Goal: Task Accomplishment & Management: Manage account settings

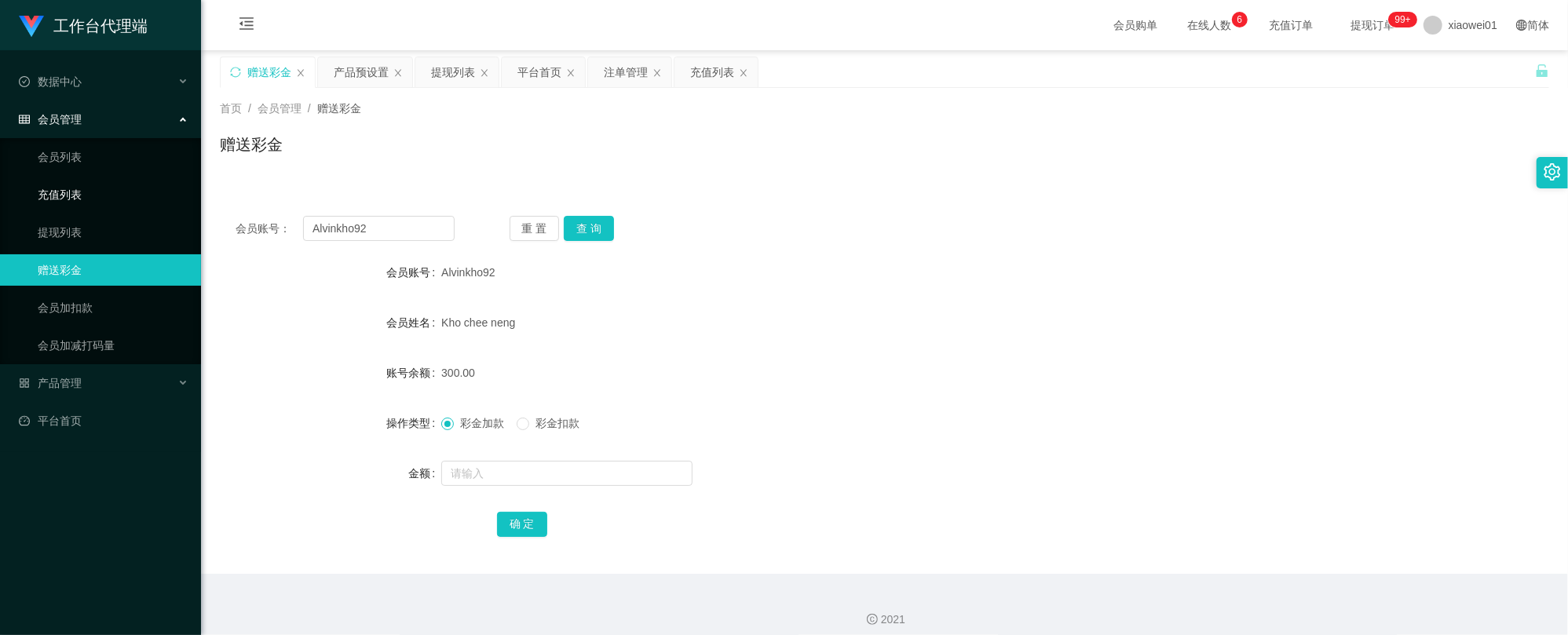
click at [60, 205] on section "工作台代理端 数据中心 会员管理 会员列表 充值列表 提现列表 赠送彩金 会员加扣款 会员加减打码量 产品管理 开奖记录 注单管理 产品列表 即时注单 产品预…" at bounding box center [784, 323] width 1568 height 647
type input "Kingqwer"
click at [583, 224] on button "查 询" at bounding box center [588, 228] width 50 height 25
click at [557, 490] on form "会员账号 Kingqwer 会员姓名 账号余额 0.00 操作类型 彩金加款 彩金扣款 金额 确 定" at bounding box center [885, 398] width 1329 height 283
click at [560, 481] on input "text" at bounding box center [566, 473] width 251 height 25
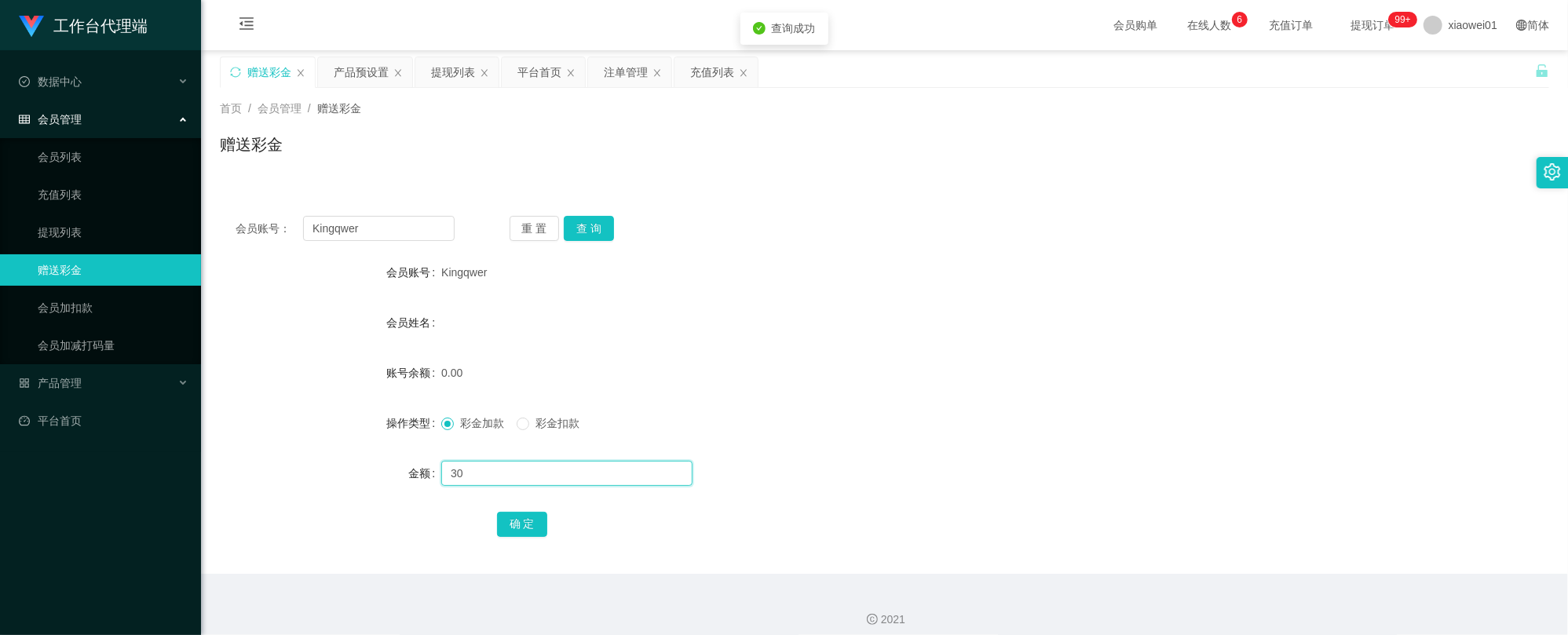
type input "30"
click at [547, 513] on div "确 定" at bounding box center [885, 523] width 776 height 32
click at [1005, 384] on div "0.00" at bounding box center [829, 372] width 776 height 32
click at [531, 516] on button "确 定" at bounding box center [521, 524] width 50 height 25
click at [999, 340] on form "会员账号 Kingqwer 会员姓名 账号余额 30.00 操作类型 彩金加款 彩金扣款 金额 确 定" at bounding box center [885, 398] width 1329 height 283
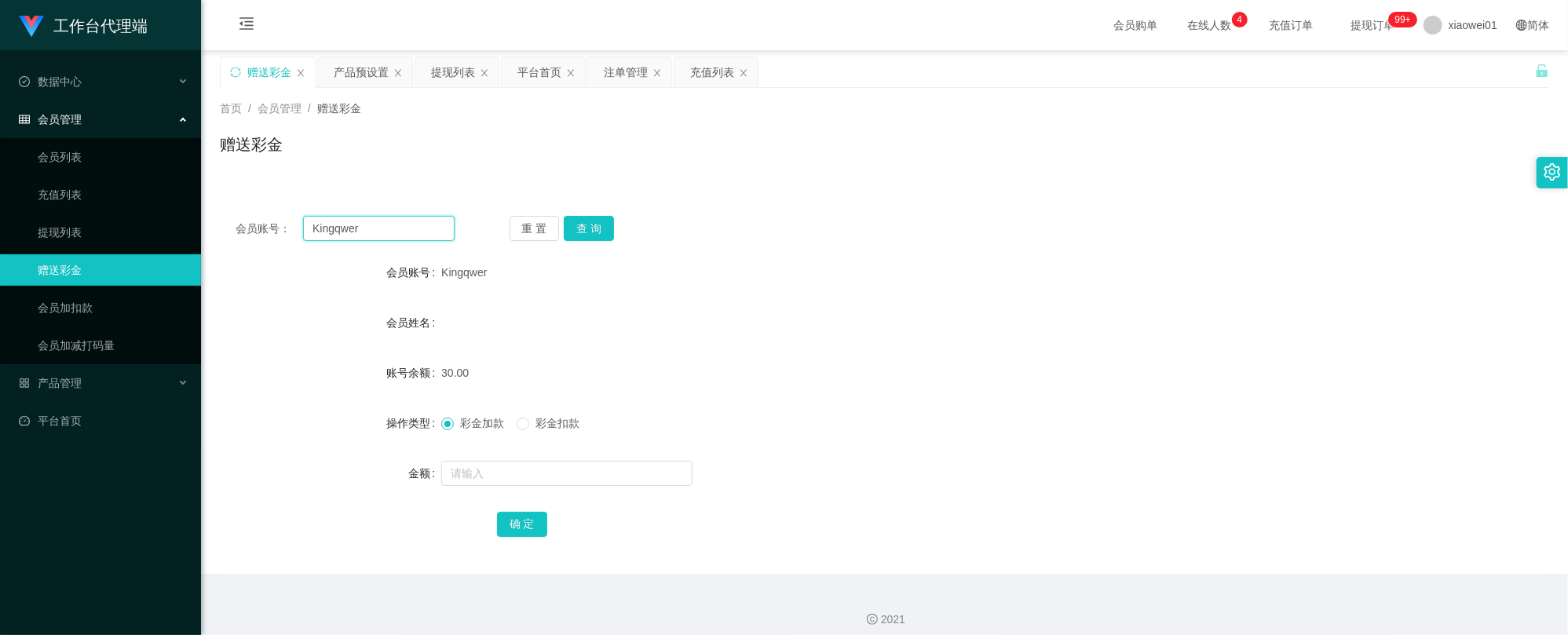
drag, startPoint x: 355, startPoint y: 223, endPoint x: 227, endPoint y: 217, distance: 128.1
click at [141, 220] on section "工作台代理端 数据中心 会员管理 会员列表 充值列表 提现列表 赠送彩金 会员加扣款 会员加减打码量 产品管理 开奖记录 注单管理 产品列表 即时注单 产品预…" at bounding box center [784, 323] width 1568 height 647
paste input "0165833807"
type input "0165833807"
click at [600, 233] on button "查 询" at bounding box center [588, 228] width 50 height 25
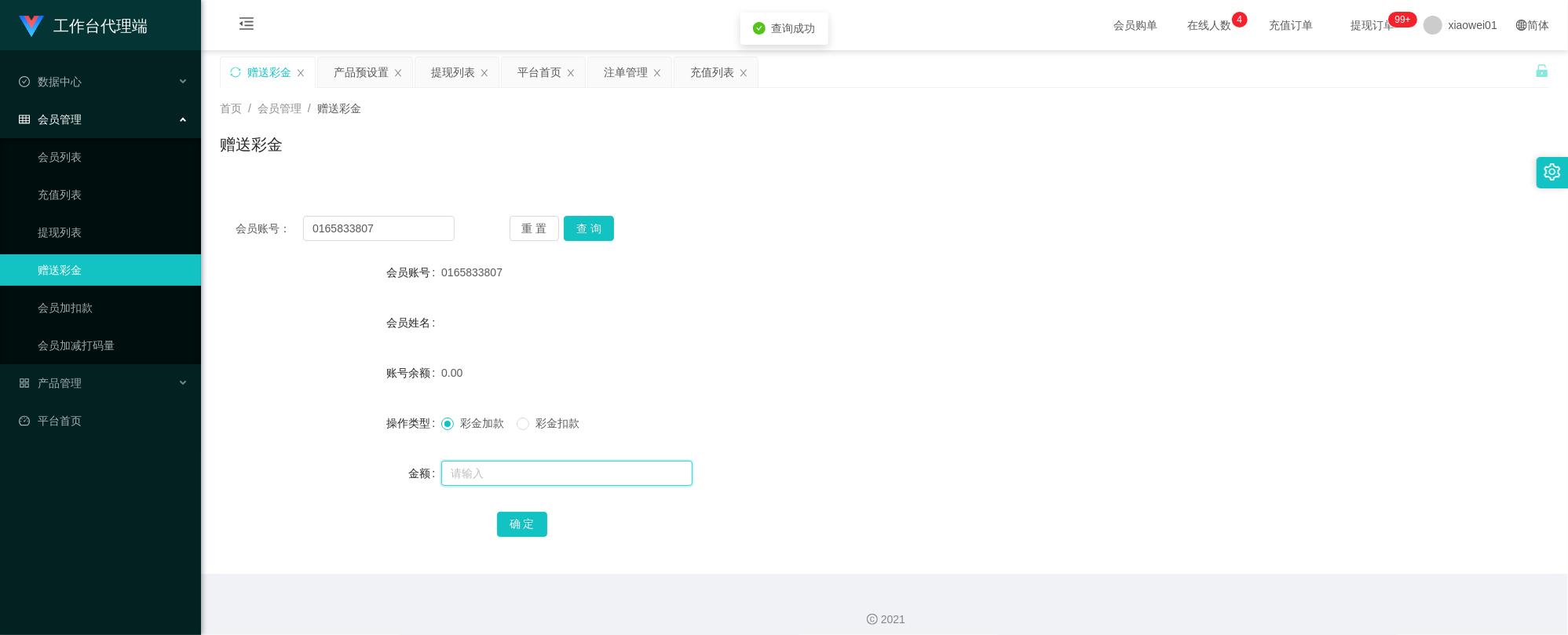
click at [554, 469] on input "text" at bounding box center [566, 473] width 251 height 25
type input "30"
click at [526, 515] on button "确 定" at bounding box center [521, 524] width 50 height 25
click at [1071, 400] on form "会员账号 0165833807 会员姓名 账号余额 0.00 操作类型 彩金加款 彩金扣款 金额 确 定" at bounding box center [885, 398] width 1329 height 283
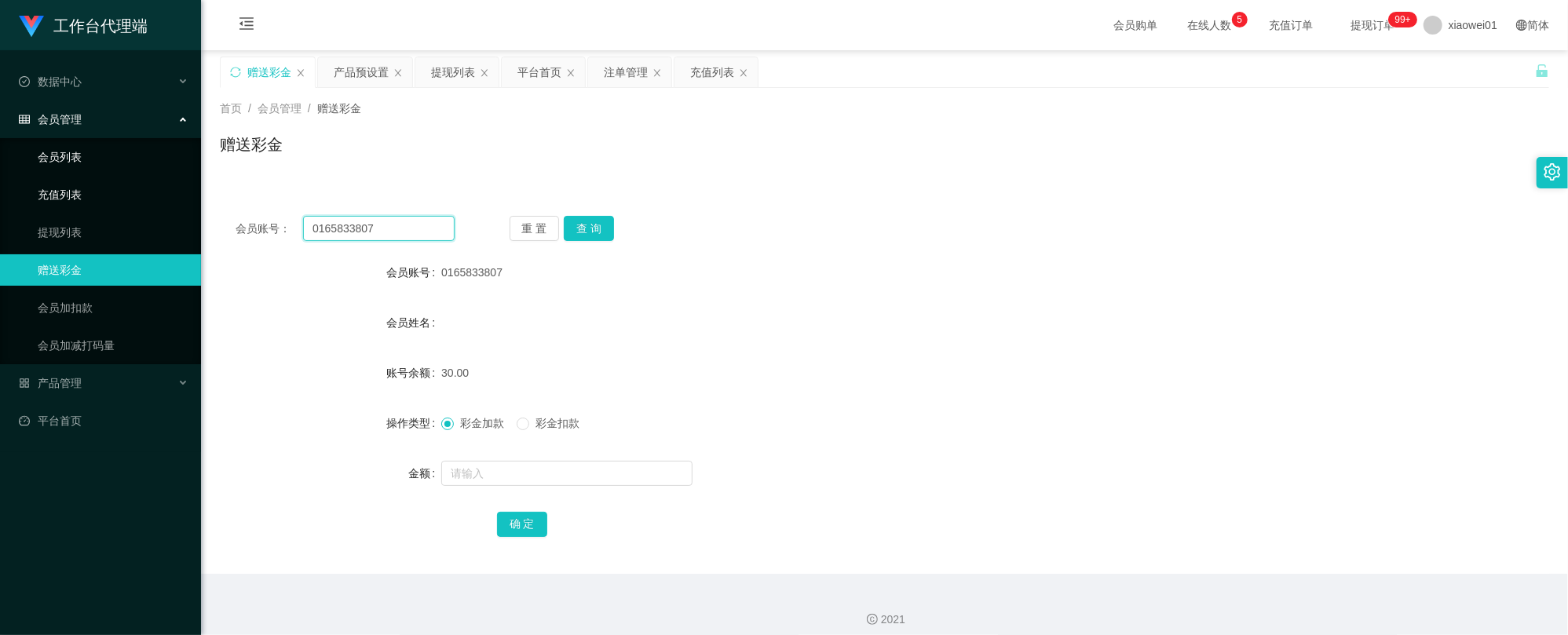
drag, startPoint x: 446, startPoint y: 224, endPoint x: 33, endPoint y: 157, distance: 418.4
click at [7, 178] on section "工作台代理端 数据中心 会员管理 会员列表 充值列表 提现列表 赠送彩金 会员加扣款 会员加减打码量 产品管理 开奖记录 注单管理 产品列表 即时注单 产品预…" at bounding box center [784, 323] width 1568 height 647
paste input "wilsonlooi98"
type input "wilsonlooi98"
click at [604, 226] on button "查 询" at bounding box center [588, 228] width 50 height 25
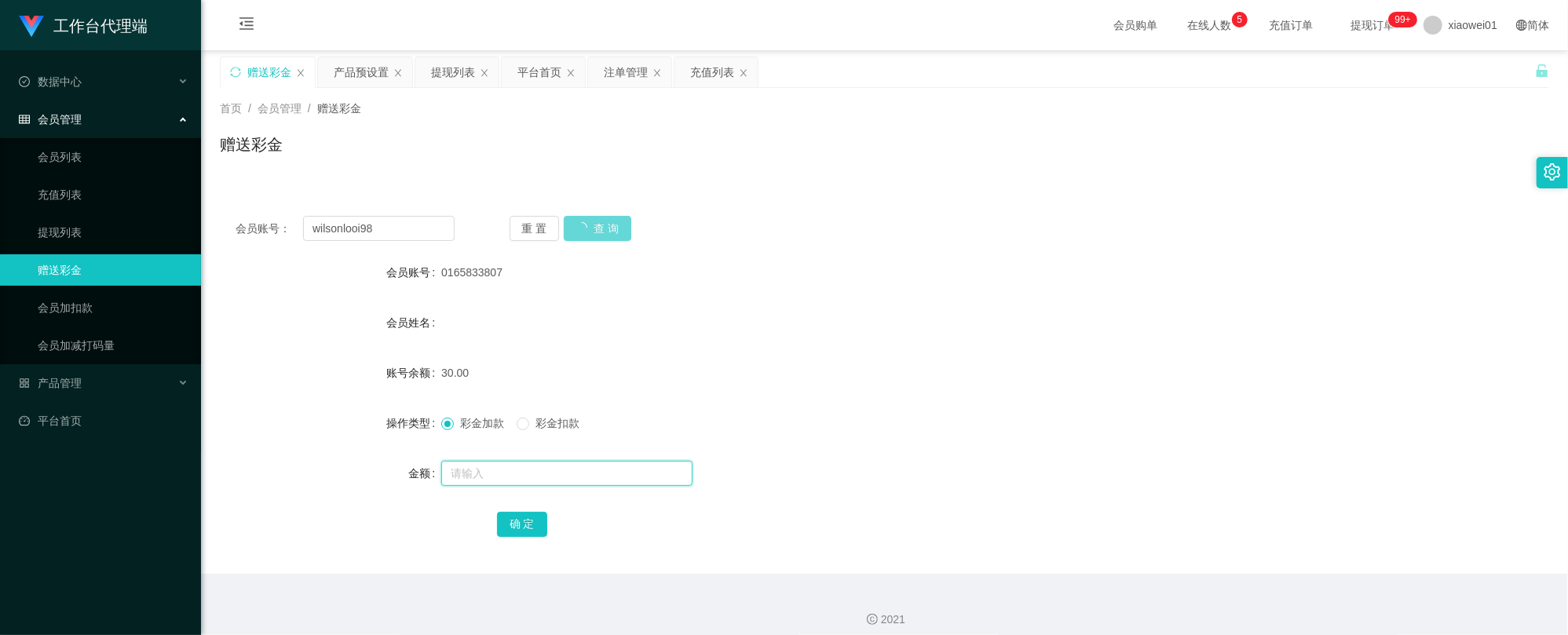
click at [550, 477] on input "text" at bounding box center [566, 473] width 251 height 25
click at [598, 237] on div "重 置 查 询" at bounding box center [619, 228] width 219 height 25
click at [581, 468] on input "text" at bounding box center [566, 473] width 251 height 25
type input "30"
click at [537, 519] on button "确 定" at bounding box center [521, 524] width 50 height 25
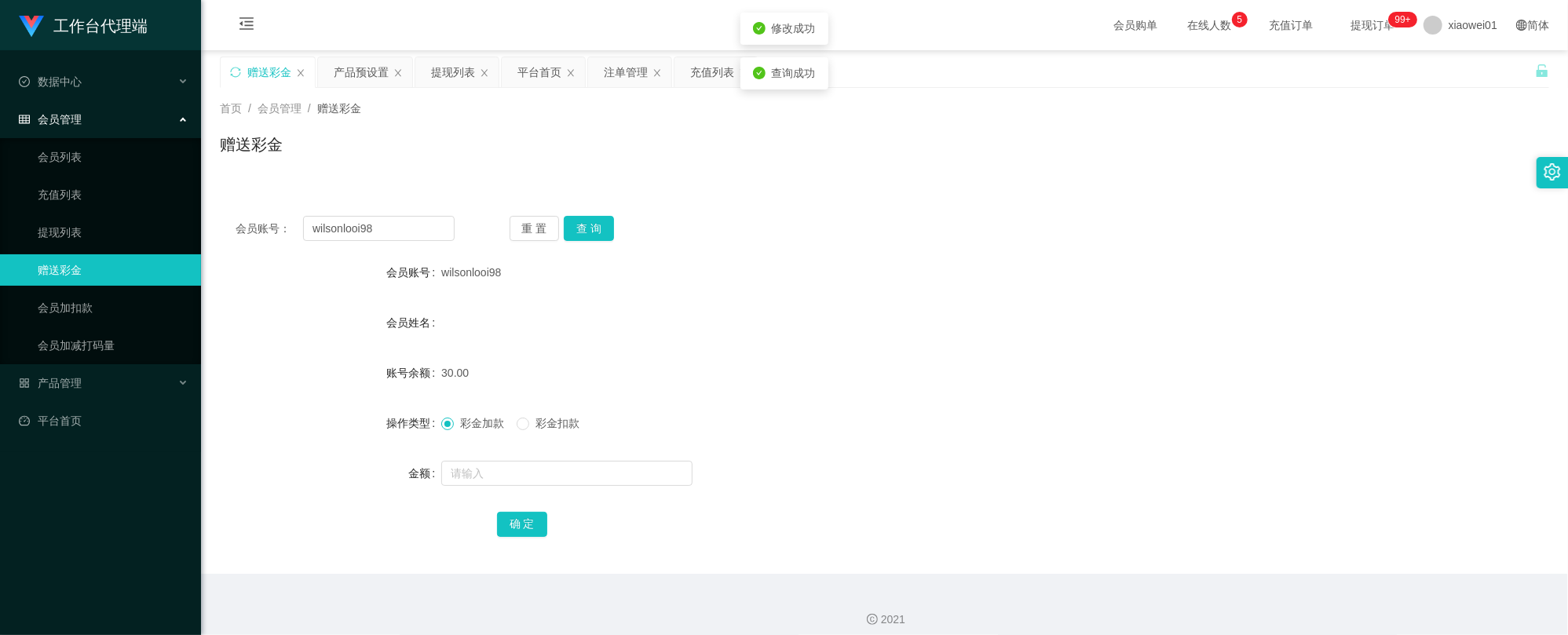
click at [884, 317] on div "会员姓名" at bounding box center [885, 322] width 1329 height 32
drag, startPoint x: 390, startPoint y: 234, endPoint x: -3, endPoint y: 192, distance: 395.2
click at [0, 192] on html "工作台代理端 数据中心 会员管理 会员列表 充值列表 提现列表 赠送彩金 会员加扣款 会员加减打码量 产品管理 开奖记录 注单管理 产品列表 即时注单 产品预…" at bounding box center [784, 317] width 1568 height 635
paste input "12404"
click at [590, 236] on button "查 询" at bounding box center [588, 228] width 50 height 25
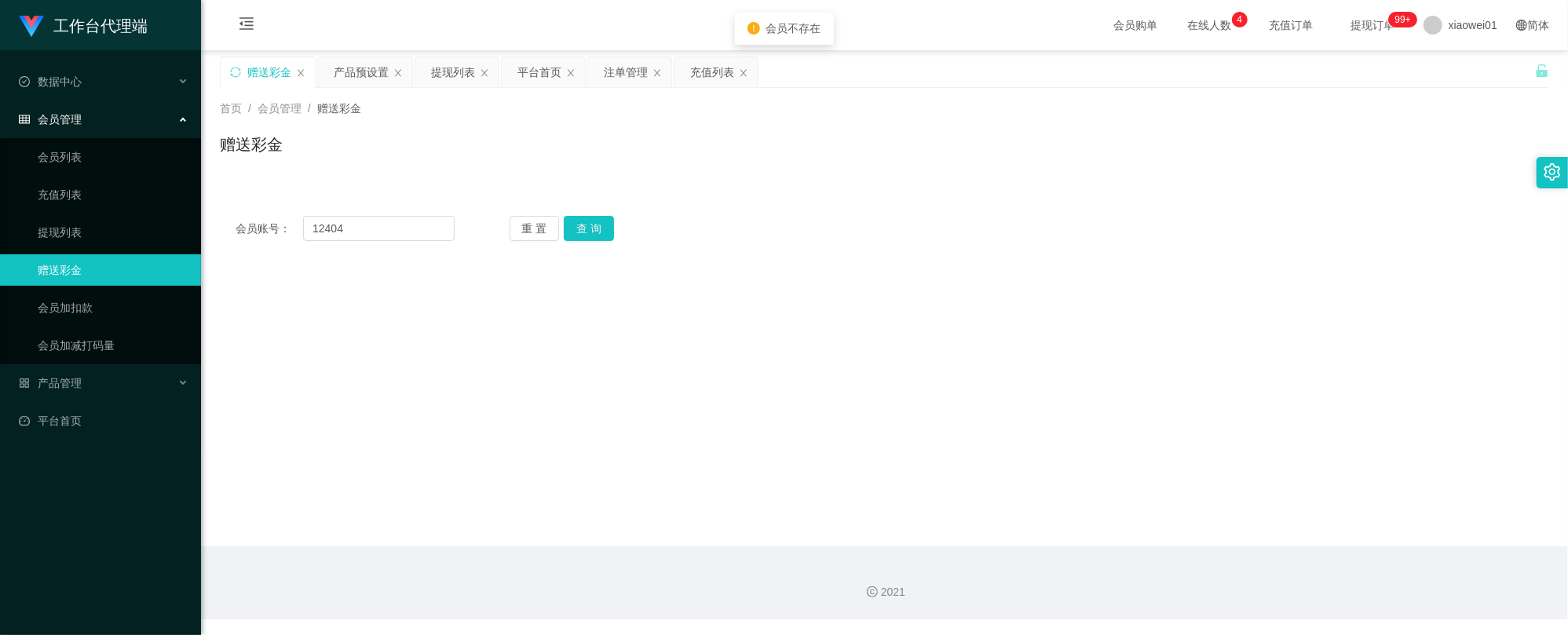
click at [596, 242] on div "会员账号： 12404 重 置 查 询 会员账号 wilsonlooi98 会员姓名 账号余额 30.00 操作类型 彩金加款 彩金扣款 金额 确 定" at bounding box center [885, 228] width 1329 height 56
click at [597, 226] on button "查 询" at bounding box center [588, 228] width 50 height 25
drag, startPoint x: 377, startPoint y: 211, endPoint x: 103, endPoint y: 196, distance: 274.4
click at [126, 199] on section "工作台代理端 数据中心 会员管理 会员列表 充值列表 提现列表 赠送彩金 会员加扣款 会员加减打码量 产品管理 开奖记录 注单管理 产品列表 即时注单 产品预…" at bounding box center [784, 309] width 1568 height 619
click at [361, 236] on input "12404" at bounding box center [378, 228] width 151 height 25
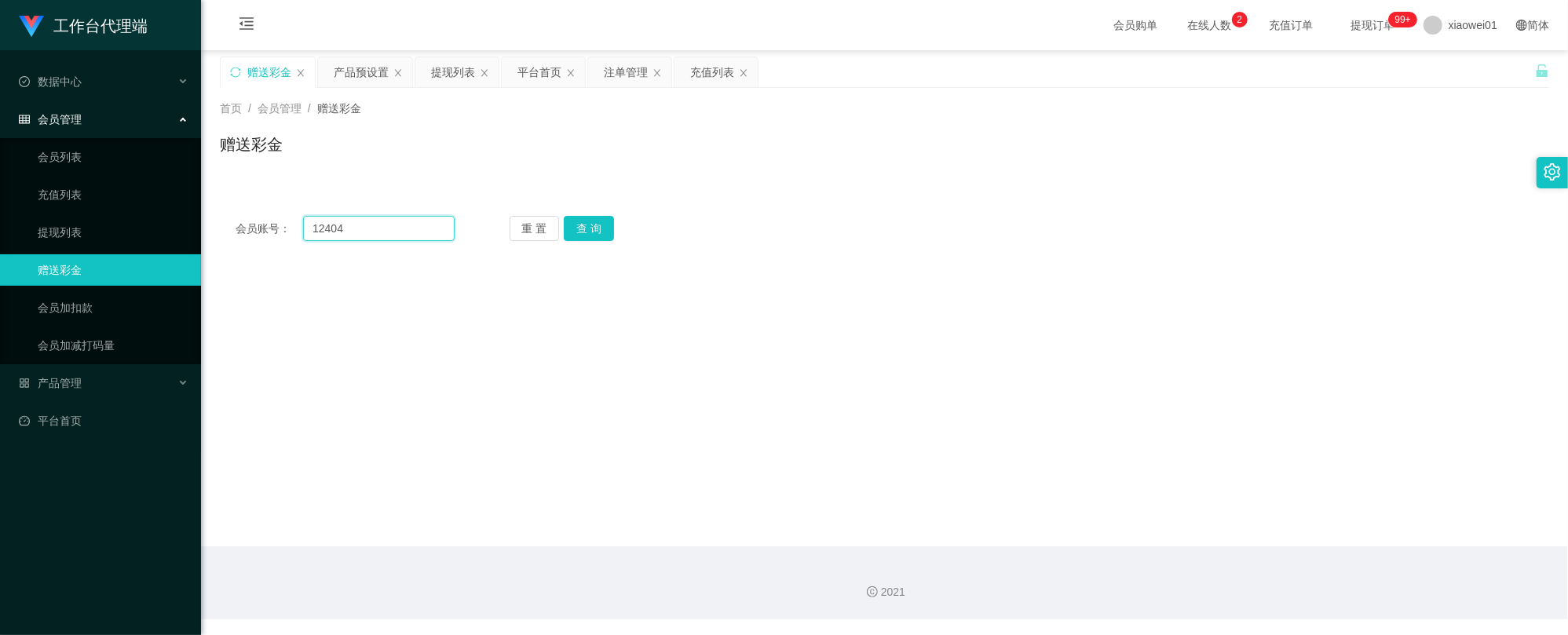
drag, startPoint x: 421, startPoint y: 233, endPoint x: 202, endPoint y: 207, distance: 220.5
click at [202, 207] on main "关闭左侧 关闭右侧 关闭其它 刷新页面 赠送彩金 产品预设置 提现列表 平台首页 注单管理 充值列表 首页 / 会员管理 / 赠送彩金 / 赠送彩金 会员账号…" at bounding box center [885, 297] width 1367 height 495
paste input "0165145720"
type input "0165145720"
click at [583, 221] on button "查 询" at bounding box center [588, 228] width 50 height 25
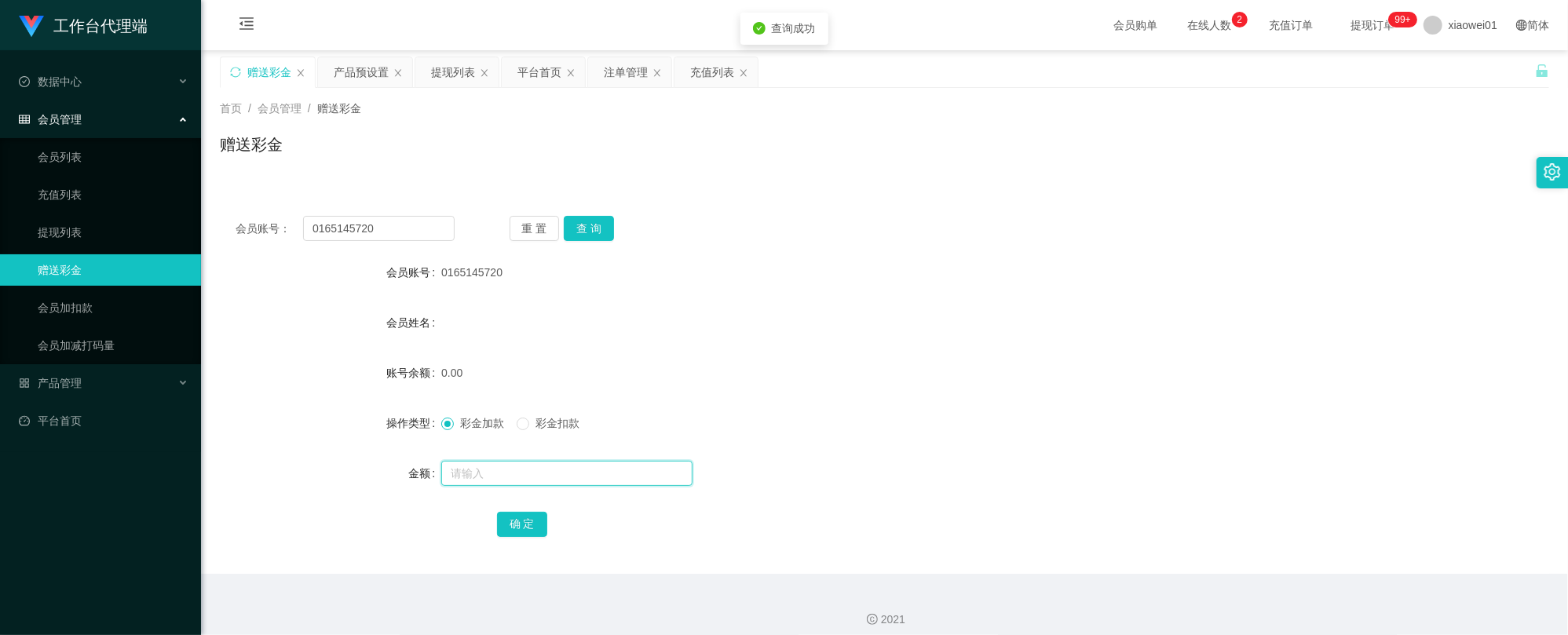
click at [494, 481] on input "text" at bounding box center [566, 473] width 251 height 25
type input "30"
drag, startPoint x: 506, startPoint y: 538, endPoint x: 515, endPoint y: 532, distance: 10.8
click at [506, 538] on div "确 定" at bounding box center [885, 523] width 776 height 32
click at [518, 532] on button "确 定" at bounding box center [521, 524] width 50 height 25
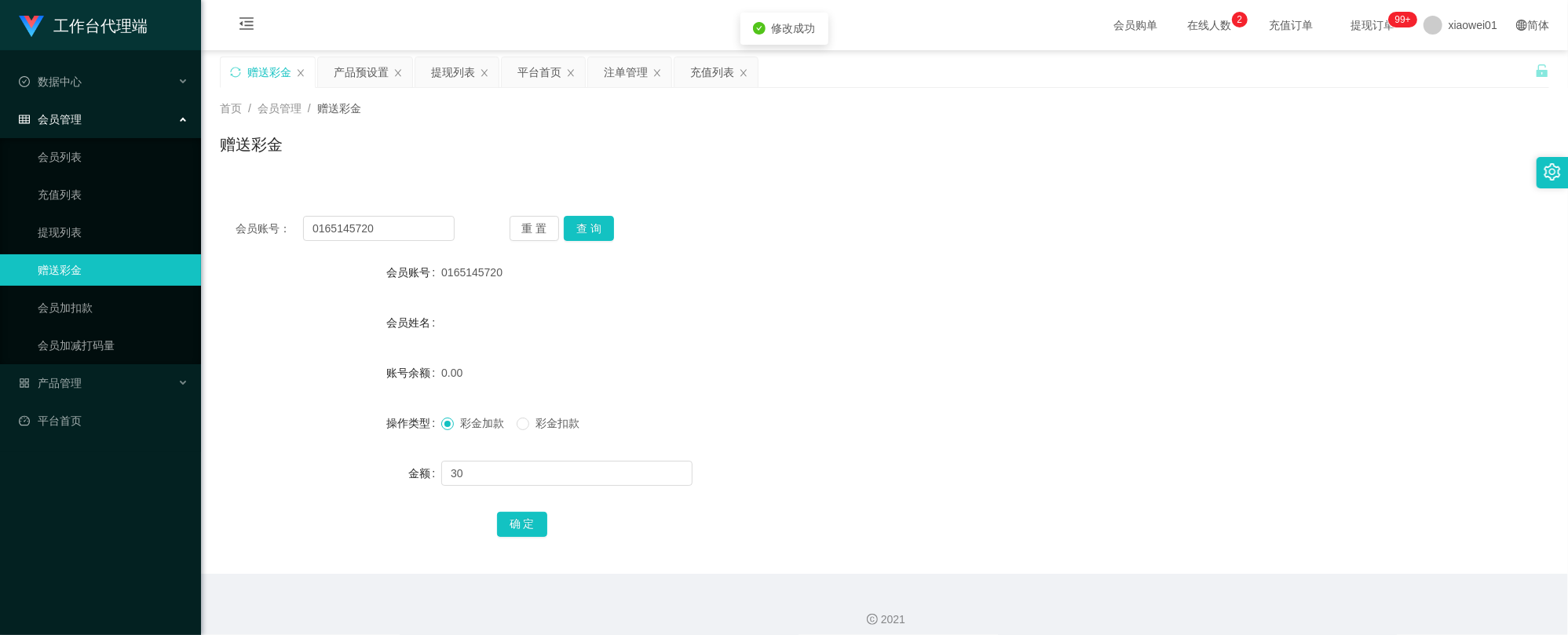
click at [980, 396] on form "会员账号 0165145720 会员姓名 账号余额 0.00 操作类型 彩金加款 彩金扣款 金额 30 确 定" at bounding box center [885, 398] width 1329 height 283
drag, startPoint x: 431, startPoint y: 231, endPoint x: 229, endPoint y: 214, distance: 202.7
click at [204, 220] on main "关闭左侧 关闭右侧 关闭其它 刷新页面 赠送彩金 产品预设置 提现列表 平台首页 注单管理 充值列表 首页 / 会员管理 / 赠送彩金 / 赠送彩金 会员账号…" at bounding box center [885, 312] width 1367 height 524
paste input "TW3232"
type input "TW3232"
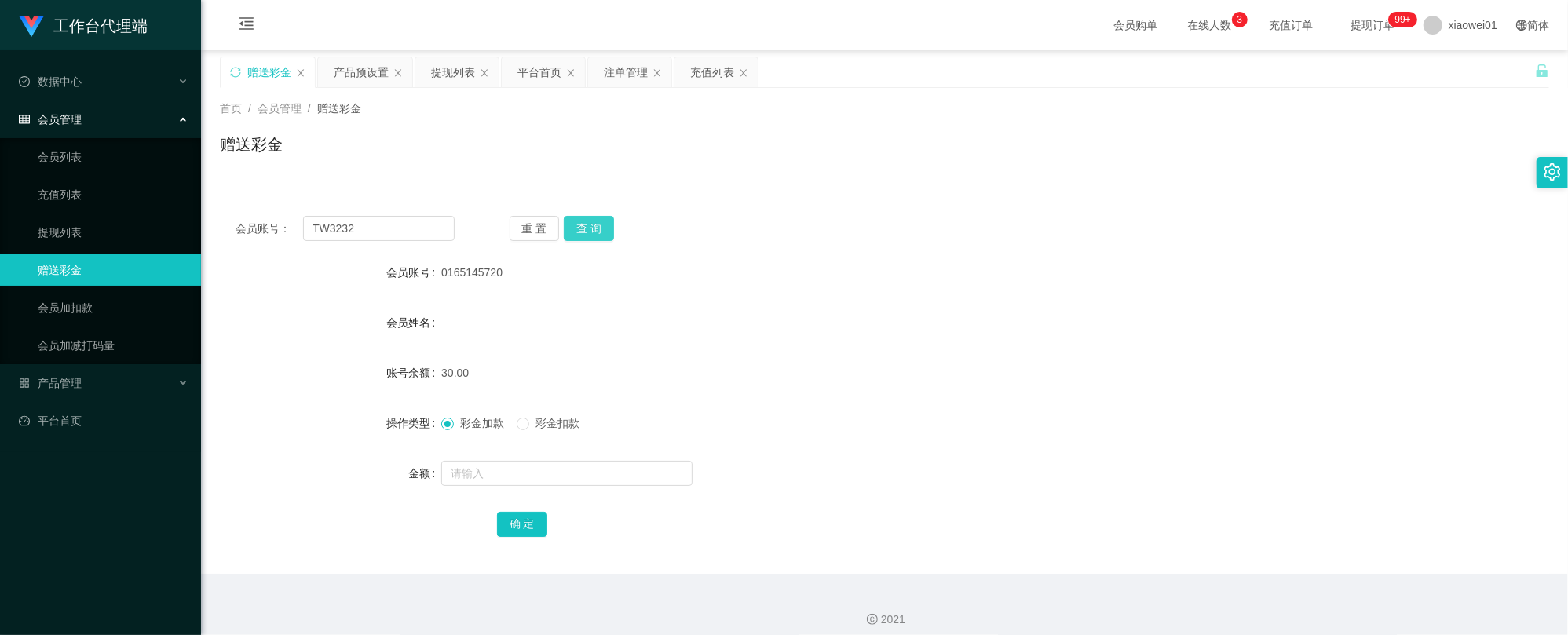
click at [592, 223] on button "查 询" at bounding box center [588, 228] width 50 height 25
click at [536, 477] on input "text" at bounding box center [566, 473] width 251 height 25
type input "30"
drag, startPoint x: 532, startPoint y: 513, endPoint x: 550, endPoint y: 513, distance: 18.0
click at [532, 513] on button "确 定" at bounding box center [521, 524] width 50 height 25
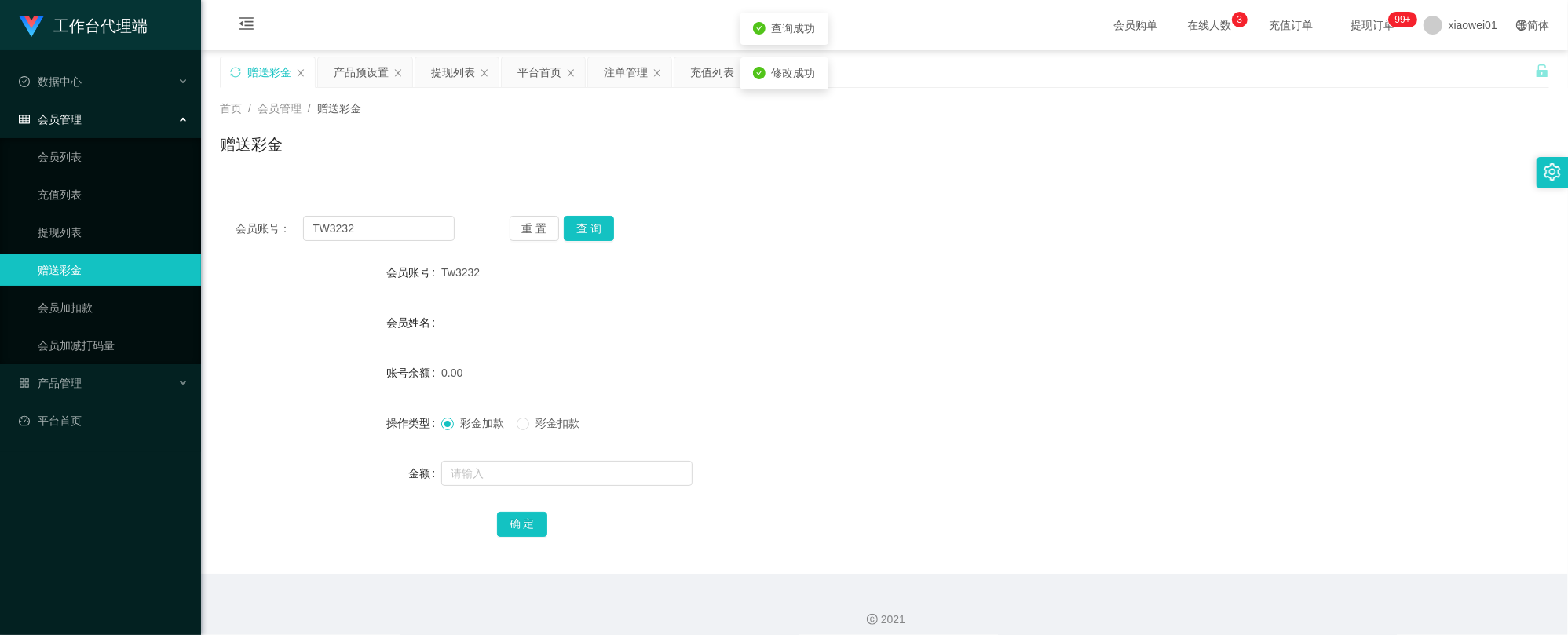
click at [1094, 340] on form "会员账号 Tw3232 会员姓名 账号余额 0.00 操作类型 彩金加款 彩金扣款 金额 确 定" at bounding box center [885, 398] width 1329 height 283
drag, startPoint x: 360, startPoint y: 230, endPoint x: -34, endPoint y: 207, distance: 394.7
click at [0, 207] on html "工作台代理端 数据中心 会员管理 会员列表 充值列表 提现列表 赠送彩金 会员加扣款 会员加减打码量 产品管理 开奖记录 注单管理 产品列表 即时注单 产品预…" at bounding box center [784, 317] width 1568 height 635
paste input "0165145720"
type input "0165145720"
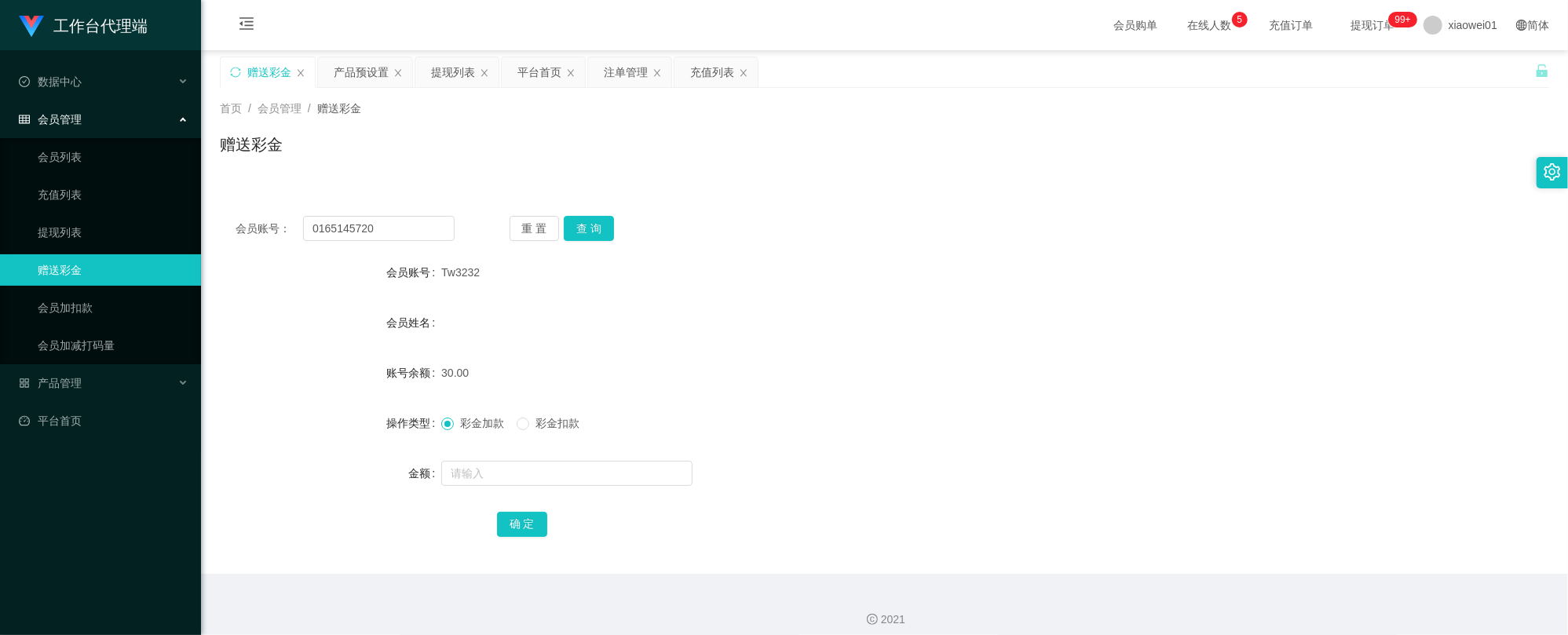
click at [628, 229] on div "重 置 查 询" at bounding box center [619, 228] width 219 height 25
click at [595, 226] on button "查 询" at bounding box center [588, 228] width 50 height 25
drag, startPoint x: 807, startPoint y: 302, endPoint x: 1363, endPoint y: 30, distance: 619.0
click at [808, 302] on form "会员账号 0165145720 会员姓名 账号余额 30.00 操作类型 彩金加款 彩金扣款 金额 确 定" at bounding box center [885, 398] width 1329 height 283
click at [359, 82] on div "产品预设置" at bounding box center [361, 72] width 55 height 30
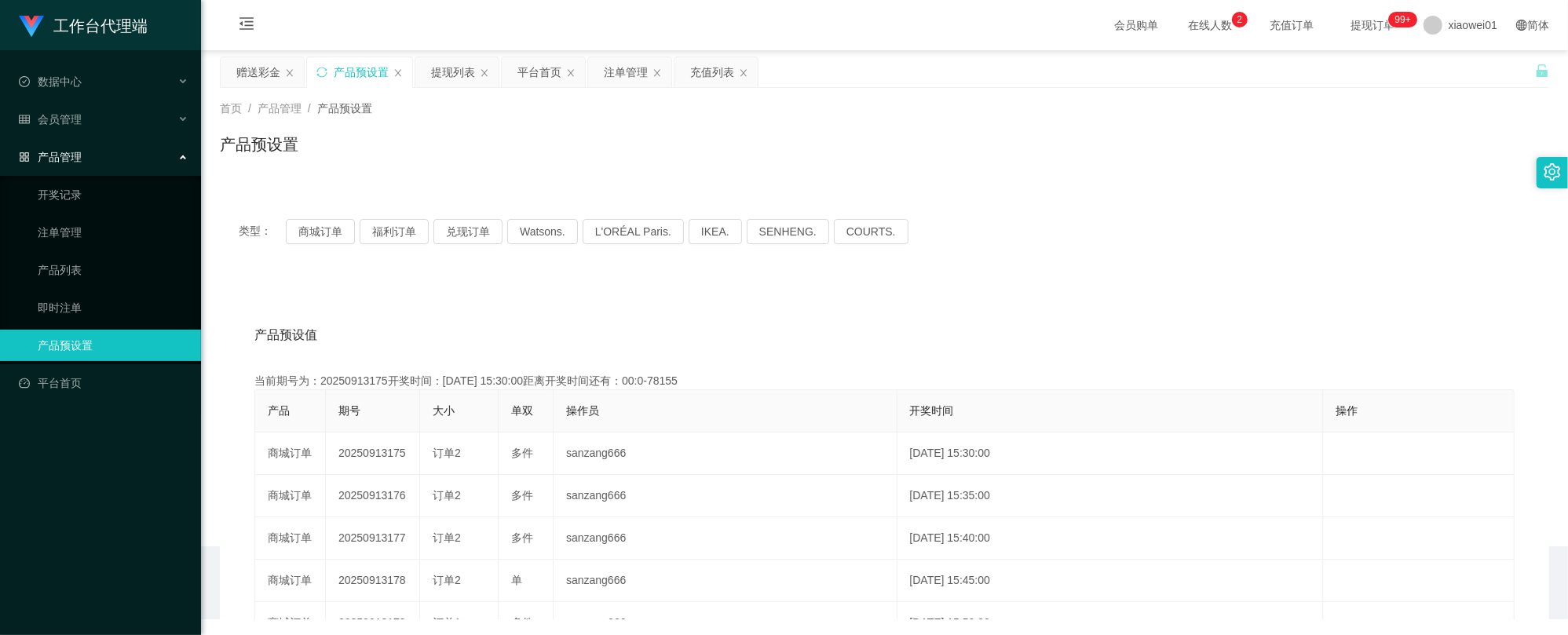
click at [361, 67] on div "产品预设置" at bounding box center [361, 72] width 55 height 30
click at [319, 238] on button "商城订单" at bounding box center [320, 232] width 69 height 25
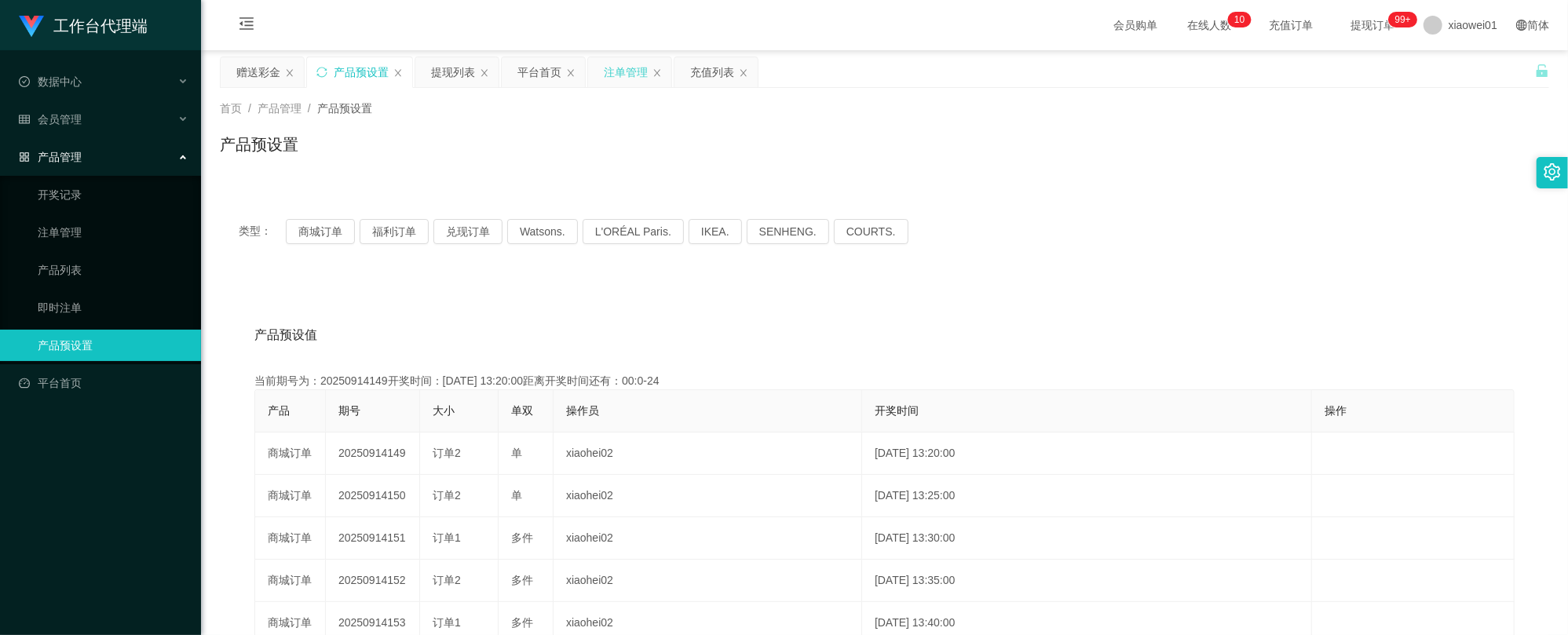
click at [624, 76] on div "注单管理" at bounding box center [625, 72] width 44 height 30
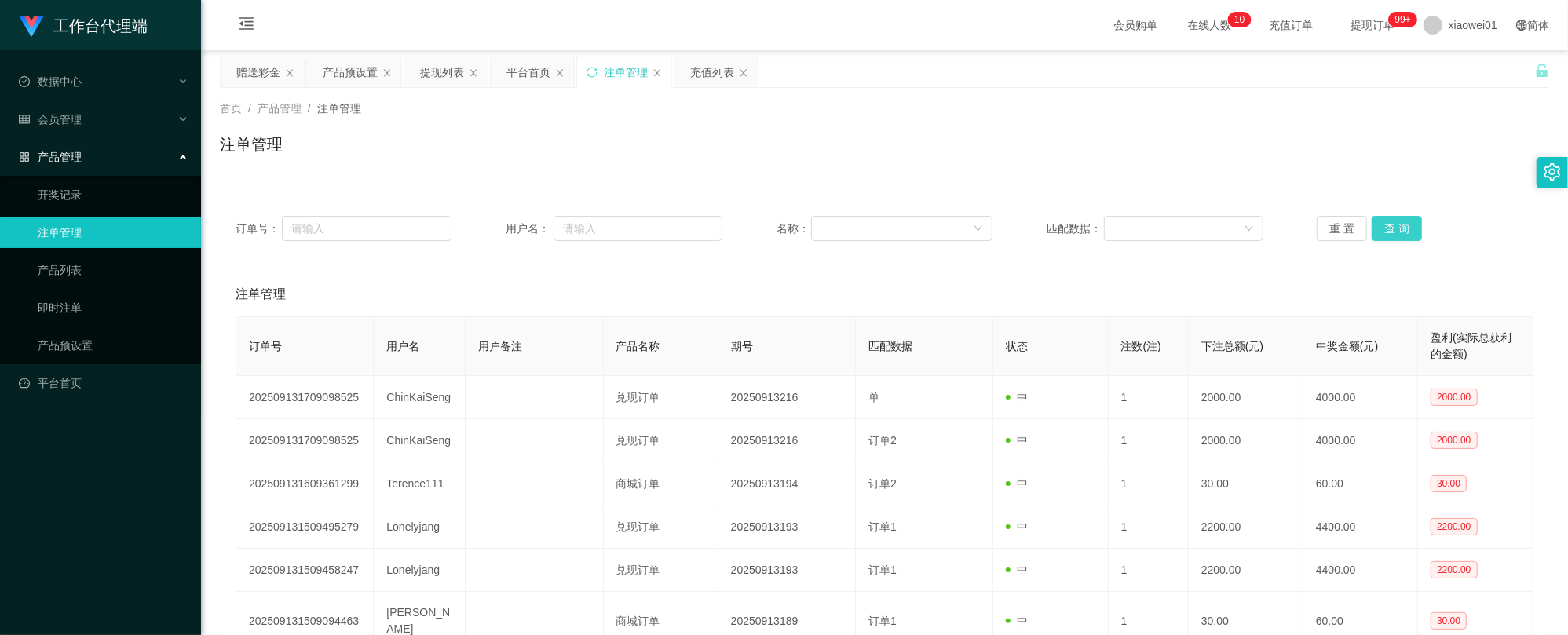
click at [1381, 236] on button "查 询" at bounding box center [1396, 228] width 50 height 25
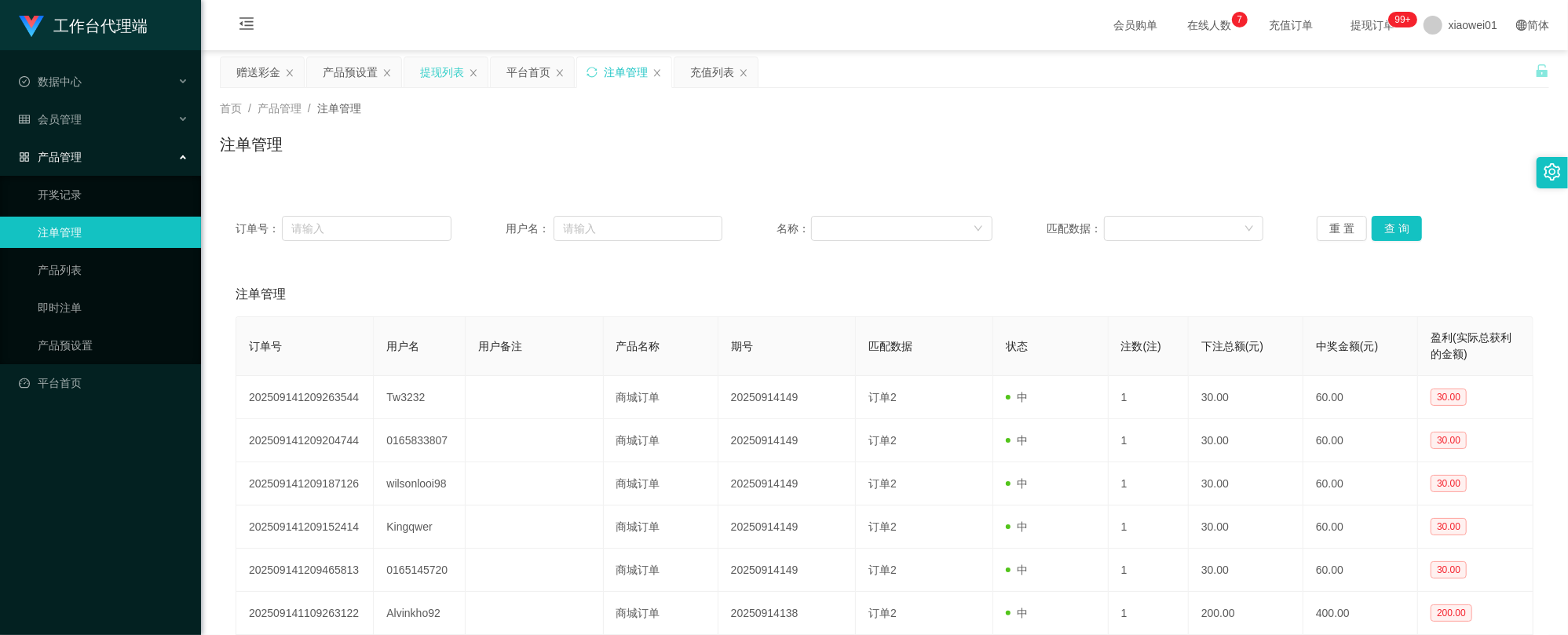
click at [440, 69] on div "提现列表" at bounding box center [441, 72] width 44 height 30
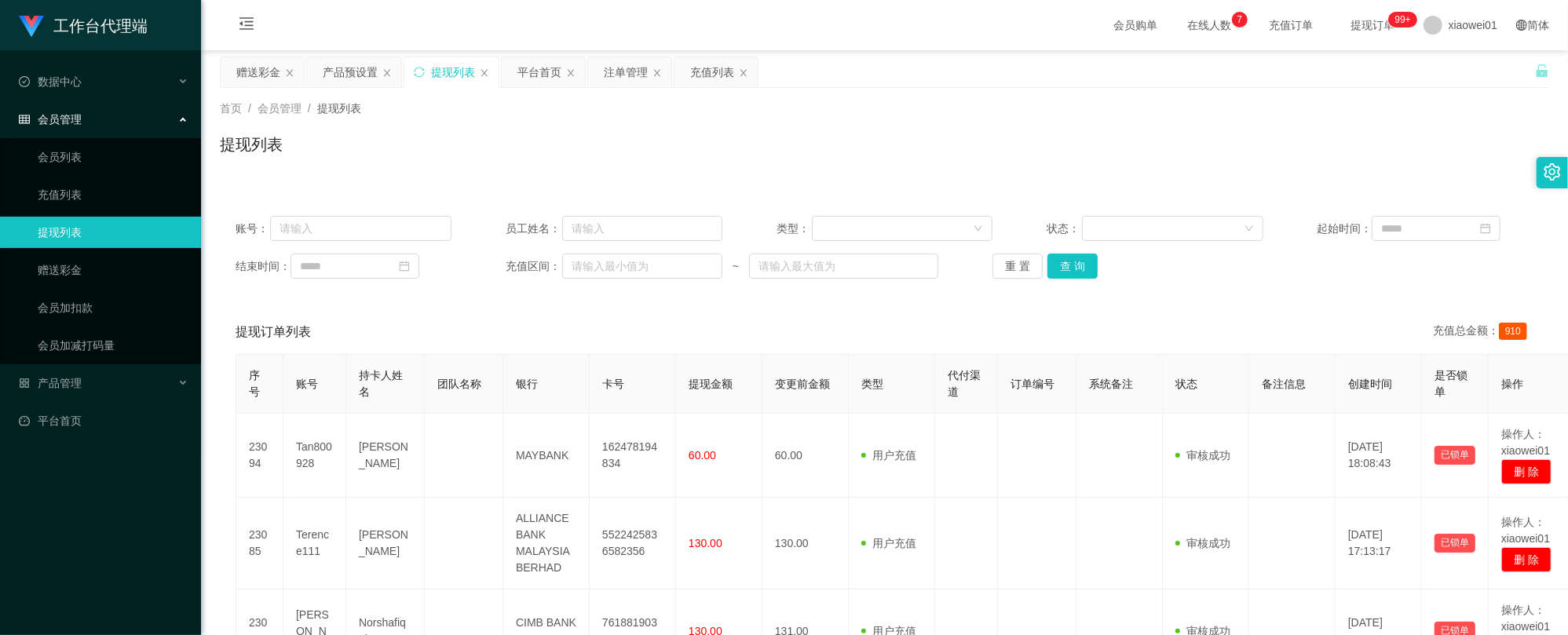
click at [1063, 283] on div "账号： 员工姓名： 类型： 状态： 起始时间： 结束时间： 充值区间： ~ 重 置 查 询" at bounding box center [885, 247] width 1329 height 94
click at [1071, 272] on button "查 询" at bounding box center [1071, 266] width 50 height 25
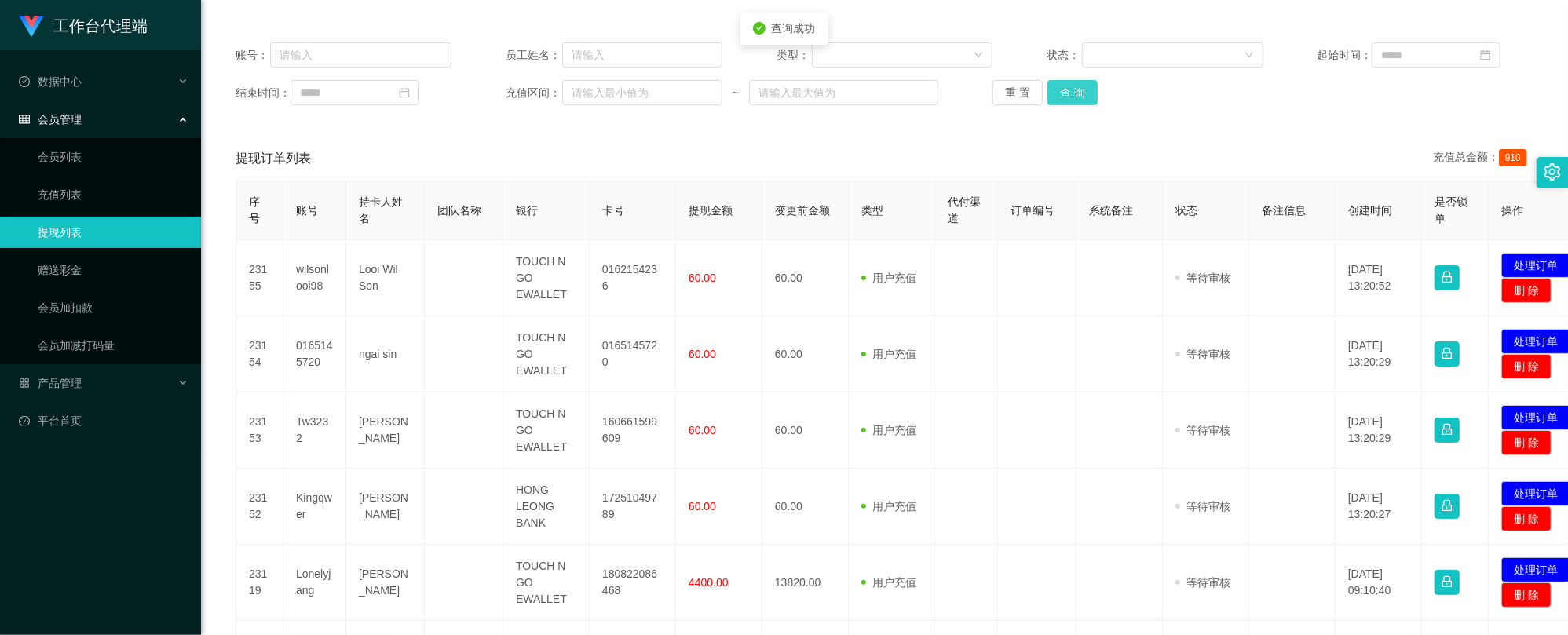
scroll to position [313, 0]
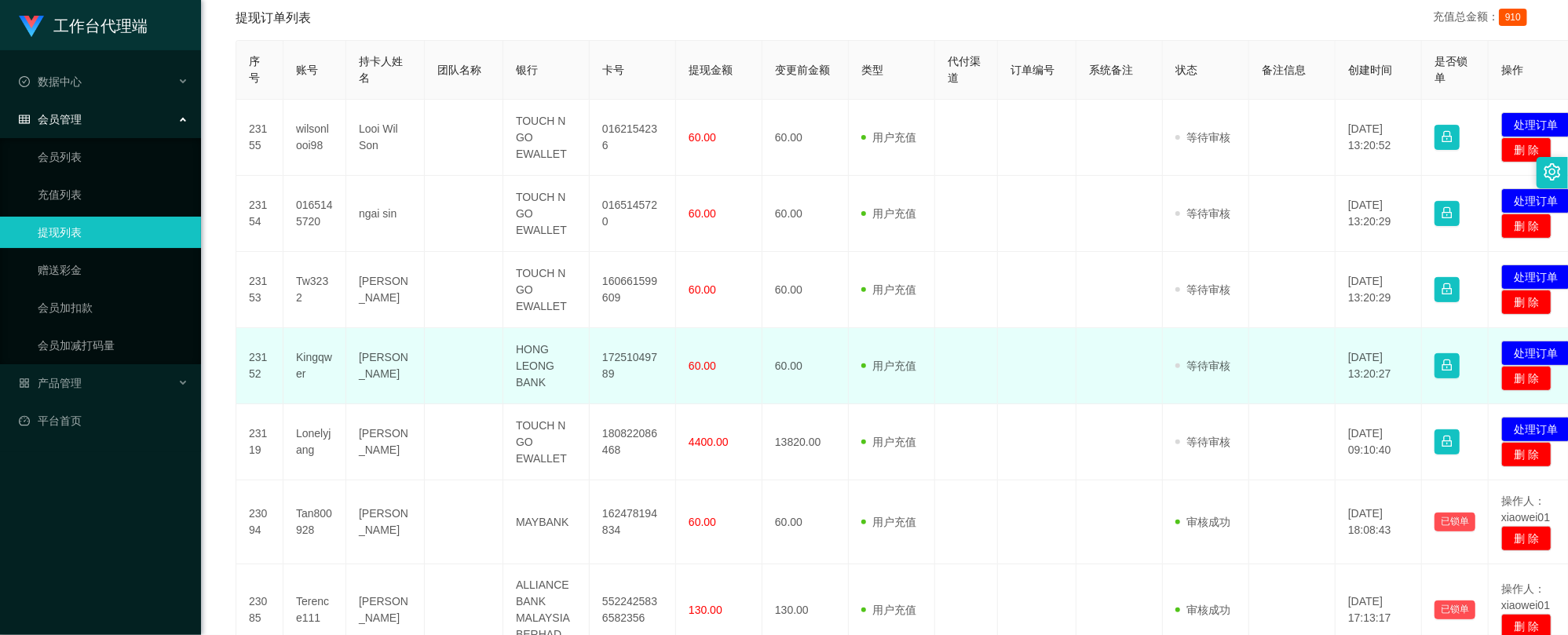
click at [633, 351] on td "17251049789" at bounding box center [632, 366] width 86 height 76
copy td "17251049789"
click at [1542, 351] on button "处理订单" at bounding box center [1535, 353] width 69 height 25
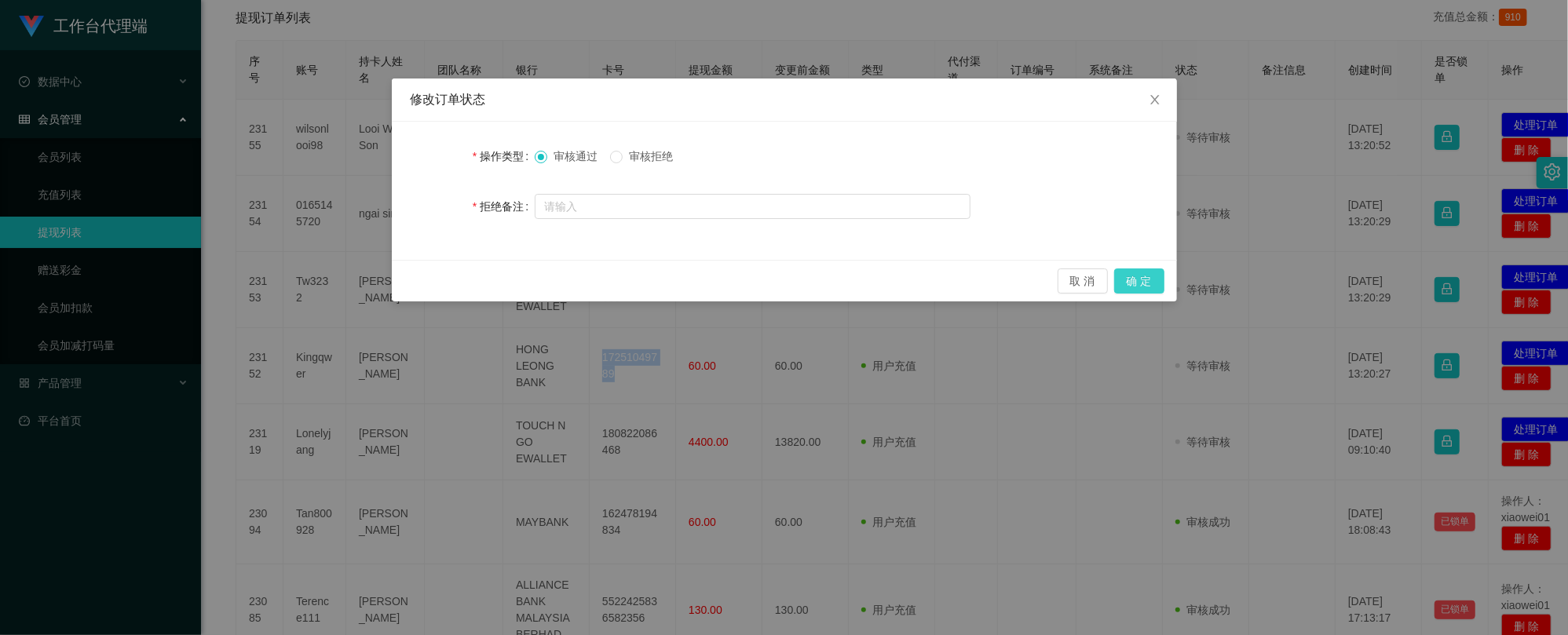
click at [1138, 274] on button "确 定" at bounding box center [1138, 281] width 50 height 25
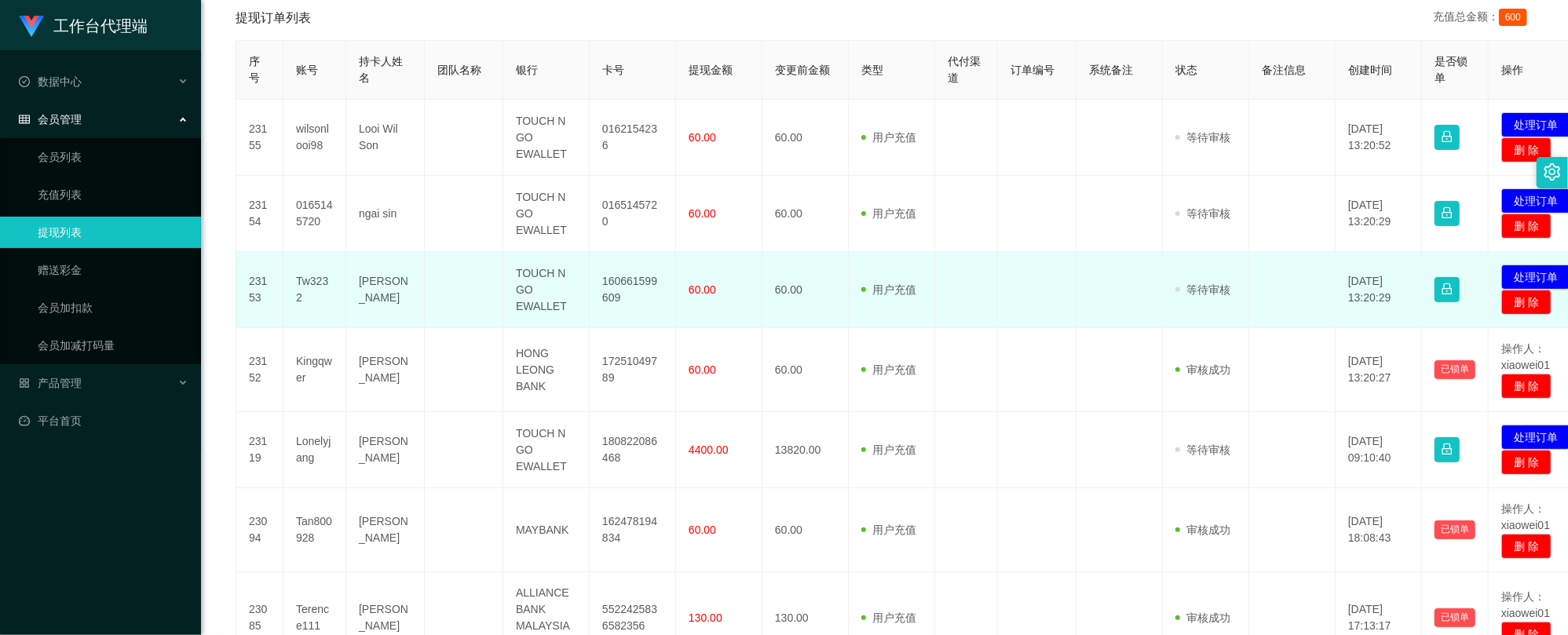
click at [635, 280] on td "160661599609" at bounding box center [632, 290] width 86 height 76
copy td "160661599609"
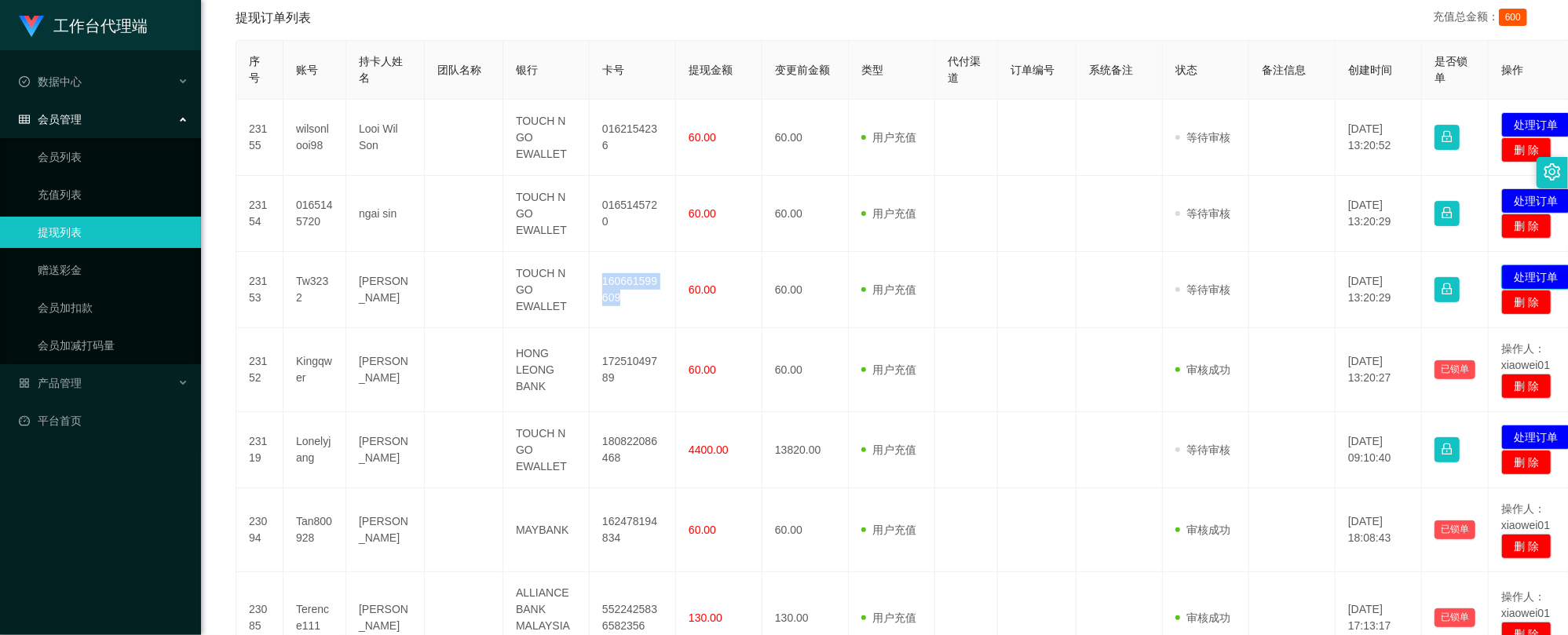
click at [1539, 272] on button "处理订单" at bounding box center [1535, 277] width 69 height 25
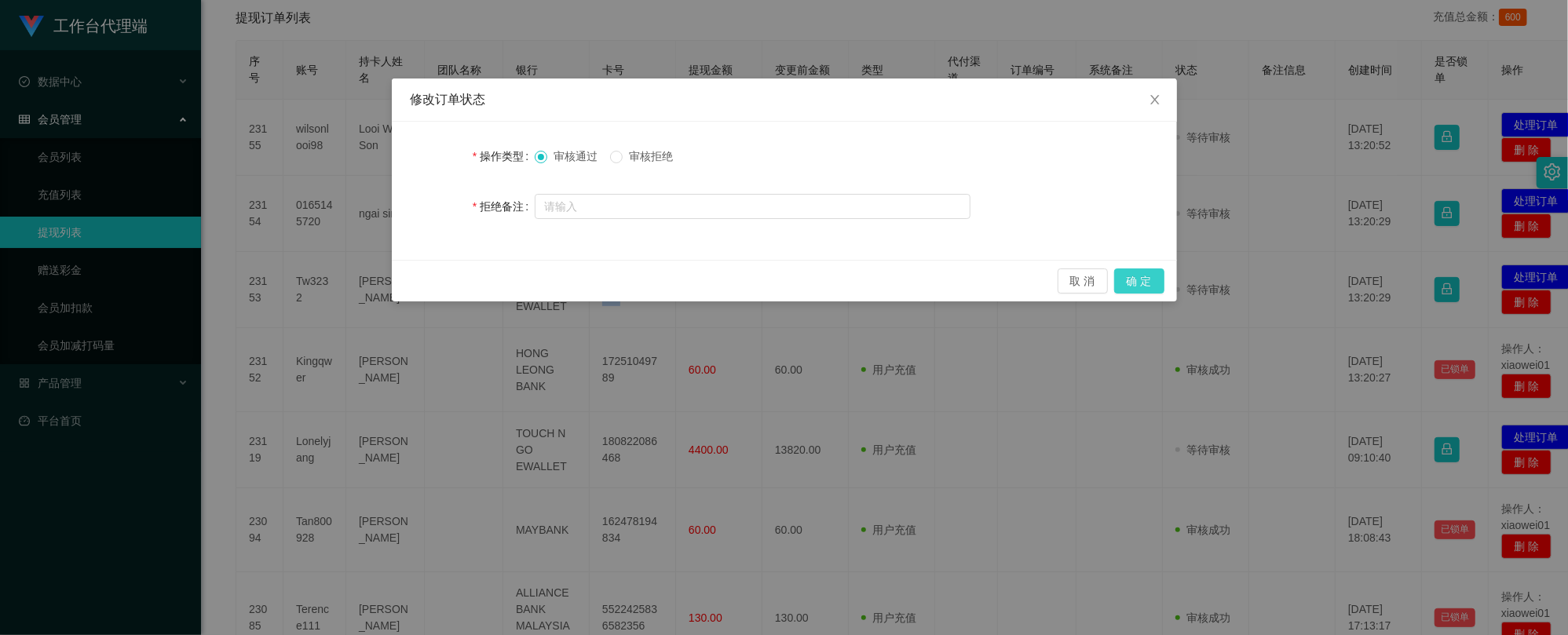
click at [1134, 279] on button "确 定" at bounding box center [1138, 281] width 50 height 25
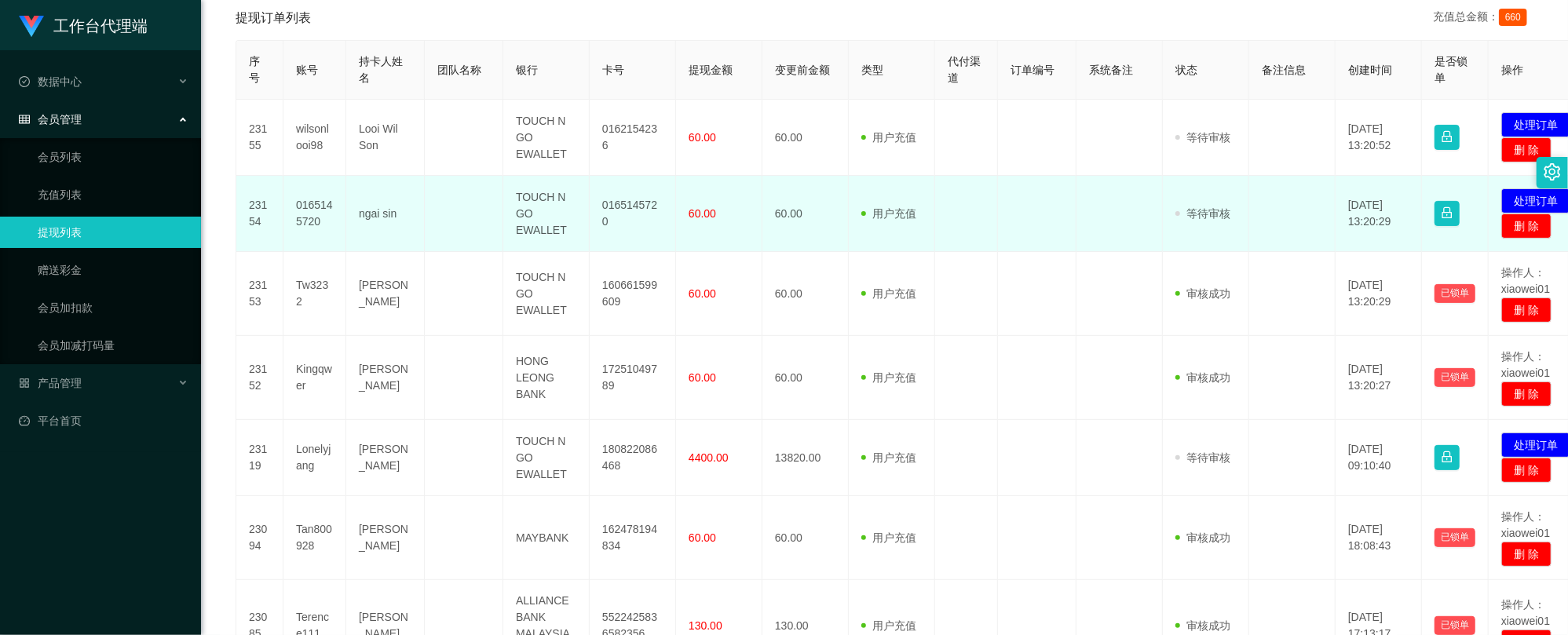
click at [648, 208] on td "0165145720" at bounding box center [632, 214] width 86 height 76
copy td "0165145720"
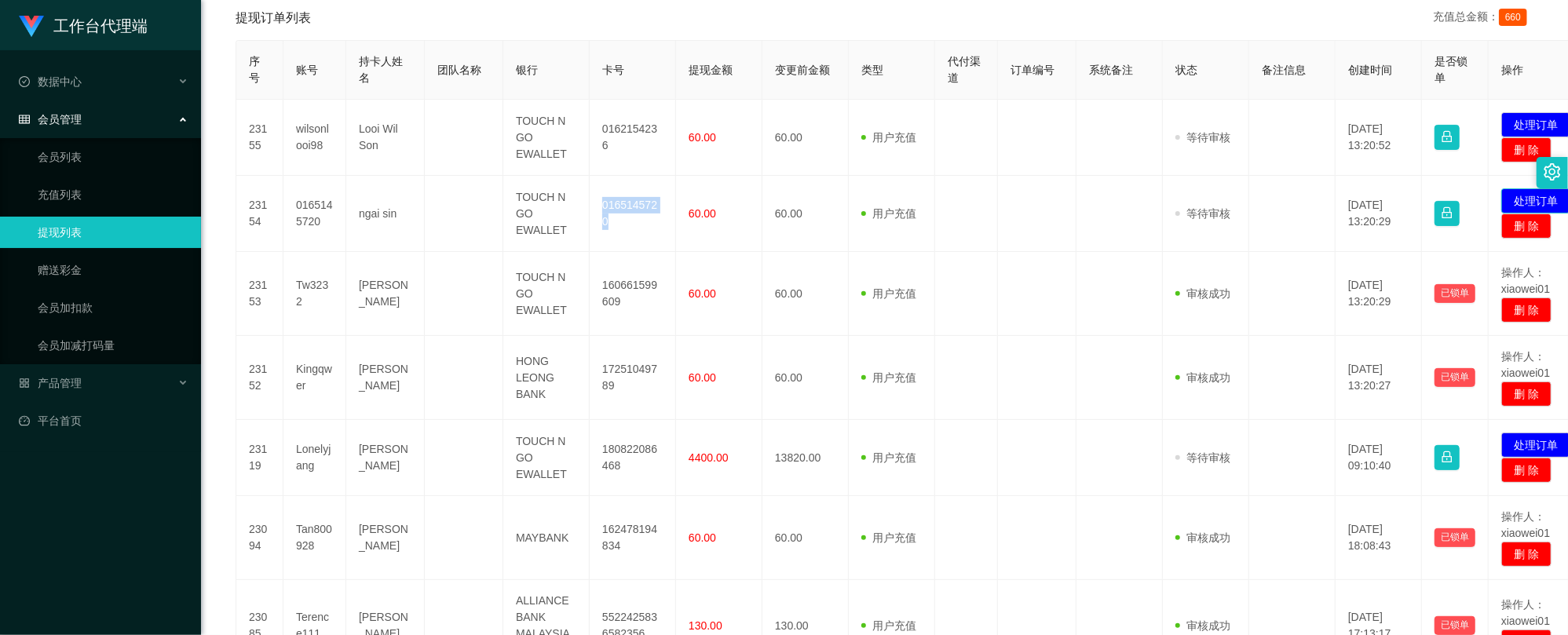
click at [1520, 196] on button "处理订单" at bounding box center [1535, 201] width 69 height 25
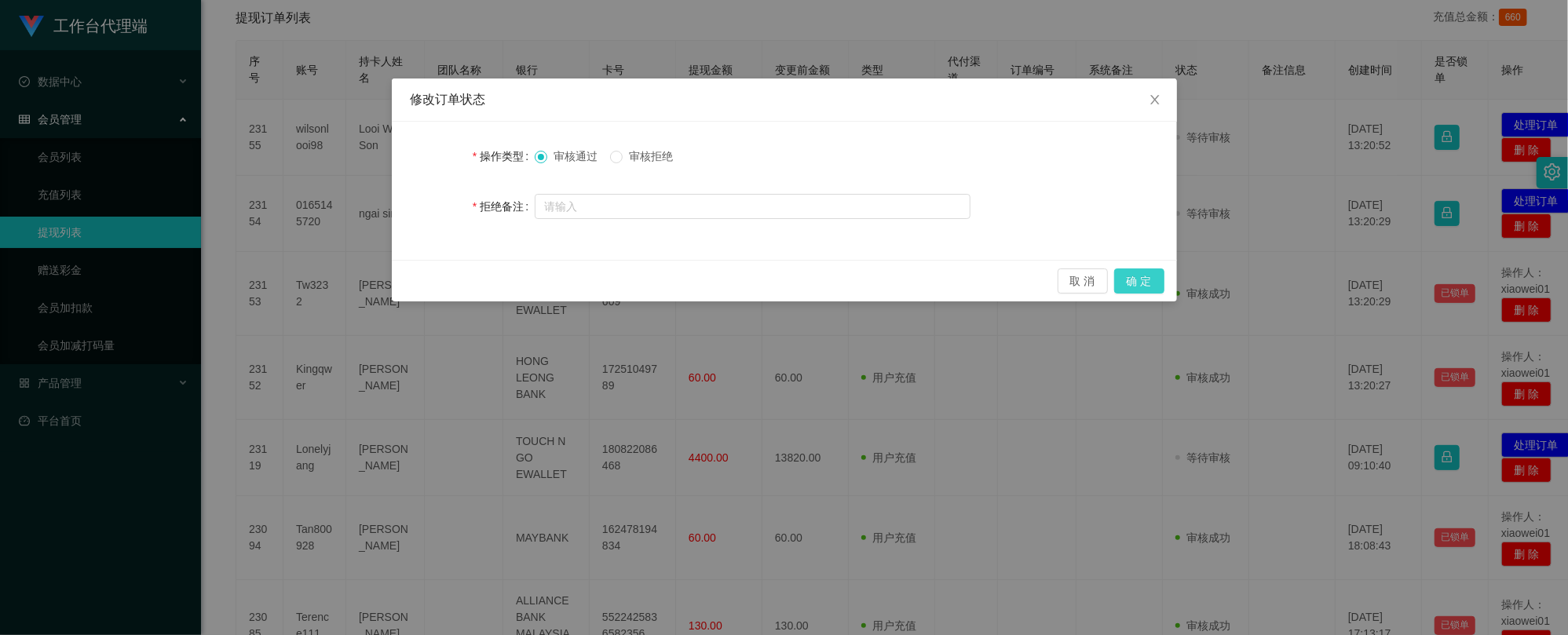
click at [1140, 283] on button "确 定" at bounding box center [1138, 281] width 50 height 25
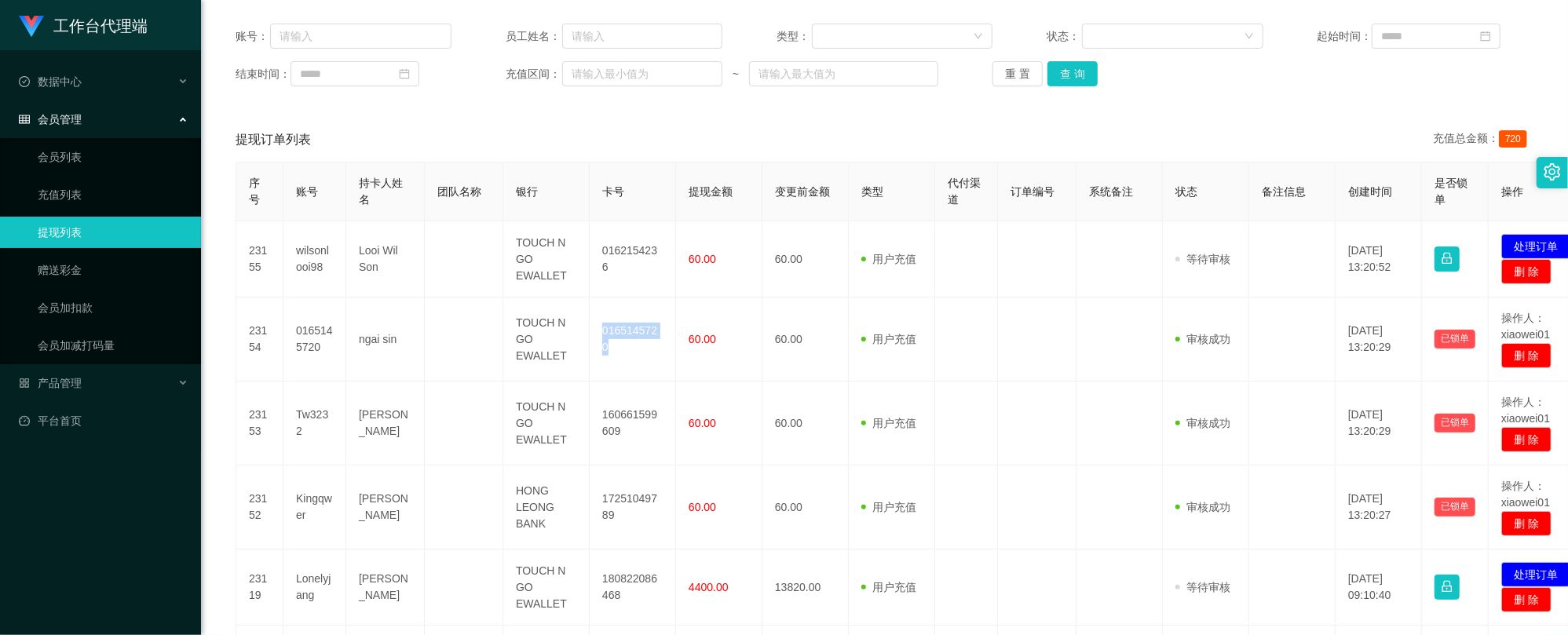
scroll to position [104, 0]
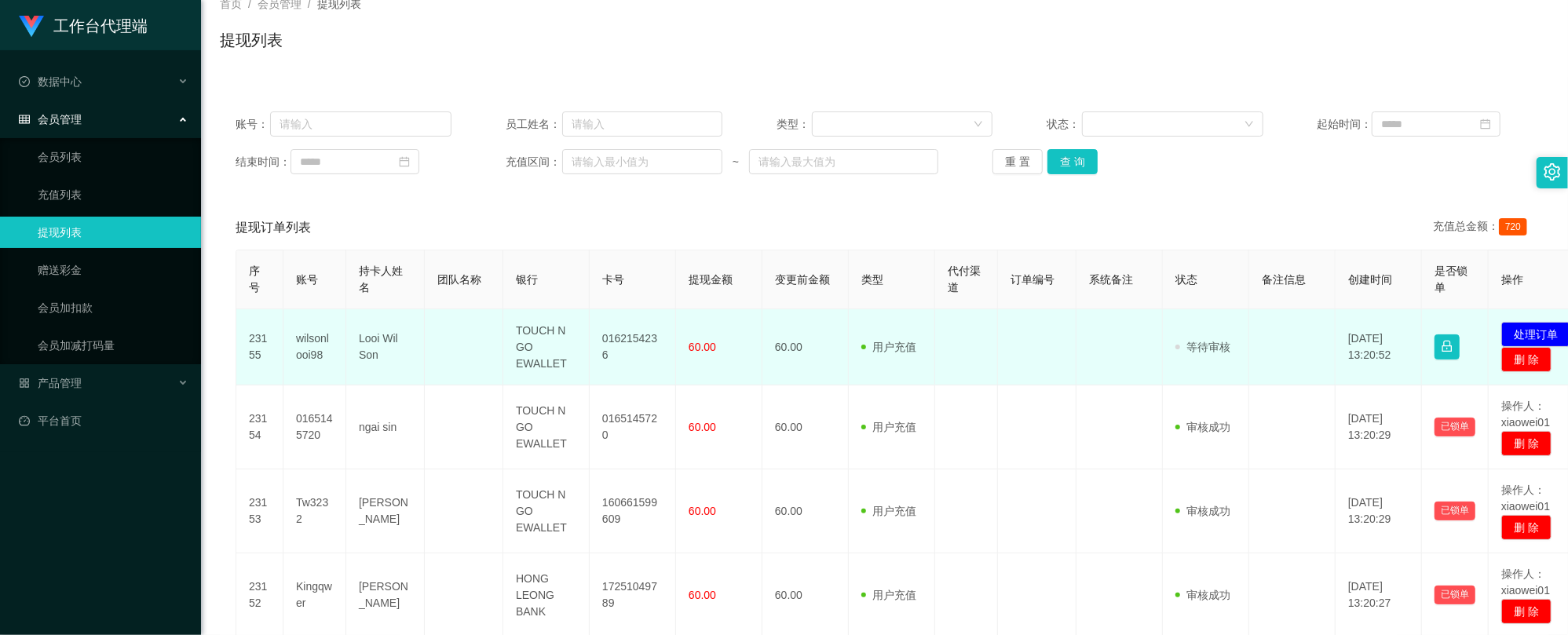
click at [620, 337] on td "0162154236" at bounding box center [632, 347] width 86 height 76
click at [666, 380] on td "0162154236" at bounding box center [632, 347] width 86 height 76
click at [614, 339] on td "0162154236" at bounding box center [632, 347] width 86 height 76
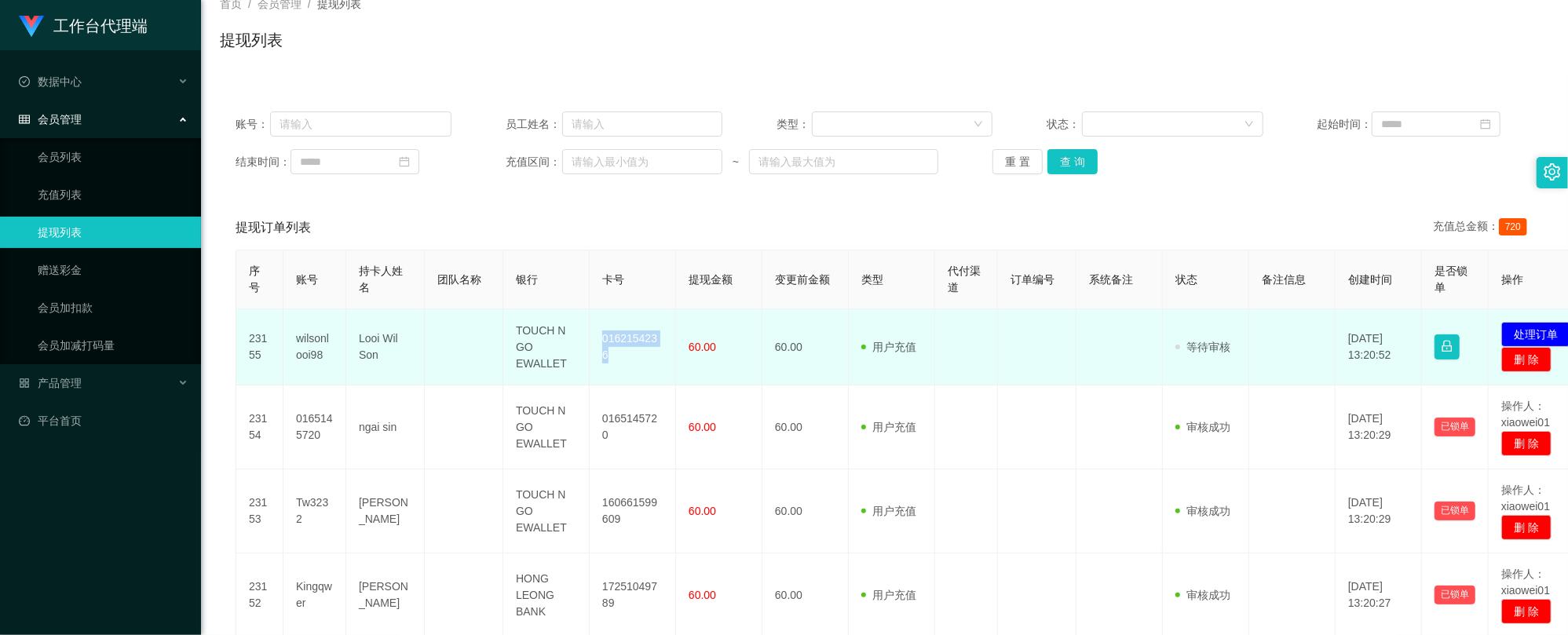
copy td "0162154236"
click at [1534, 323] on button "处理订单" at bounding box center [1535, 334] width 69 height 25
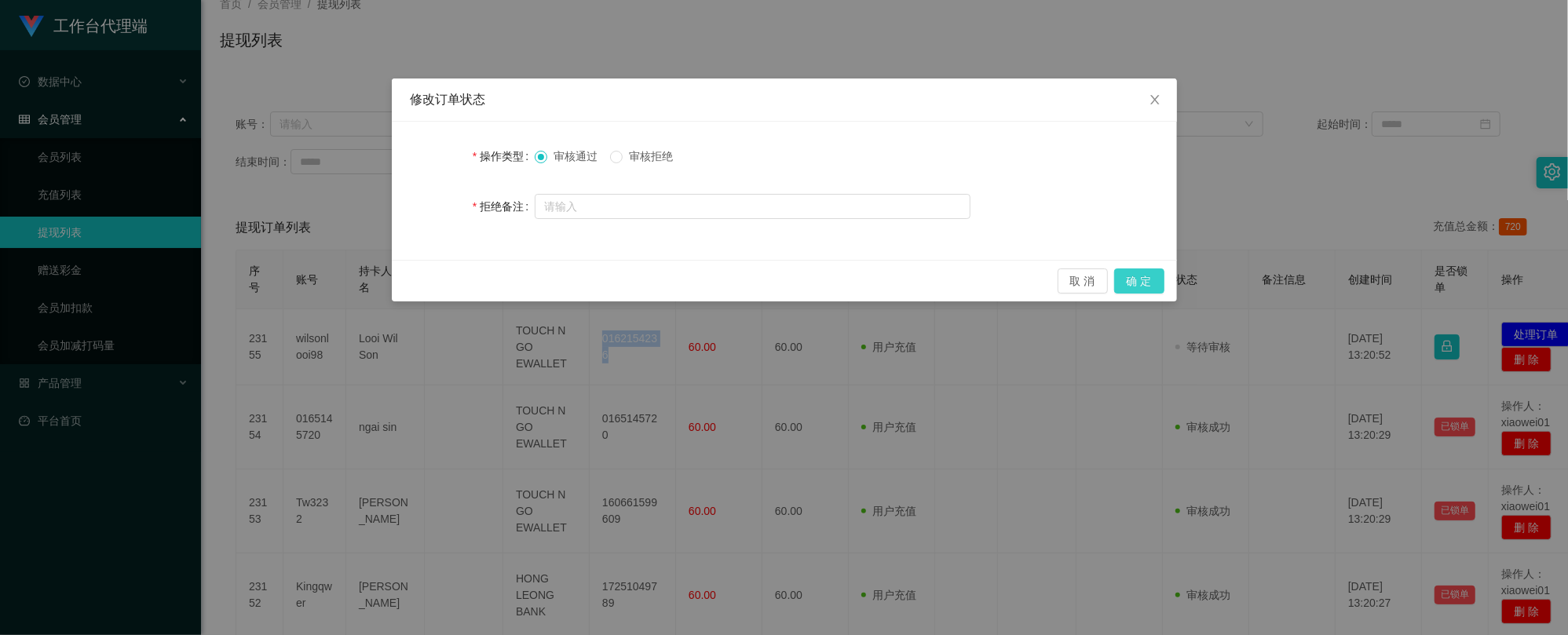
click at [1147, 283] on button "确 定" at bounding box center [1138, 281] width 50 height 25
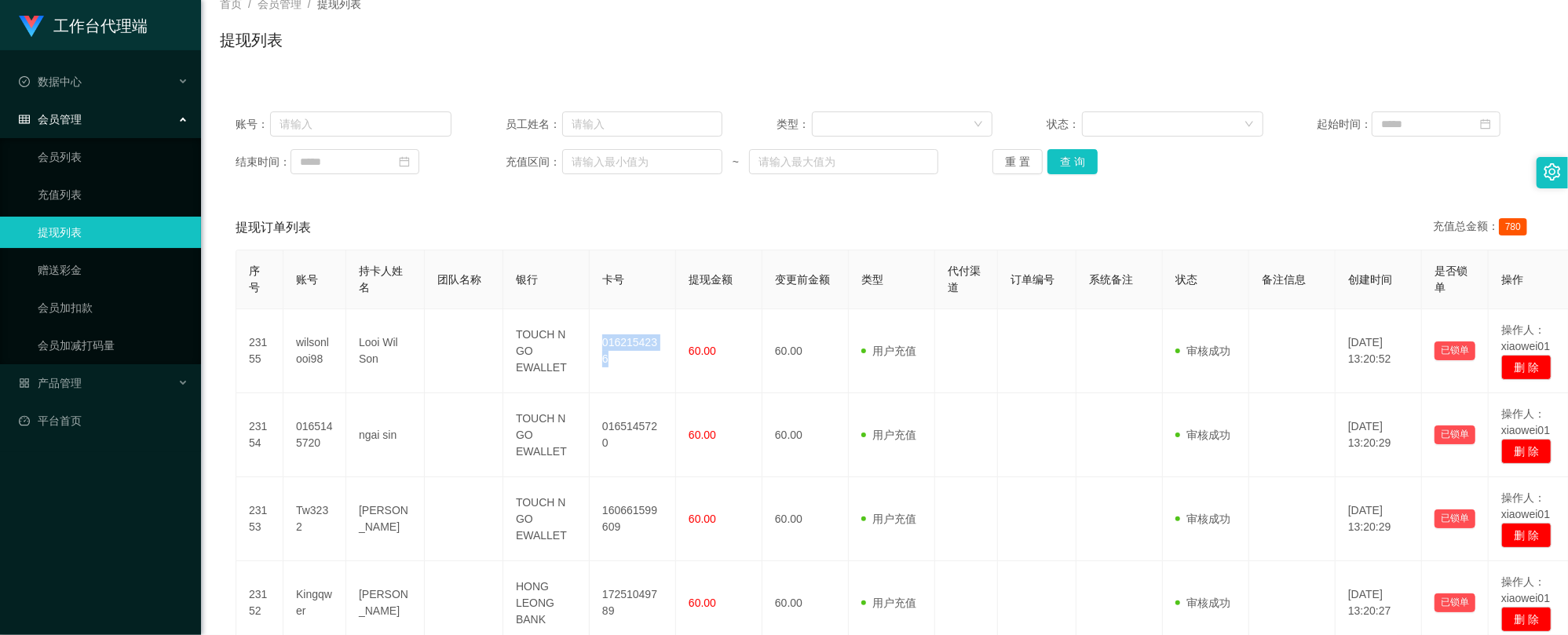
scroll to position [0, 0]
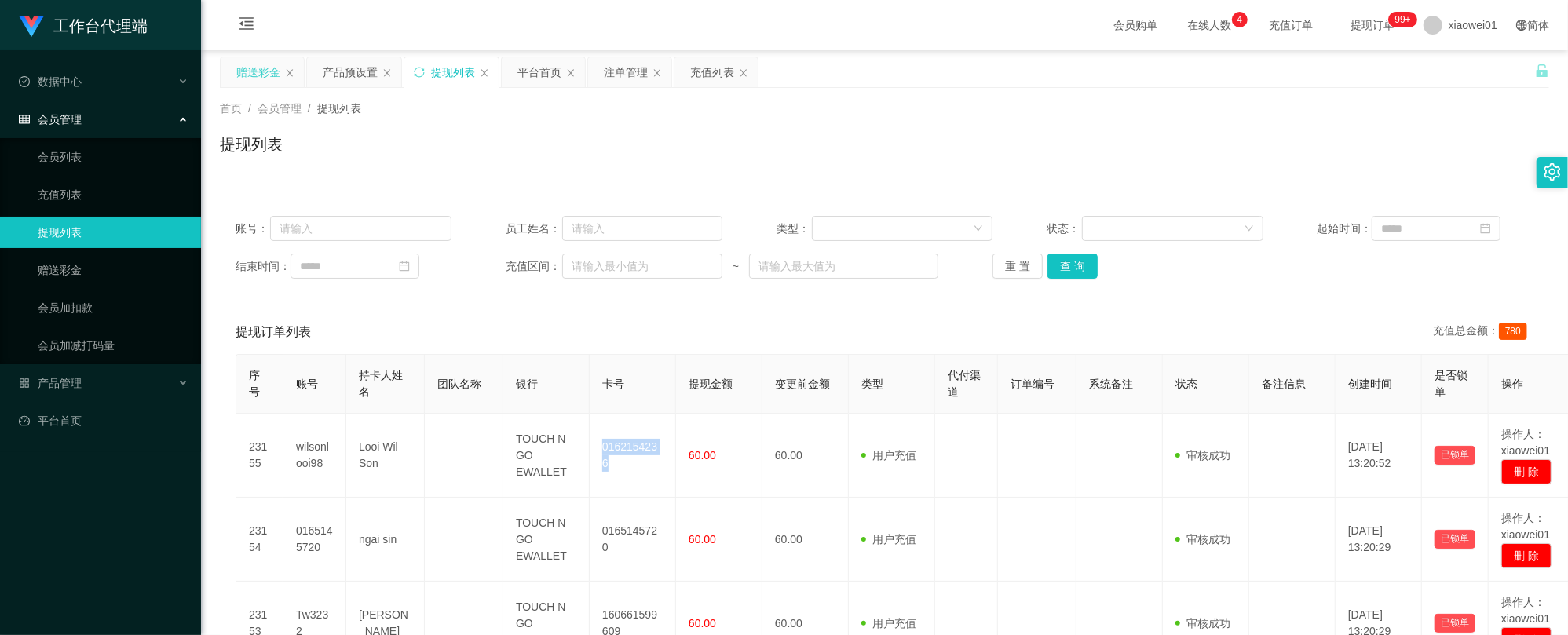
click at [262, 70] on div "赠送彩金" at bounding box center [258, 72] width 44 height 30
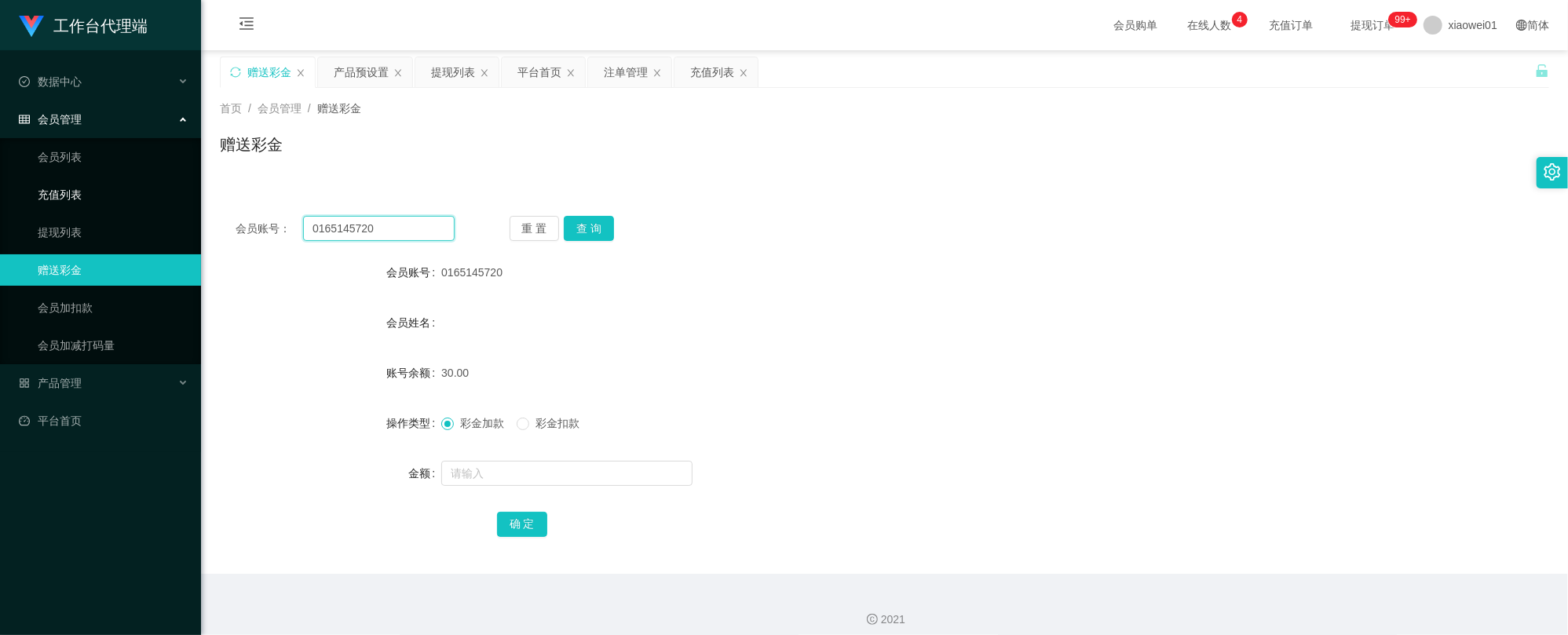
drag, startPoint x: 416, startPoint y: 239, endPoint x: 509, endPoint y: 210, distance: 97.4
click at [109, 190] on section "工作台代理端 数据中心 会员管理 会员列表 充值列表 提现列表 赠送彩金 会员加扣款 会员加减打码量 产品管理 开奖记录 注单管理 产品列表 即时注单 产品预…" at bounding box center [784, 323] width 1568 height 647
paste input "Ling888"
type input "Ling888"
click at [610, 226] on button "查 询" at bounding box center [588, 228] width 50 height 25
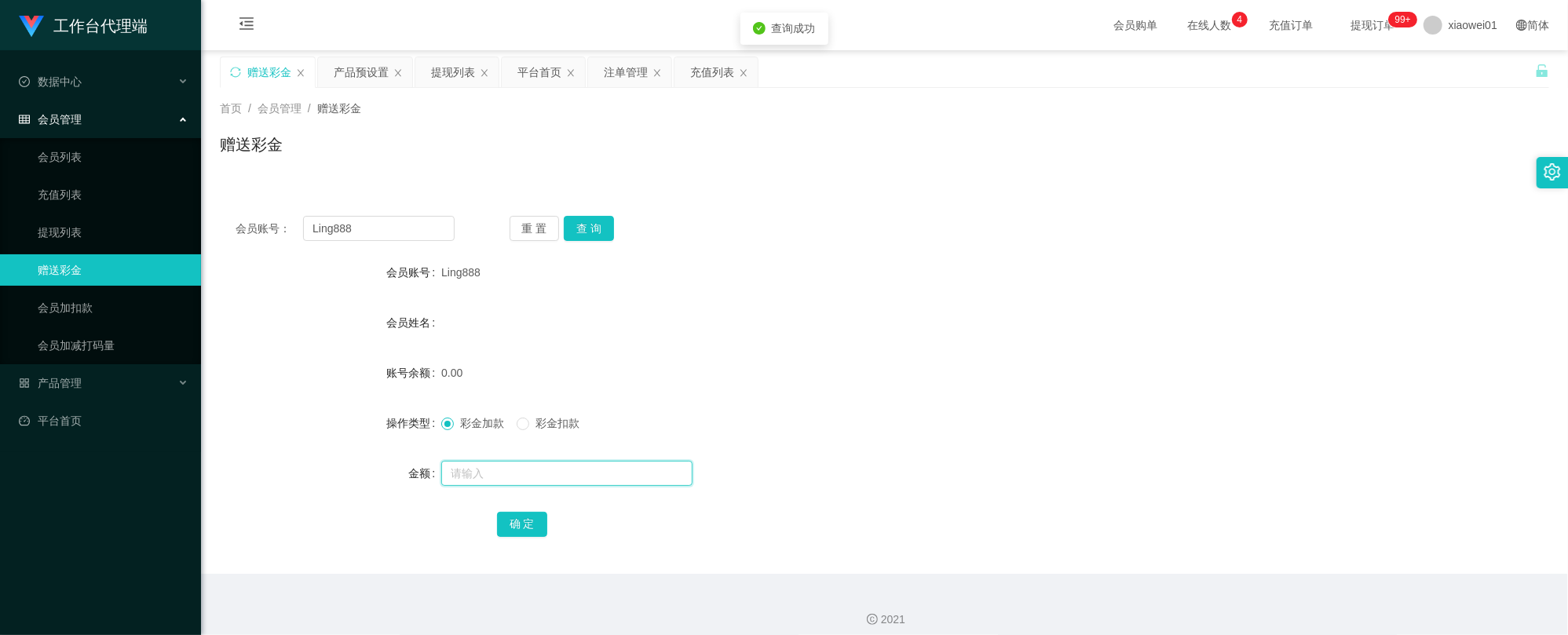
click at [559, 472] on input "text" at bounding box center [566, 473] width 251 height 25
type input "30"
click at [531, 535] on button "确 定" at bounding box center [521, 524] width 50 height 25
click at [1011, 408] on div "彩金加款 彩金扣款" at bounding box center [829, 423] width 776 height 32
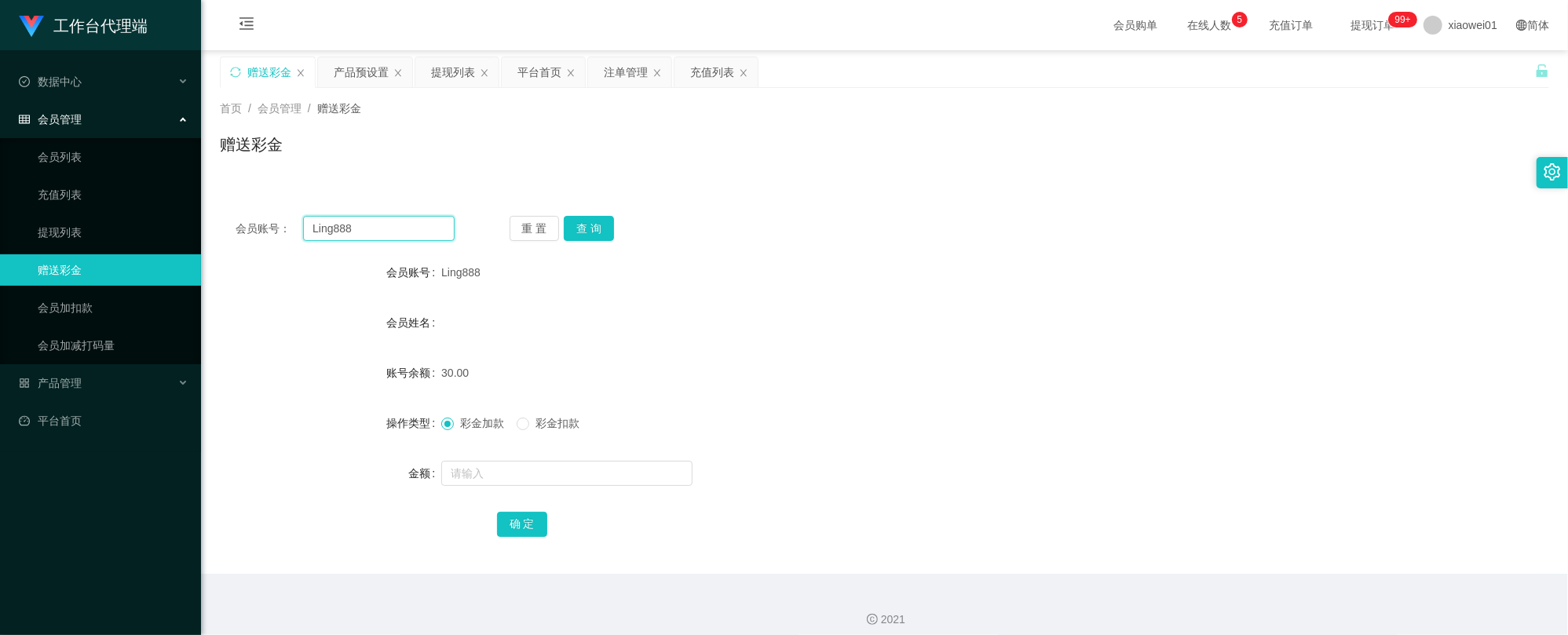
click at [320, 226] on input "Ling888" at bounding box center [378, 228] width 151 height 25
drag, startPoint x: 320, startPoint y: 226, endPoint x: 412, endPoint y: 226, distance: 92.0
click at [320, 226] on input "Ling888" at bounding box center [378, 228] width 151 height 25
paste input "Saro16"
type input "Saro168"
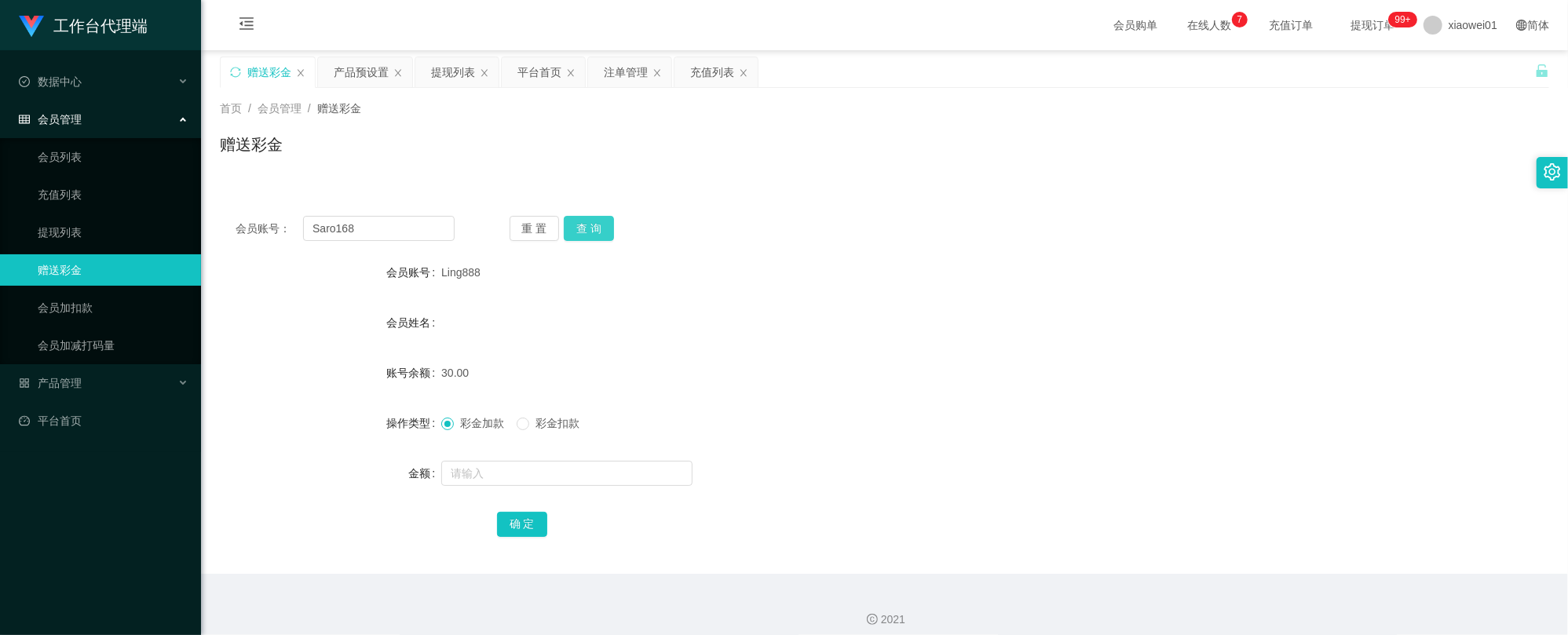
click at [566, 234] on button "查 询" at bounding box center [588, 228] width 50 height 25
click at [499, 455] on form "会员账号 Saro168 会员姓名 账号余额 0.00 操作类型 彩金加款 彩金扣款 金额 确 定" at bounding box center [885, 398] width 1329 height 283
click at [501, 469] on input "text" at bounding box center [566, 473] width 251 height 25
type input "30"
click at [509, 523] on button "确 定" at bounding box center [521, 524] width 50 height 25
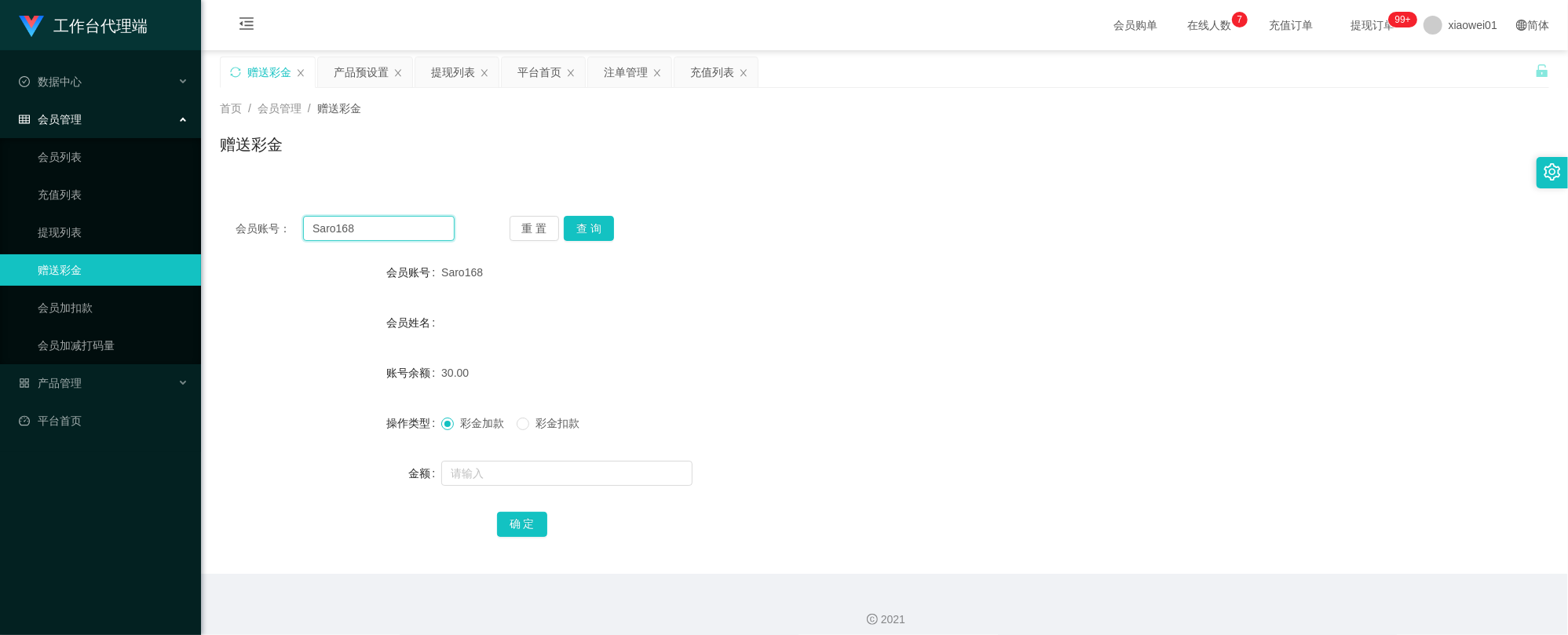
drag, startPoint x: 384, startPoint y: 232, endPoint x: 99, endPoint y: 210, distance: 285.8
click at [99, 210] on section "工作台代理端 数据中心 会员管理 会员列表 充值列表 提现列表 赠送彩金 会员加扣款 会员加减打码量 产品管理 开奖记录 注单管理 产品列表 即时注单 产品预…" at bounding box center [784, 323] width 1568 height 647
paste input "Lai88"
type input "Lai888"
click at [613, 231] on div "重 置 查 询" at bounding box center [619, 228] width 219 height 25
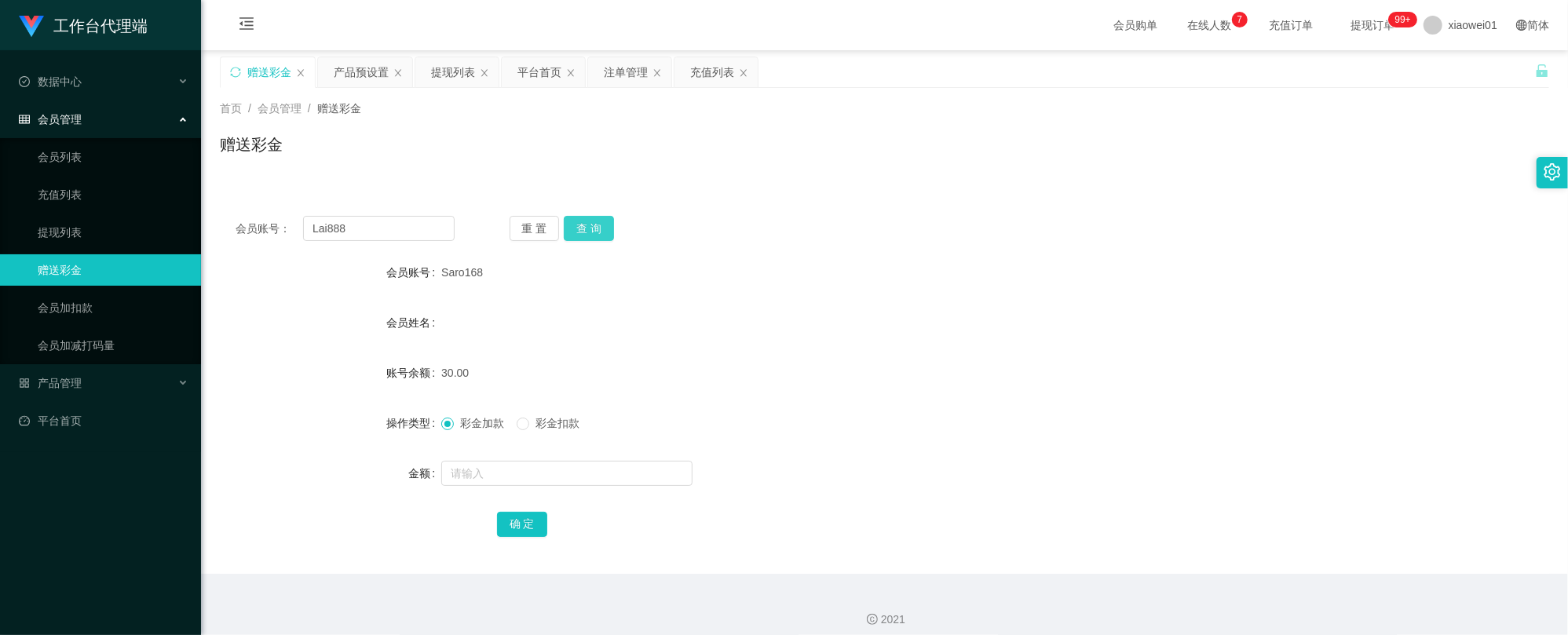
click at [611, 229] on button "查 询" at bounding box center [588, 228] width 50 height 25
click at [559, 482] on input "text" at bounding box center [566, 473] width 251 height 25
type input "6"
type input "30"
click at [528, 512] on button "确 定" at bounding box center [521, 524] width 50 height 25
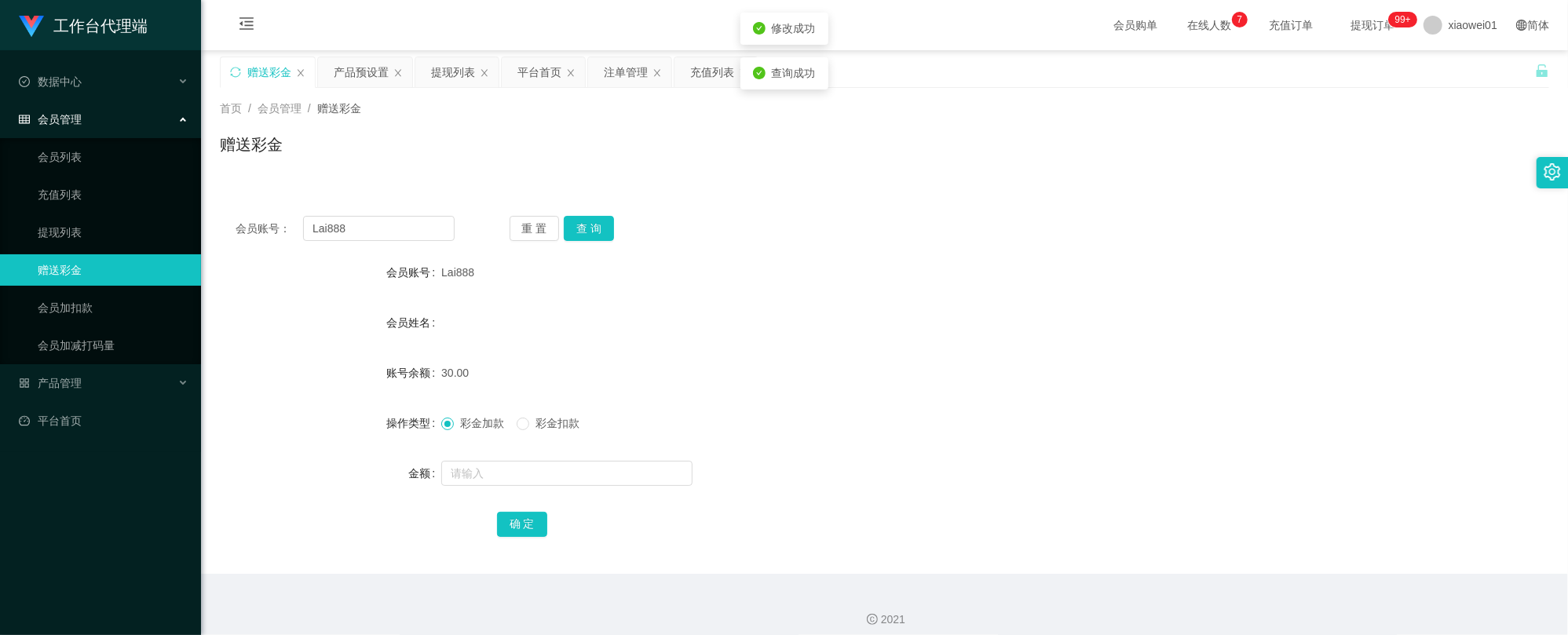
click at [929, 375] on div "30.00" at bounding box center [829, 372] width 776 height 32
click at [443, 66] on div "提现列表" at bounding box center [453, 72] width 44 height 30
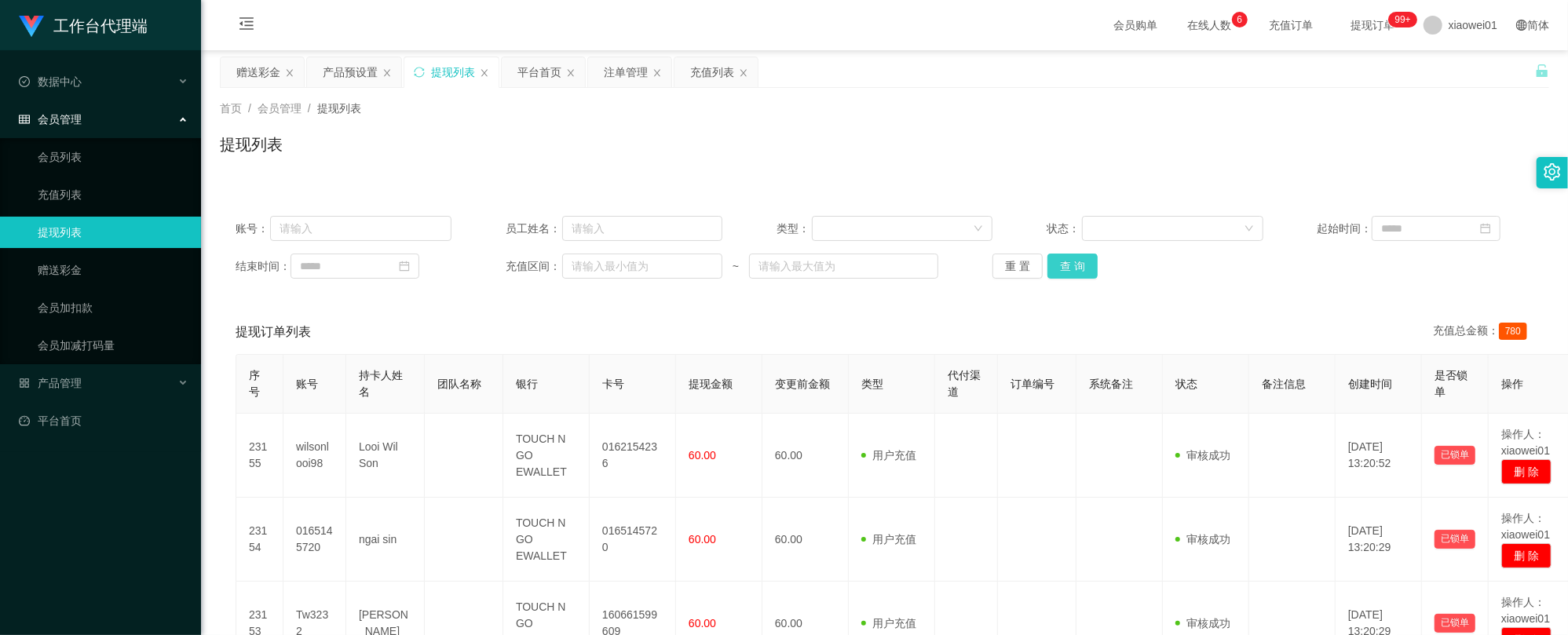
click at [1063, 264] on button "查 询" at bounding box center [1071, 266] width 50 height 25
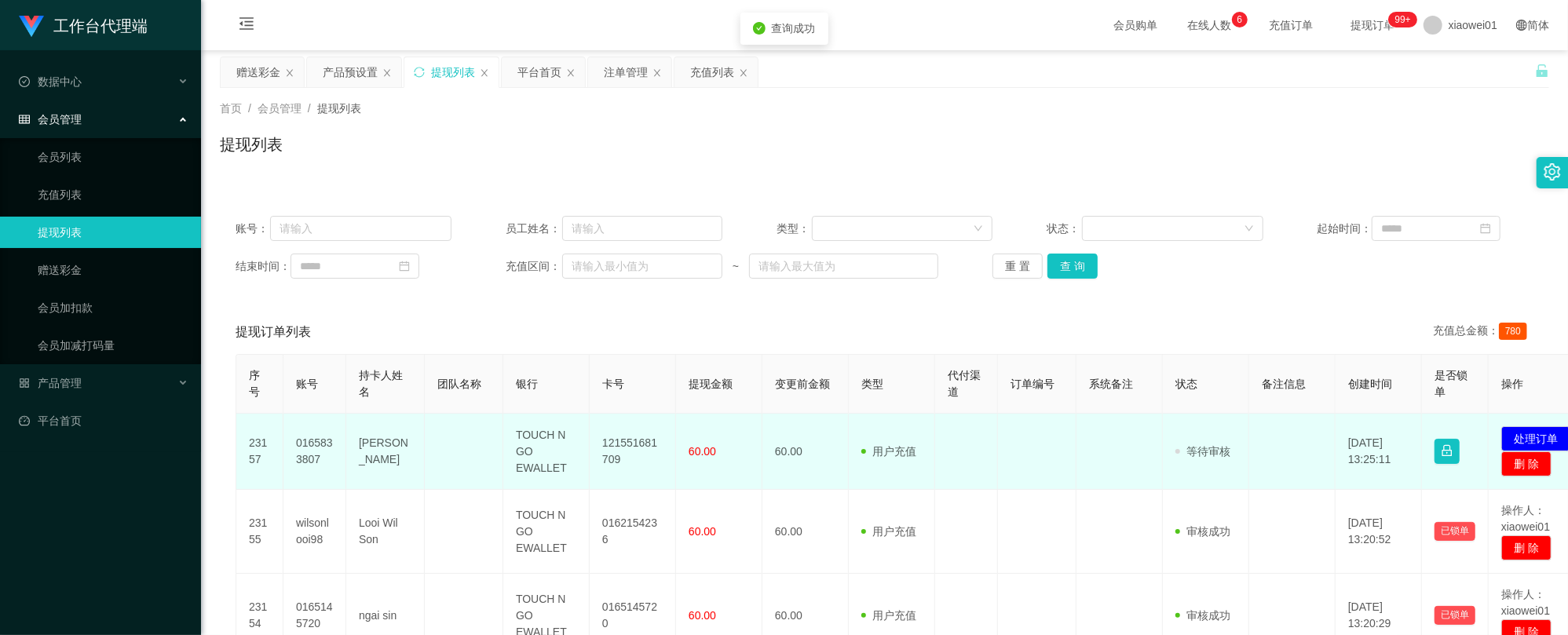
click at [631, 441] on td "121551681709" at bounding box center [632, 451] width 86 height 76
copy td "121551681709"
click at [1534, 428] on button "处理订单" at bounding box center [1535, 438] width 69 height 25
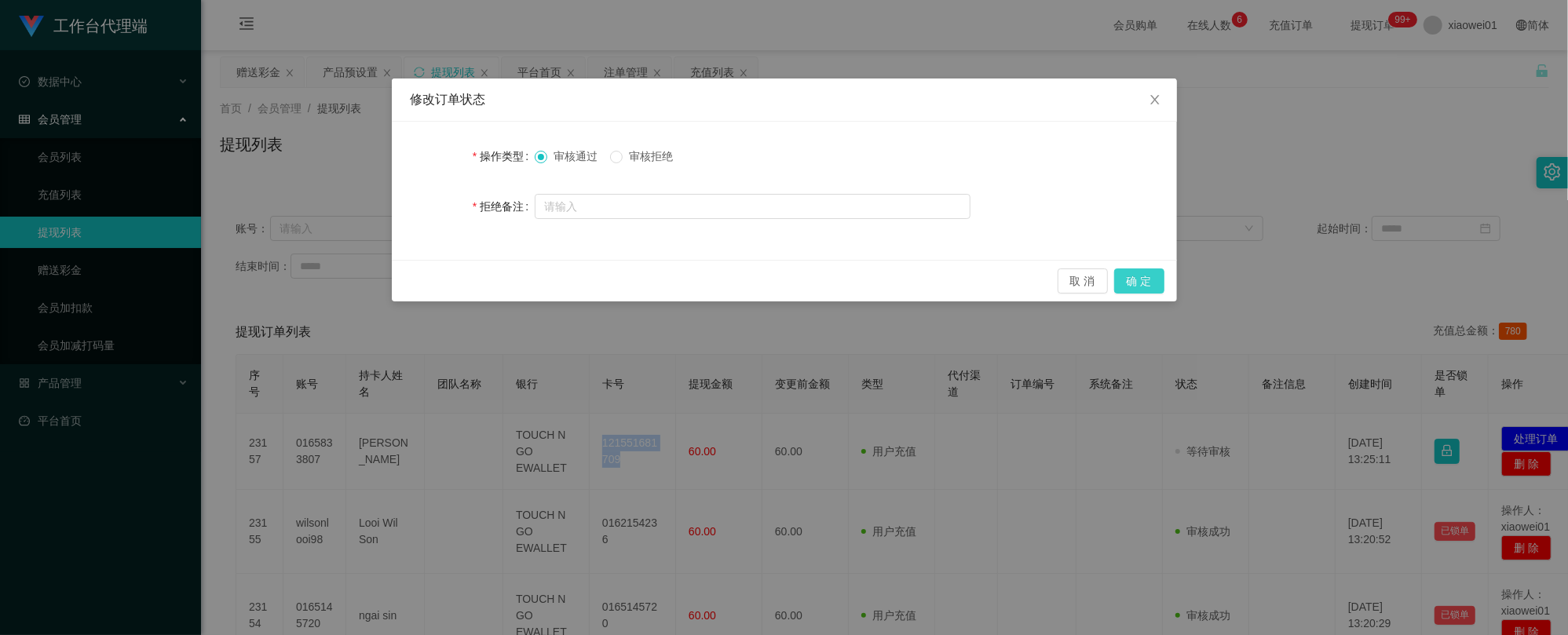
click at [1156, 281] on button "确 定" at bounding box center [1138, 281] width 50 height 25
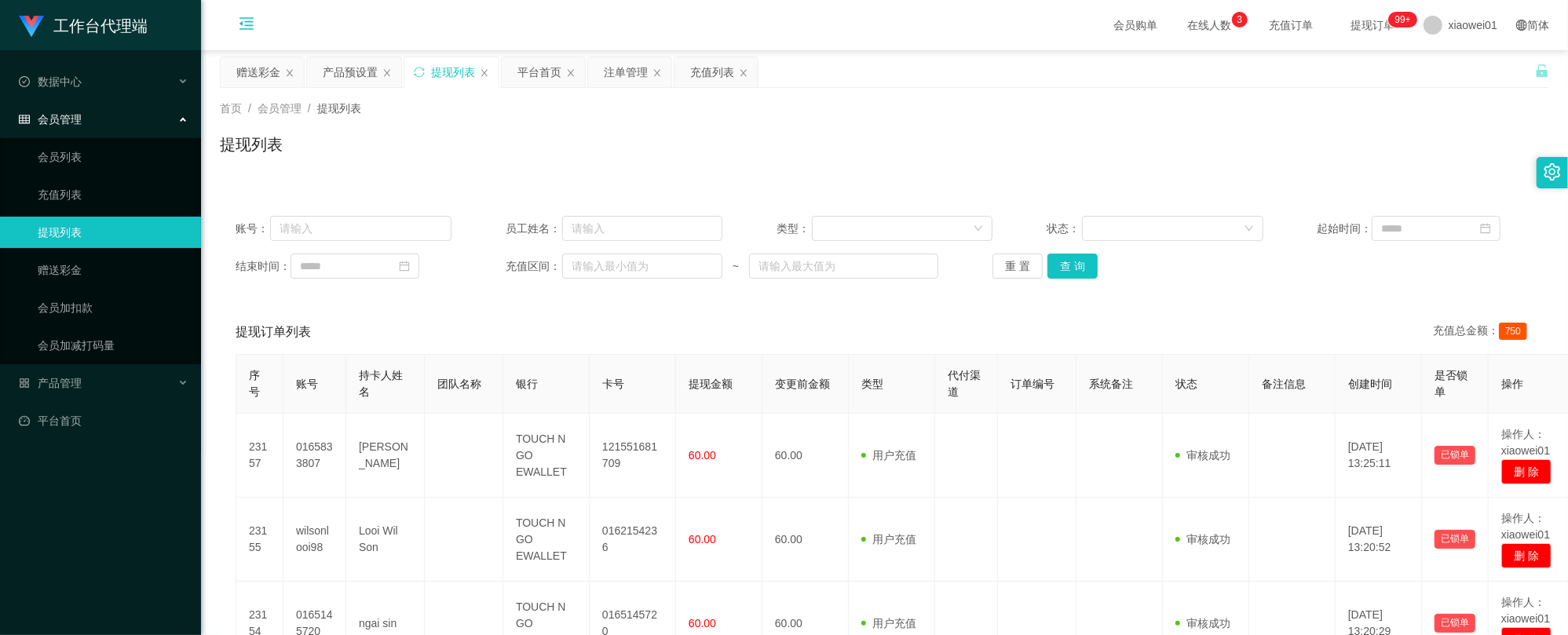
click at [246, 43] on icon "图标: menu-fold" at bounding box center [247, 25] width 53 height 50
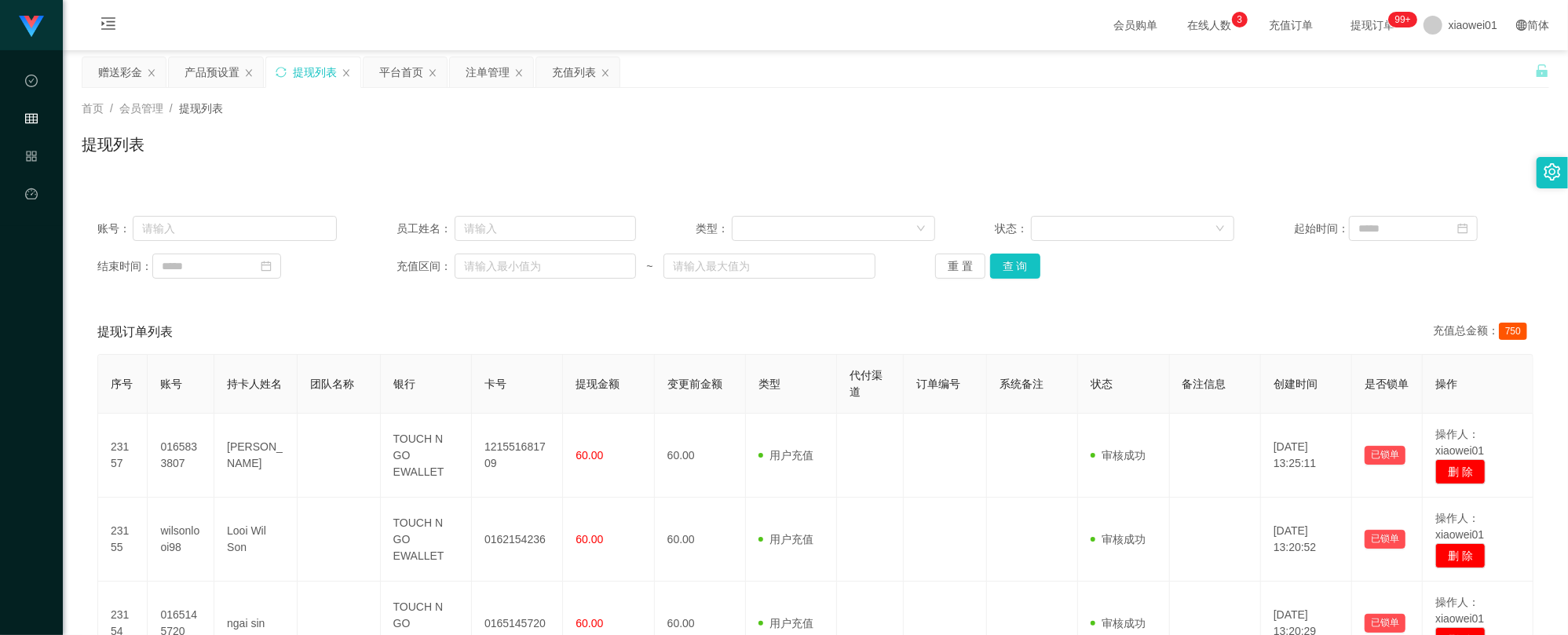
click at [141, 79] on div "赠送彩金" at bounding box center [120, 72] width 44 height 30
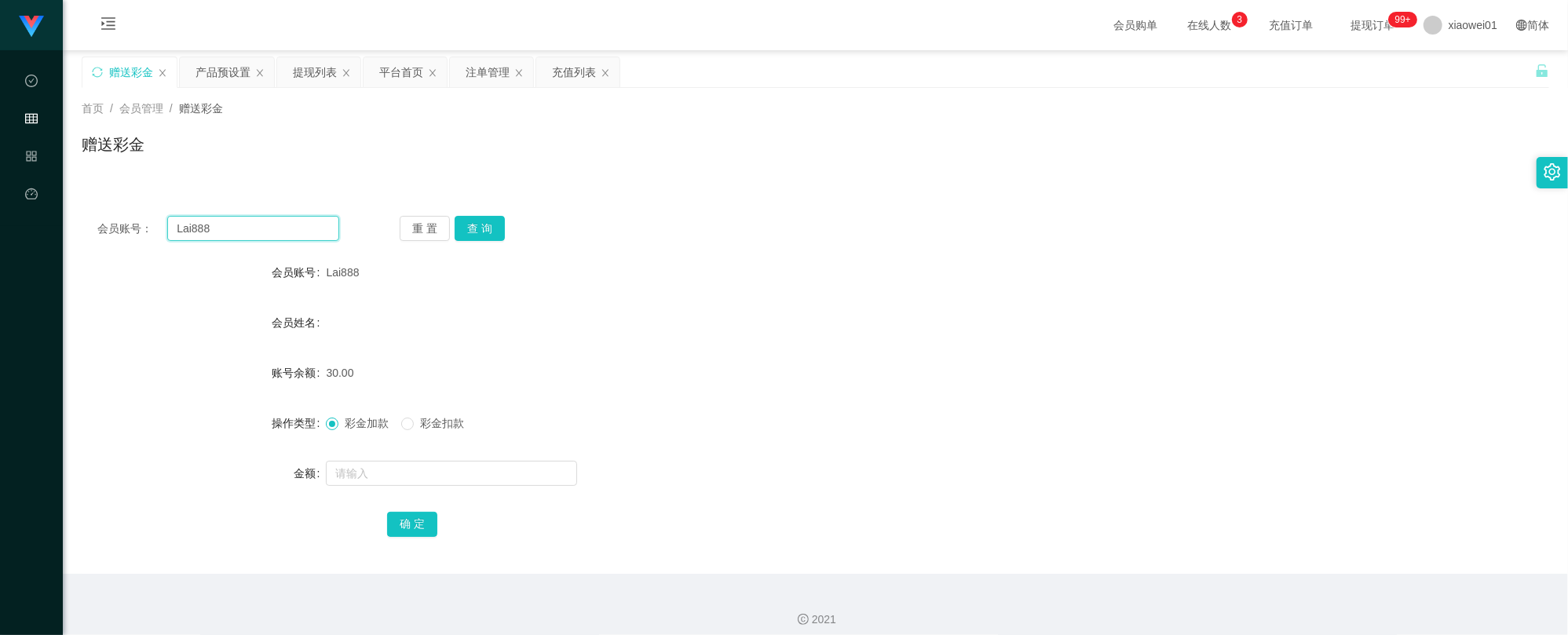
drag, startPoint x: 255, startPoint y: 229, endPoint x: -34, endPoint y: 202, distance: 290.3
click at [0, 202] on html "工作台代理端 数据中心 会员管理 产品管理 平台首页 保存配置 重置配置 整体风格设置 主题色 导航设置 内容区域宽度 定宽 固定Header 固定侧边栏 其…" at bounding box center [784, 317] width 1568 height 635
paste input "JackWong"
type input "JackWong"
click at [472, 234] on button "查 询" at bounding box center [479, 228] width 50 height 25
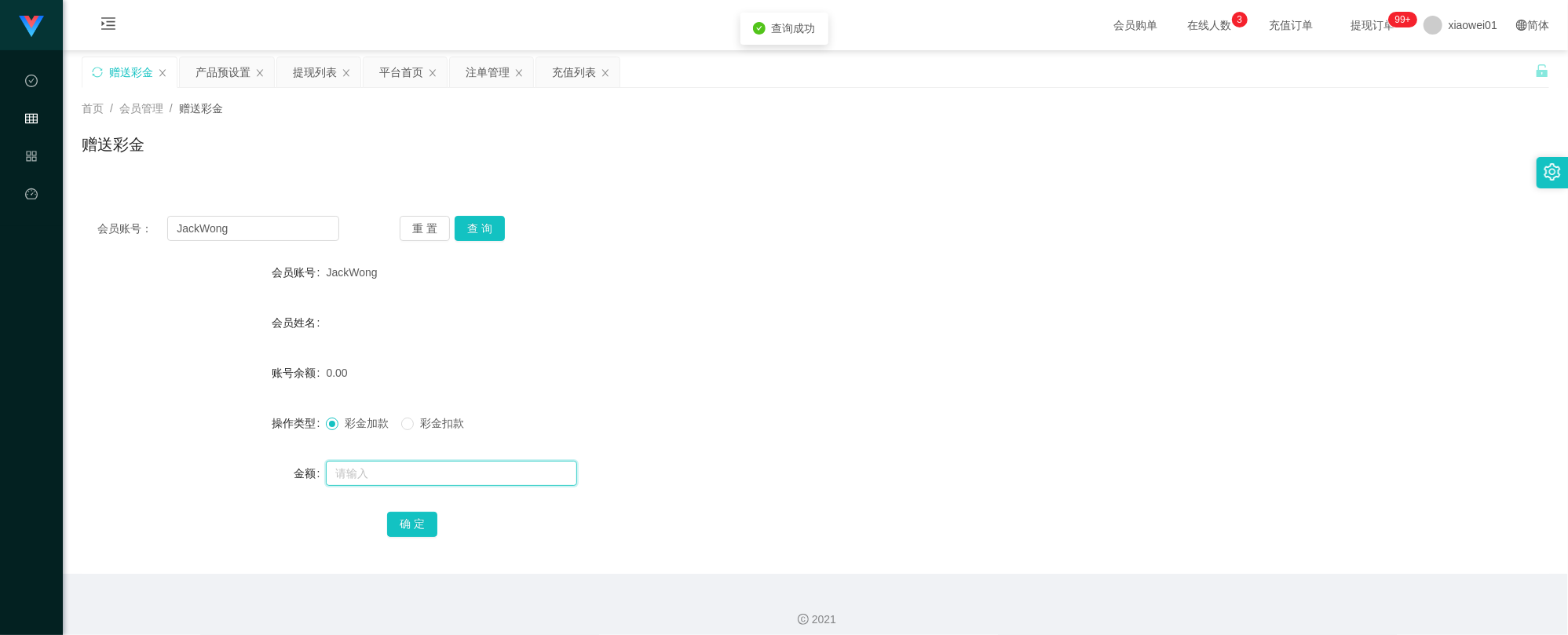
click at [415, 475] on input "text" at bounding box center [450, 473] width 251 height 25
type input "30"
click at [409, 516] on button "确 定" at bounding box center [411, 524] width 50 height 25
click at [963, 309] on div "会员姓名" at bounding box center [815, 322] width 1467 height 32
click at [218, 75] on div "产品预设置" at bounding box center [223, 72] width 55 height 30
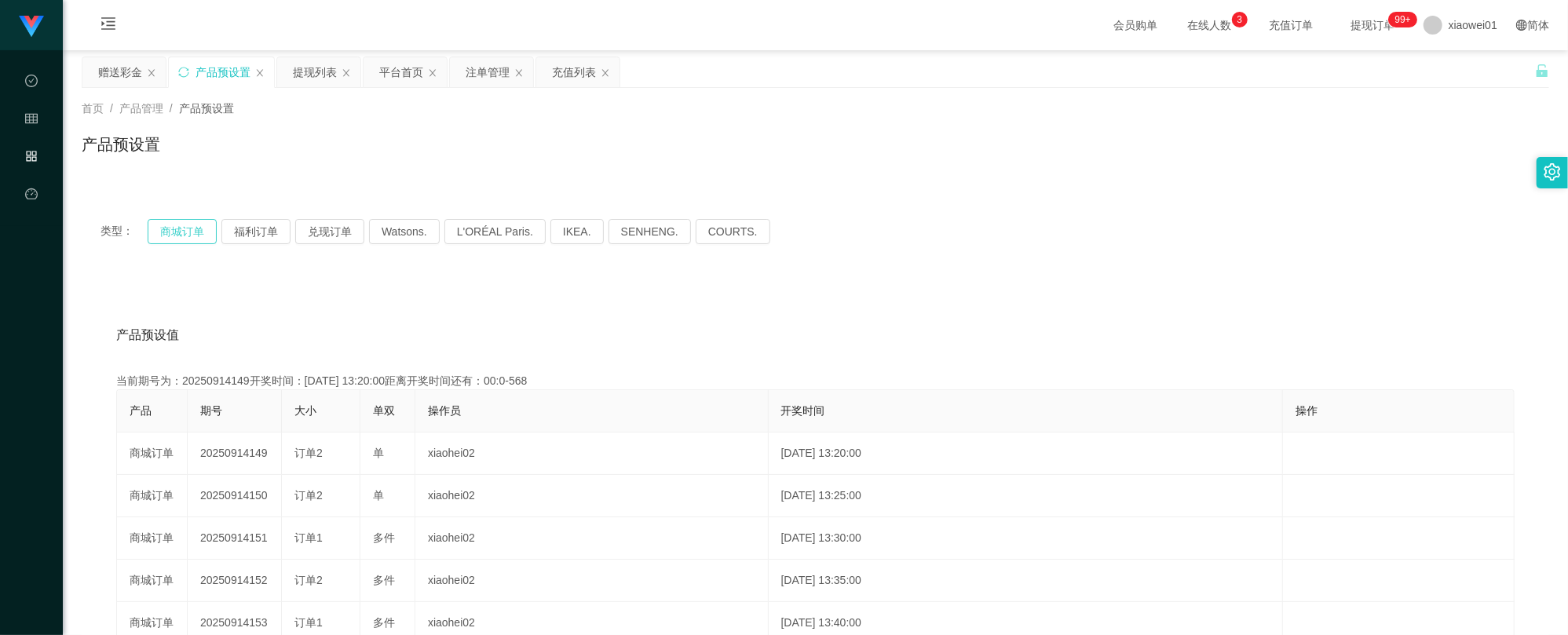
click at [196, 237] on button "商城订单" at bounding box center [182, 232] width 69 height 25
click at [198, 239] on button "商城订单" at bounding box center [182, 232] width 69 height 25
drag, startPoint x: 237, startPoint y: 214, endPoint x: 227, endPoint y: 212, distance: 10.2
click at [234, 214] on div "类型： 商城订单 福利订单 兑现订单 Watsons. L'ORÉAL Paris. IKEA. [GEOGRAPHIC_DATA]. COURTS." at bounding box center [815, 231] width 1467 height 63
click at [234, 236] on button "福利订单" at bounding box center [256, 232] width 69 height 25
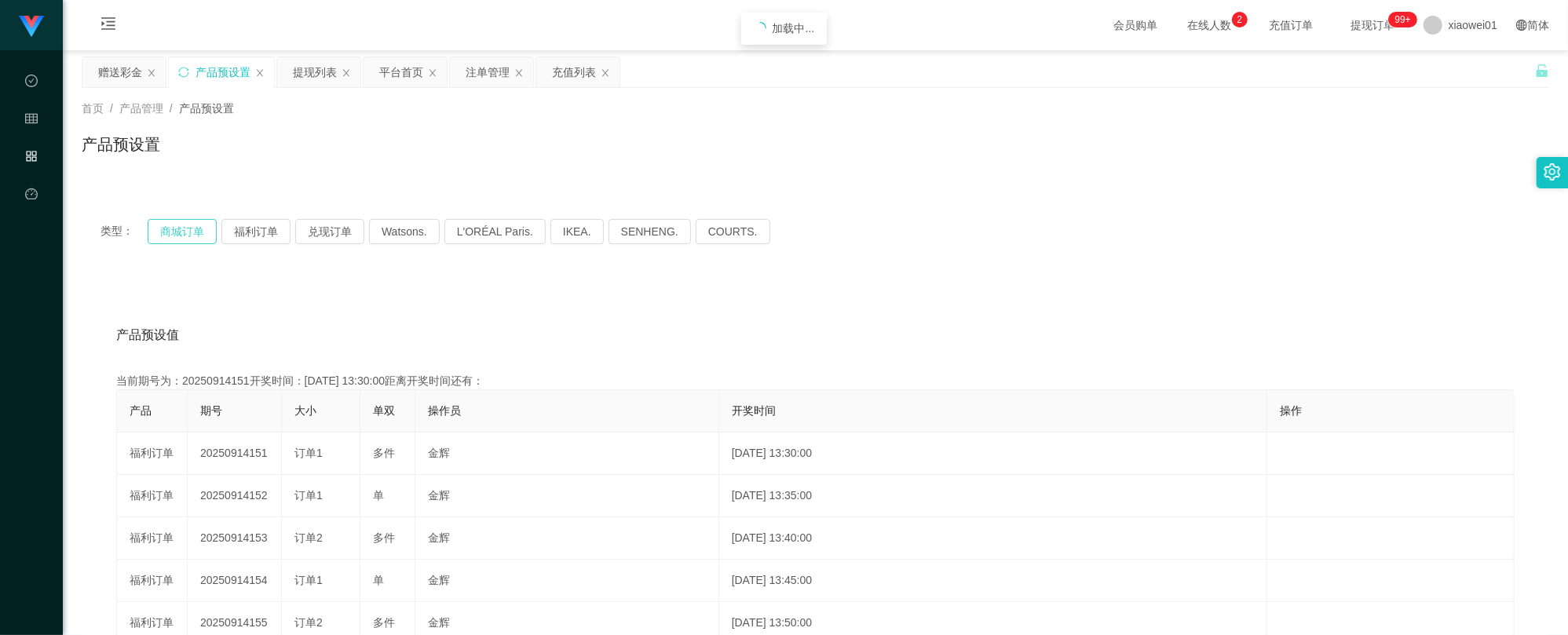
click at [180, 236] on button "商城订单" at bounding box center [182, 232] width 69 height 25
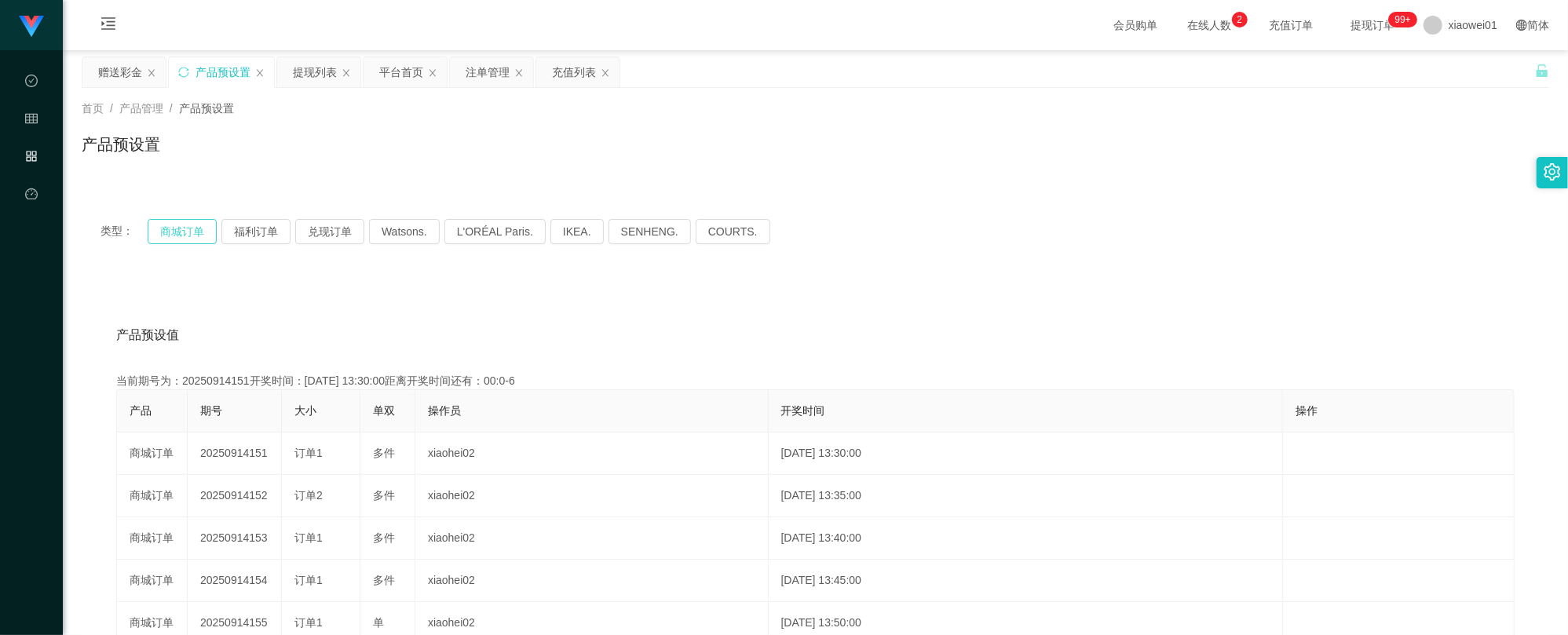
drag, startPoint x: 150, startPoint y: 226, endPoint x: 143, endPoint y: 227, distance: 7.1
click at [143, 227] on div "类型： 商城订单 福利订单 兑现订单 Watsons. L'ORÉAL Paris. IKEA. [GEOGRAPHIC_DATA]. COURTS." at bounding box center [815, 232] width 1429 height 25
click at [168, 227] on button "商城订单" at bounding box center [182, 232] width 69 height 25
click at [167, 227] on button "商城订单" at bounding box center [182, 232] width 69 height 25
click at [127, 64] on div "赠送彩金" at bounding box center [120, 72] width 44 height 30
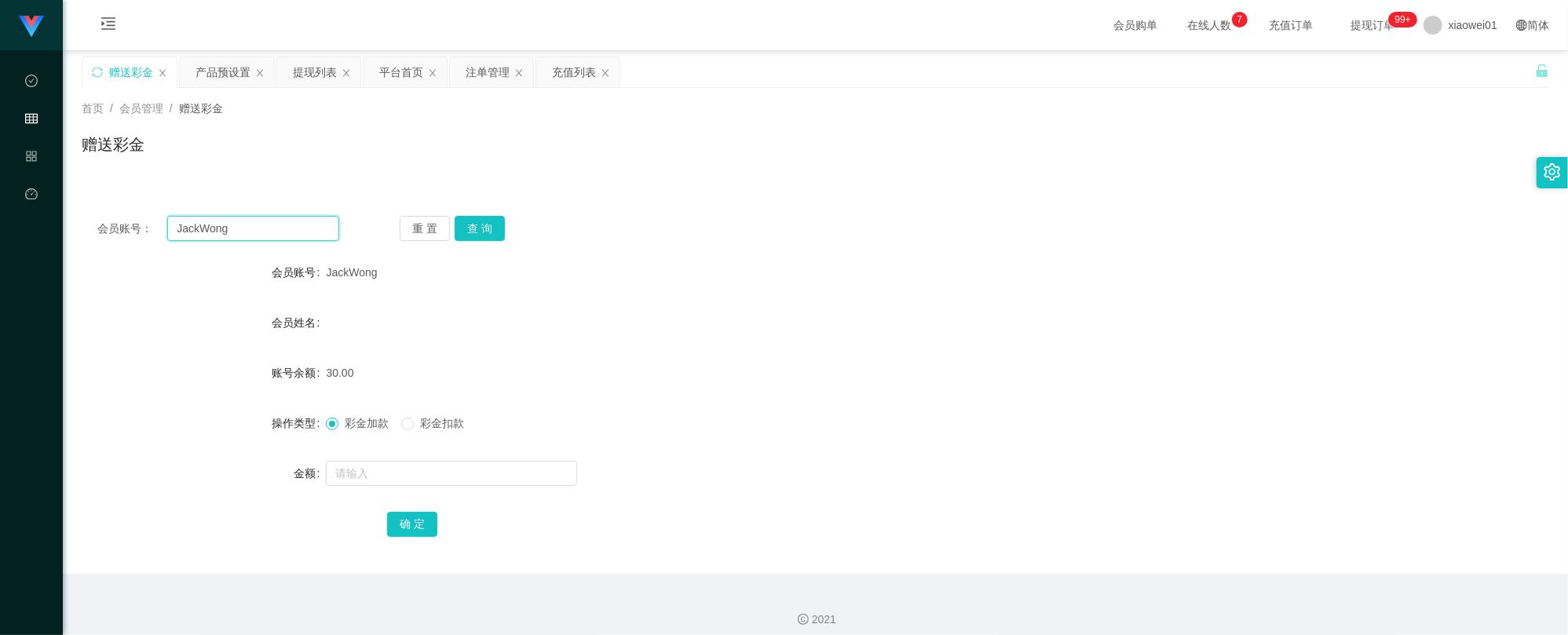
drag, startPoint x: 249, startPoint y: 234, endPoint x: 60, endPoint y: 208, distance: 190.8
click at [60, 208] on section "工作台代理端 数据中心 会员管理 产品管理 平台首页 保存配置 重置配置 整体风格设置 主题色 导航设置 内容区域宽度 定宽 固定Header 固定侧边栏 其…" at bounding box center [784, 323] width 1568 height 647
paste input "Yee123"
type input "Yee123"
click at [482, 217] on button "查 询" at bounding box center [479, 228] width 50 height 25
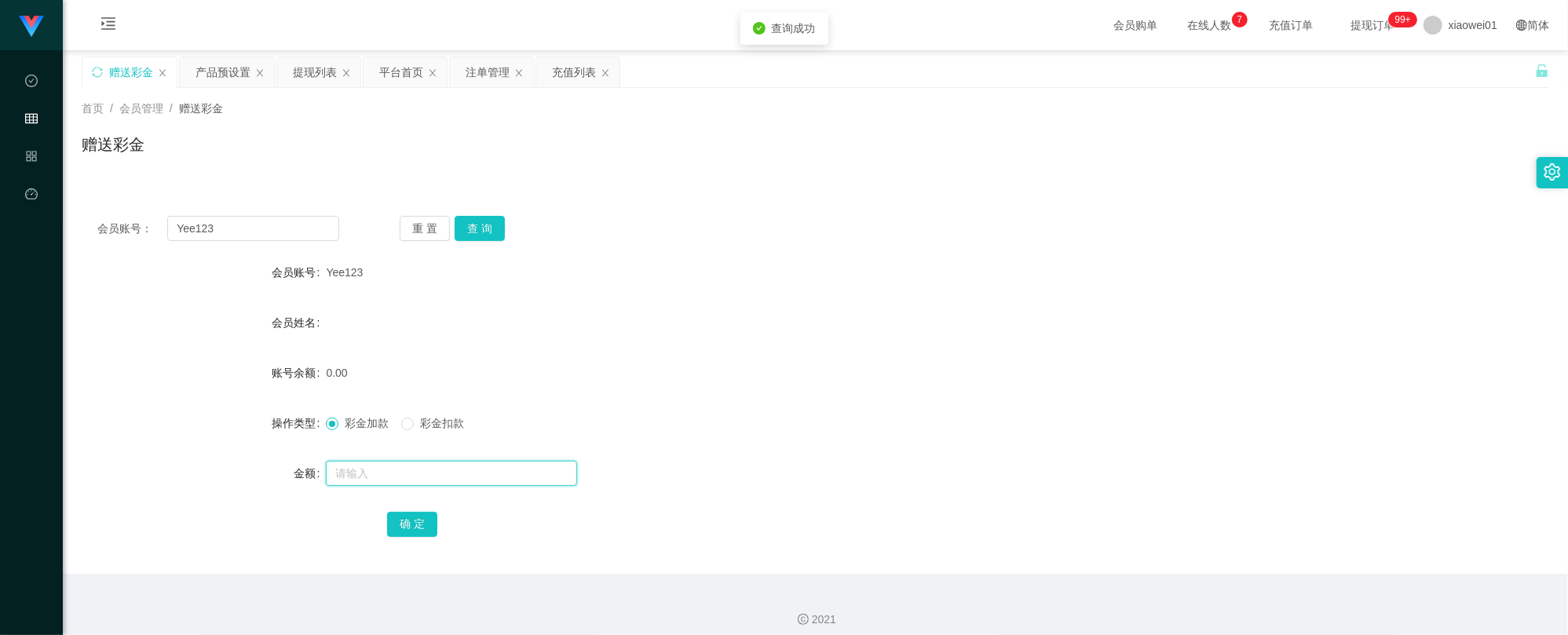
click at [522, 485] on input "text" at bounding box center [450, 473] width 251 height 25
type input "30"
click at [422, 527] on button "确 定" at bounding box center [411, 524] width 50 height 25
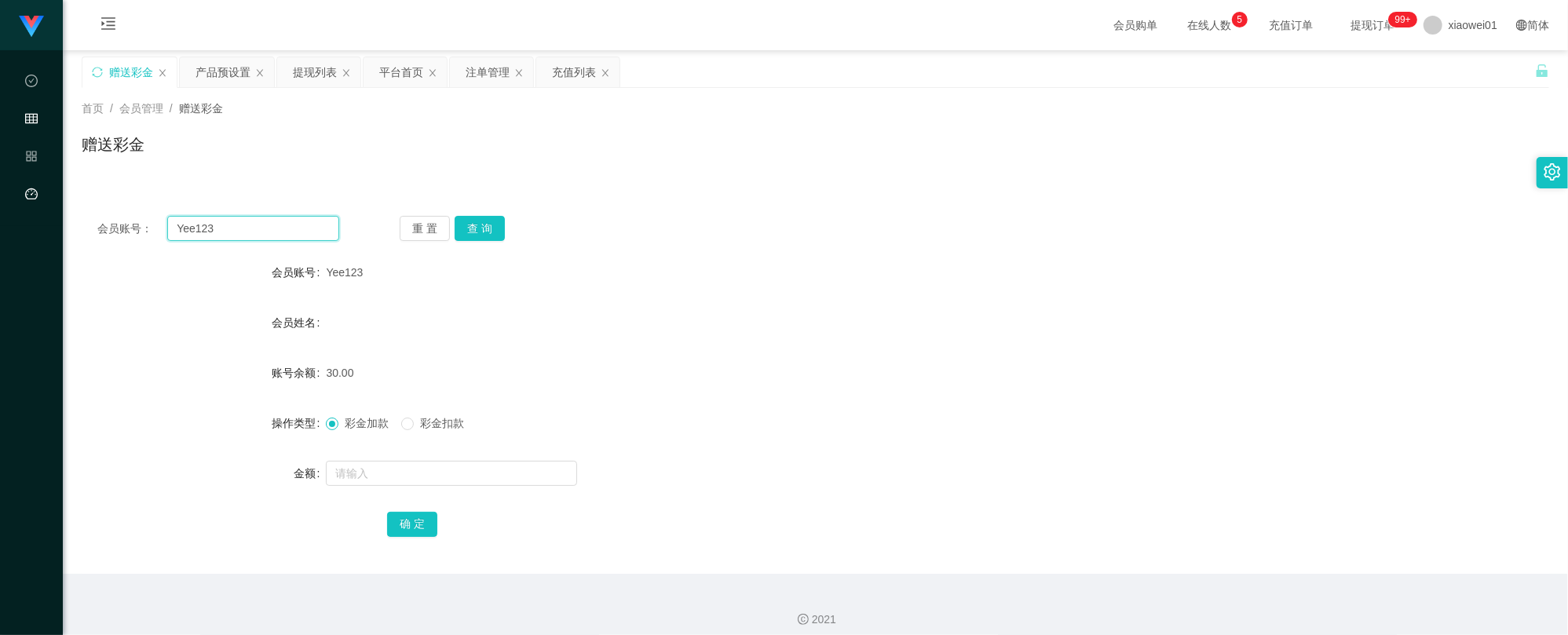
drag, startPoint x: 290, startPoint y: 232, endPoint x: 26, endPoint y: 197, distance: 266.3
click at [26, 197] on section "工作台代理端 数据中心 会员管理 产品管理 平台首页 保存配置 重置配置 整体风格设置 主题色 导航设置 内容区域宽度 定宽 固定Header 固定侧边栏 其…" at bounding box center [784, 323] width 1568 height 647
paste input "chongwahtan"
type input "chongwahtan"
click at [500, 230] on button "查 询" at bounding box center [479, 228] width 50 height 25
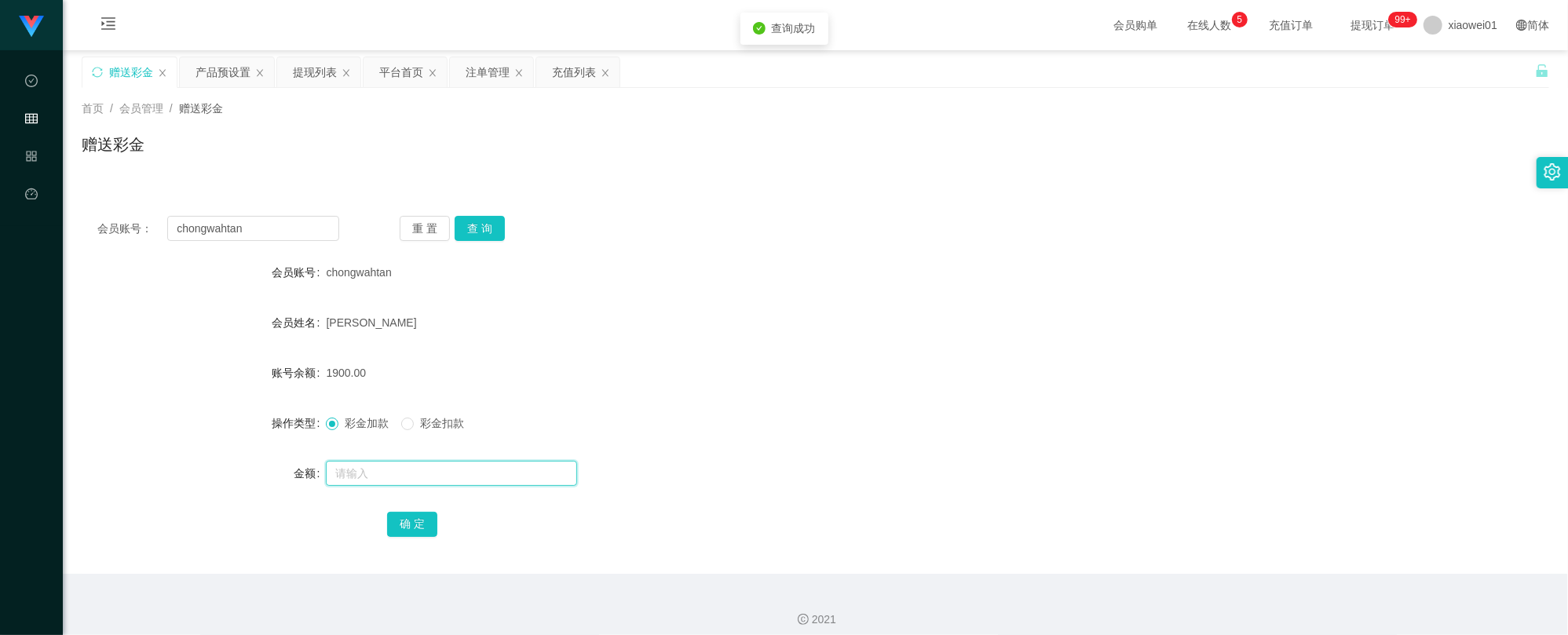
click at [414, 467] on input "text" at bounding box center [450, 473] width 251 height 25
type input "3000"
click at [425, 529] on button "确 定" at bounding box center [411, 524] width 50 height 25
click at [956, 330] on div "[PERSON_NAME]" at bounding box center [753, 322] width 856 height 32
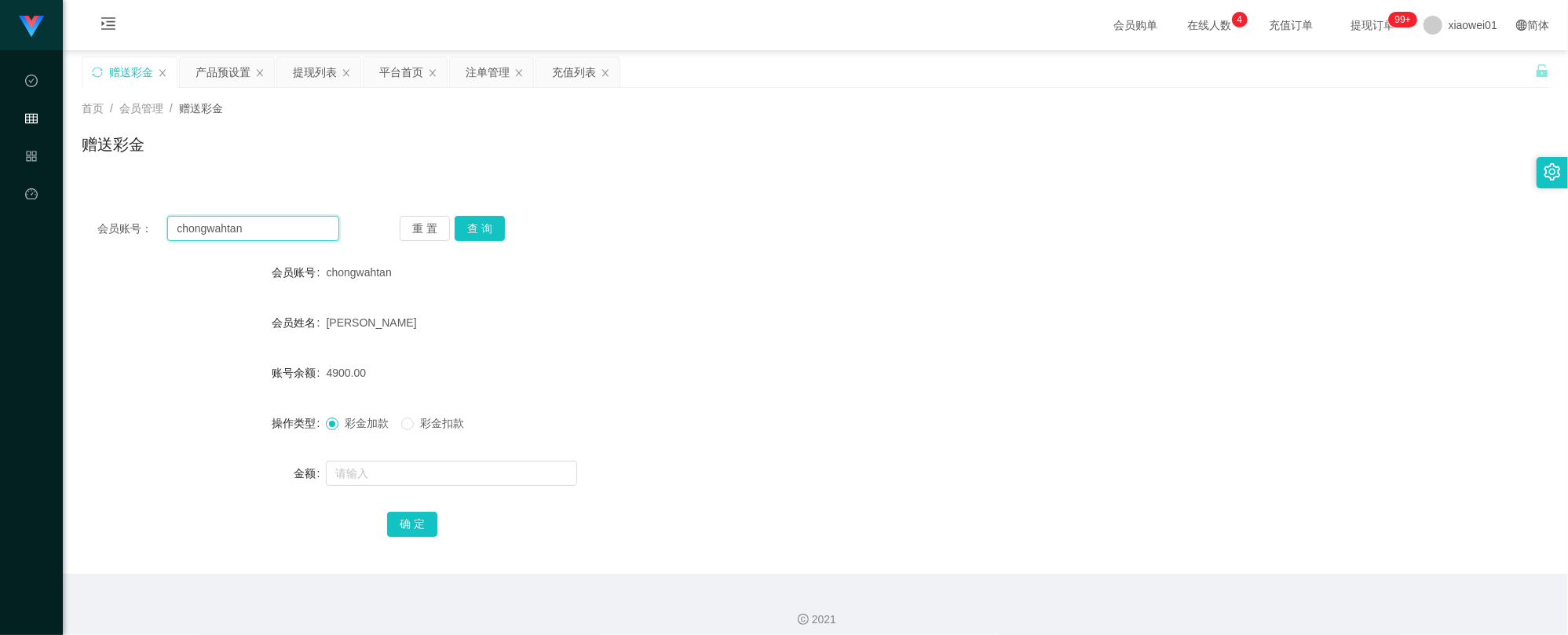
drag, startPoint x: 281, startPoint y: 231, endPoint x: 79, endPoint y: 236, distance: 202.1
click at [0, 238] on html "工作台代理端 数据中心 会员管理 产品管理 平台首页 保存配置 重置配置 整体风格设置 主题色 导航设置 内容区域宽度 定宽 固定Header 固定侧边栏 其…" at bounding box center [784, 317] width 1568 height 635
paste input "Teo7788"
type input "Teo7788"
click at [485, 224] on button "查 询" at bounding box center [479, 228] width 50 height 25
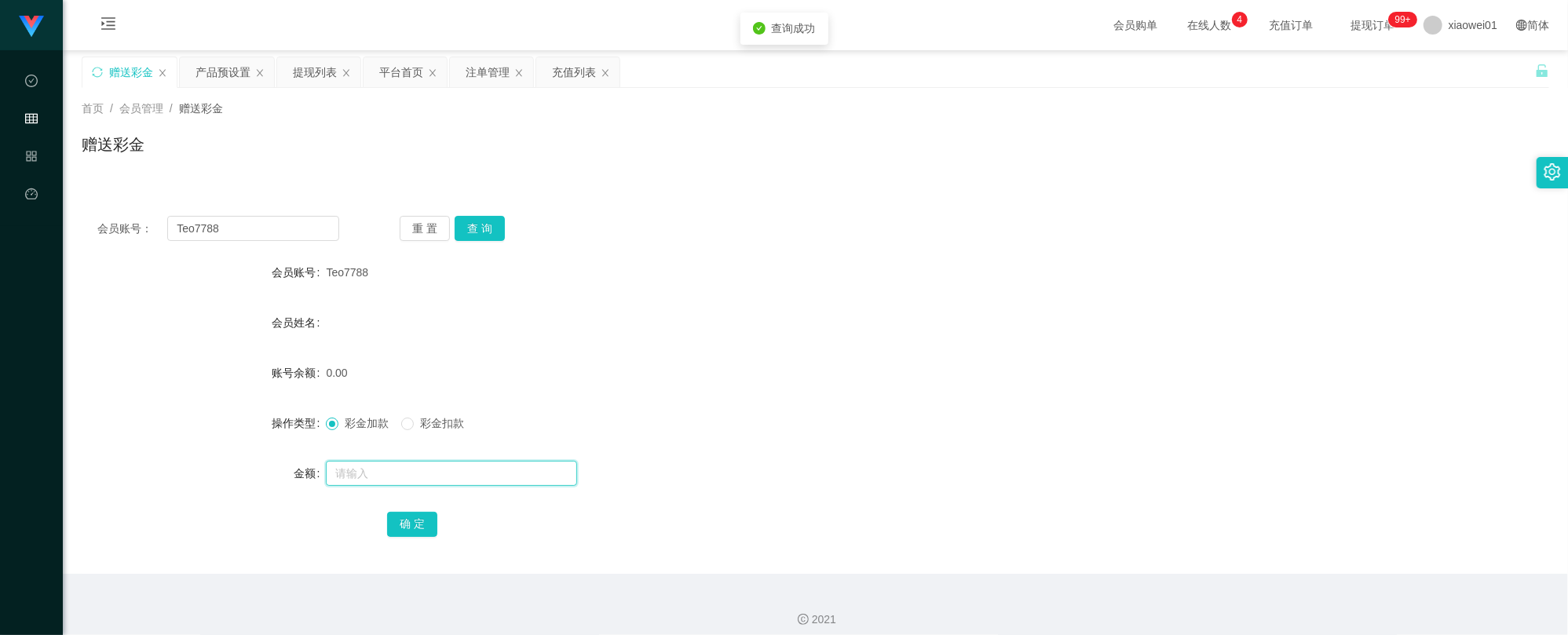
click at [381, 467] on input "text" at bounding box center [450, 473] width 251 height 25
type input "30"
click at [420, 534] on button "确 定" at bounding box center [411, 524] width 50 height 25
click at [818, 367] on div "30.00" at bounding box center [753, 372] width 856 height 32
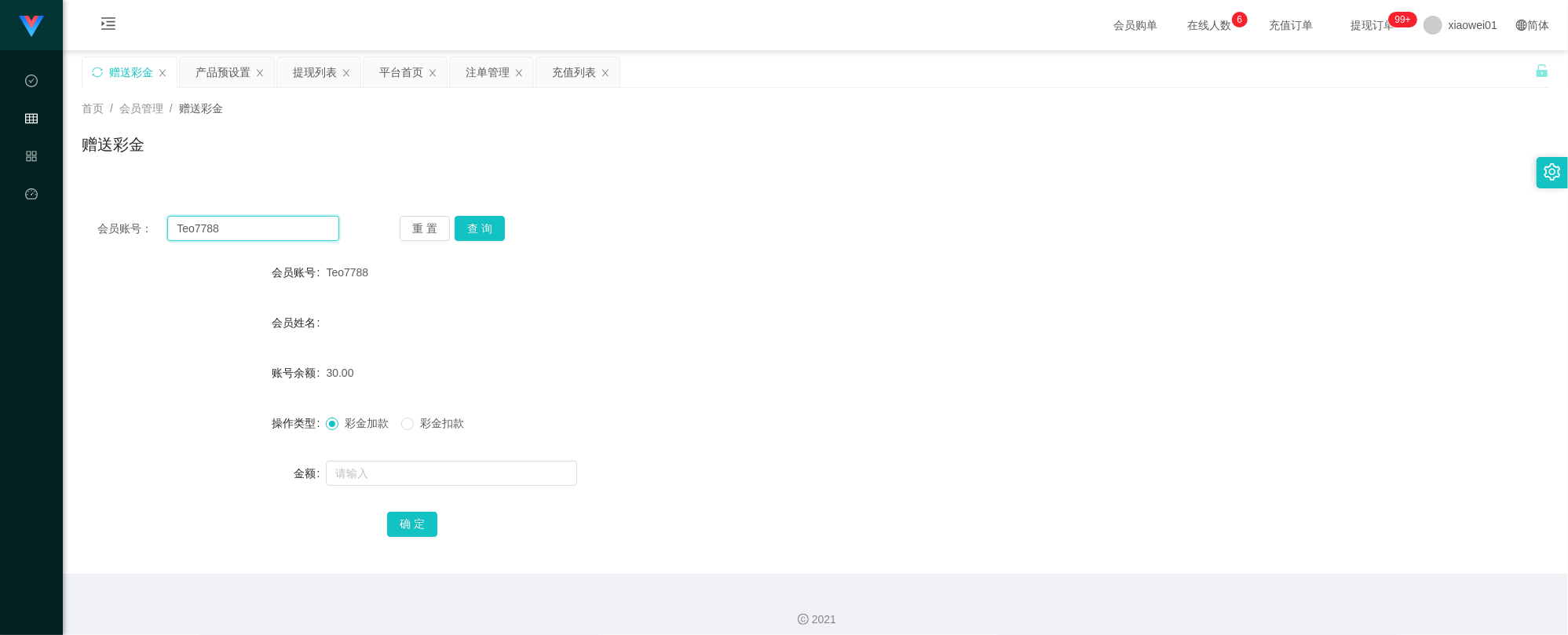
drag, startPoint x: 283, startPoint y: 231, endPoint x: -34, endPoint y: 214, distance: 317.5
click at [0, 214] on html "工作台代理端 数据中心 会员管理 产品管理 平台首页 保存配置 重置配置 整体风格设置 主题色 导航设置 内容区域宽度 定宽 固定Header 固定侧边栏 其…" at bounding box center [784, 317] width 1568 height 635
paste input "Lai8"
type input "Lai888"
click at [453, 220] on div "重 置 查 询" at bounding box center [520, 228] width 242 height 25
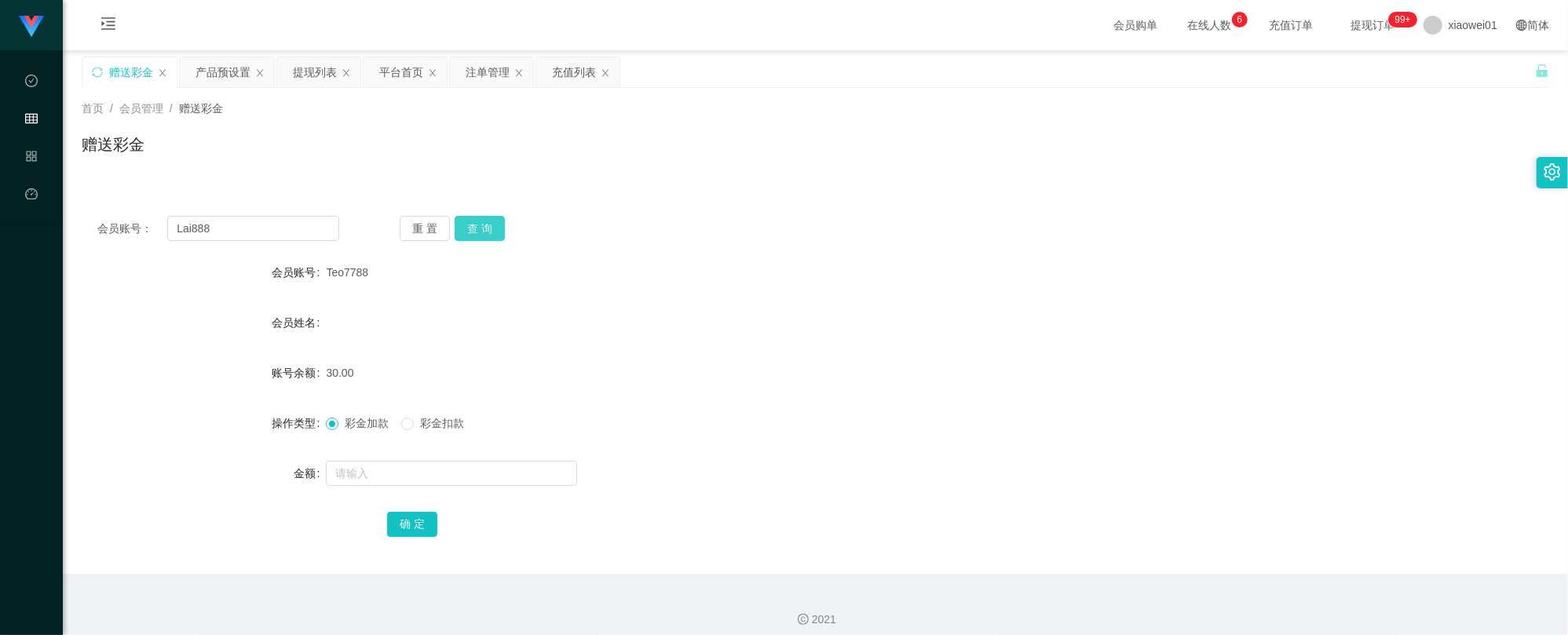
click at [465, 221] on button "查 询" at bounding box center [479, 228] width 50 height 25
click at [400, 472] on input "text" at bounding box center [450, 473] width 251 height 25
type input "60"
click at [416, 530] on button "确 定" at bounding box center [411, 524] width 50 height 25
click at [880, 375] on div "60.00" at bounding box center [753, 372] width 856 height 32
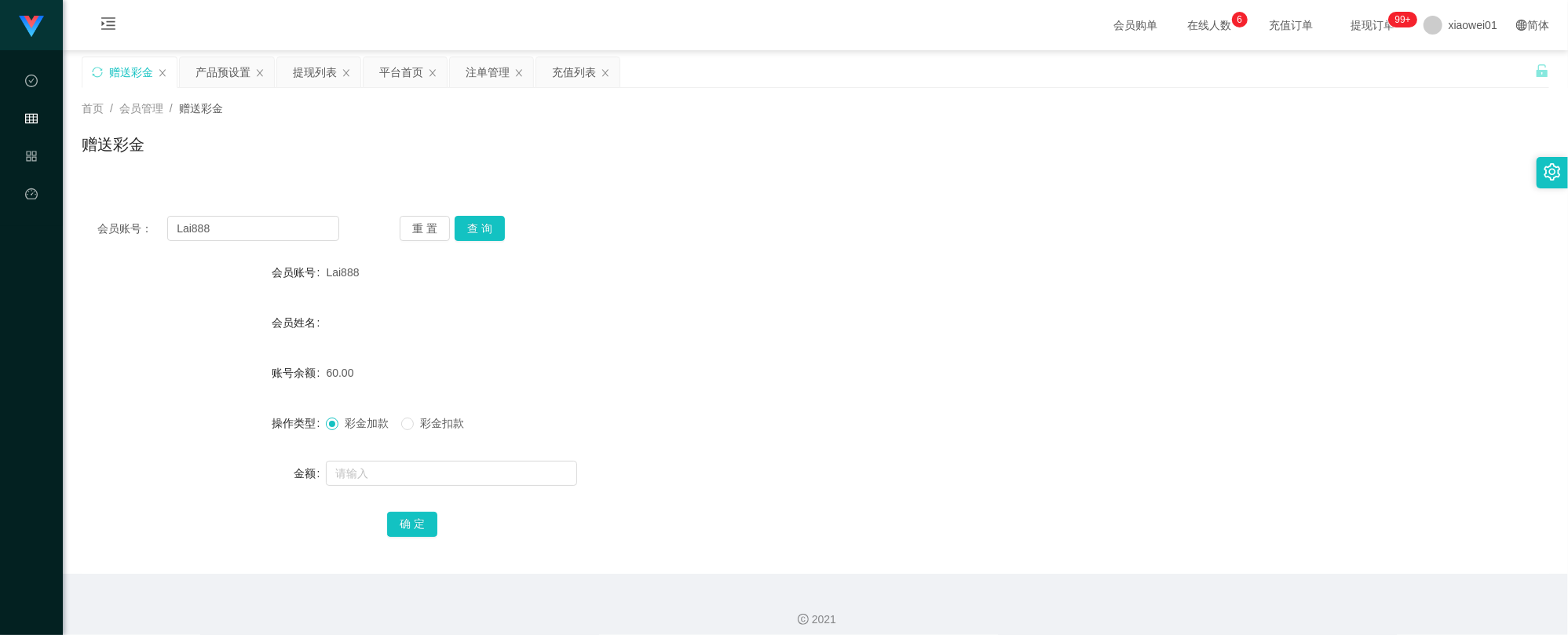
click at [428, 424] on span "彩金扣款" at bounding box center [441, 423] width 56 height 13
click at [390, 465] on input "text" at bounding box center [450, 473] width 251 height 25
type input "30"
click at [429, 510] on div "确 定" at bounding box center [815, 523] width 856 height 32
click at [420, 522] on button "确 定" at bounding box center [411, 524] width 50 height 25
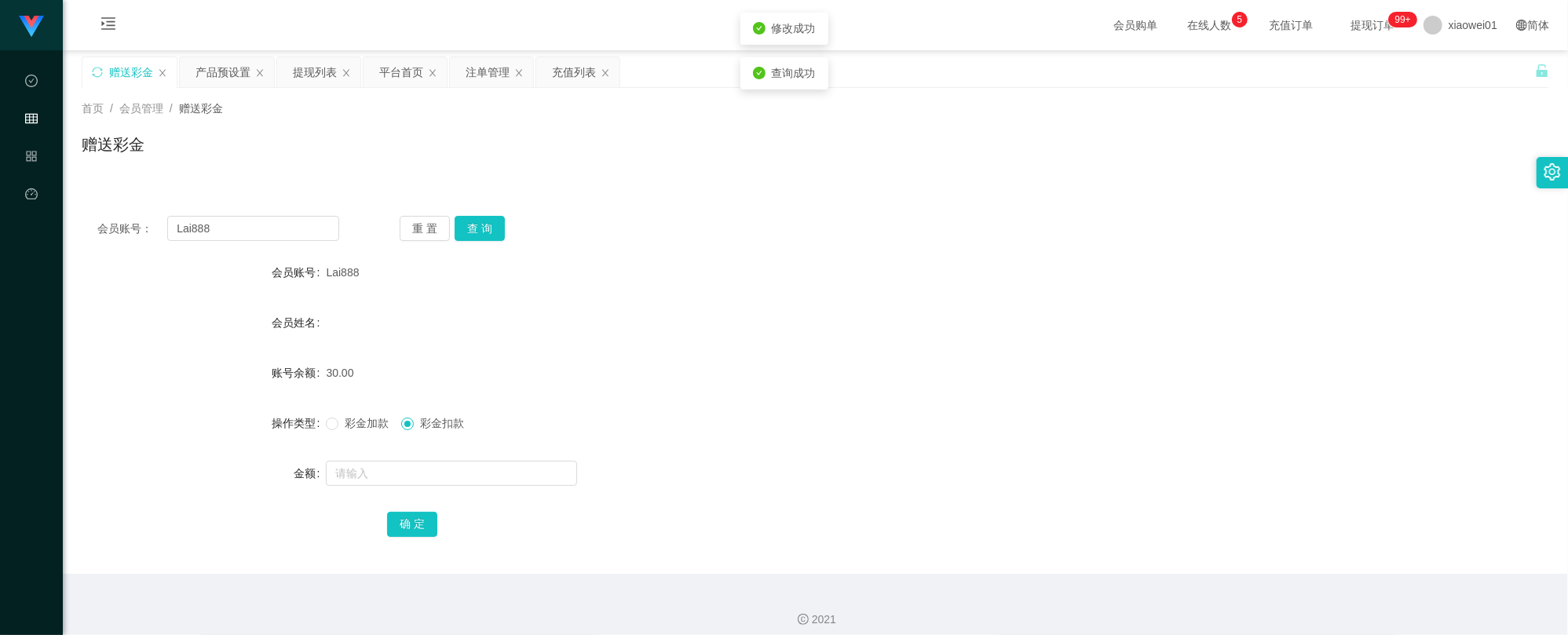
click at [808, 325] on div "会员姓名" at bounding box center [815, 322] width 1467 height 32
click at [198, 69] on div "产品预设置" at bounding box center [223, 72] width 55 height 30
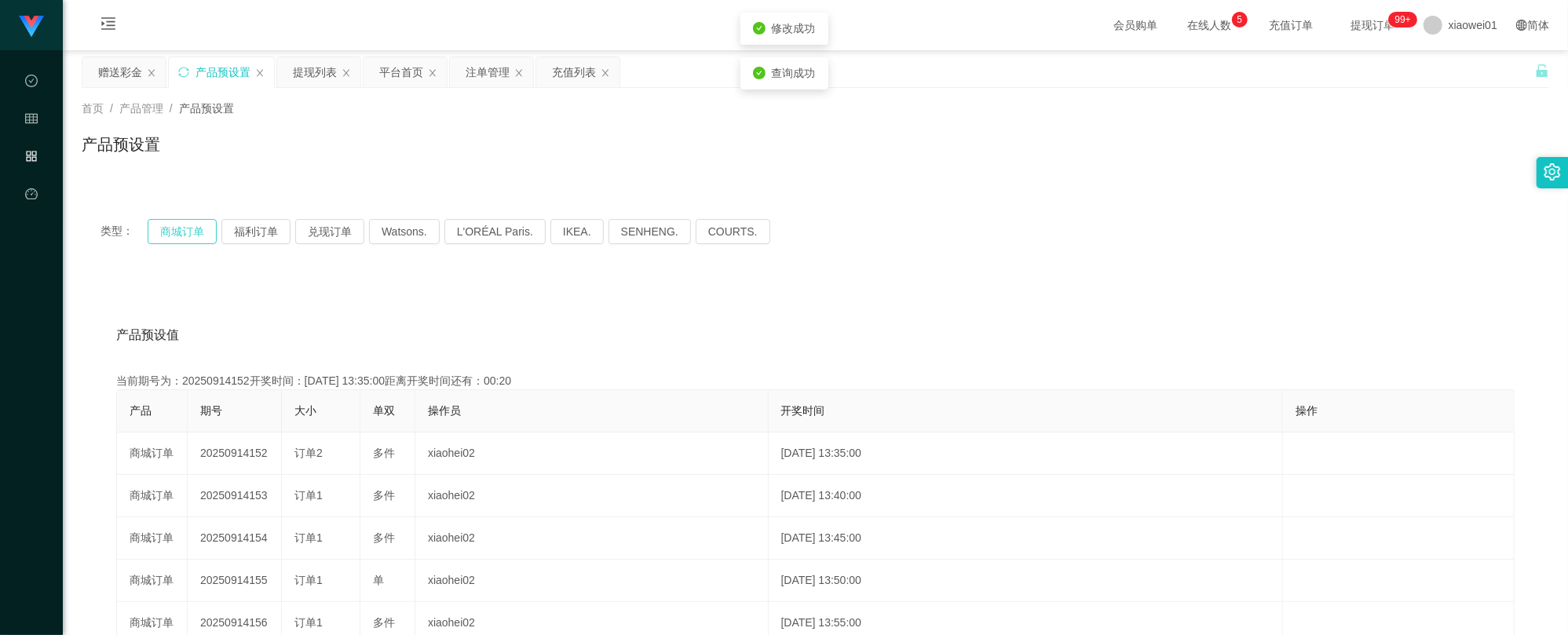
click at [184, 226] on button "商城订单" at bounding box center [182, 232] width 69 height 25
click at [496, 69] on div "注单管理" at bounding box center [488, 72] width 44 height 30
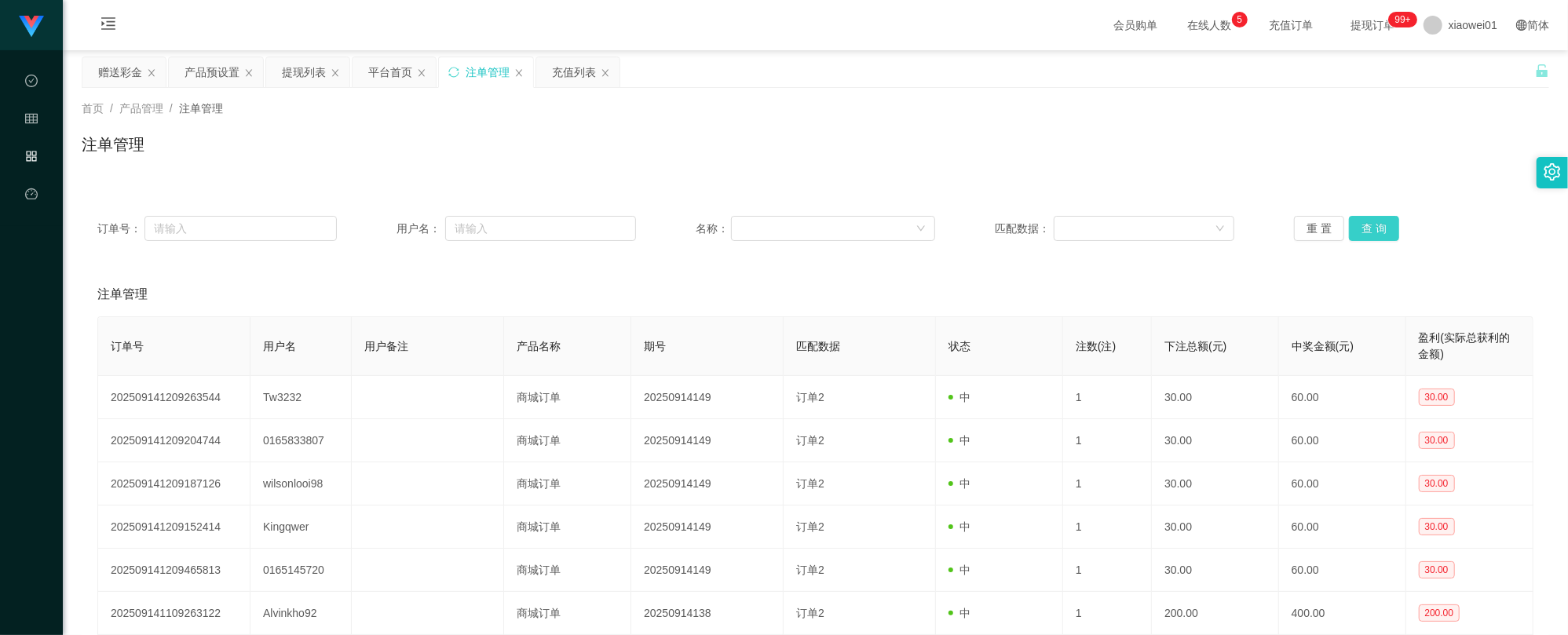
click at [1357, 223] on button "查 询" at bounding box center [1373, 228] width 50 height 25
click at [824, 284] on div "注单管理" at bounding box center [815, 294] width 1436 height 44
click at [1360, 221] on button "查 询" at bounding box center [1373, 228] width 50 height 25
click at [1353, 226] on button "查 询" at bounding box center [1373, 228] width 50 height 25
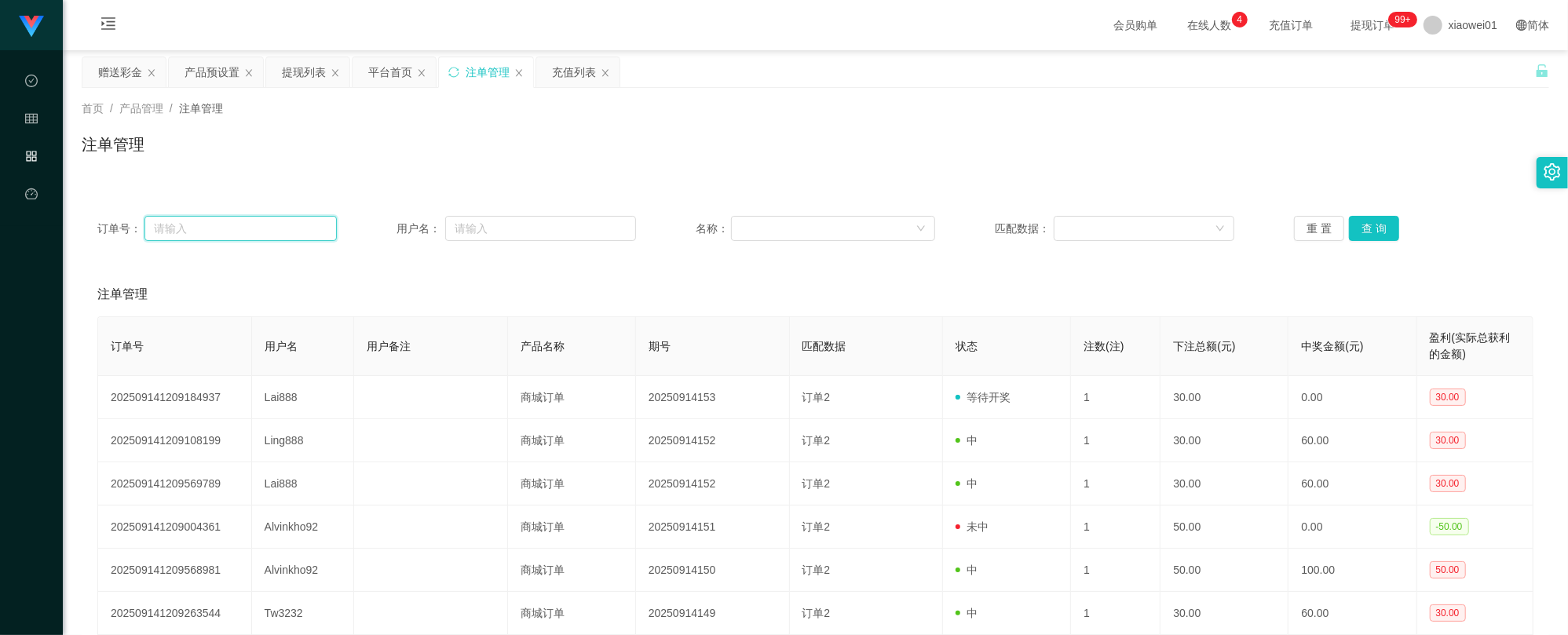
click at [243, 230] on input "text" at bounding box center [239, 228] width 191 height 25
click at [132, 67] on div "赠送彩金" at bounding box center [120, 72] width 44 height 30
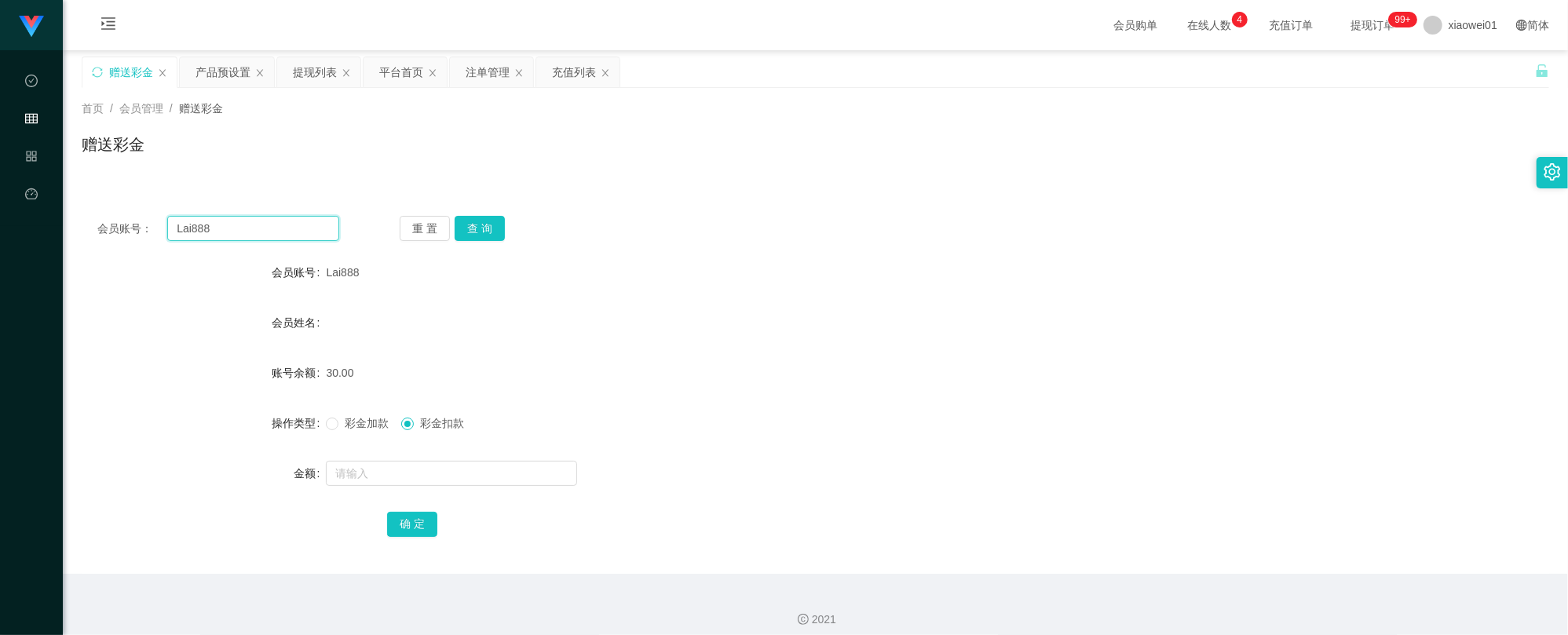
drag, startPoint x: 249, startPoint y: 225, endPoint x: 132, endPoint y: 221, distance: 117.1
click at [94, 223] on div "会员账号： Lai888 重 置 查 询" at bounding box center [815, 228] width 1467 height 25
paste input "Teo77"
click at [481, 229] on button "查 询" at bounding box center [479, 228] width 50 height 25
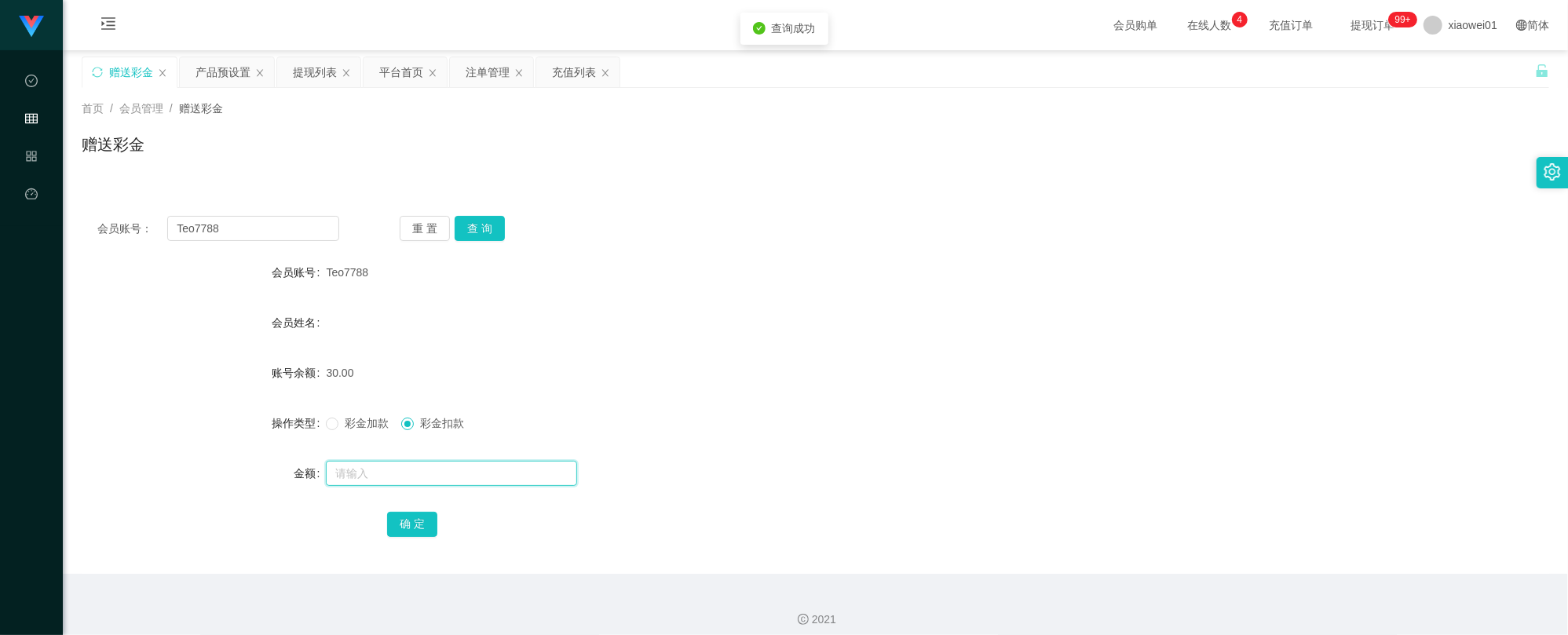
click at [431, 466] on input "text" at bounding box center [450, 473] width 251 height 25
click at [136, 64] on div "赠送彩金" at bounding box center [131, 72] width 44 height 30
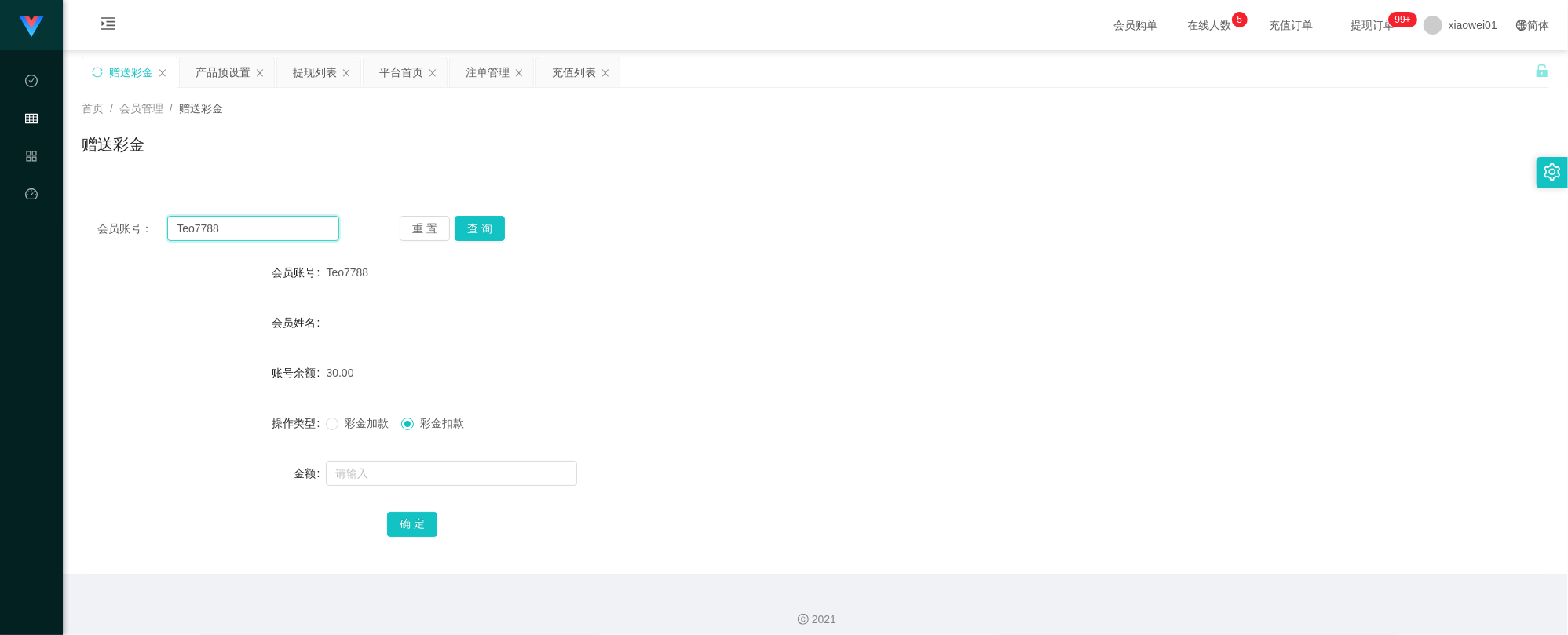
drag, startPoint x: 255, startPoint y: 226, endPoint x: -9, endPoint y: 220, distance: 264.1
click at [0, 220] on html "工作台代理端 数据中心 会员管理 产品管理 平台首页 保存配置 重置配置 整体风格设置 主题色 导航设置 内容区域宽度 定宽 固定Header 固定侧边栏 其…" at bounding box center [784, 317] width 1568 height 635
paste input "JackWong"
type input "JackWong"
click at [481, 233] on button "查 询" at bounding box center [479, 228] width 50 height 25
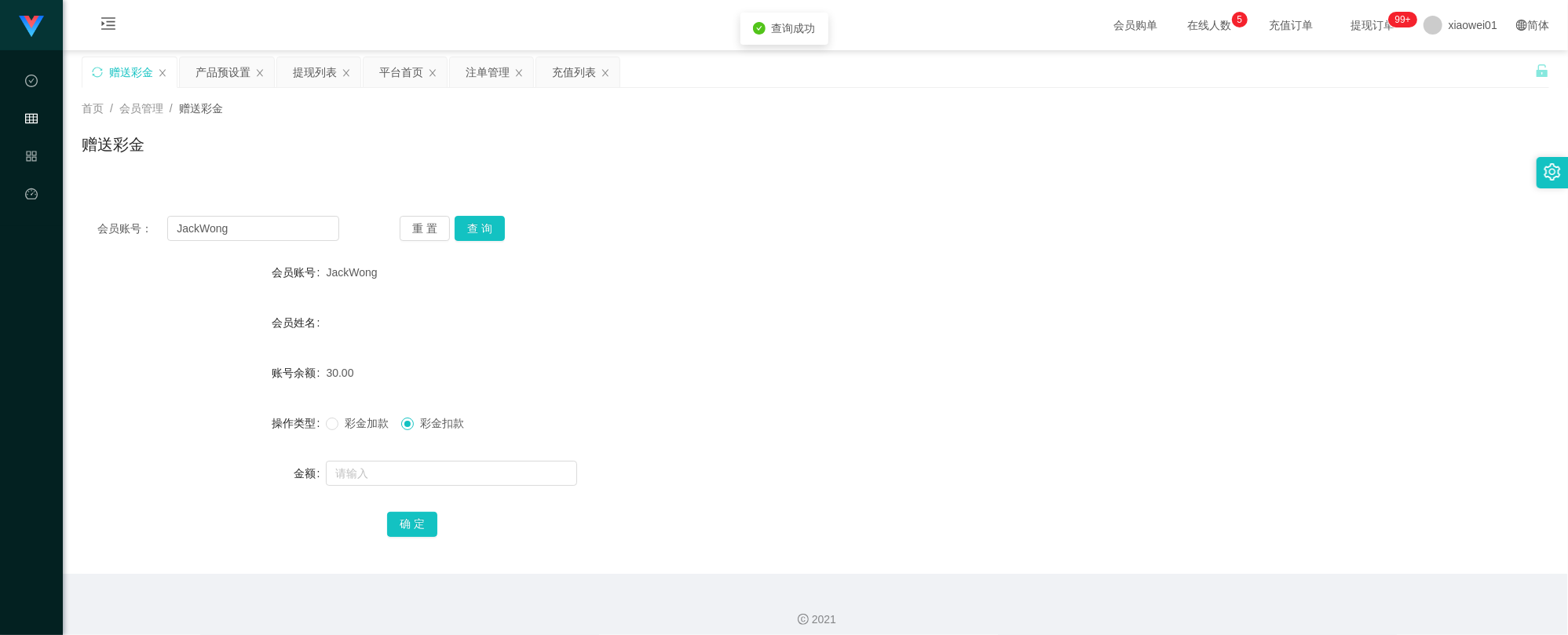
click at [616, 187] on div "会员账号： JackWong 重 置 查 询 会员账号 JackWong 会员姓名 账号余额 30.00 操作类型 彩金加款 彩金扣款 金额 确 定" at bounding box center [815, 377] width 1467 height 392
click at [233, 72] on div "产品预设置" at bounding box center [223, 72] width 55 height 30
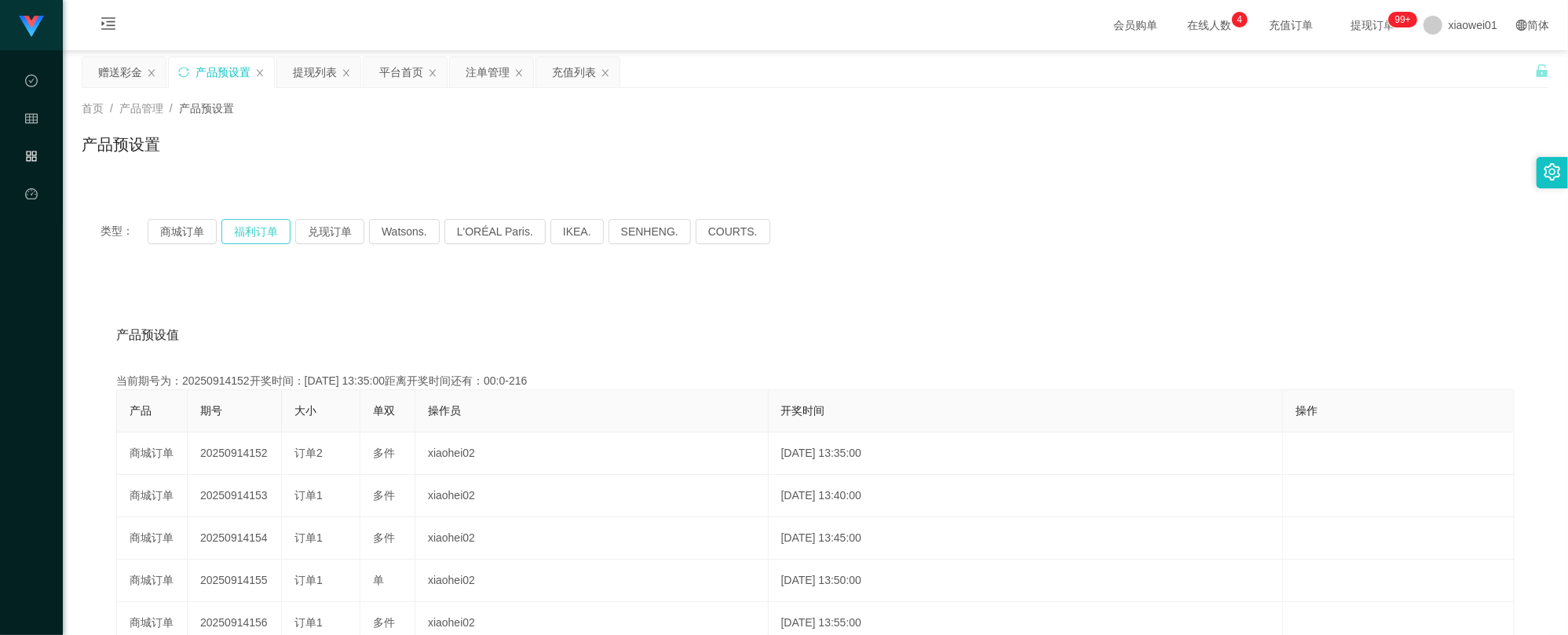
click at [264, 232] on button "福利订单" at bounding box center [256, 232] width 69 height 25
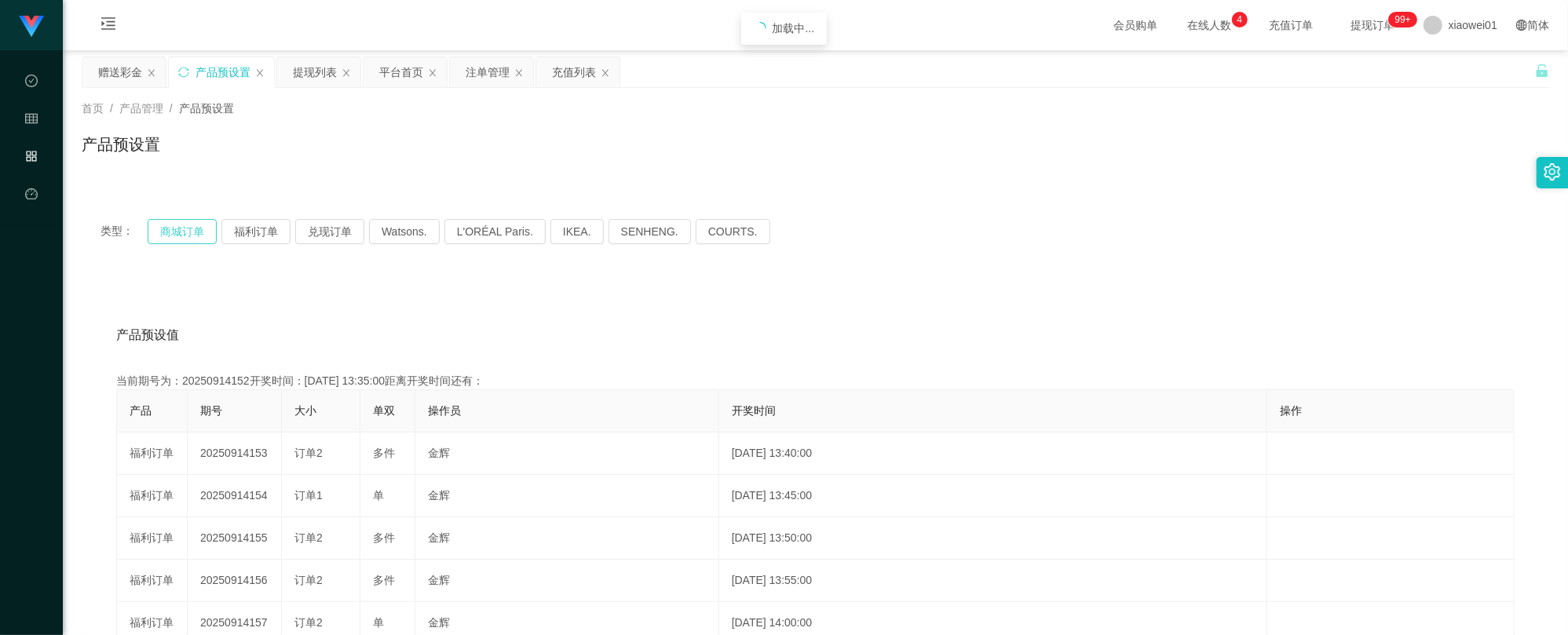
click at [179, 233] on button "商城订单" at bounding box center [182, 232] width 69 height 25
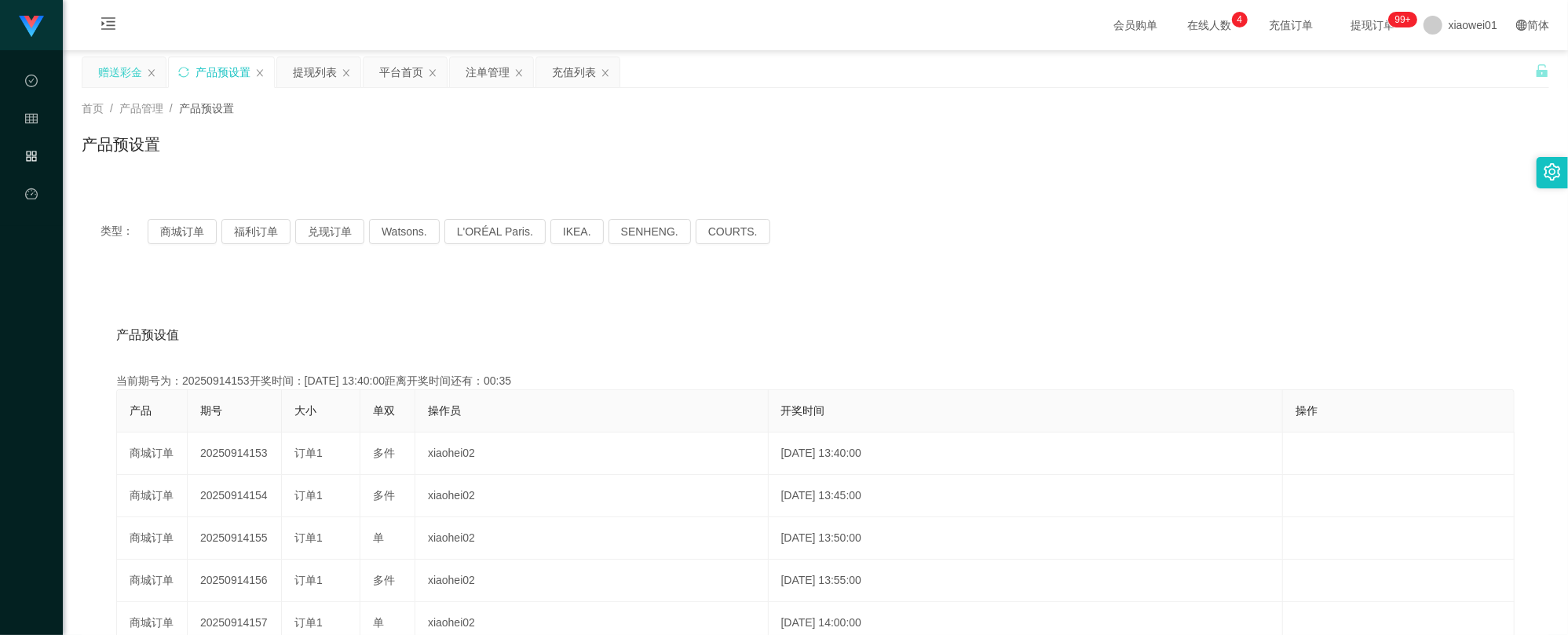
click at [116, 70] on div "赠送彩金" at bounding box center [120, 72] width 44 height 30
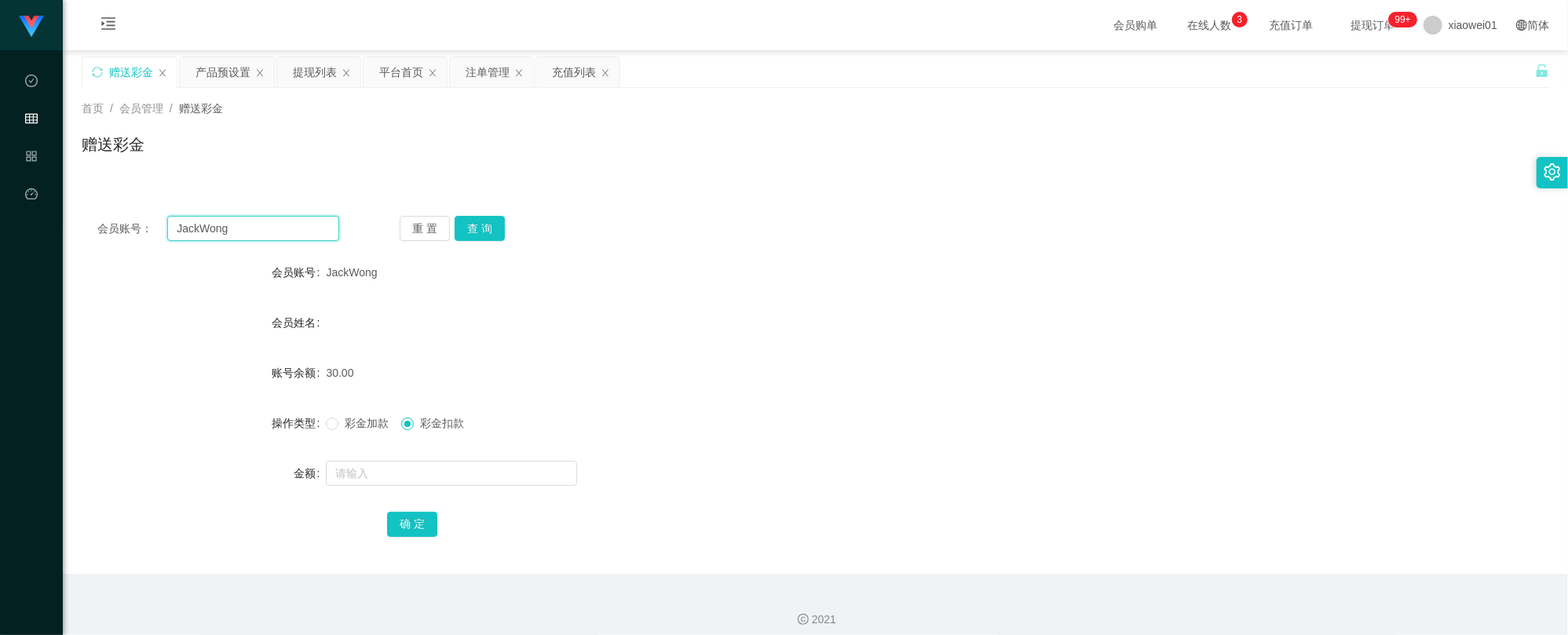
drag, startPoint x: 229, startPoint y: 224, endPoint x: 52, endPoint y: 211, distance: 177.5
click at [26, 211] on section "工作台代理端 数据中心 会员管理 产品管理 平台首页 保存配置 重置配置 整体风格设置 主题色 导航设置 内容区域宽度 定宽 固定Header 固定侧边栏 其…" at bounding box center [784, 323] width 1568 height 647
paste input "Lai888"
type input "Lai888"
click at [484, 238] on button "查 询" at bounding box center [479, 228] width 50 height 25
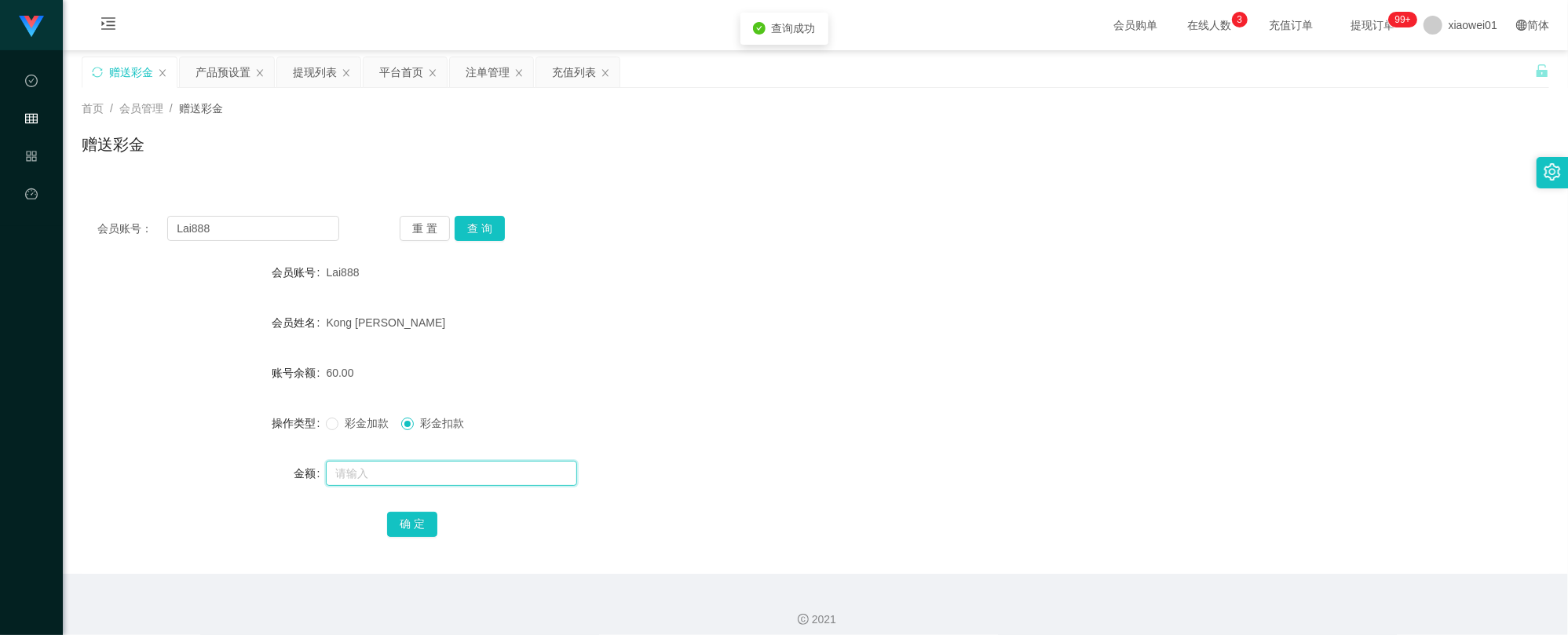
click at [400, 467] on input "text" at bounding box center [450, 473] width 251 height 25
click at [491, 231] on button "查 询" at bounding box center [479, 228] width 50 height 25
click at [319, 79] on div "提现列表" at bounding box center [315, 72] width 44 height 30
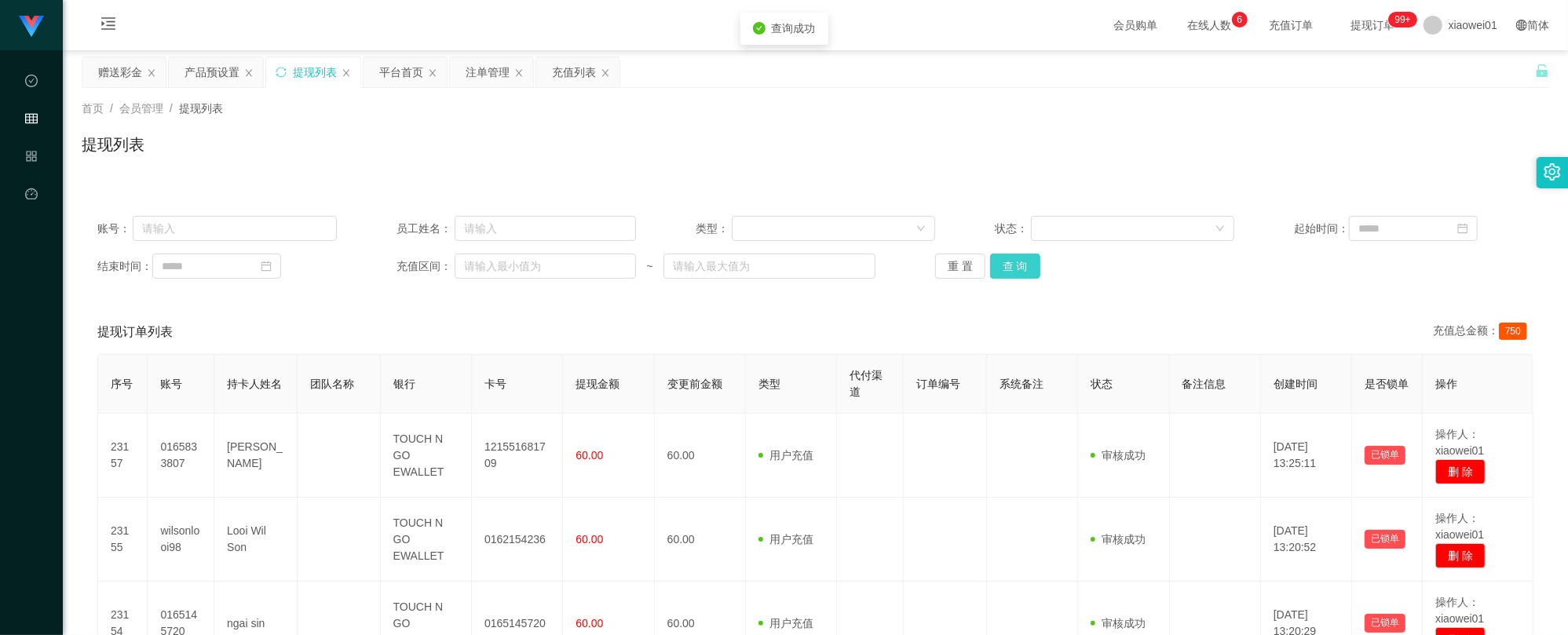
click at [1024, 267] on button "查 询" at bounding box center [1014, 266] width 50 height 25
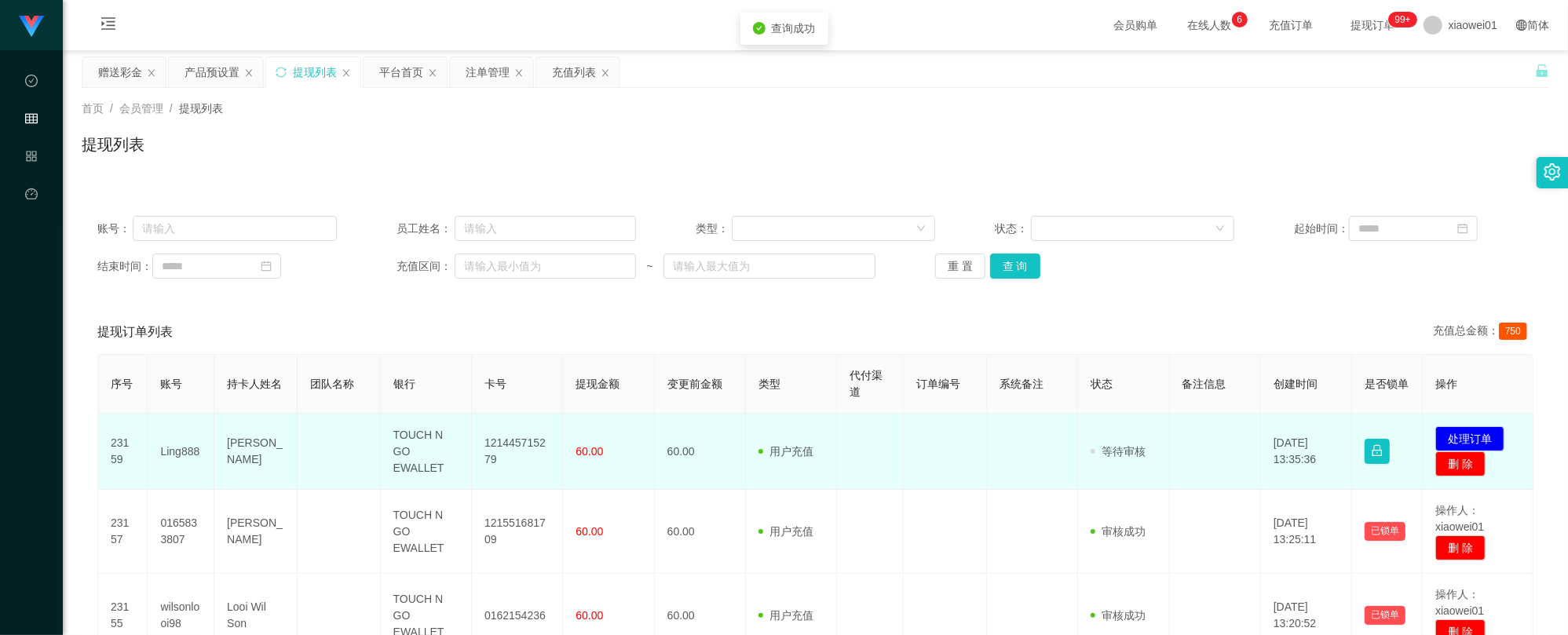
click at [507, 448] on td "121445715279" at bounding box center [518, 451] width 91 height 76
drag, startPoint x: 507, startPoint y: 448, endPoint x: 730, endPoint y: 448, distance: 223.0
click at [508, 448] on td "121445715279" at bounding box center [518, 451] width 91 height 76
copy td "121445715279"
click at [1452, 431] on button "处理订单" at bounding box center [1469, 438] width 69 height 25
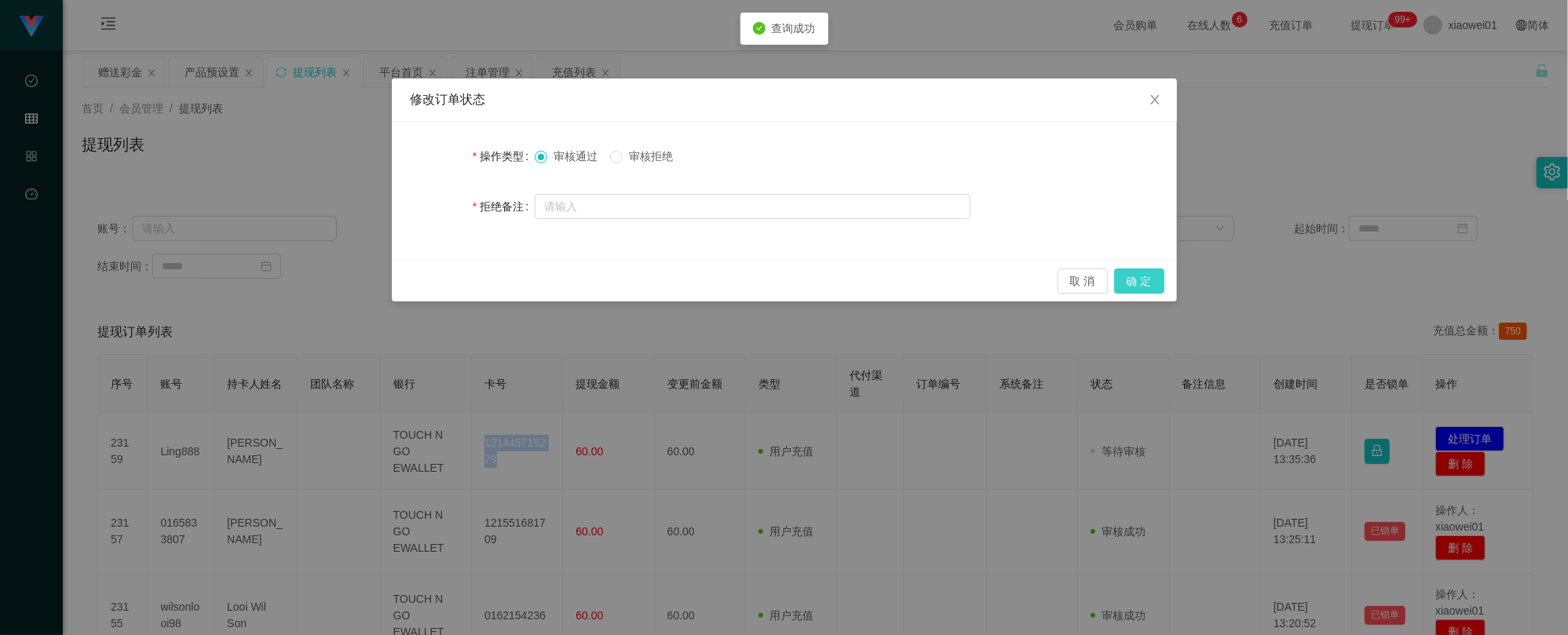
click at [1137, 281] on button "确 定" at bounding box center [1138, 281] width 50 height 25
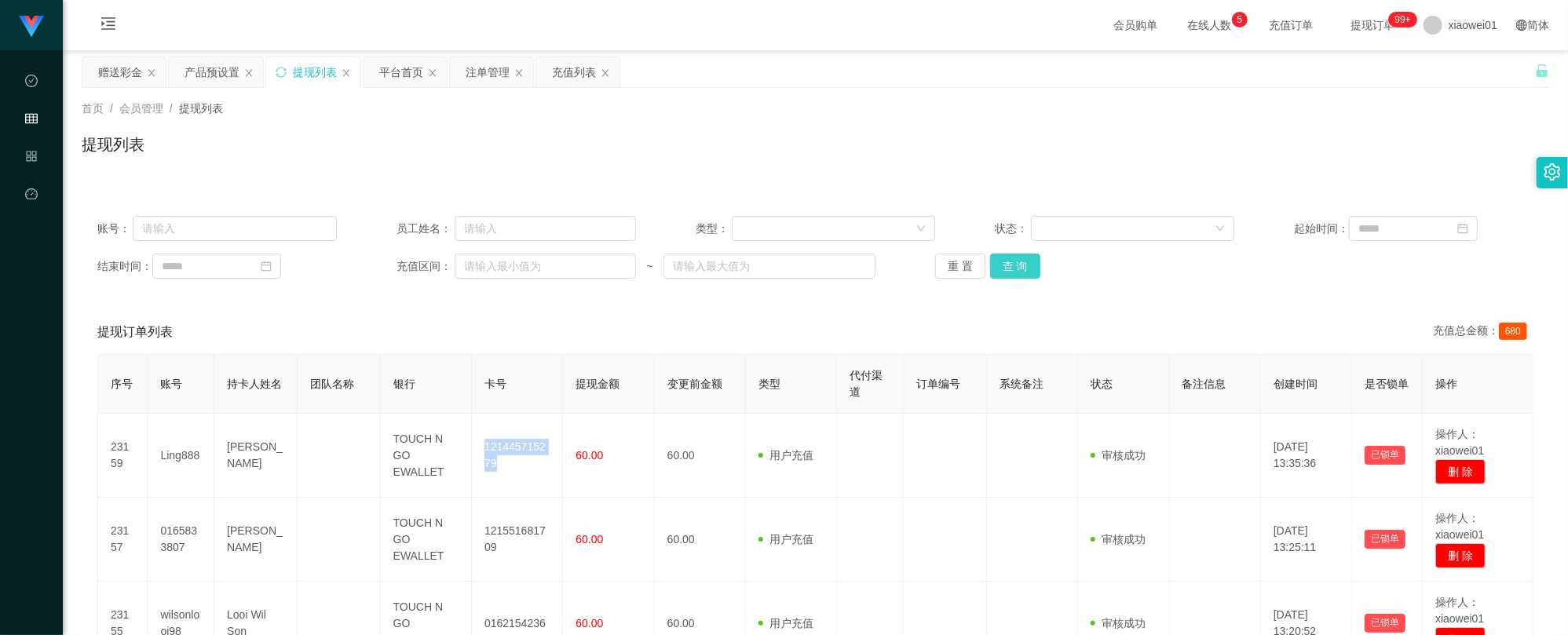
click at [1009, 277] on button "查 询" at bounding box center [1014, 266] width 50 height 25
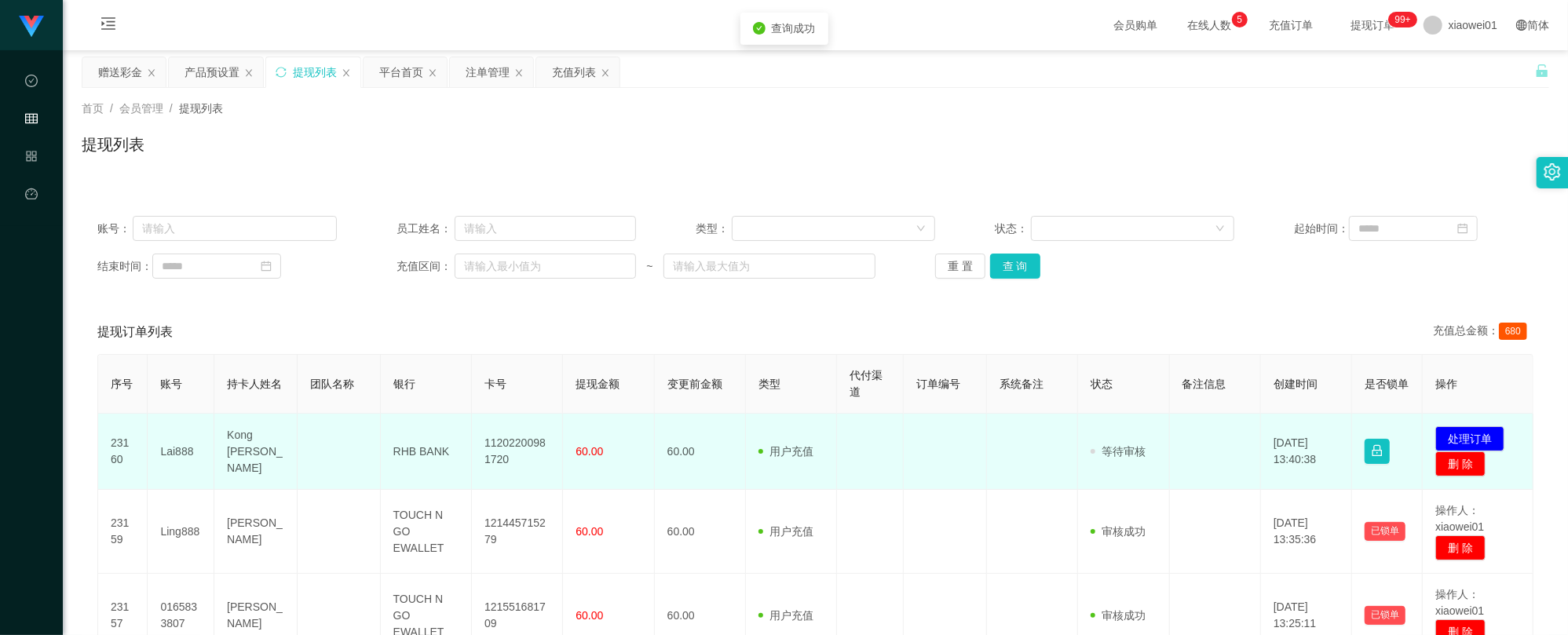
click at [508, 441] on td "11202200981720" at bounding box center [518, 451] width 91 height 76
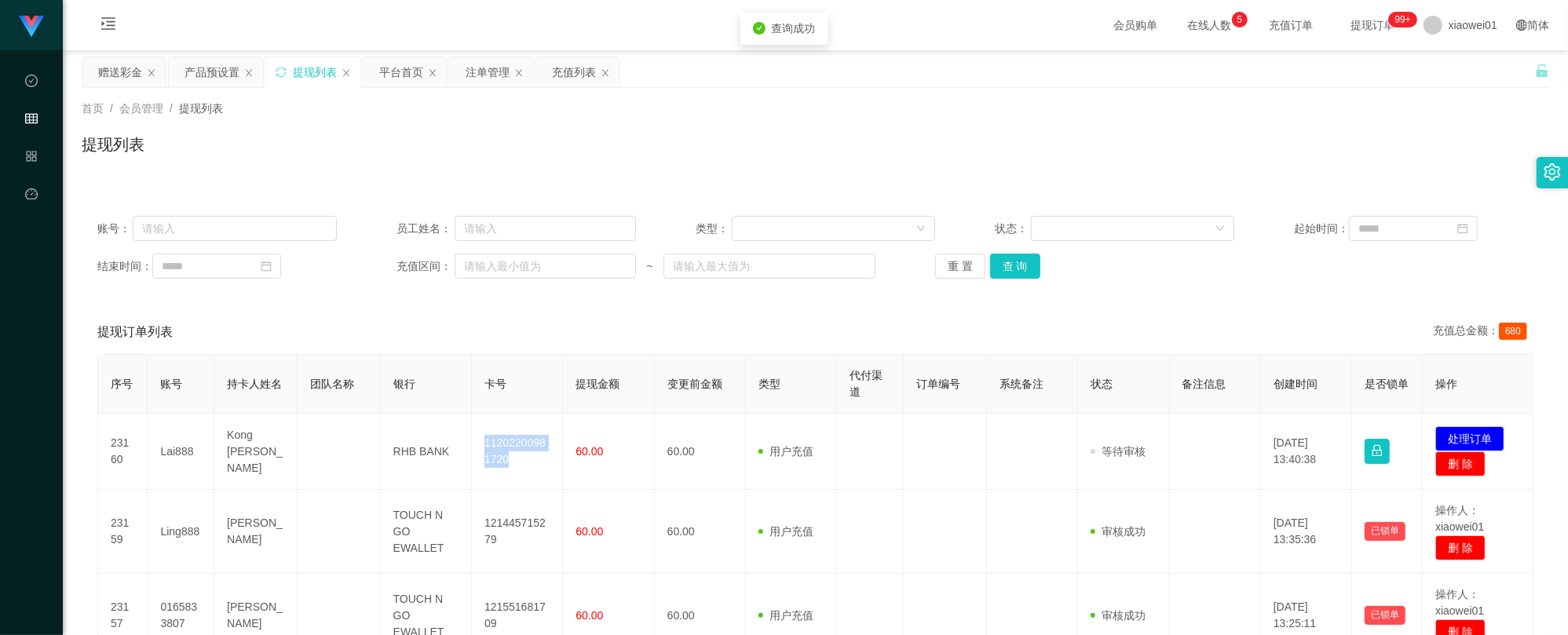
copy td "11202200981720"
click at [1481, 440] on button "处理订单" at bounding box center [1469, 438] width 69 height 25
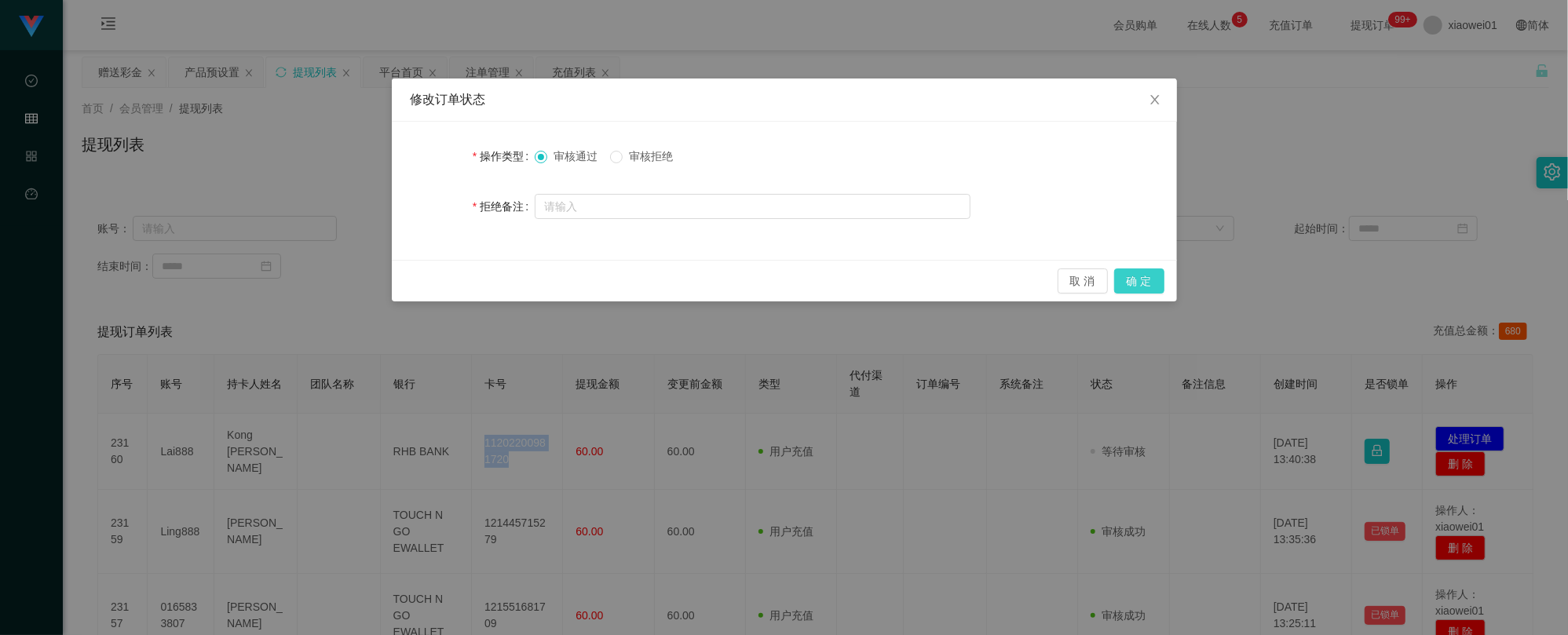
click at [1158, 268] on button "确 定" at bounding box center [1138, 281] width 50 height 25
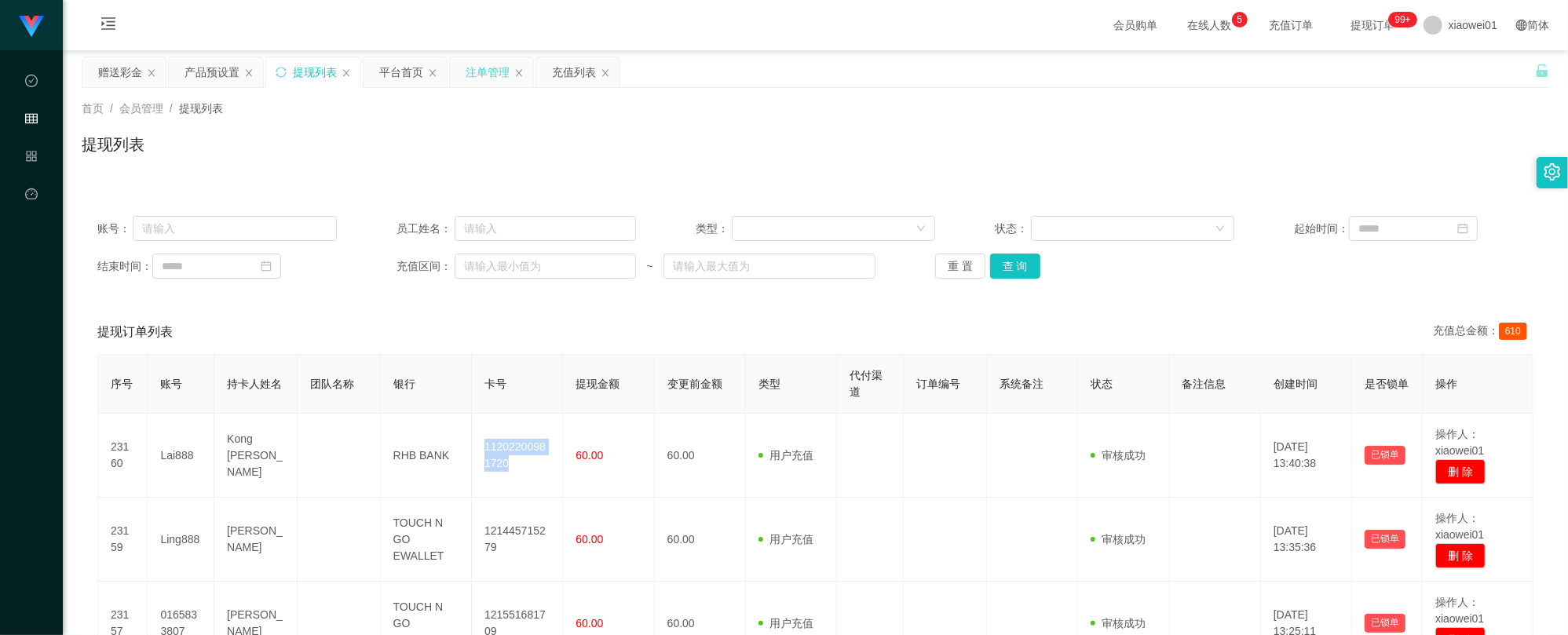
click at [485, 73] on div "注单管理" at bounding box center [488, 72] width 44 height 30
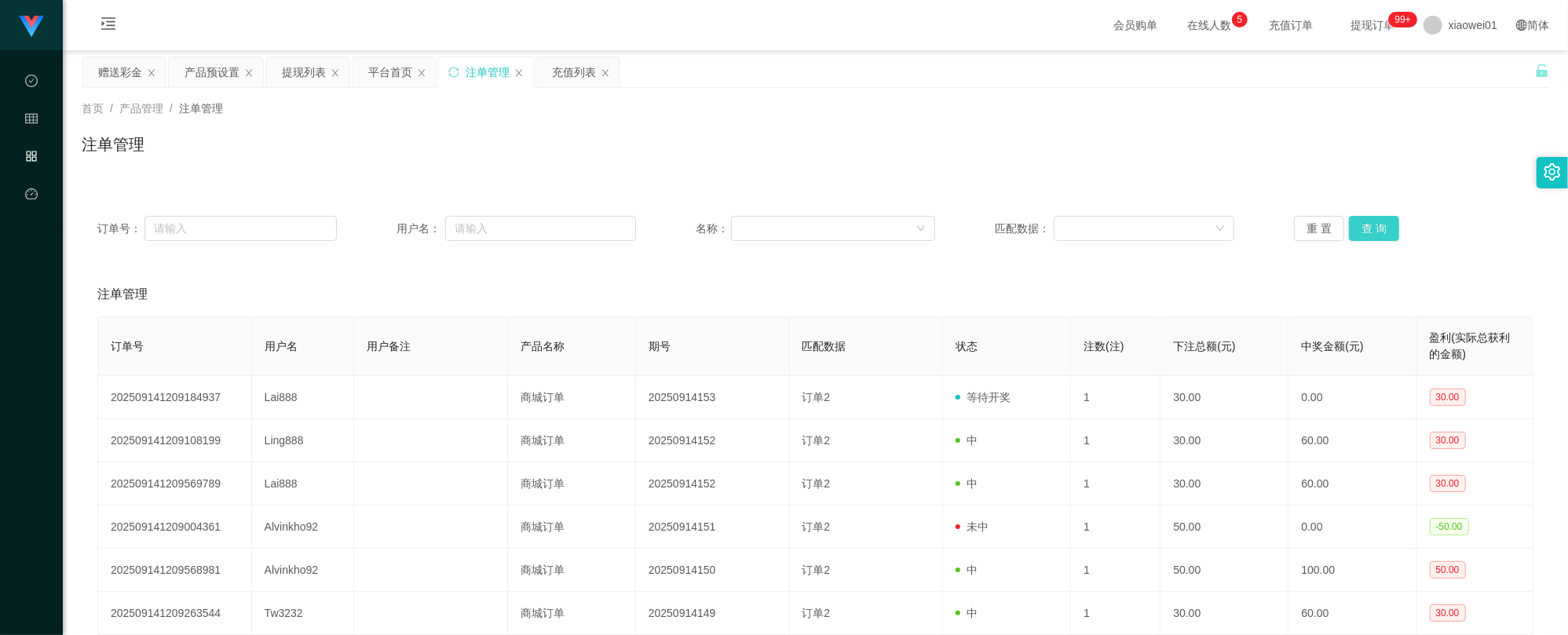
click at [1372, 237] on button "查 询" at bounding box center [1373, 228] width 50 height 25
click at [1372, 236] on div "重 置 查 询" at bounding box center [1413, 228] width 239 height 25
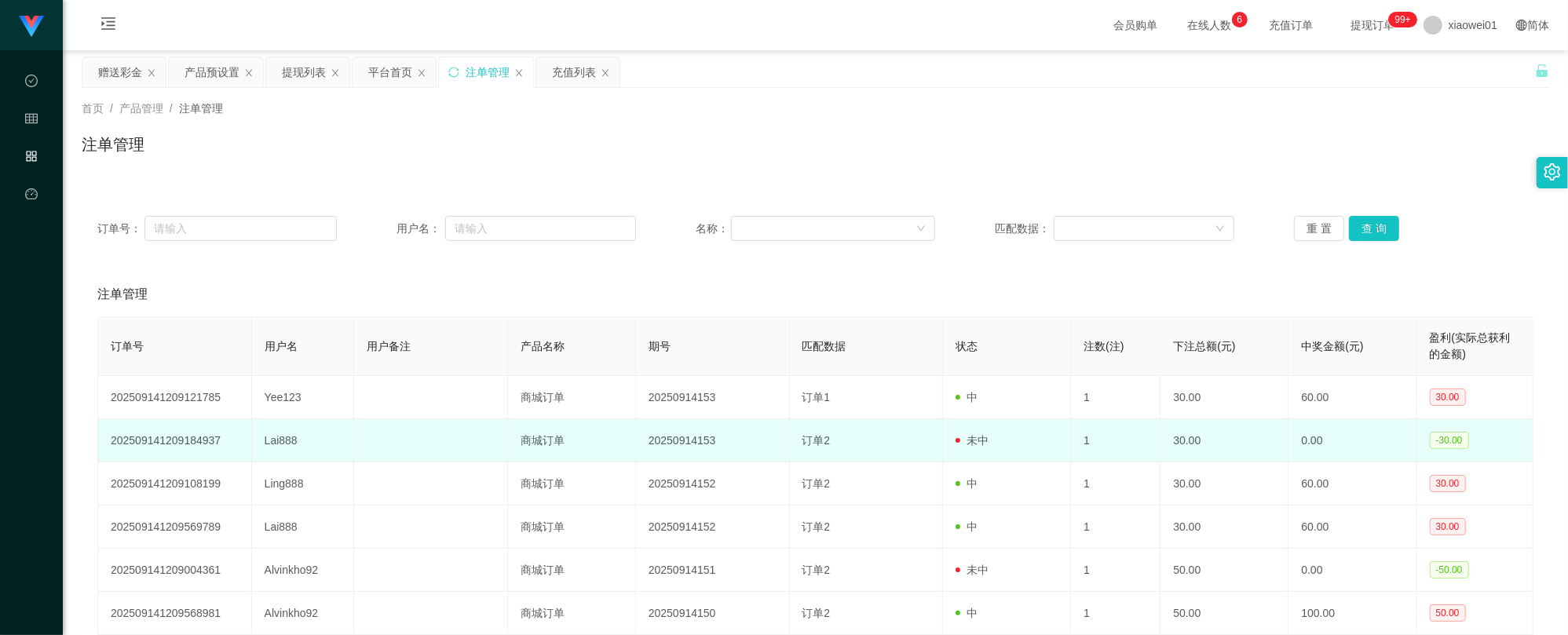
click at [274, 433] on td "Lai888" at bounding box center [303, 441] width 102 height 43
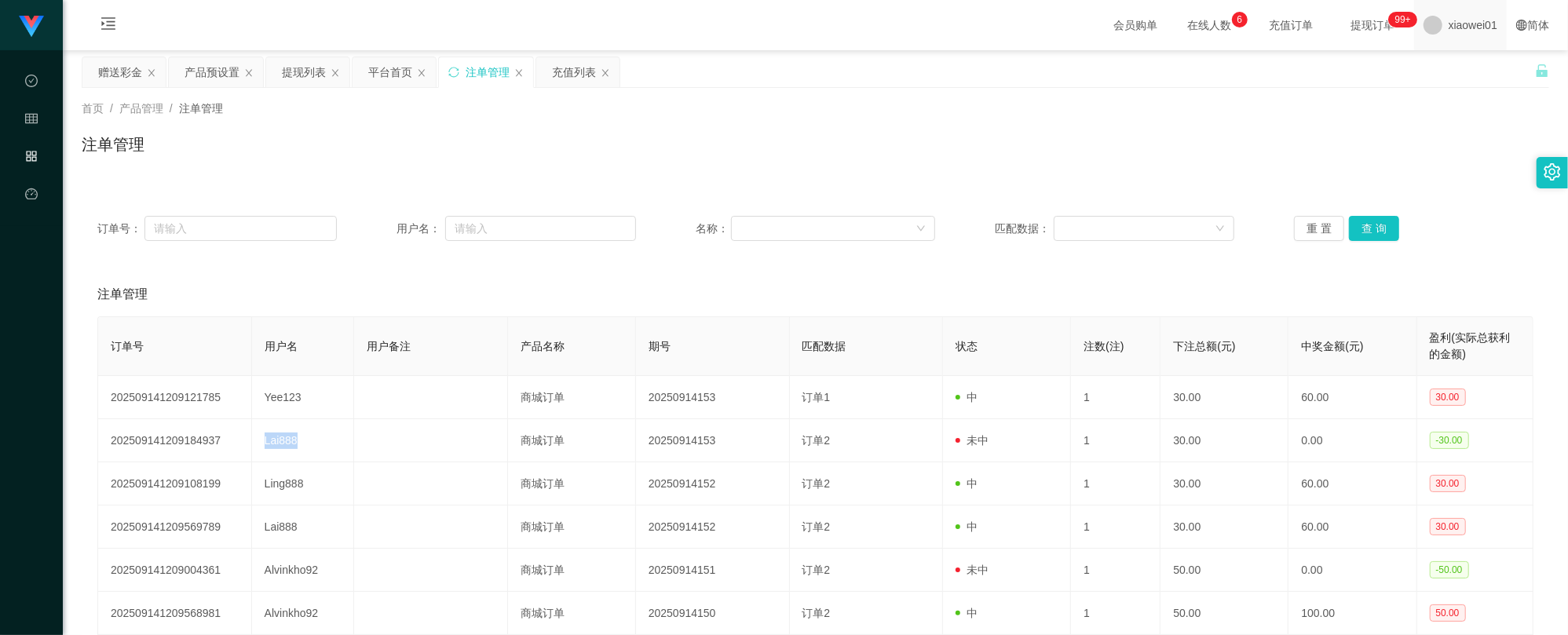
copy td "Lai888"
click at [103, 64] on div "赠送彩金" at bounding box center [120, 72] width 44 height 30
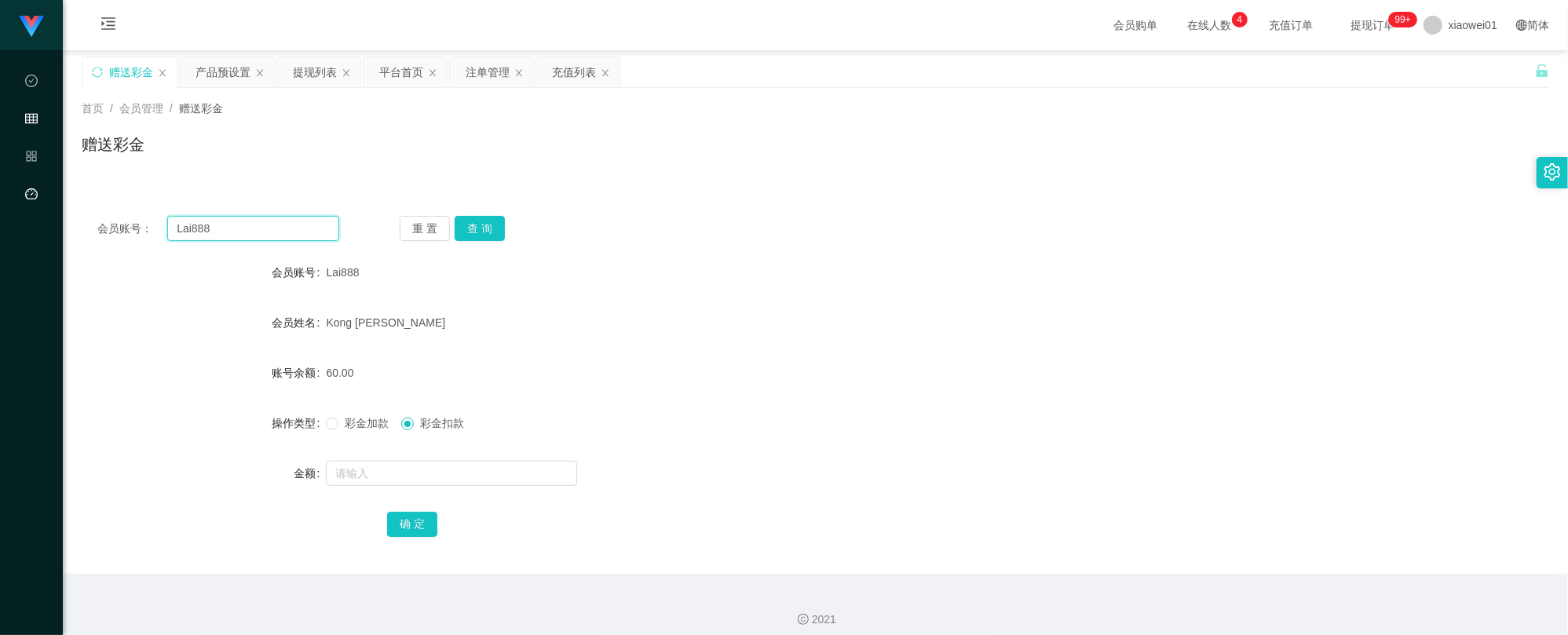
drag, startPoint x: 94, startPoint y: 211, endPoint x: 6, endPoint y: 188, distance: 91.0
click at [7, 188] on section "工作台代理端 数据中心 会员管理 产品管理 平台首页 保存配置 重置配置 整体风格设置 主题色 导航设置 内容区域宽度 定宽 固定Header 固定侧边栏 其…" at bounding box center [784, 323] width 1568 height 647
paste input "JackWong"
type input "JackWong"
click at [489, 229] on button "查 询" at bounding box center [479, 228] width 50 height 25
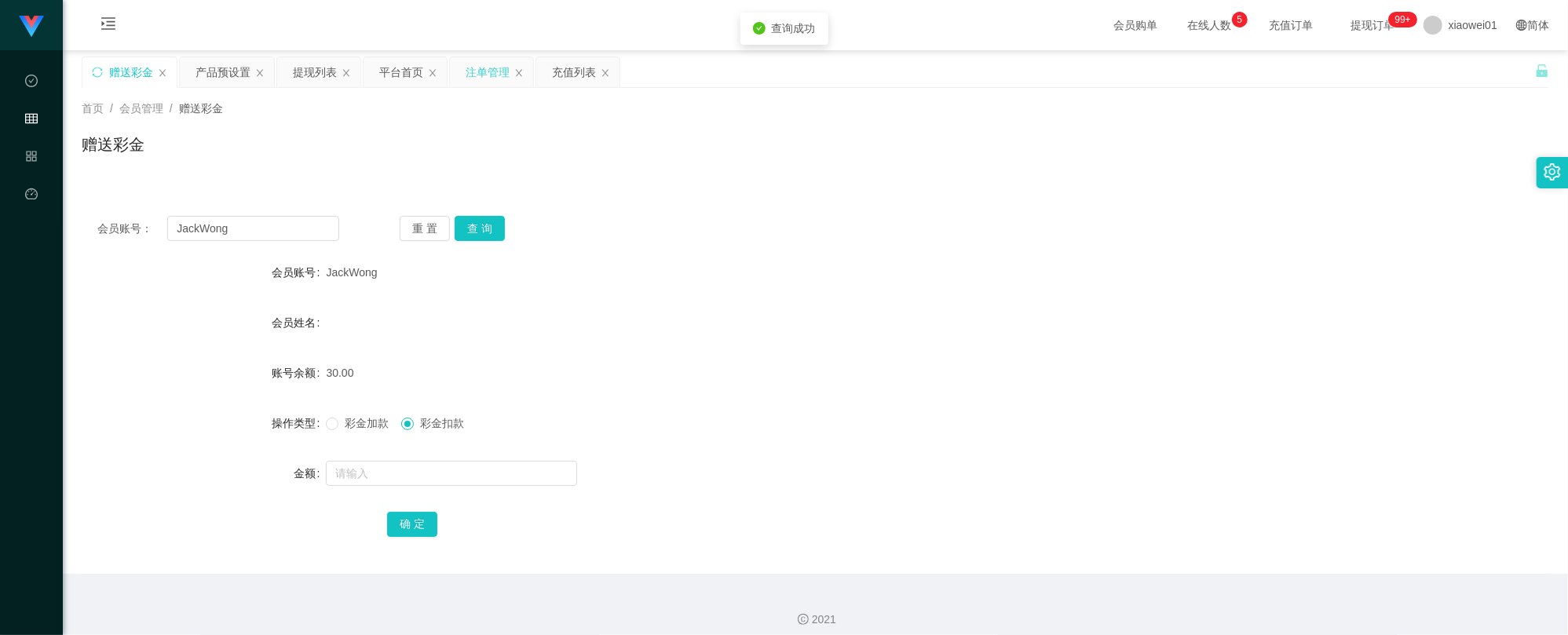
drag, startPoint x: 496, startPoint y: 71, endPoint x: 506, endPoint y: 77, distance: 11.7
click at [506, 77] on div "注单管理" at bounding box center [488, 72] width 44 height 30
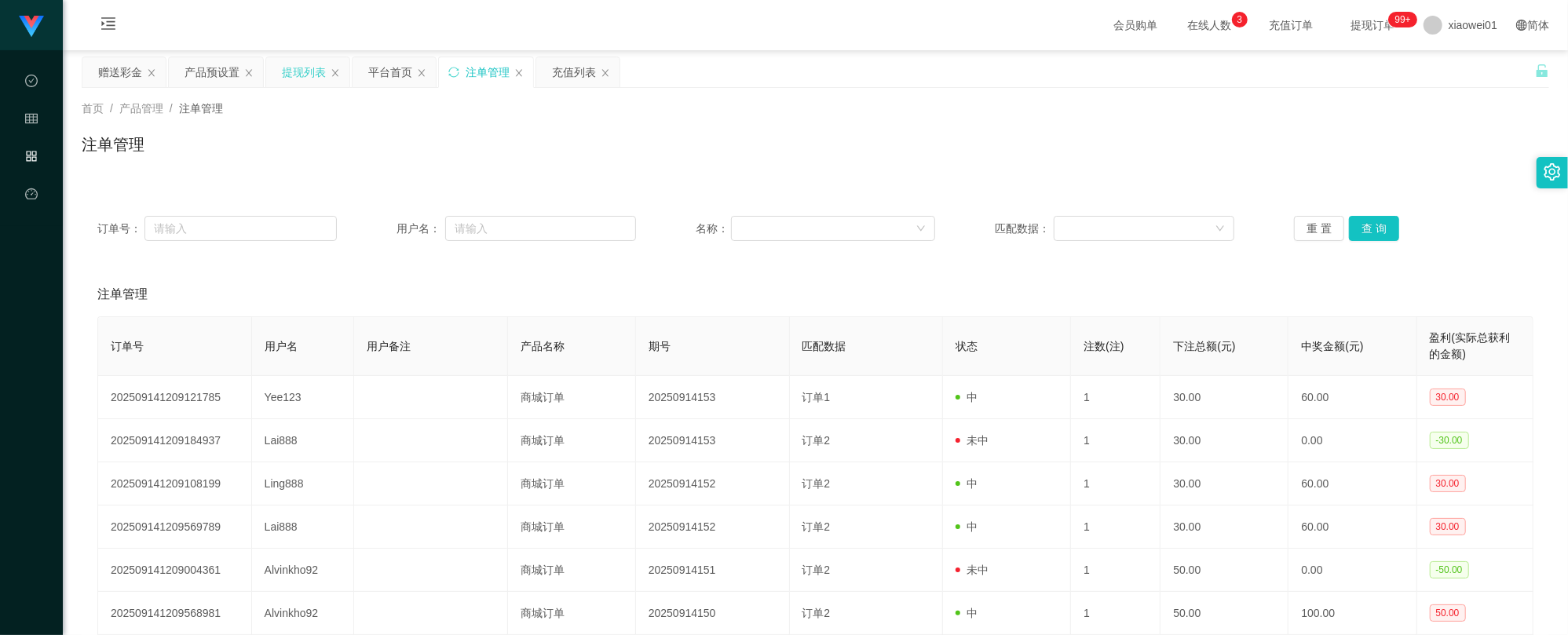
click at [306, 67] on div "提现列表" at bounding box center [304, 72] width 44 height 30
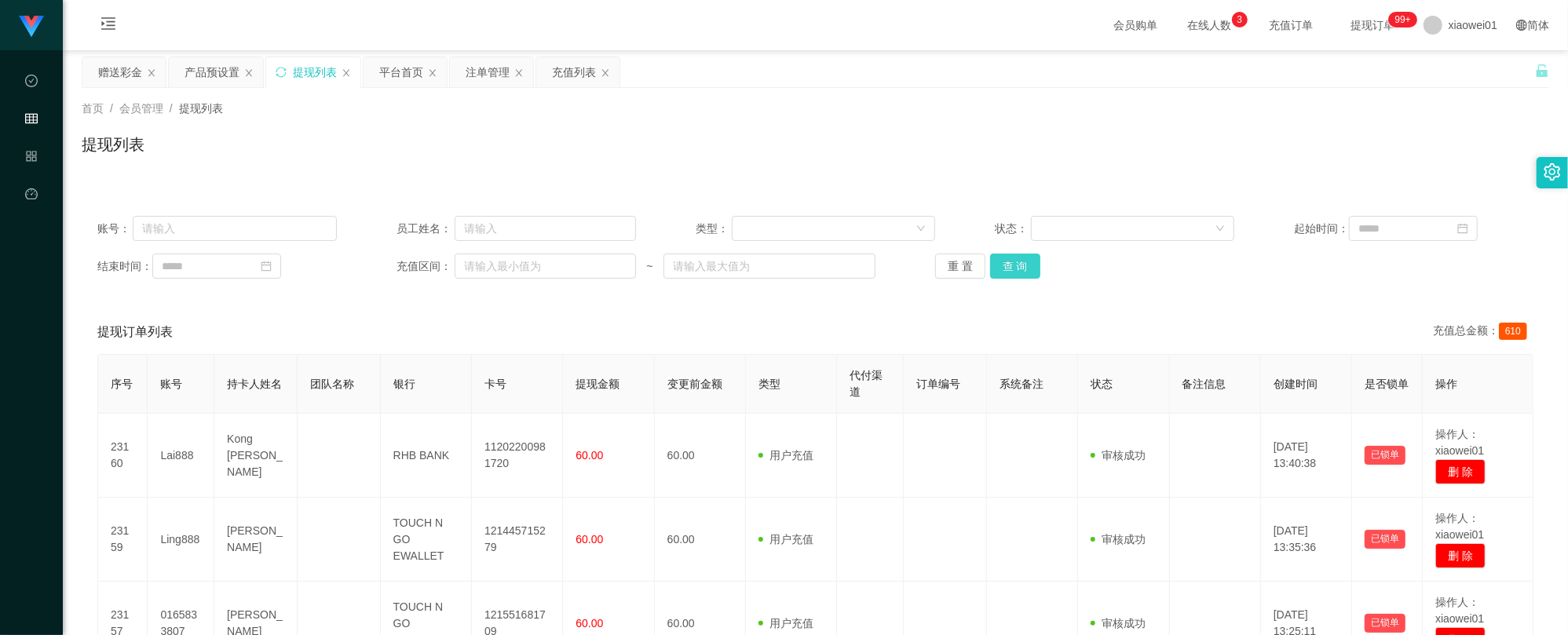
click at [1019, 255] on button "查 询" at bounding box center [1014, 266] width 50 height 25
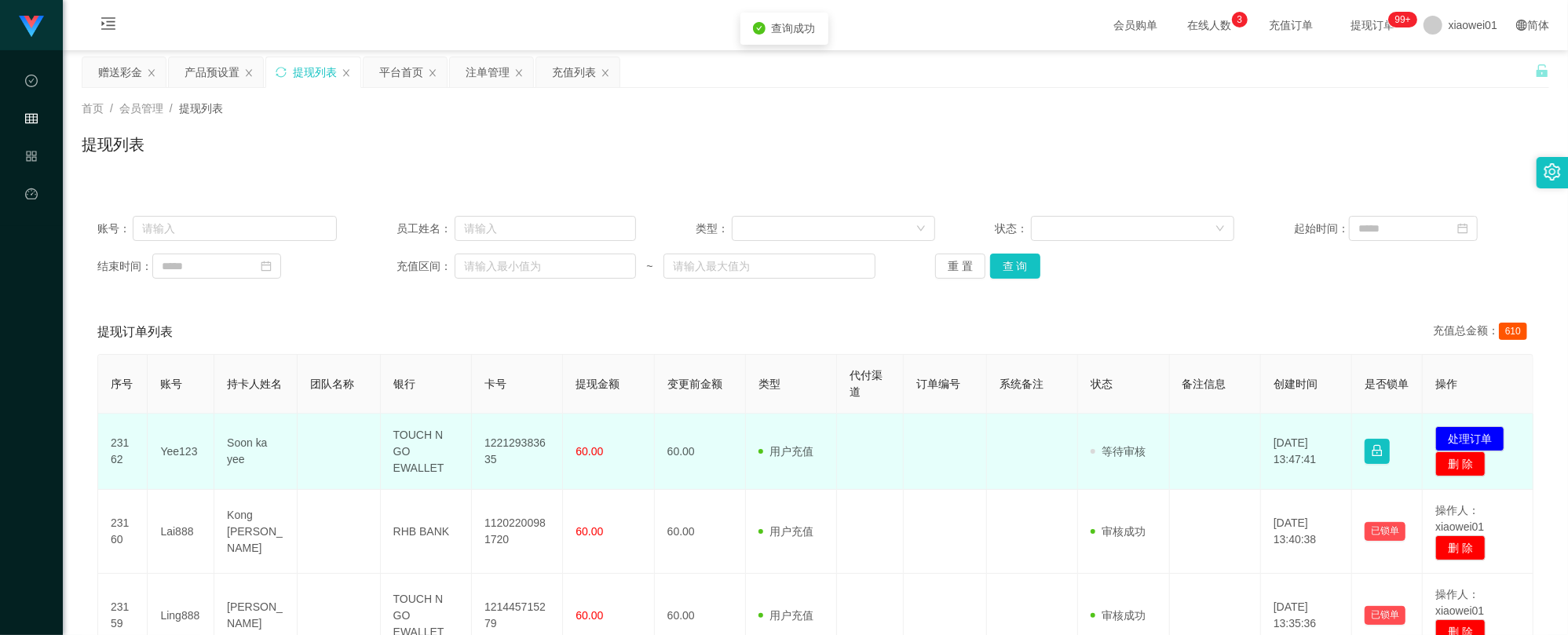
click at [510, 459] on td "122129383635" at bounding box center [518, 451] width 91 height 76
click at [515, 435] on td "122129383635" at bounding box center [518, 451] width 91 height 76
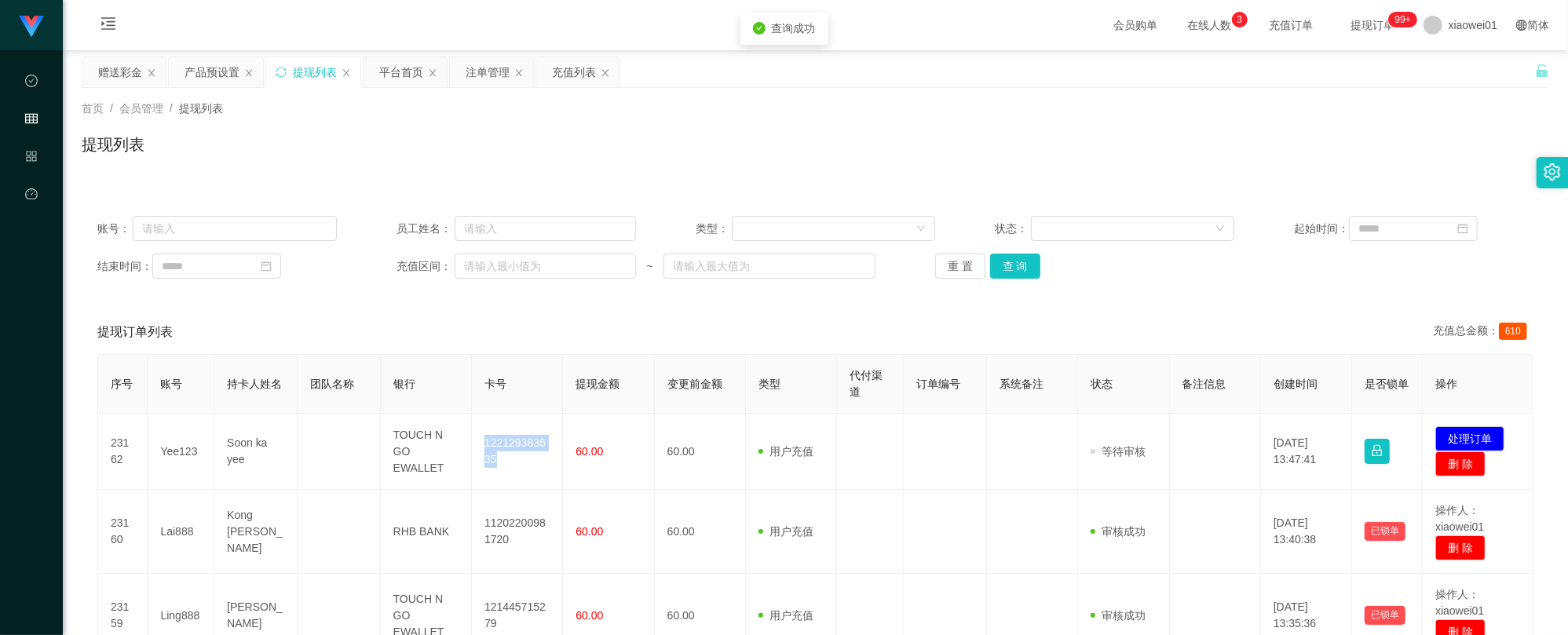
copy td "122129383635"
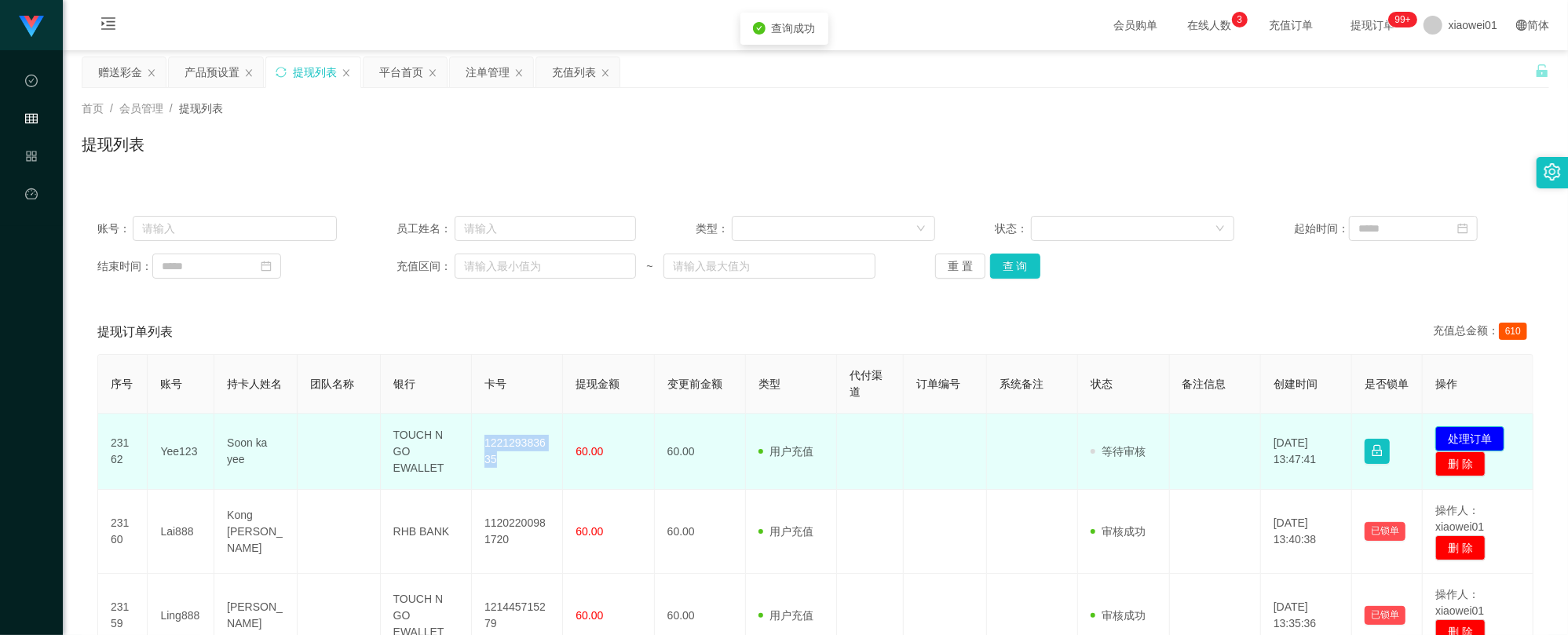
click at [1486, 431] on button "处理订单" at bounding box center [1469, 438] width 69 height 25
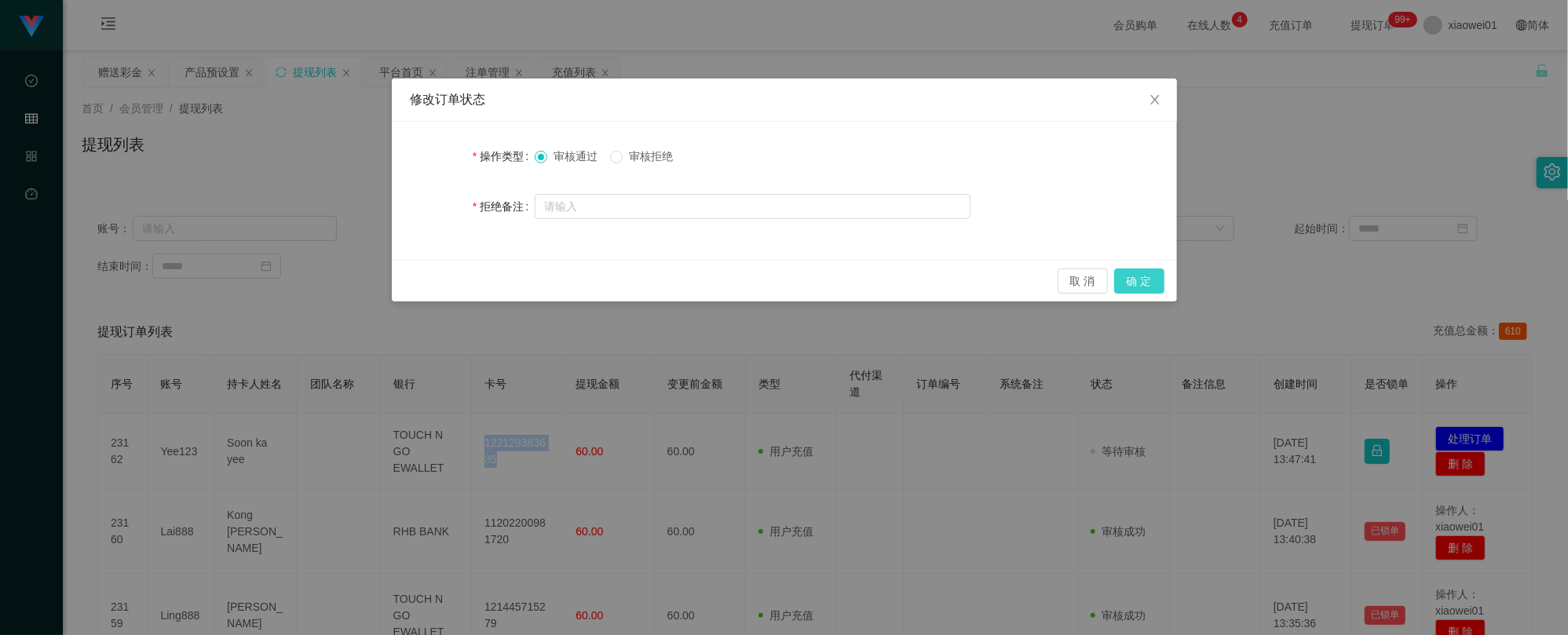
click at [1126, 265] on div "取 消 确 定" at bounding box center [784, 281] width 785 height 42
click at [1134, 276] on button "确 定" at bounding box center [1138, 281] width 50 height 25
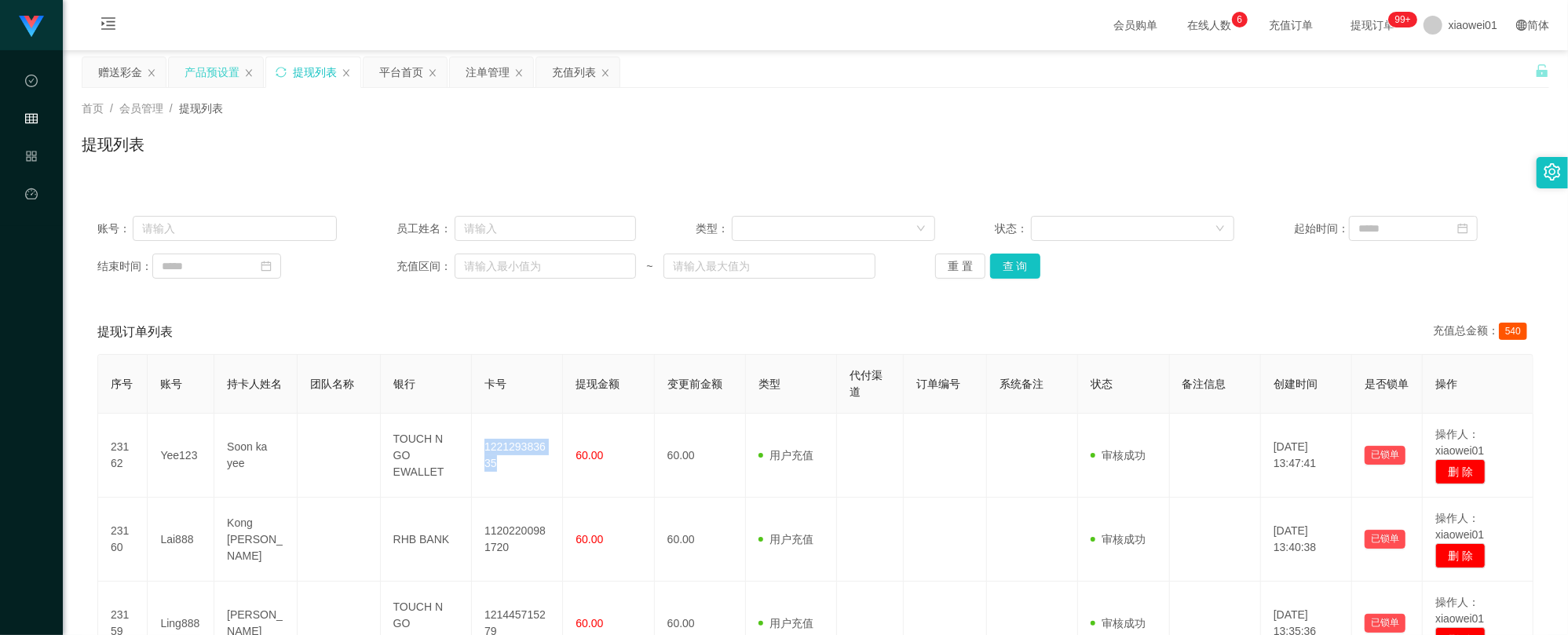
click at [182, 77] on div "产品预设置" at bounding box center [216, 72] width 94 height 30
click at [130, 69] on div "赠送彩金" at bounding box center [120, 72] width 44 height 30
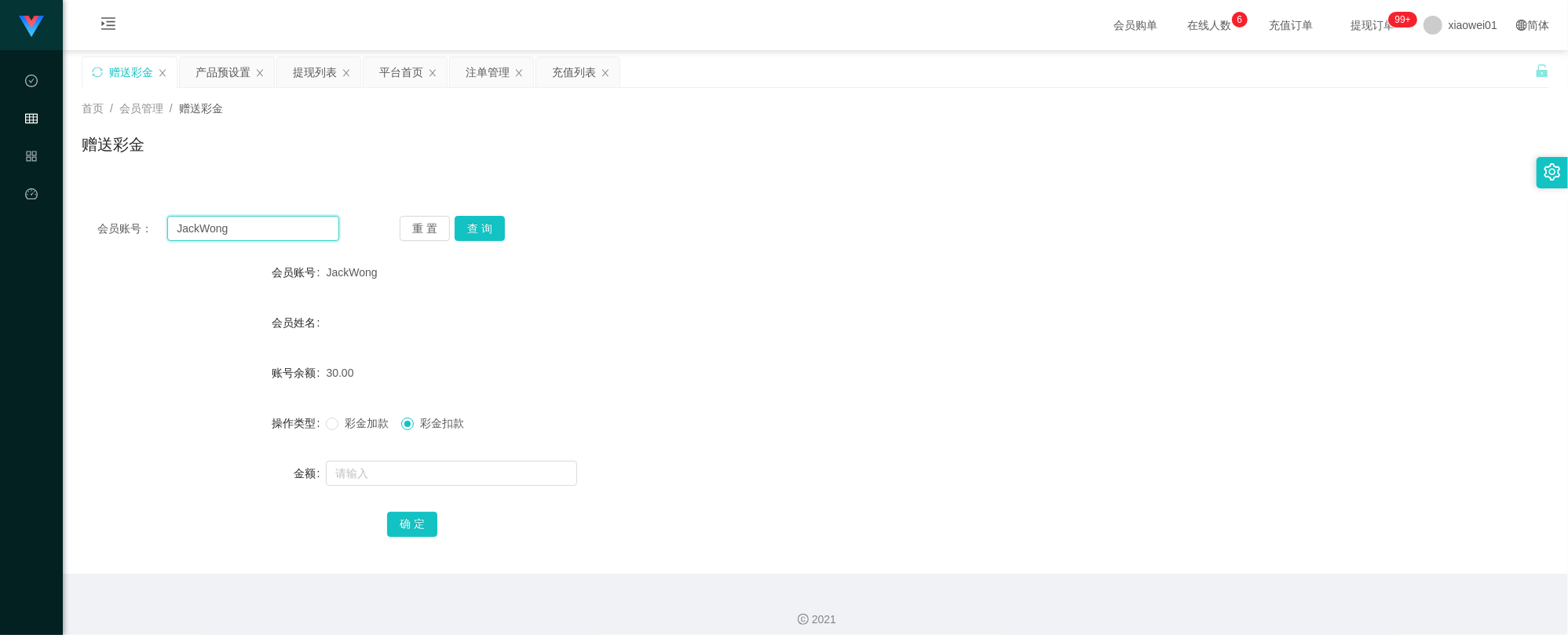
drag, startPoint x: 243, startPoint y: 230, endPoint x: 55, endPoint y: 211, distance: 189.0
click at [55, 211] on section "工作台代理端 数据中心 会员管理 产品管理 平台首页 保存配置 重置配置 整体风格设置 主题色 导航设置 内容区域宽度 定宽 固定Header 固定侧边栏 其…" at bounding box center [784, 323] width 1568 height 647
paste input "Saro168"
type input "Saro168"
click at [454, 242] on div "会员账号： Saro168 重 置 查 询 会员账号 JackWong 会员姓名 账号余额 30.00 操作类型 彩金加款 彩金扣款 金额 确 定" at bounding box center [815, 387] width 1467 height 373
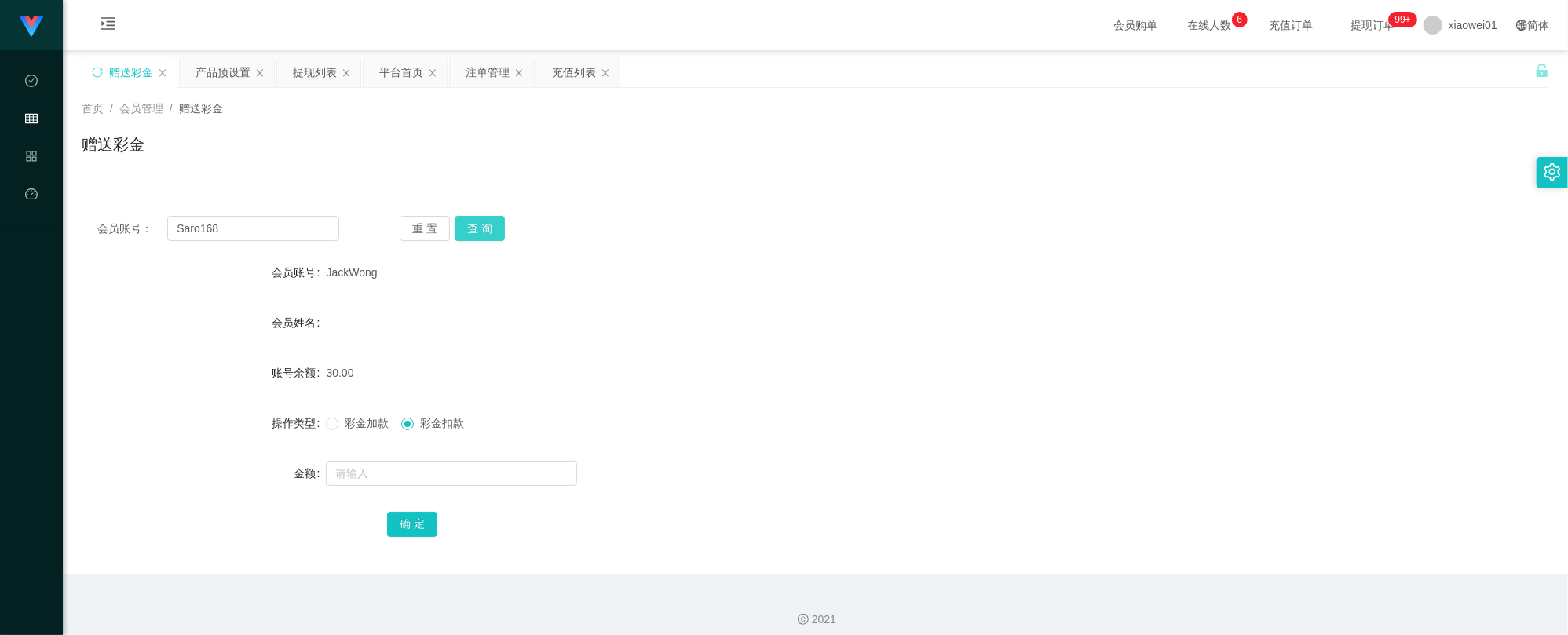
click at [468, 238] on button "查 询" at bounding box center [479, 228] width 50 height 25
click at [227, 80] on div "产品预设置" at bounding box center [223, 72] width 55 height 30
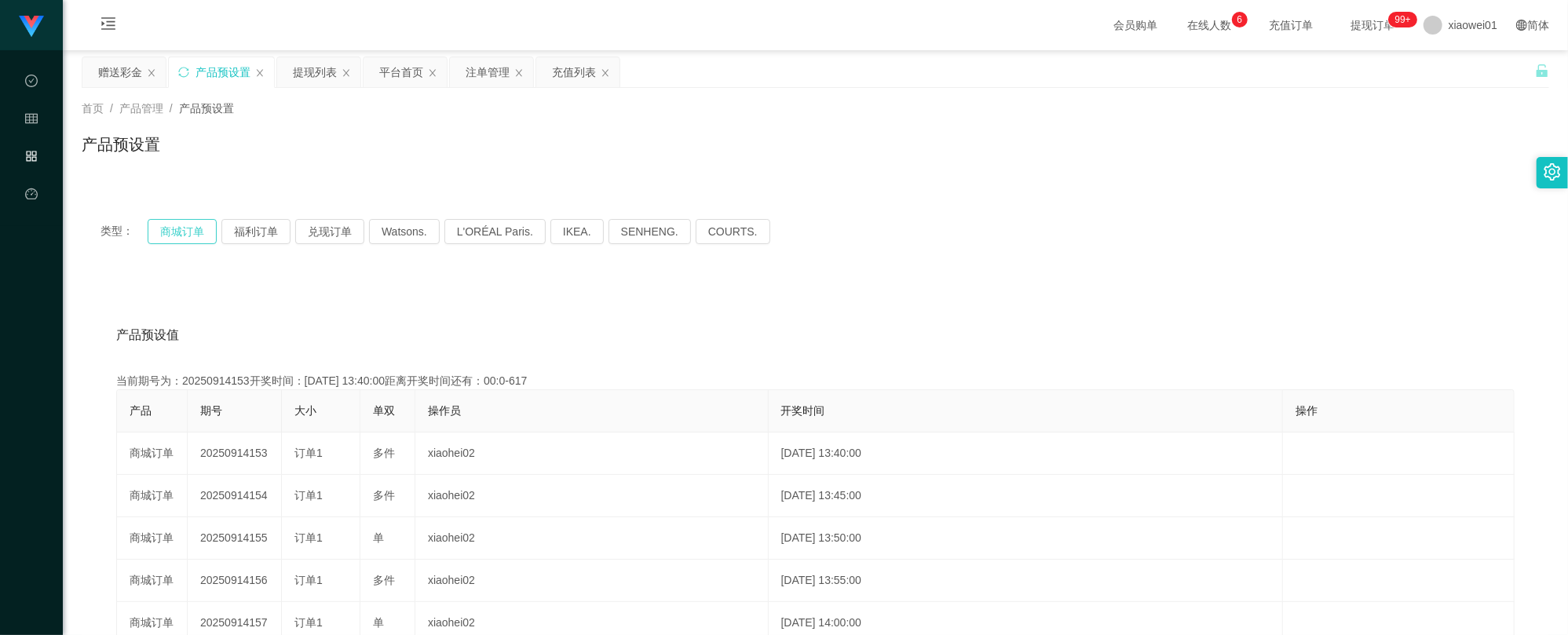
click at [150, 227] on div "类型： 商城订单 福利订单 兑现订单 Watsons. L'ORÉAL Paris. IKEA. [GEOGRAPHIC_DATA]. COURTS." at bounding box center [815, 232] width 1429 height 25
click at [165, 230] on button "商城订单" at bounding box center [182, 232] width 69 height 25
click at [481, 73] on div "注单管理" at bounding box center [488, 72] width 44 height 30
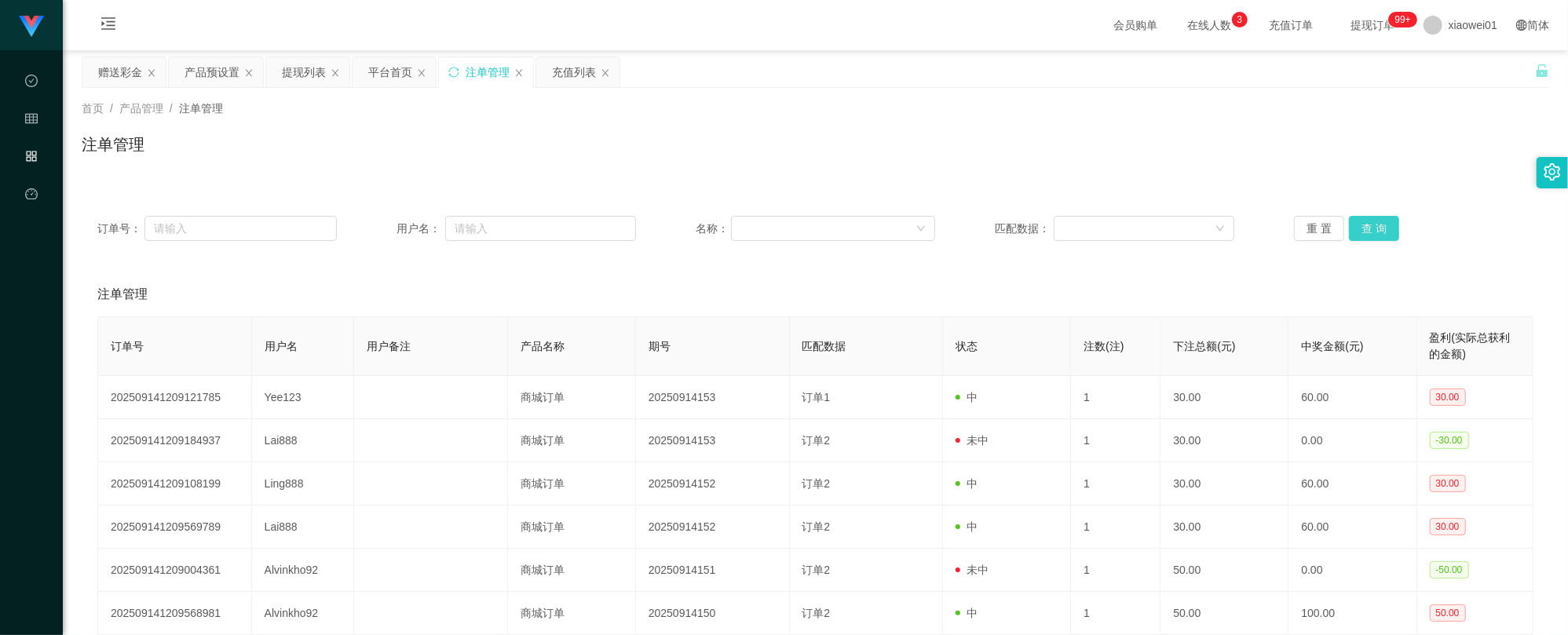
click at [1383, 227] on button "查 询" at bounding box center [1373, 228] width 50 height 25
click at [218, 62] on div "产品预设置" at bounding box center [212, 72] width 55 height 30
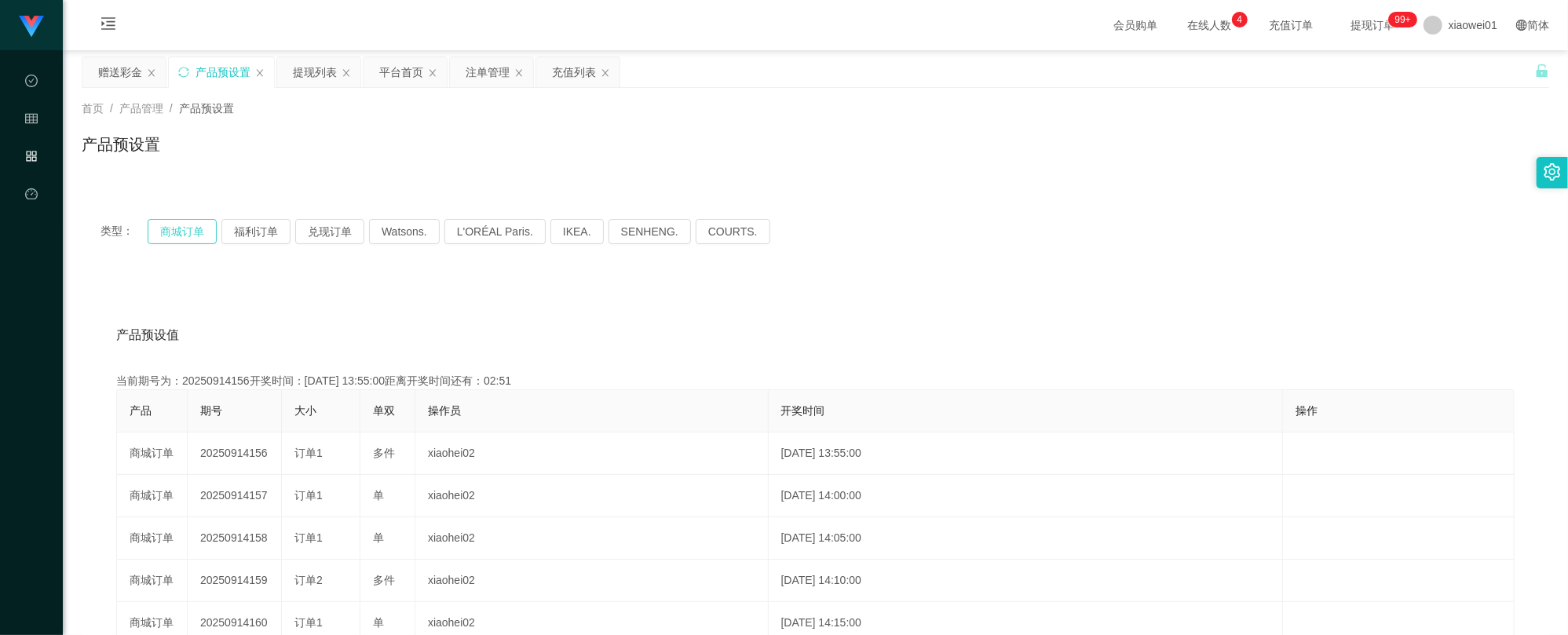
click at [199, 221] on button "商城订单" at bounding box center [182, 232] width 69 height 25
click at [504, 69] on div "注单管理" at bounding box center [488, 72] width 44 height 30
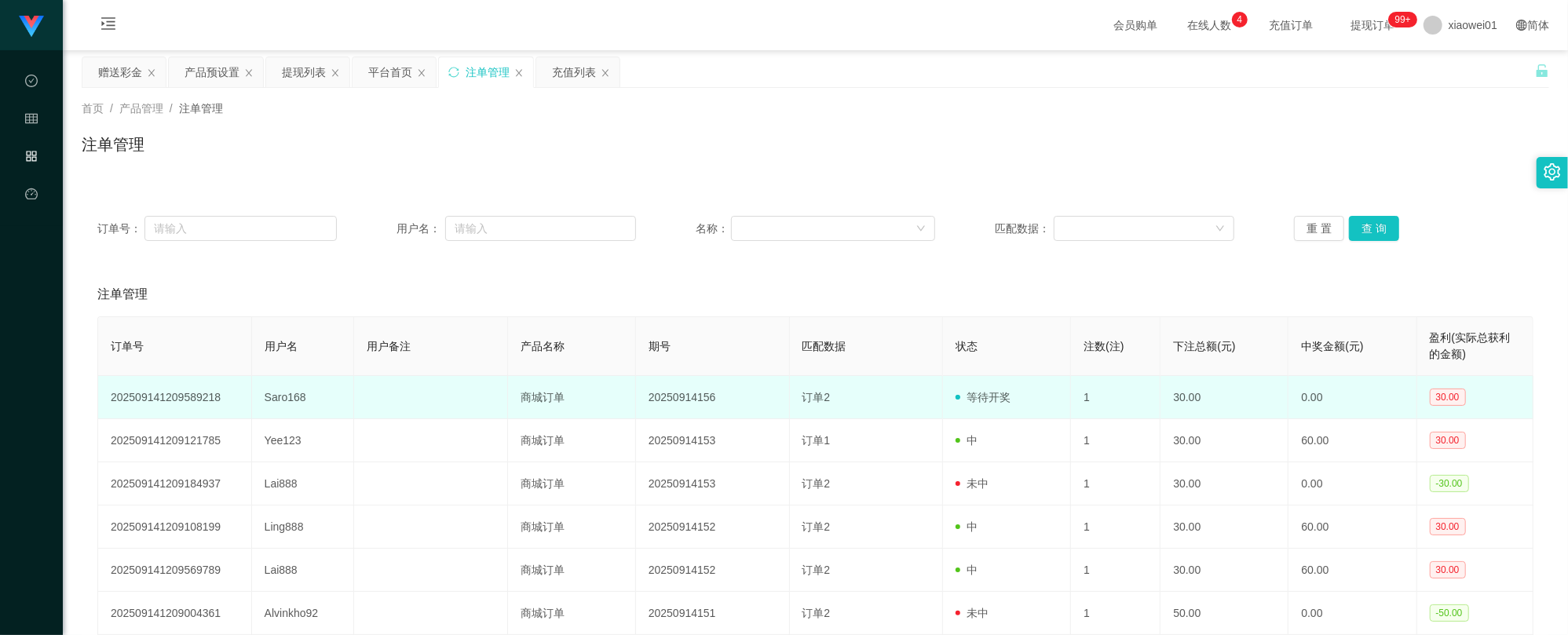
click at [272, 390] on td "Saro168" at bounding box center [303, 398] width 102 height 43
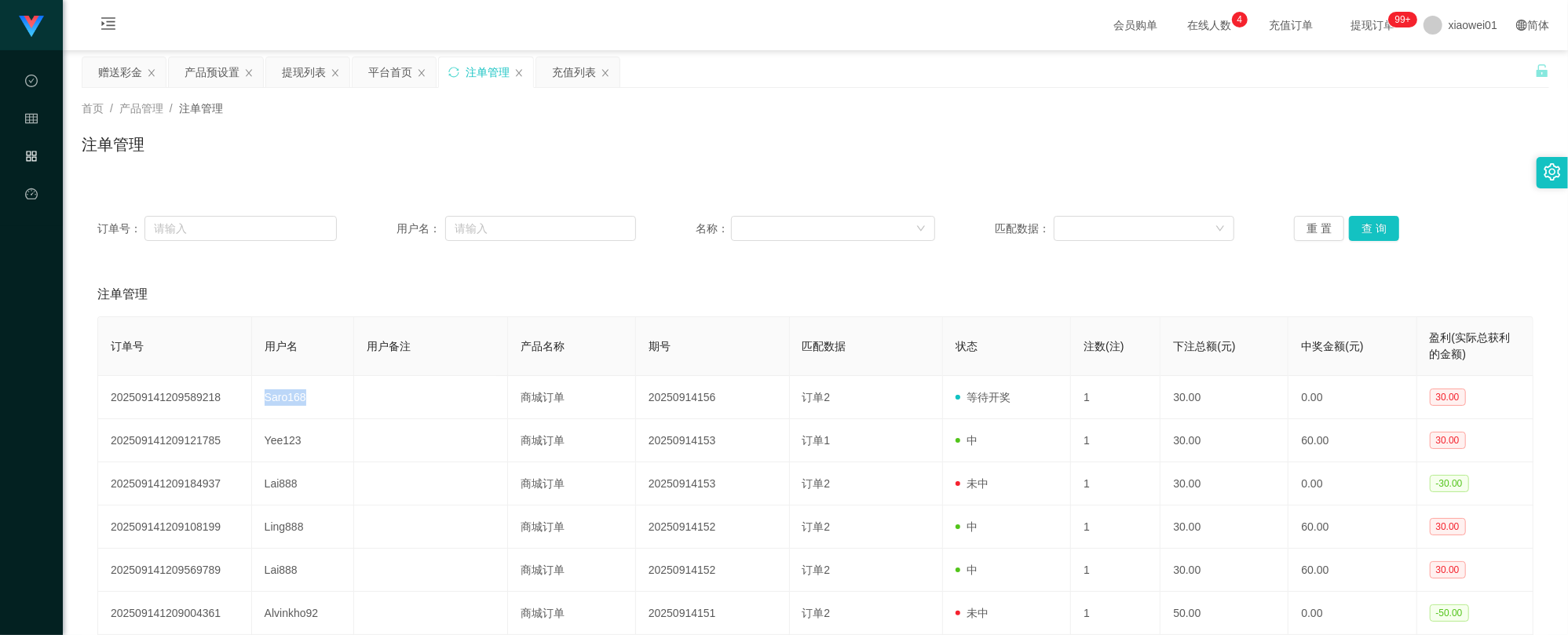
copy td "Saro168"
click at [132, 70] on div "赠送彩金" at bounding box center [120, 72] width 44 height 30
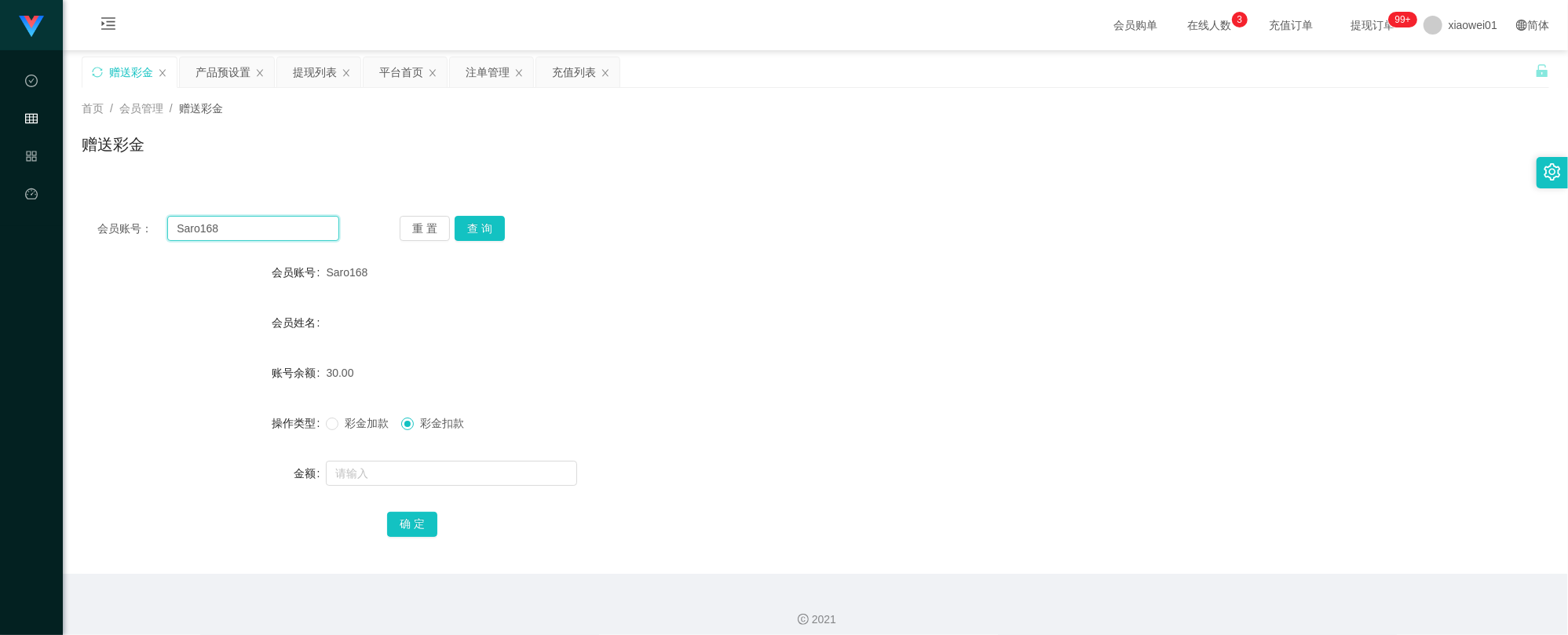
drag, startPoint x: 239, startPoint y: 221, endPoint x: 73, endPoint y: 215, distance: 166.1
click at [73, 215] on main "关闭左侧 关闭右侧 关闭其它 刷新页面 赠送彩金 产品预设置 提现列表 平台首页 注单管理 充值列表 首页 / 会员管理 / 赠送彩金 / 赠送彩金 会员账号…" at bounding box center [815, 312] width 1505 height 524
click at [493, 225] on button "查 询" at bounding box center [479, 228] width 50 height 25
click at [420, 486] on div at bounding box center [753, 473] width 856 height 32
click at [343, 419] on span "彩金加款" at bounding box center [366, 423] width 56 height 13
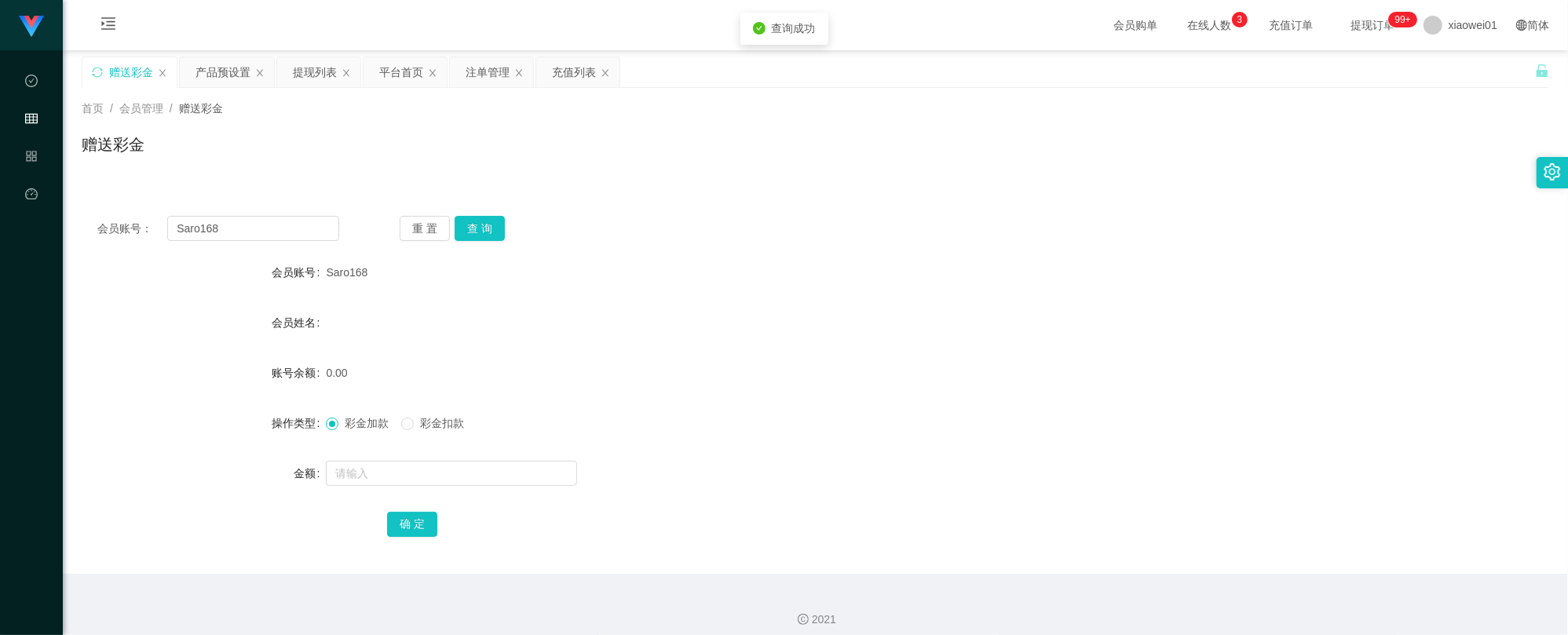
click at [373, 450] on form "会员账号 Saro168 会员姓名 账号余额 0.00 操作类型 彩金加款 彩金扣款 金额 确 定" at bounding box center [815, 398] width 1467 height 283
click at [367, 485] on input "text" at bounding box center [450, 473] width 251 height 25
type input "60"
click at [414, 521] on button "确 定" at bounding box center [411, 524] width 50 height 25
click at [940, 396] on form "会员账号 Saro168 会员姓名 账号余额 0.00 操作类型 彩金加款 彩金扣款 金额 确 定" at bounding box center [815, 398] width 1467 height 283
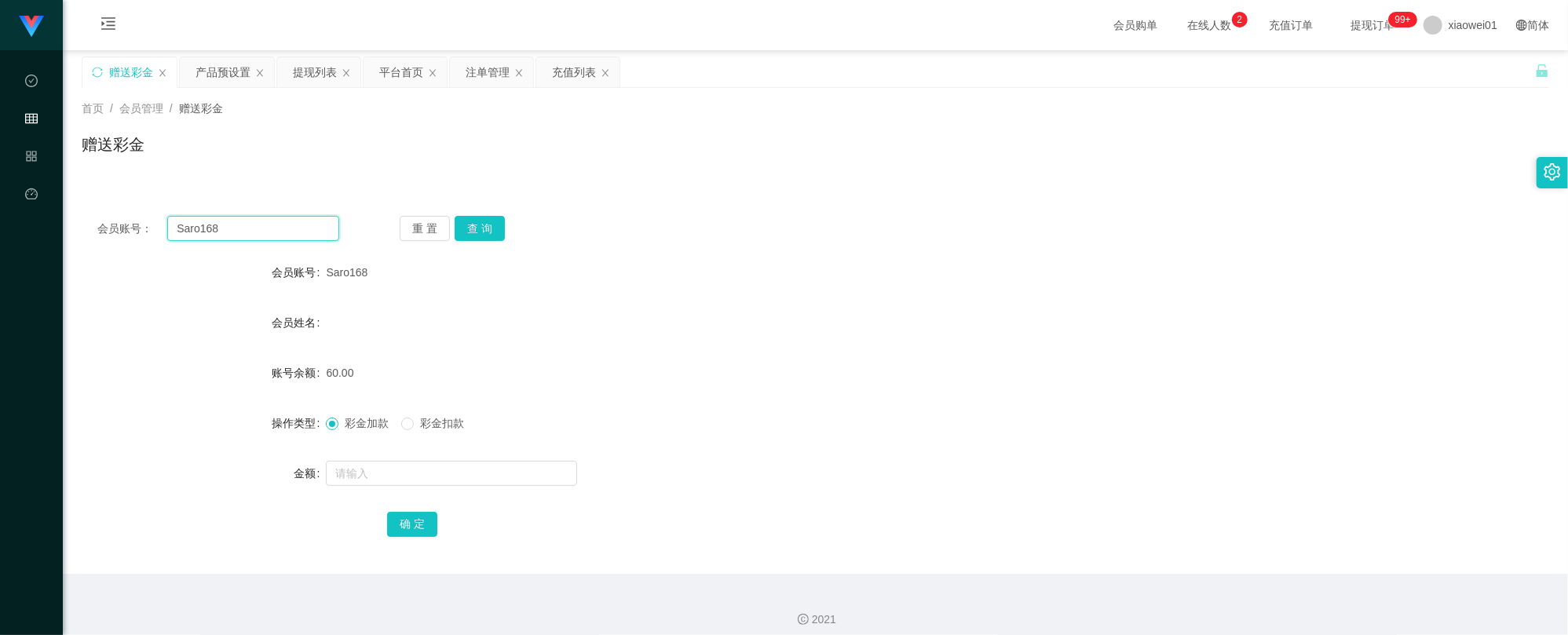
click at [287, 226] on input "Saro168" at bounding box center [253, 228] width 172 height 25
drag, startPoint x: 281, startPoint y: 233, endPoint x: -34, endPoint y: 191, distance: 317.8
click at [0, 191] on html "工作台代理端 数据中心 会员管理 产品管理 平台首页 保存配置 重置配置 整体风格设置 主题色 导航设置 内容区域宽度 定宽 固定Header 固定侧边栏 其…" at bounding box center [784, 317] width 1568 height 635
paste input "Wei8899"
type input "Wei8899"
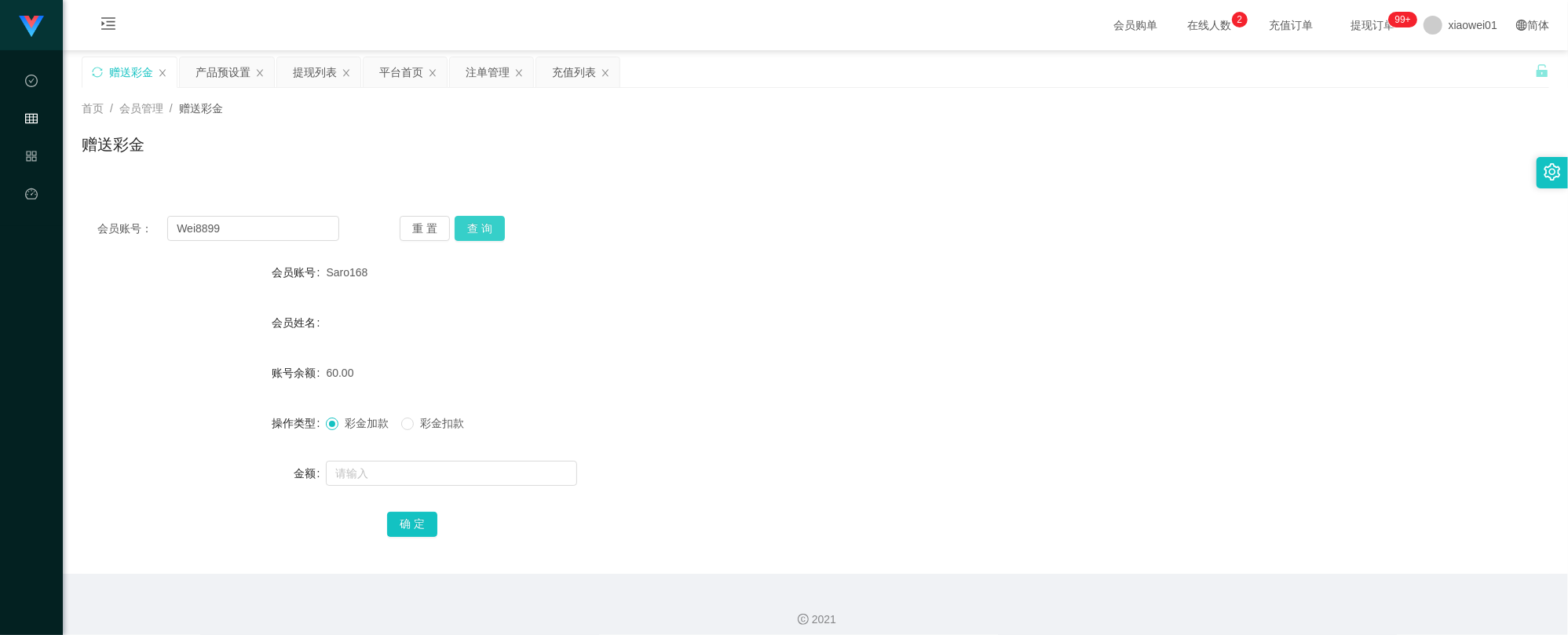
click at [500, 216] on button "查 询" at bounding box center [479, 228] width 50 height 25
click at [419, 480] on input "text" at bounding box center [450, 473] width 251 height 25
type input "30"
click at [409, 534] on button "确 定" at bounding box center [411, 524] width 50 height 25
drag, startPoint x: 1100, startPoint y: 195, endPoint x: 1123, endPoint y: 192, distance: 23.2
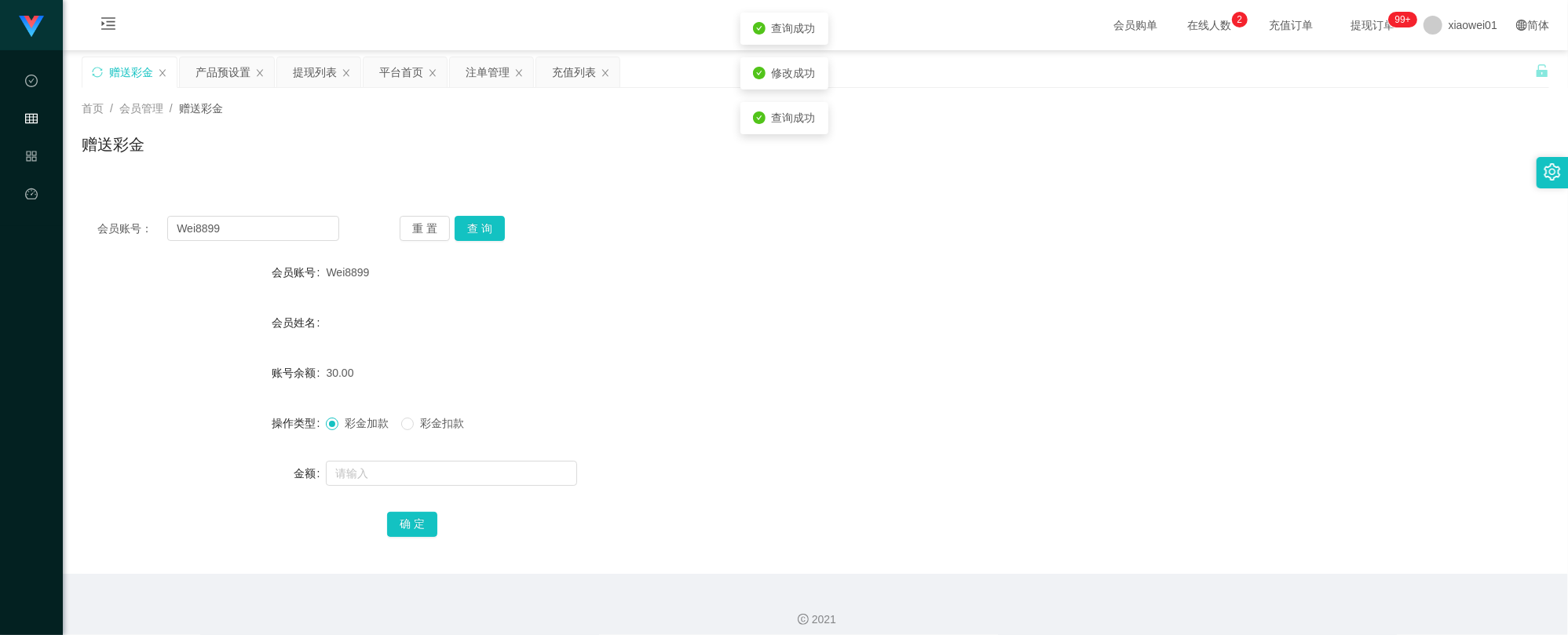
click at [1102, 193] on div "会员账号： Wei8899 重 置 查 询 会员账号 Wei8899 会员姓名 账号余额 30.00 操作类型 彩金加款 彩金扣款 金额 确 定" at bounding box center [815, 377] width 1467 height 392
click at [272, 69] on div "产品预设置" at bounding box center [227, 72] width 94 height 30
click at [318, 66] on div "提现列表" at bounding box center [315, 72] width 44 height 30
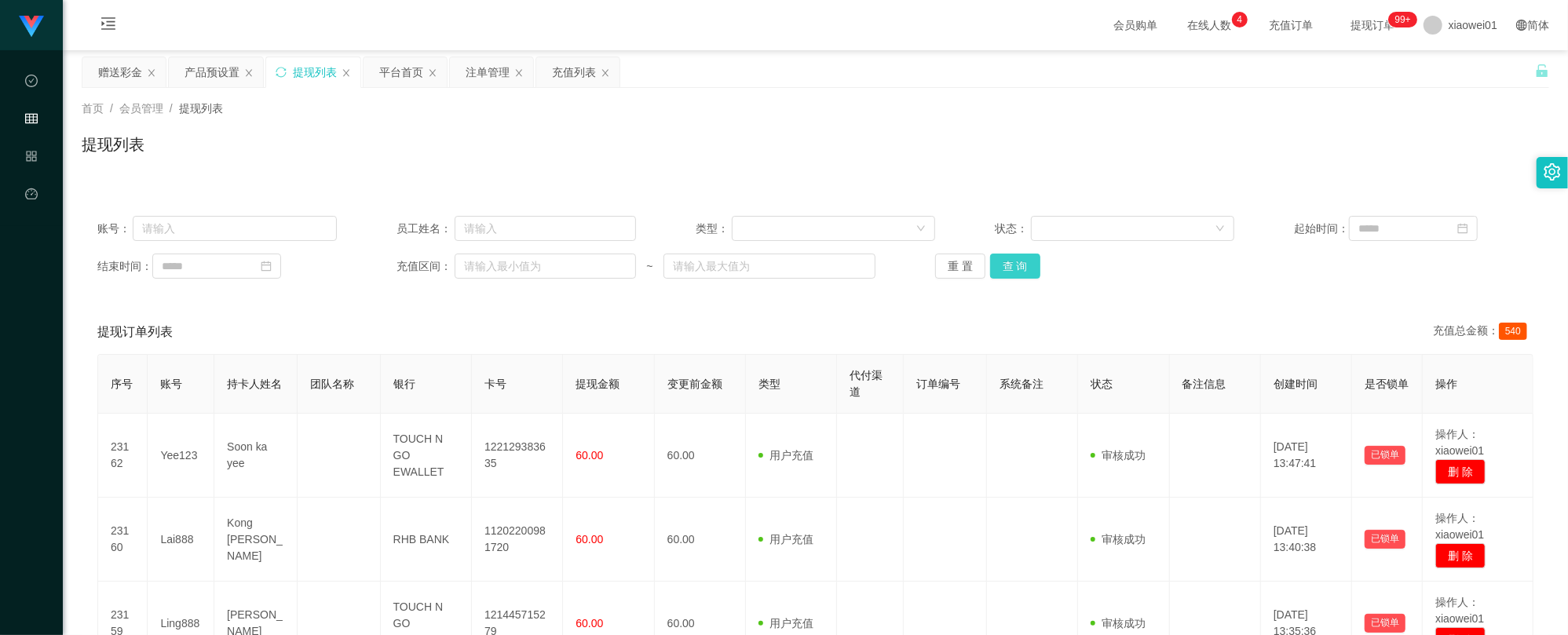
click at [994, 262] on button "查 询" at bounding box center [1014, 266] width 50 height 25
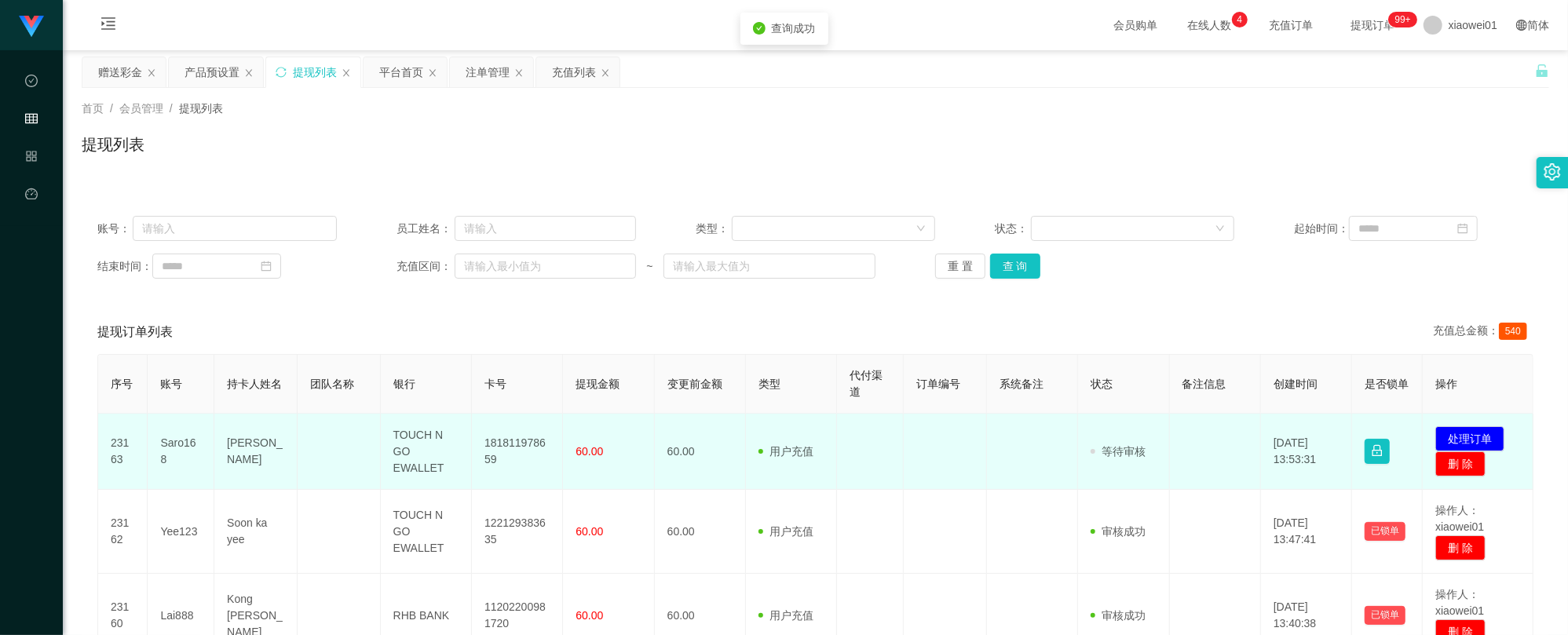
click at [521, 439] on td "181811978659" at bounding box center [518, 451] width 91 height 76
click at [1451, 434] on button "处理订单" at bounding box center [1469, 438] width 69 height 25
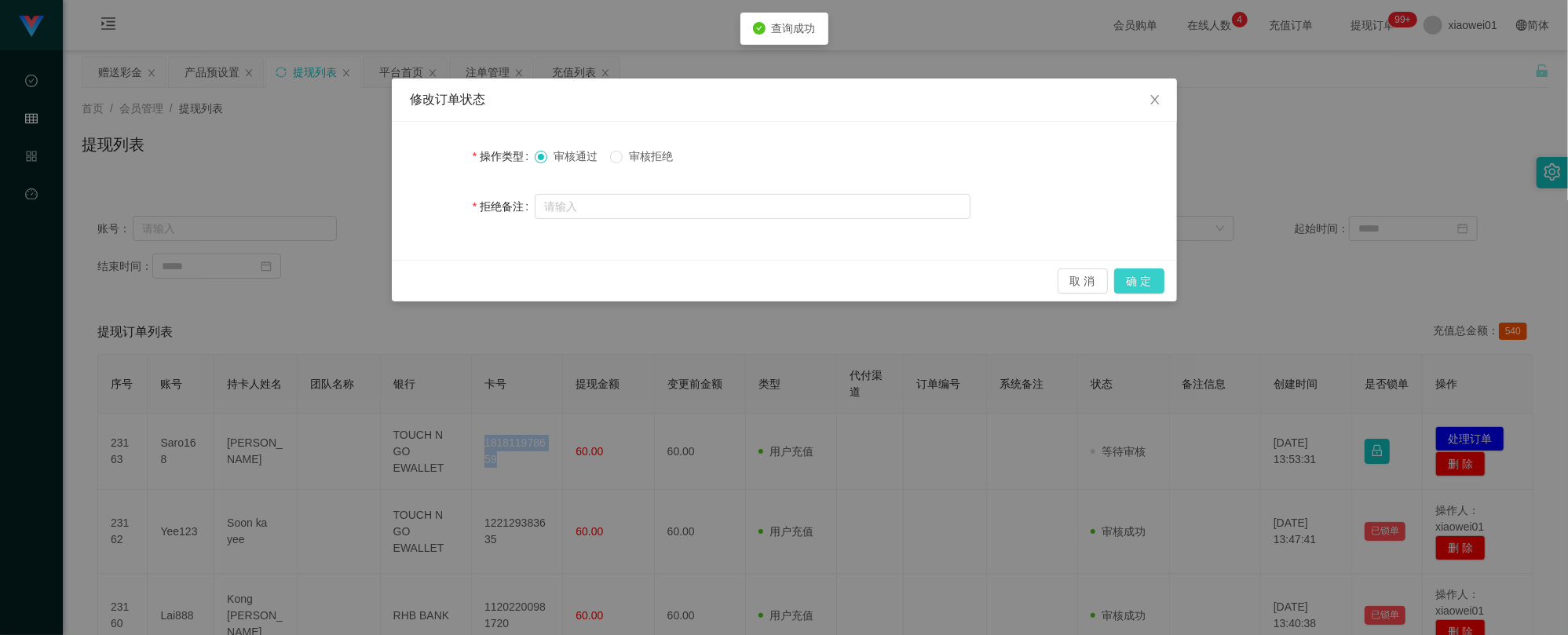
click at [1135, 290] on button "确 定" at bounding box center [1138, 281] width 50 height 25
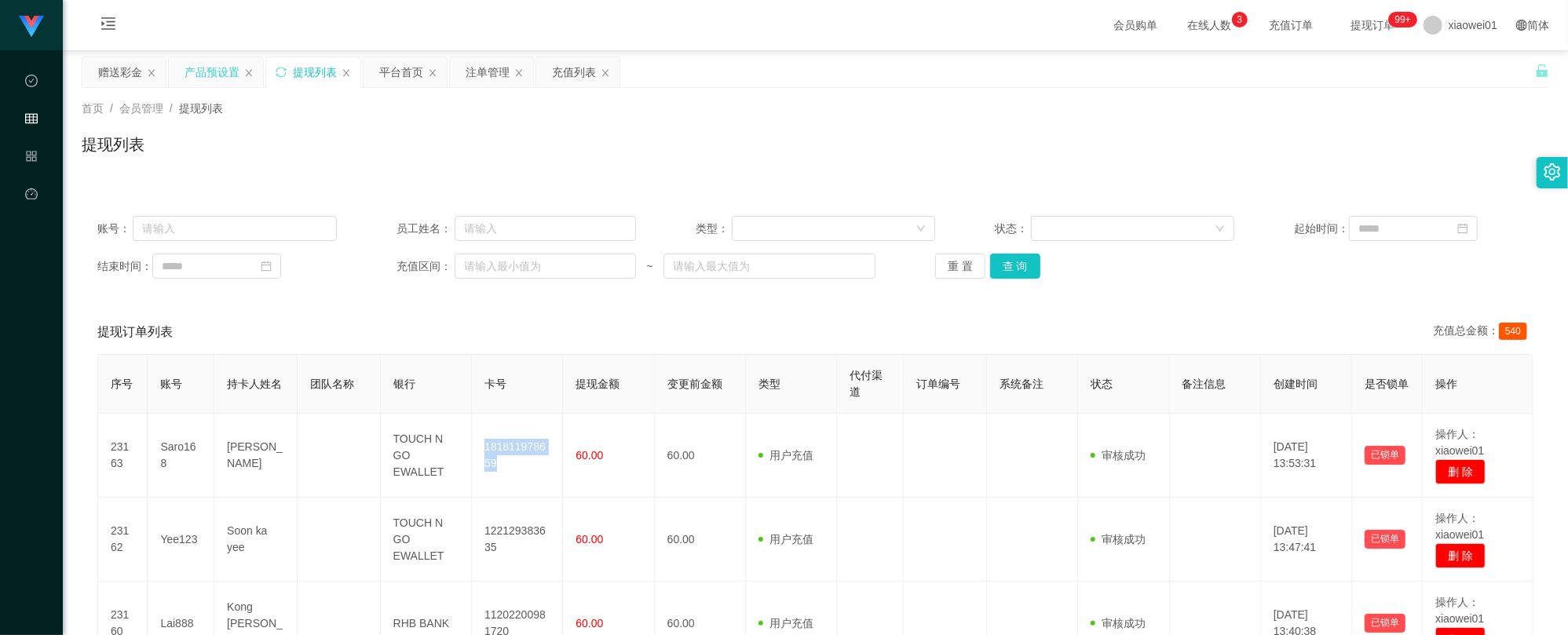
click at [214, 67] on div "产品预设置" at bounding box center [212, 72] width 55 height 30
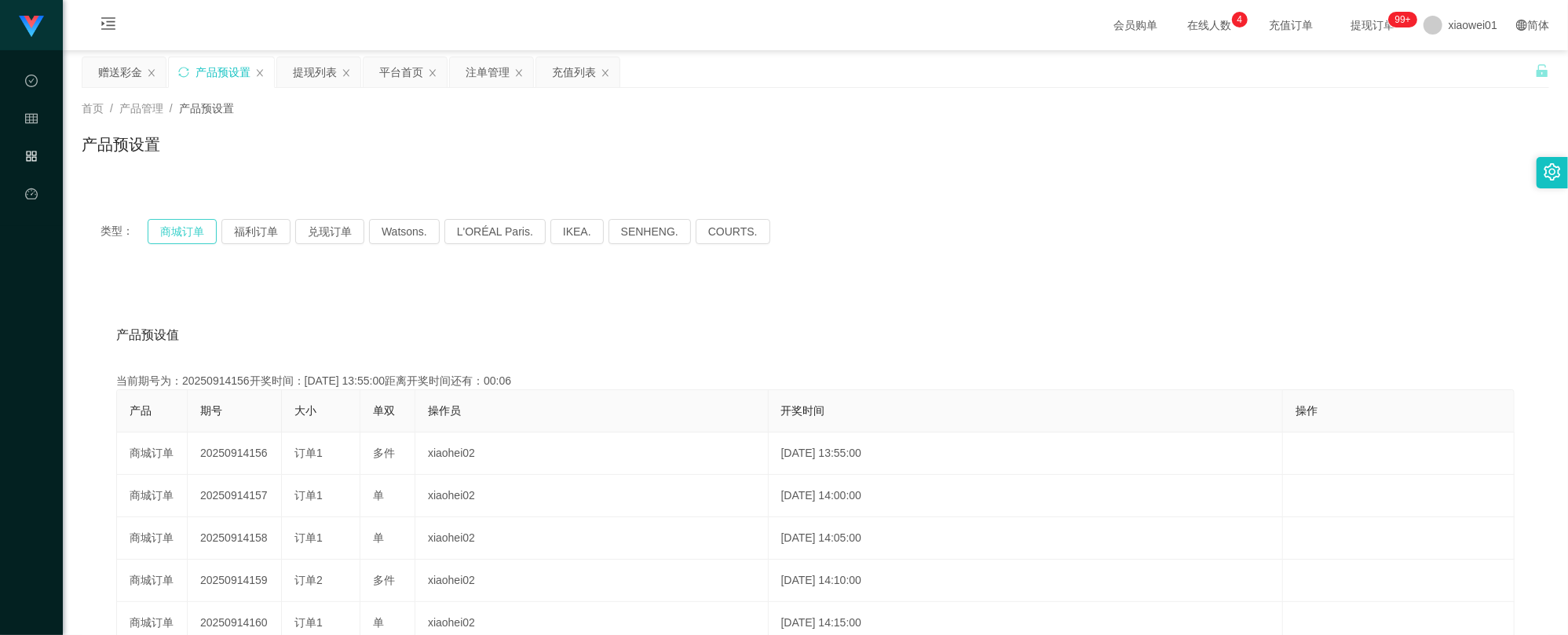
click at [159, 231] on button "商城订单" at bounding box center [182, 232] width 69 height 25
click at [113, 80] on div "赠送彩金" at bounding box center [120, 72] width 44 height 30
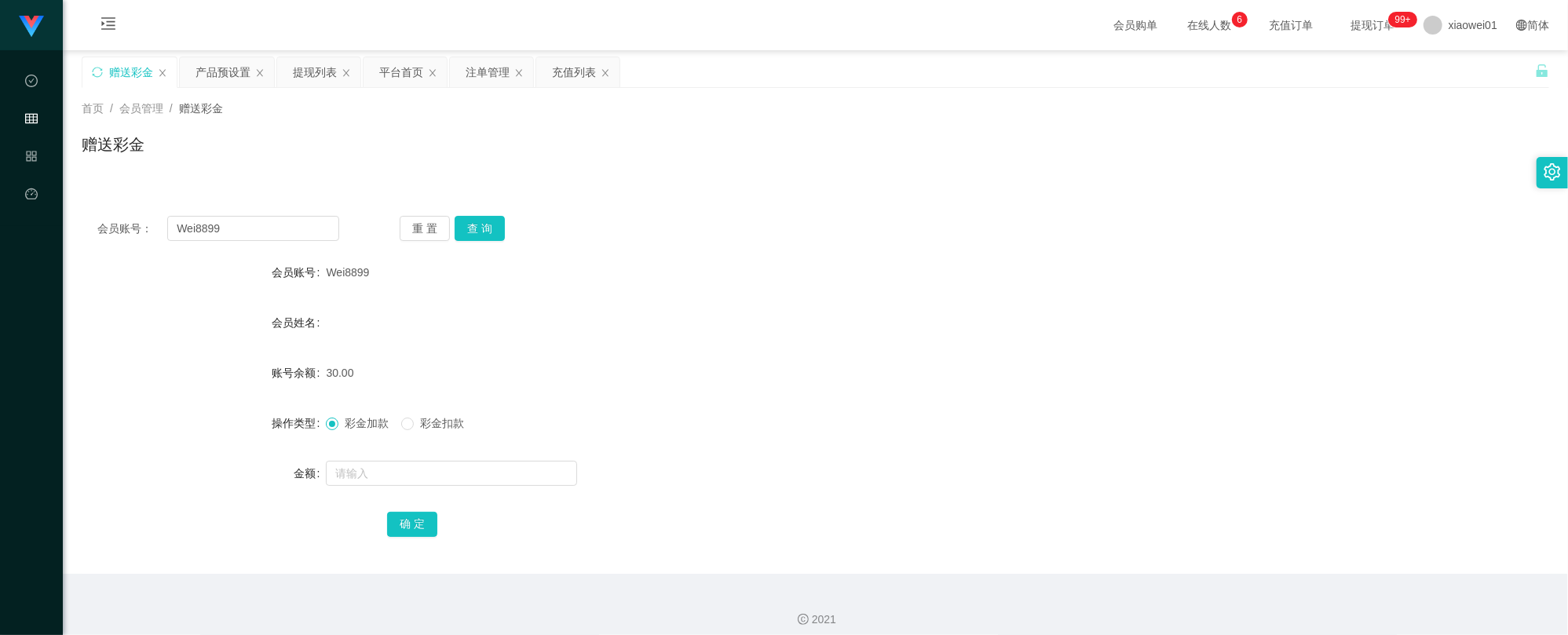
click at [215, 214] on div "会员账号： Wei8899 重 置 查 询 会员账号 Wei8899 会员姓名 账号余额 30.00 操作类型 彩金加款 彩金扣款 金额 确 定" at bounding box center [815, 387] width 1467 height 373
drag, startPoint x: 247, startPoint y: 223, endPoint x: 14, endPoint y: 201, distance: 234.0
click at [13, 201] on section "工作台代理端 数据中心 会员管理 产品管理 平台首页 保存配置 重置配置 整体风格设置 主题色 导航设置 内容区域宽度 定宽 固定Header 固定侧边栏 其…" at bounding box center [784, 323] width 1568 height 647
paste input "JackWong"
type input "JackWong"
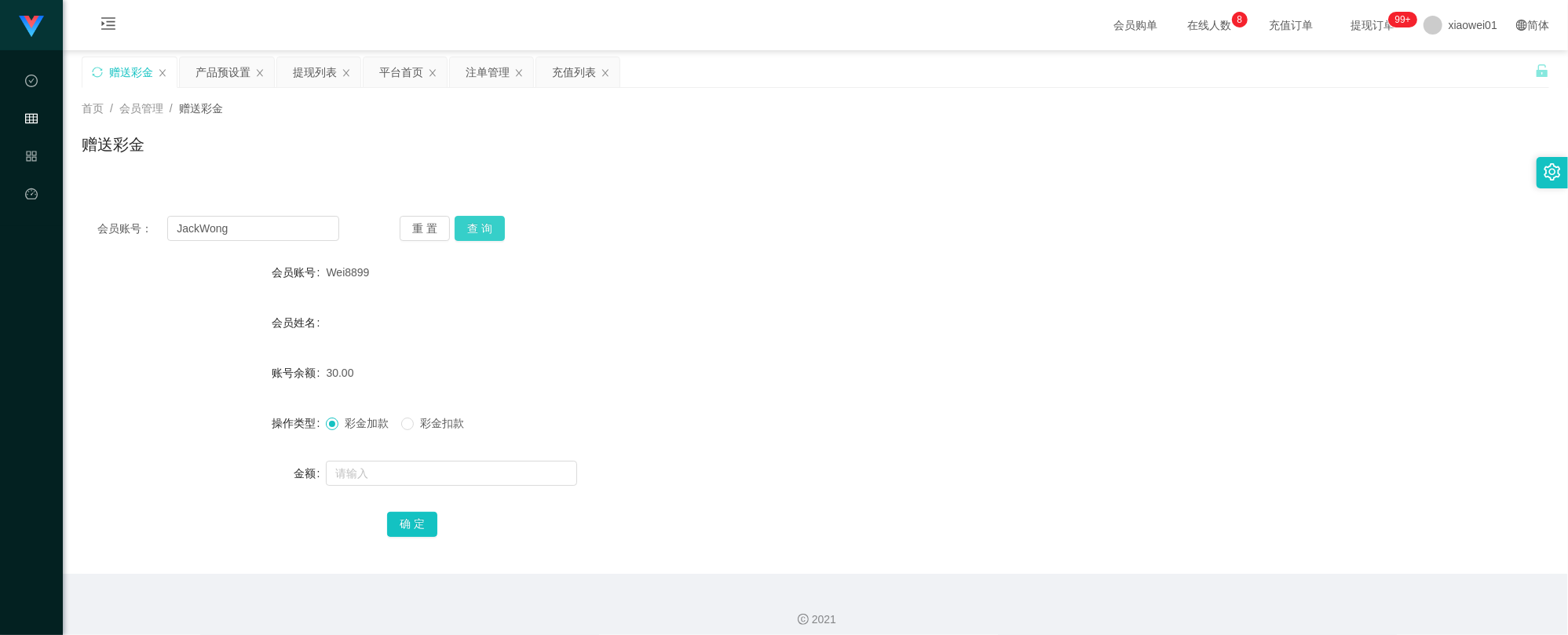
click at [484, 229] on button "查 询" at bounding box center [479, 228] width 50 height 25
click at [499, 73] on div "注单管理" at bounding box center [488, 72] width 44 height 30
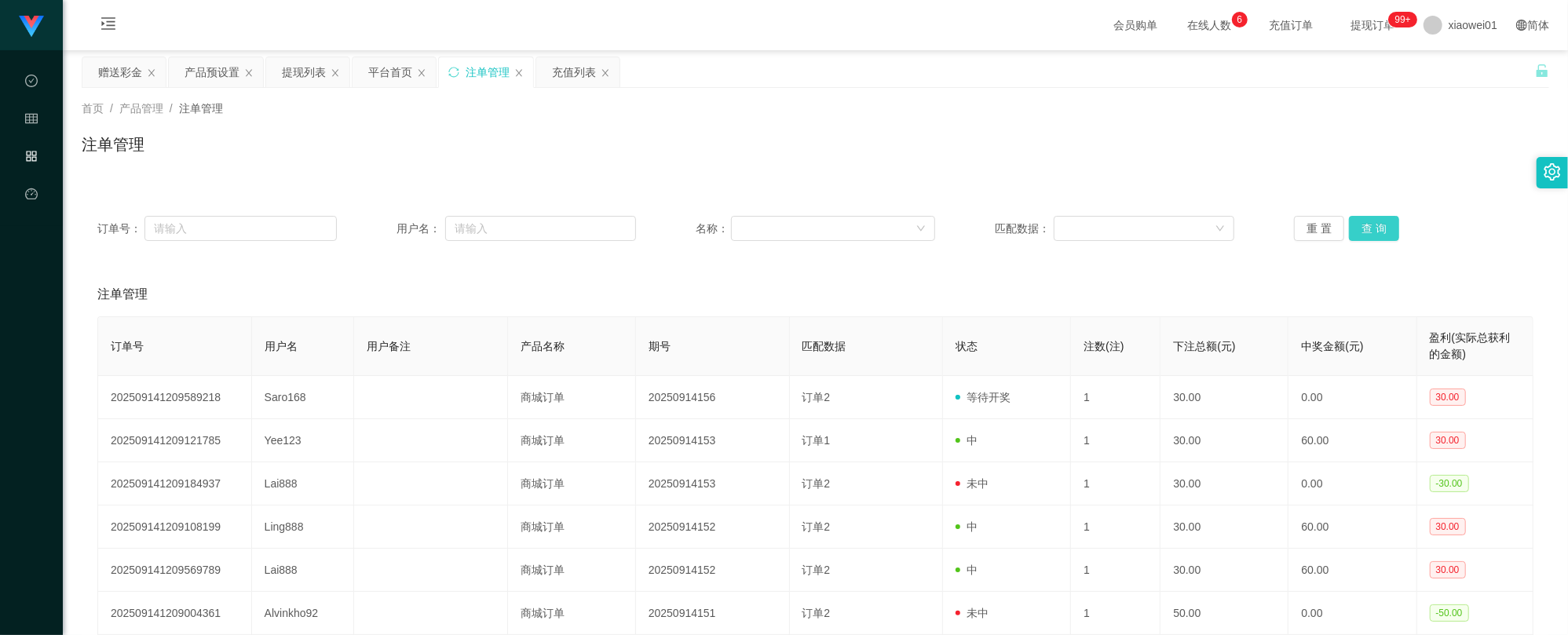
click at [1350, 224] on button "查 询" at bounding box center [1373, 228] width 50 height 25
click at [226, 70] on div "产品预设置" at bounding box center [212, 72] width 55 height 30
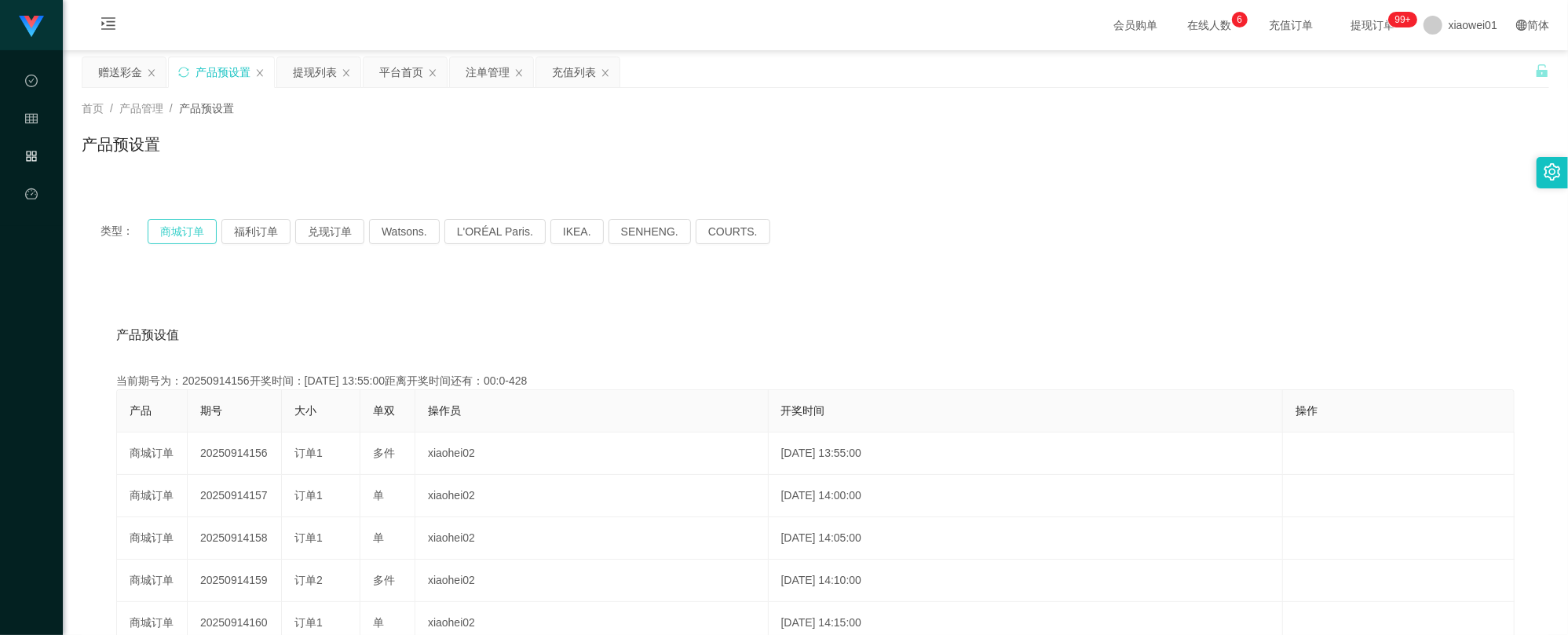
click at [184, 223] on button "商城订单" at bounding box center [182, 232] width 69 height 25
click at [290, 69] on div "提现列表" at bounding box center [319, 72] width 83 height 30
click at [328, 66] on div "提现列表" at bounding box center [315, 72] width 44 height 30
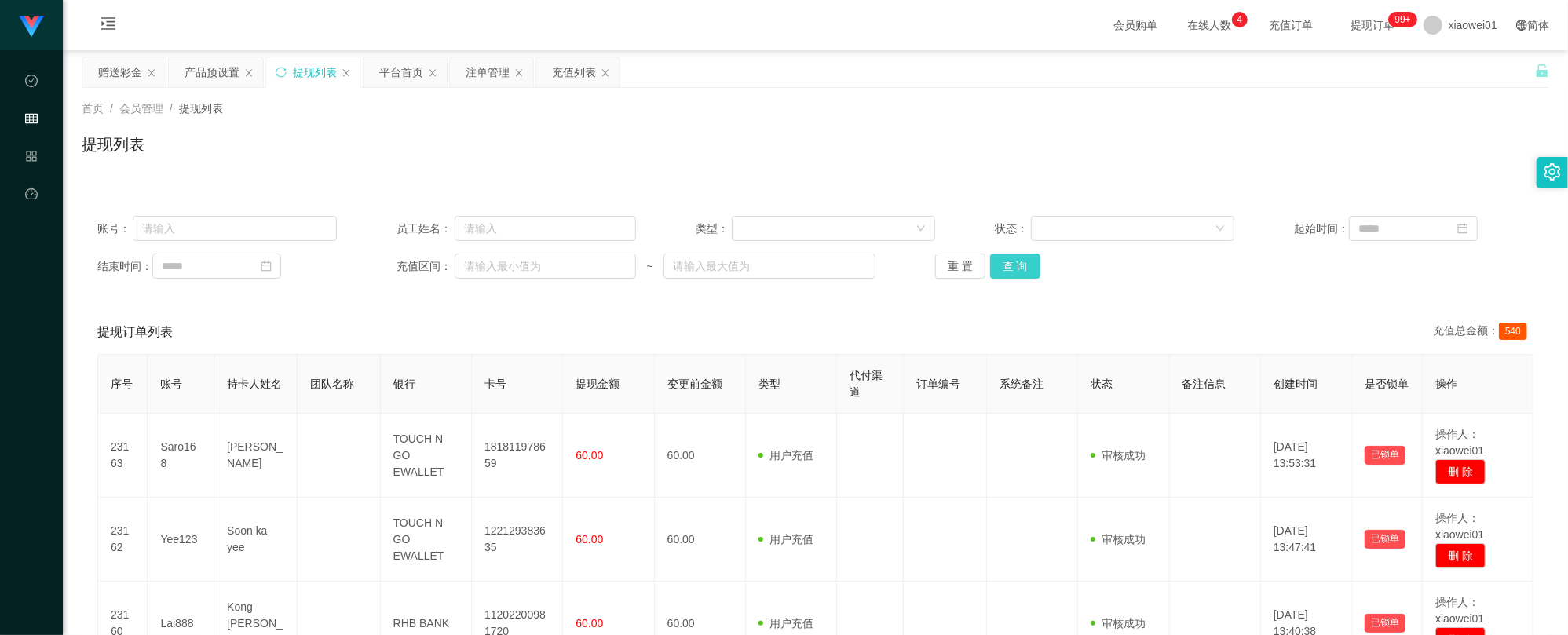
click at [1015, 268] on button "查 询" at bounding box center [1014, 266] width 50 height 25
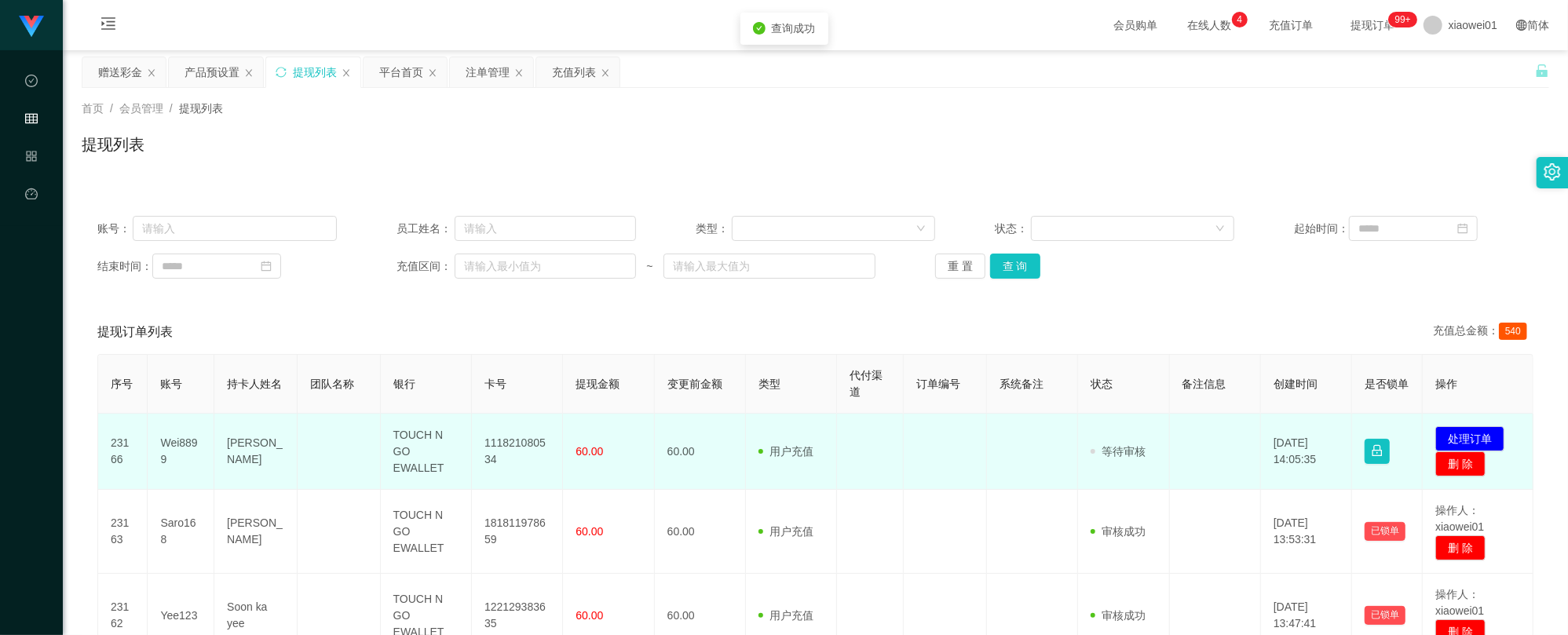
click at [519, 442] on td "111821080534" at bounding box center [518, 451] width 91 height 76
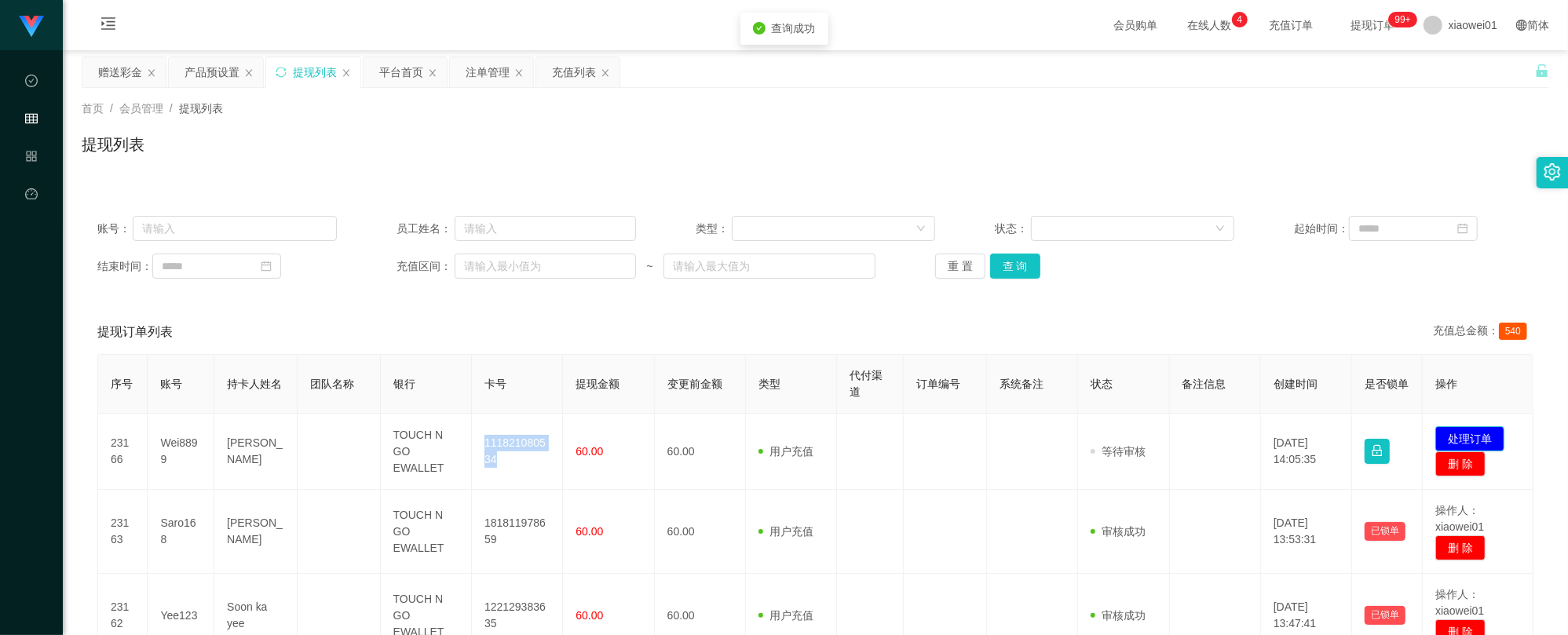
click at [1486, 437] on button "处理订单" at bounding box center [1469, 438] width 69 height 25
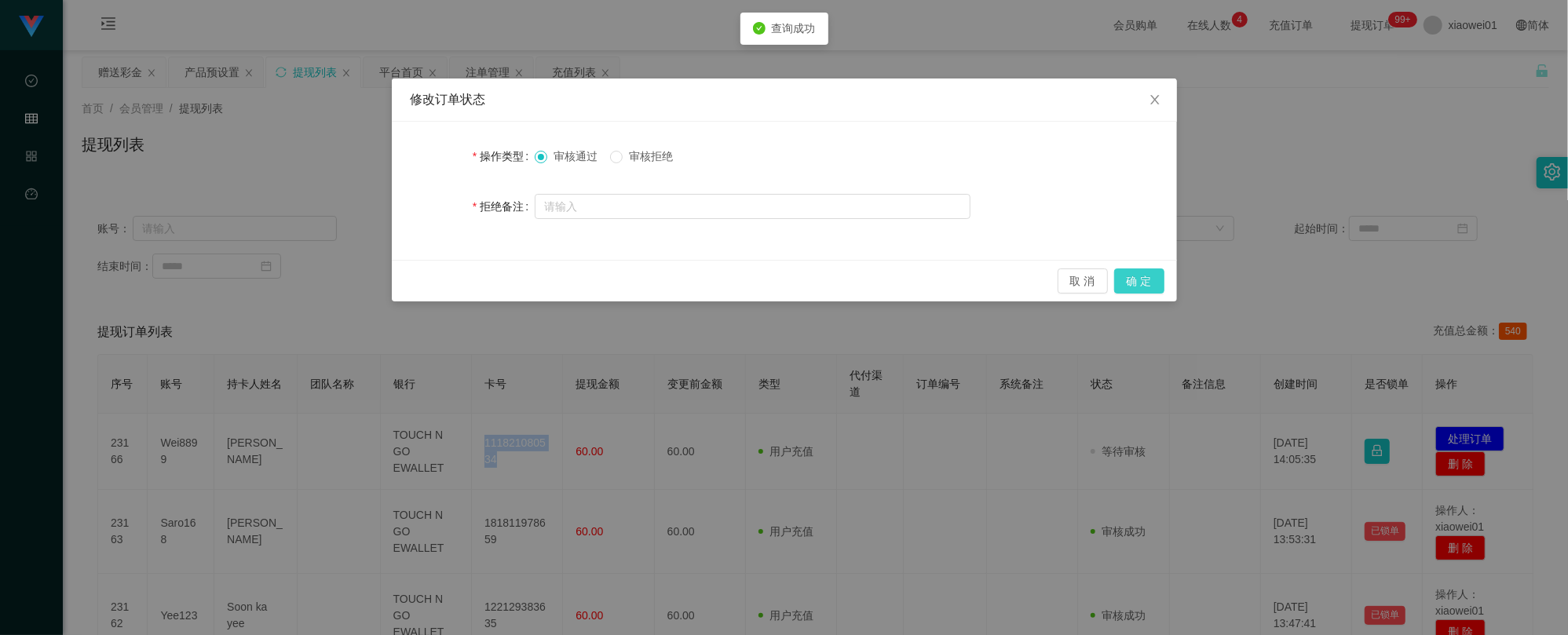
click at [1147, 286] on button "确 定" at bounding box center [1138, 281] width 50 height 25
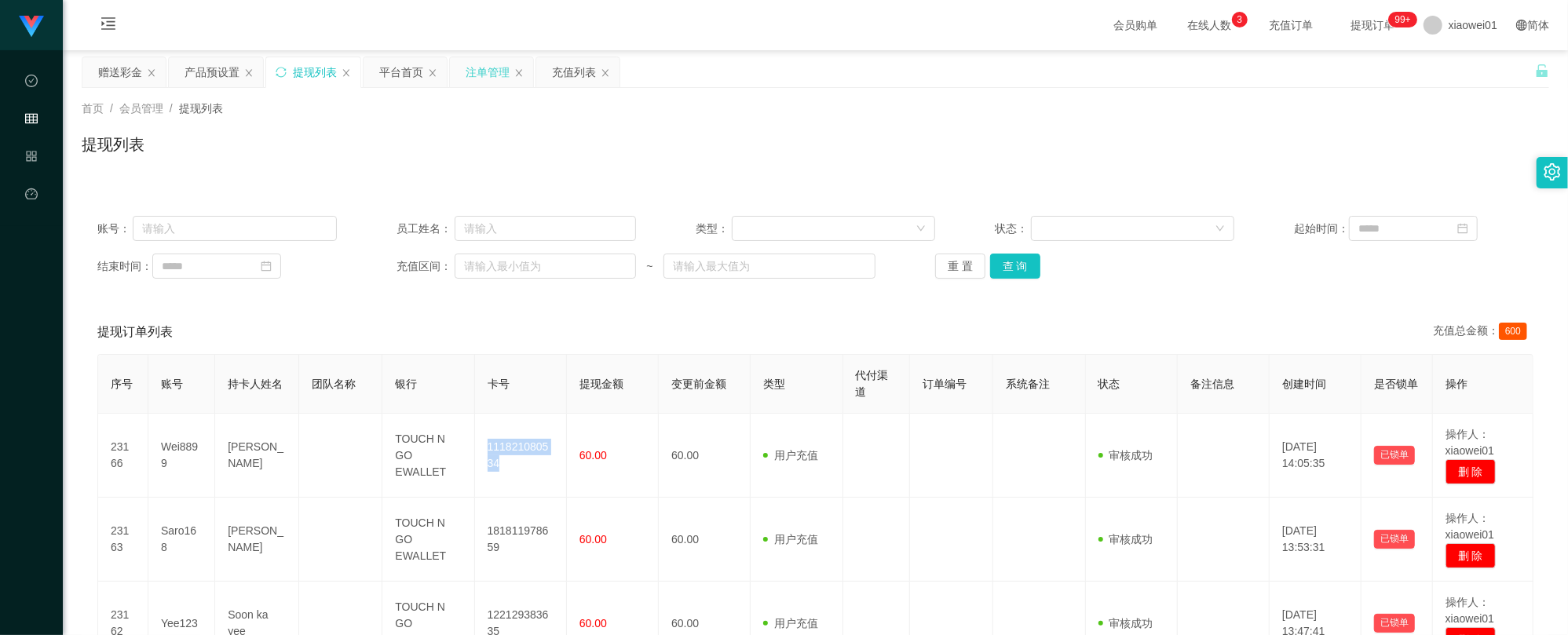
click at [472, 72] on div "注单管理" at bounding box center [488, 72] width 44 height 30
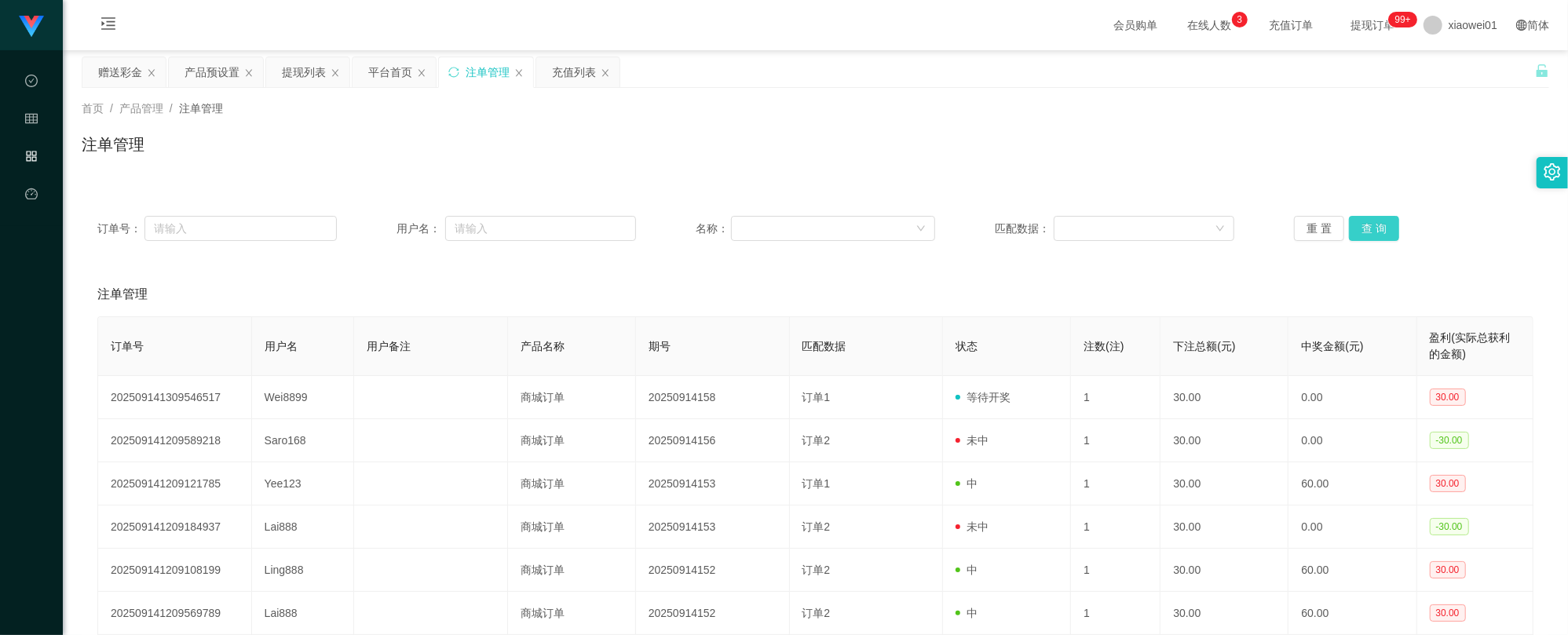
click at [1388, 230] on button "查 询" at bounding box center [1373, 228] width 50 height 25
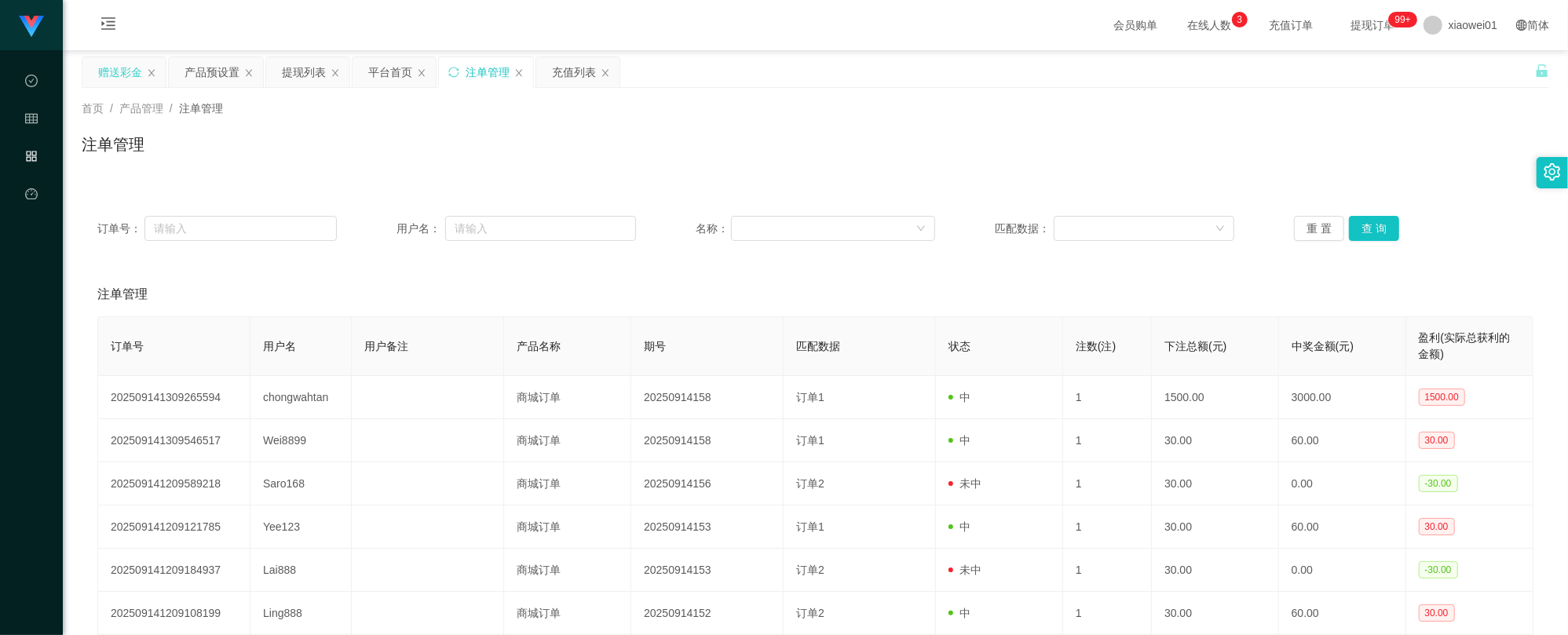
click at [131, 60] on div "赠送彩金" at bounding box center [120, 72] width 44 height 30
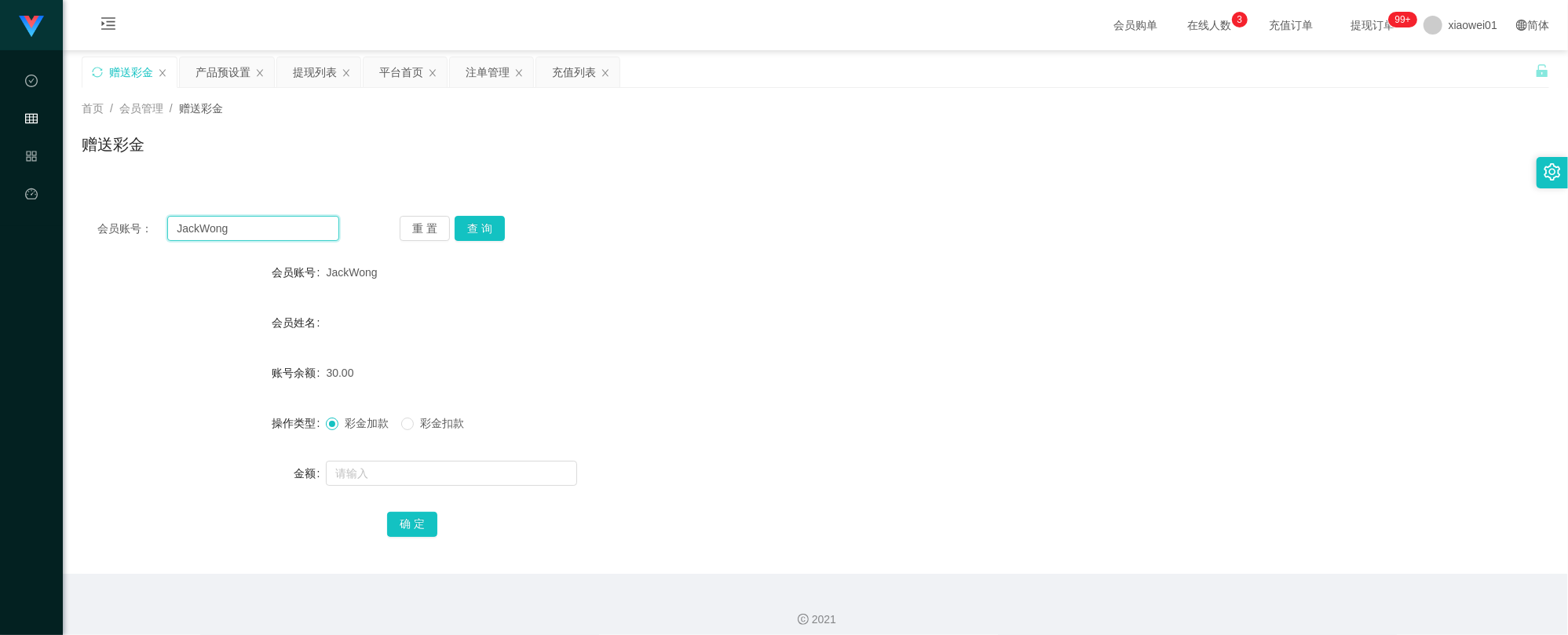
drag, startPoint x: 289, startPoint y: 230, endPoint x: -34, endPoint y: 186, distance: 326.0
click at [0, 186] on html "工作台代理端 数据中心 会员管理 产品管理 平台首页 保存配置 重置配置 整体风格设置 主题色 导航设置 内容区域宽度 定宽 固定Header 固定侧边栏 其…" at bounding box center [784, 317] width 1568 height 635
click at [481, 216] on button "查 询" at bounding box center [479, 228] width 50 height 25
drag, startPoint x: 478, startPoint y: 226, endPoint x: 491, endPoint y: 237, distance: 17.0
click at [478, 227] on button "查 询" at bounding box center [479, 228] width 50 height 25
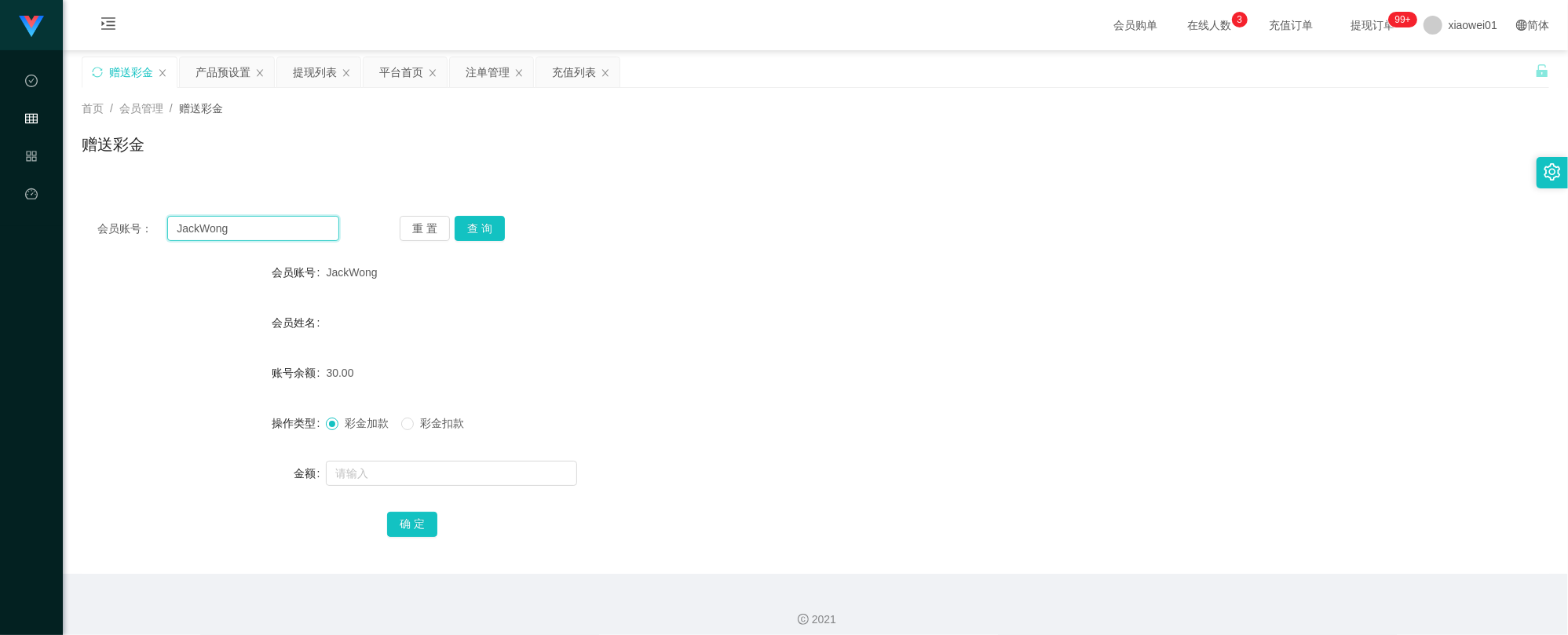
drag, startPoint x: 262, startPoint y: 227, endPoint x: 121, endPoint y: 155, distance: 158.3
click at [0, 182] on html "工作台代理端 数据中心 会员管理 产品管理 平台首页 保存配置 重置配置 整体风格设置 主题色 导航设置 内容区域宽度 定宽 固定Header 固定侧边栏 其…" at bounding box center [784, 317] width 1568 height 635
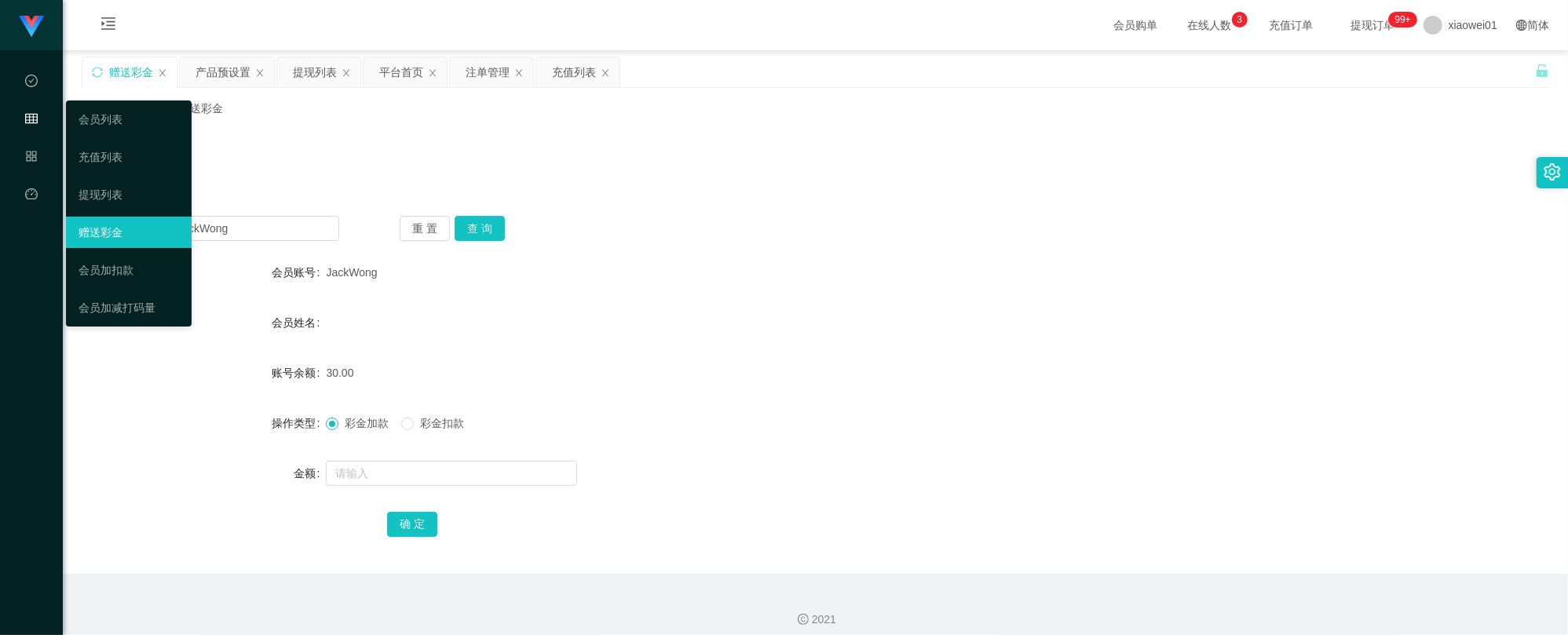
click at [36, 116] on icon "图标: table" at bounding box center [32, 119] width 13 height 13
click at [123, 117] on link "会员列表" at bounding box center [129, 119] width 101 height 32
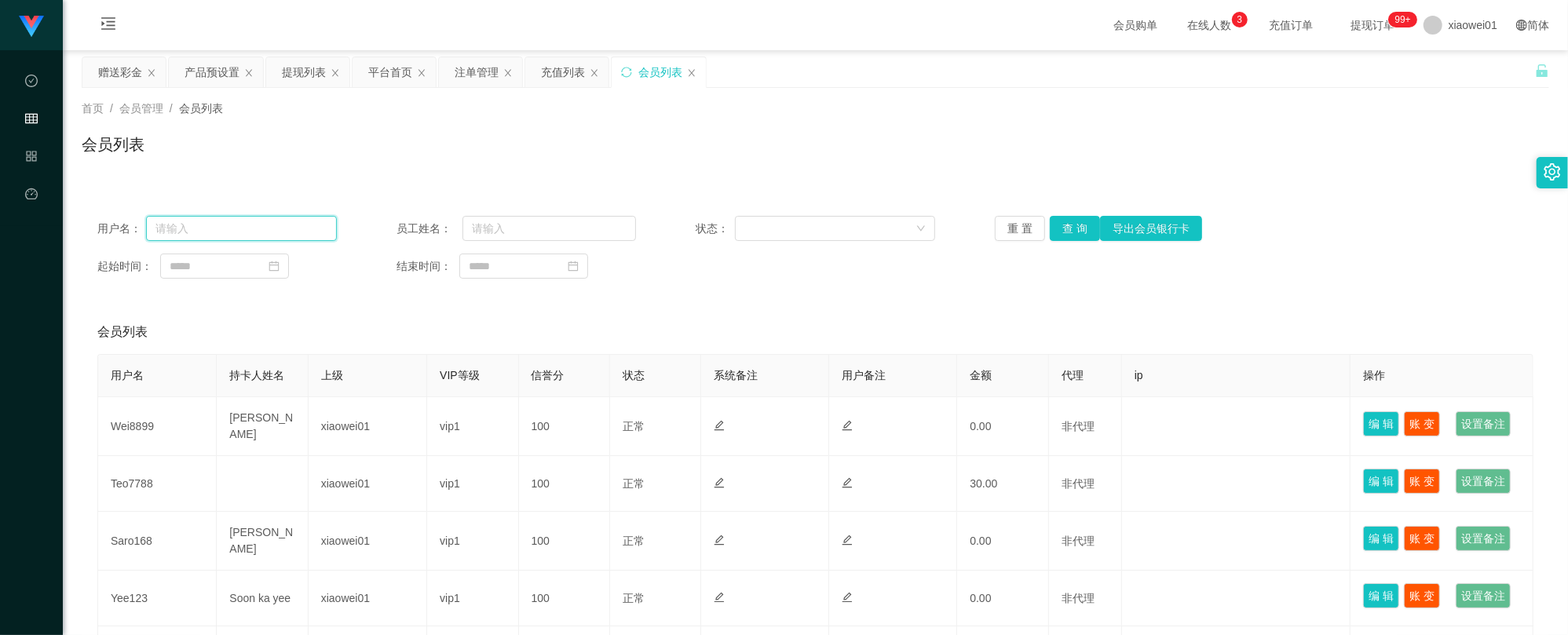
click at [196, 221] on input "text" at bounding box center [241, 228] width 190 height 25
paste input "JackWong"
type input "JackWong"
click at [1081, 230] on button "查 询" at bounding box center [1074, 228] width 50 height 25
click at [1072, 230] on div "重 置 查 询 导出会员银行卡" at bounding box center [1114, 228] width 239 height 25
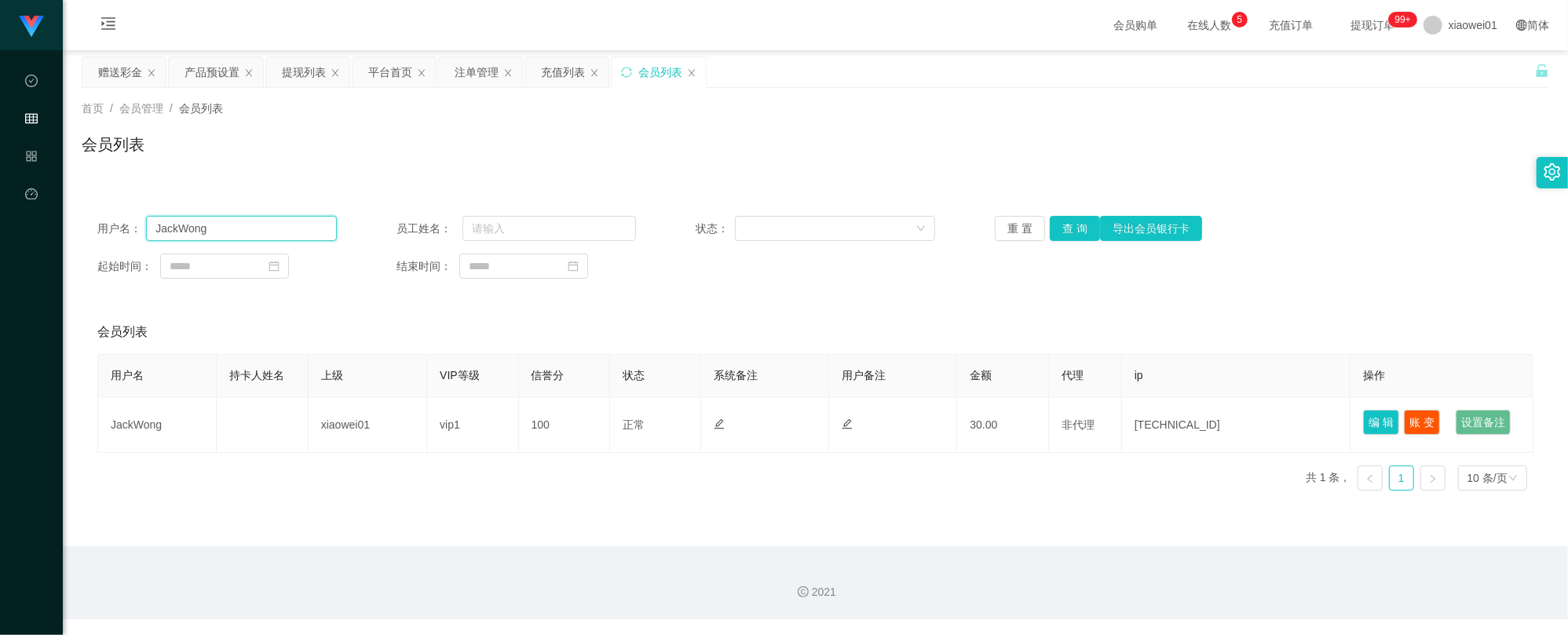
drag, startPoint x: 246, startPoint y: 220, endPoint x: -34, endPoint y: 207, distance: 280.3
click at [0, 207] on html "工作台代理端 数据中心 会员管理 产品管理 平台首页 保存配置 重置配置 整体风格设置 主题色 导航设置 内容区域宽度 定宽 固定Header 固定侧边栏 其…" at bounding box center [784, 317] width 1568 height 635
click at [120, 76] on div "赠送彩金" at bounding box center [120, 72] width 44 height 30
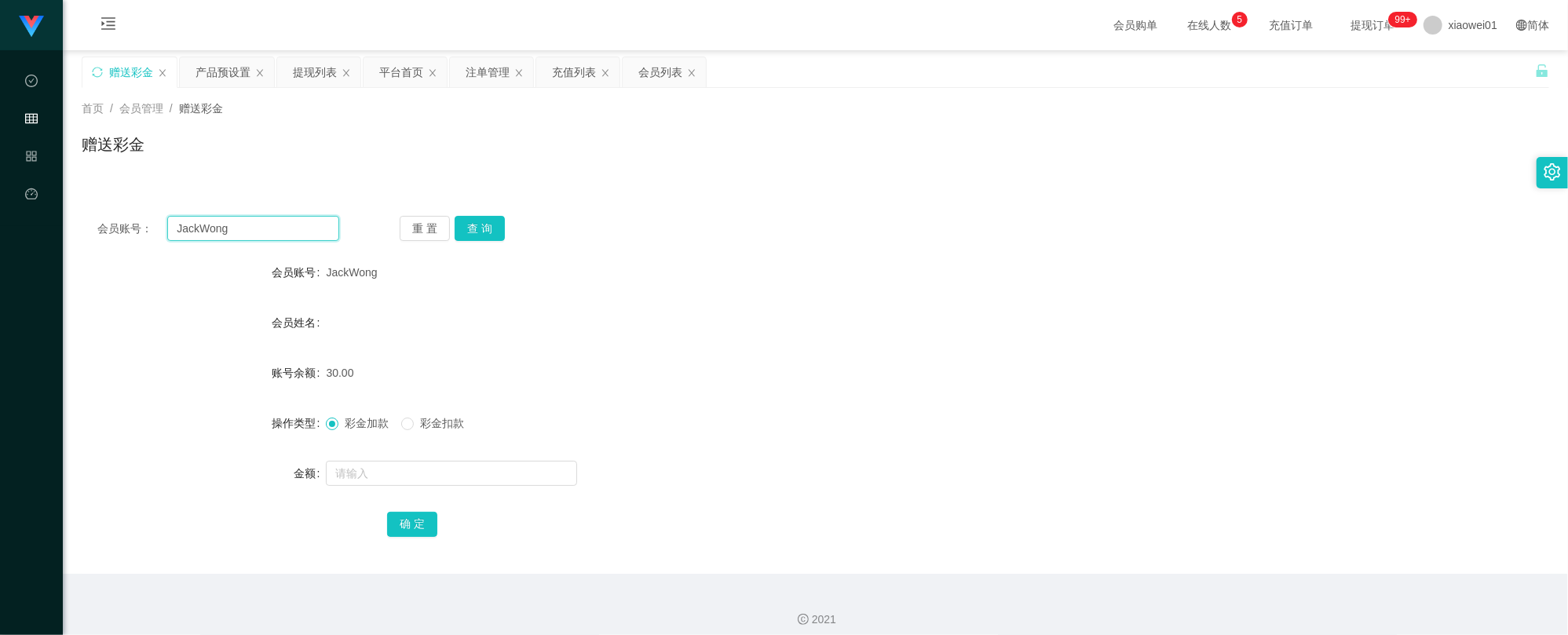
drag, startPoint x: 262, startPoint y: 226, endPoint x: -34, endPoint y: 215, distance: 296.2
click at [0, 215] on html "工作台代理端 数据中心 会员管理 产品管理 平台首页 保存配置 重置配置 整体风格设置 主题色 导航设置 内容区域宽度 定宽 固定Header 固定侧边栏 其…" at bounding box center [784, 317] width 1568 height 635
paste input "CHristina"
type input "CHristinang"
click at [497, 224] on button "查 询" at bounding box center [479, 228] width 50 height 25
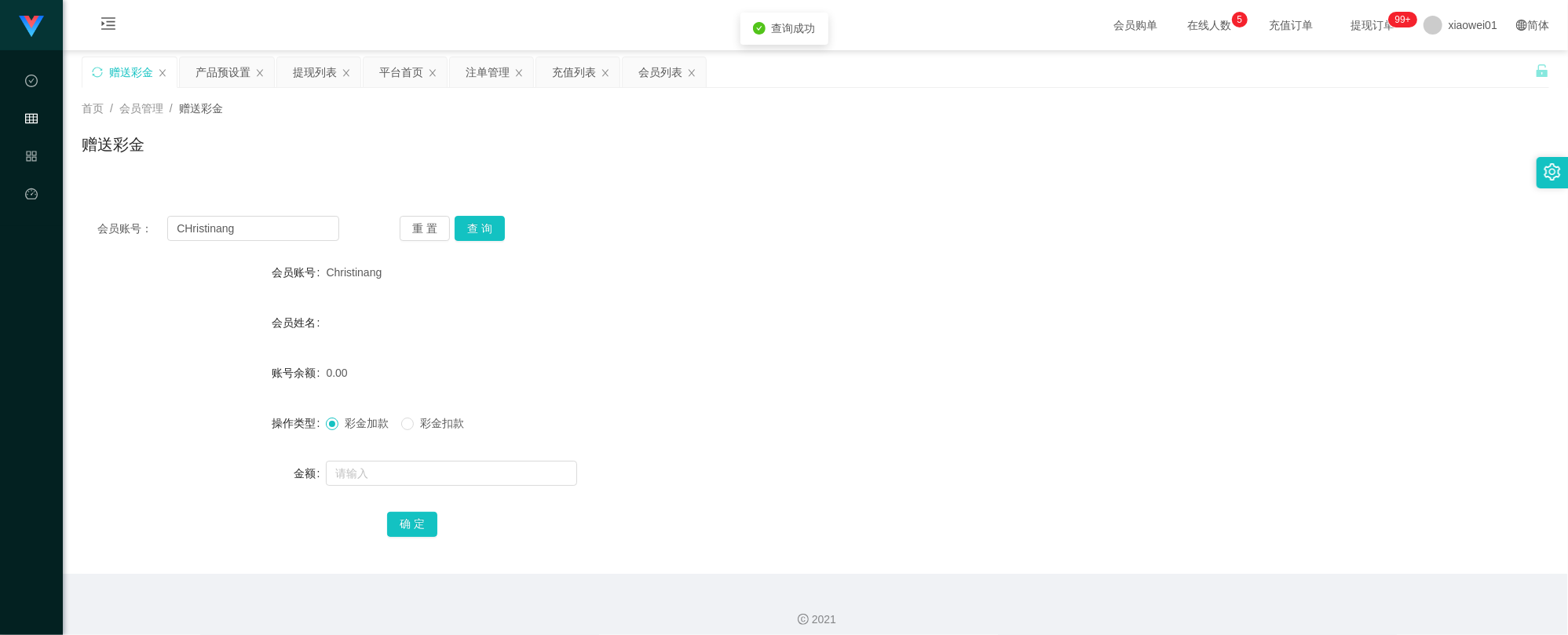
click at [452, 454] on form "会员账号 Christinang 会员姓名 账号余额 0.00 操作类型 彩金加款 彩金扣款 金额 确 定" at bounding box center [815, 398] width 1467 height 283
click at [469, 477] on input "text" at bounding box center [450, 473] width 251 height 25
type input "30"
click at [384, 531] on div "确 定" at bounding box center [815, 523] width 1467 height 32
click at [405, 524] on button "确 定" at bounding box center [411, 524] width 50 height 25
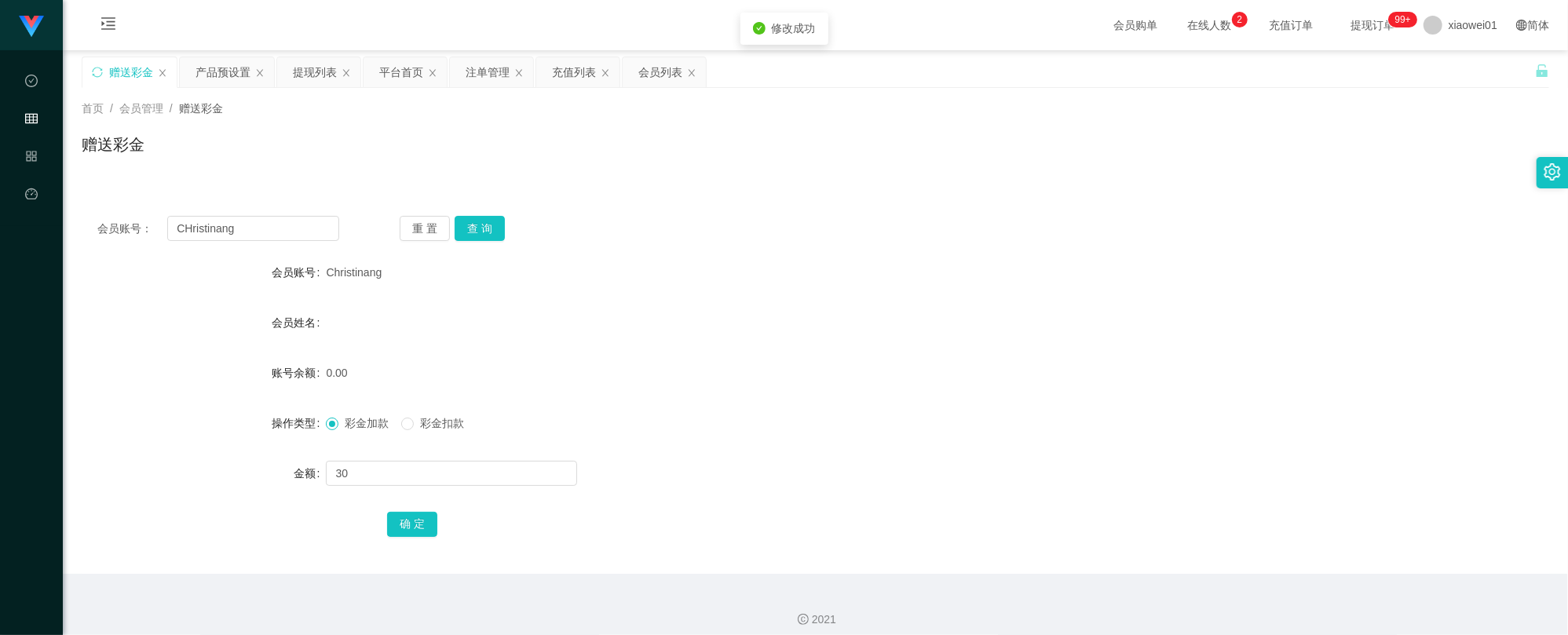
click at [871, 253] on div "会员账号： CHristinang 重 置 查 询 会员账号 Christinang 会员姓名 账号余额 0.00 操作类型 彩金加款 彩金扣款 金额 30 …" at bounding box center [815, 387] width 1467 height 373
click at [233, 82] on div "产品预设置" at bounding box center [223, 72] width 55 height 30
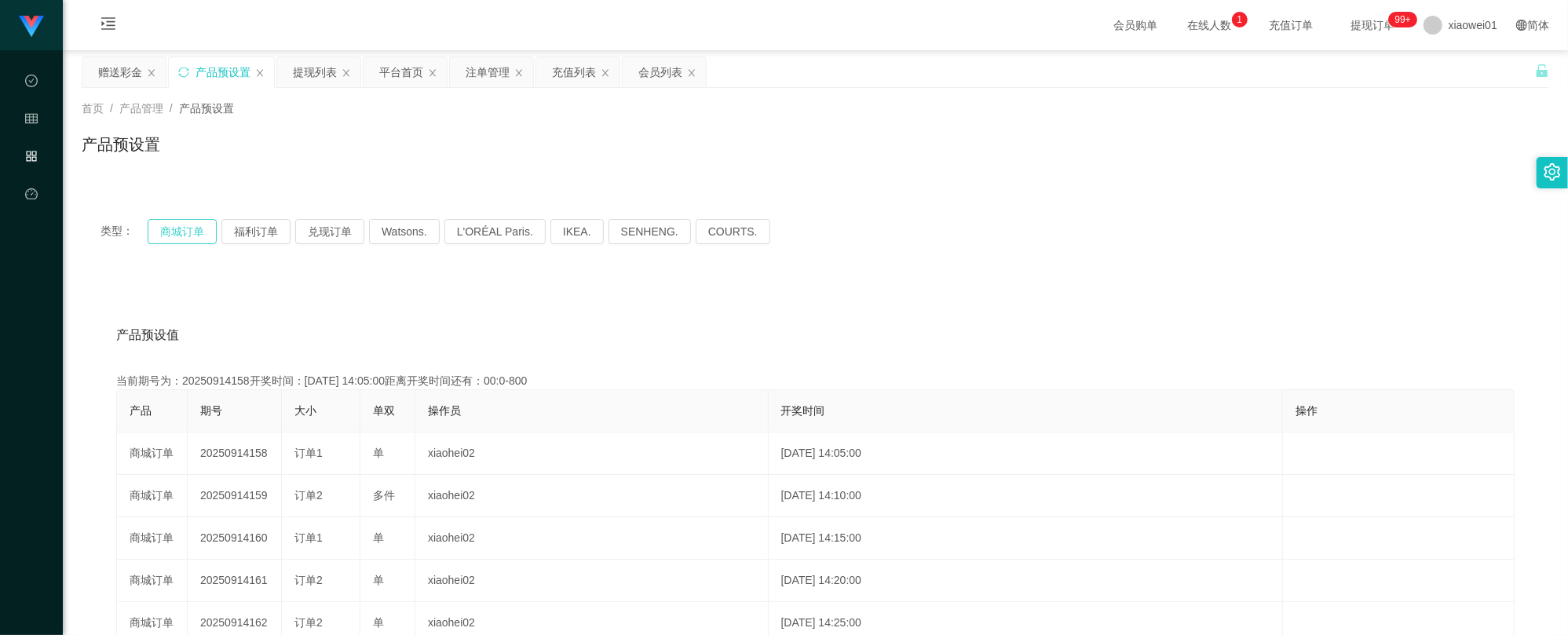
click at [182, 226] on button "商城订单" at bounding box center [182, 232] width 69 height 25
click at [666, 71] on div "会员列表" at bounding box center [660, 72] width 44 height 30
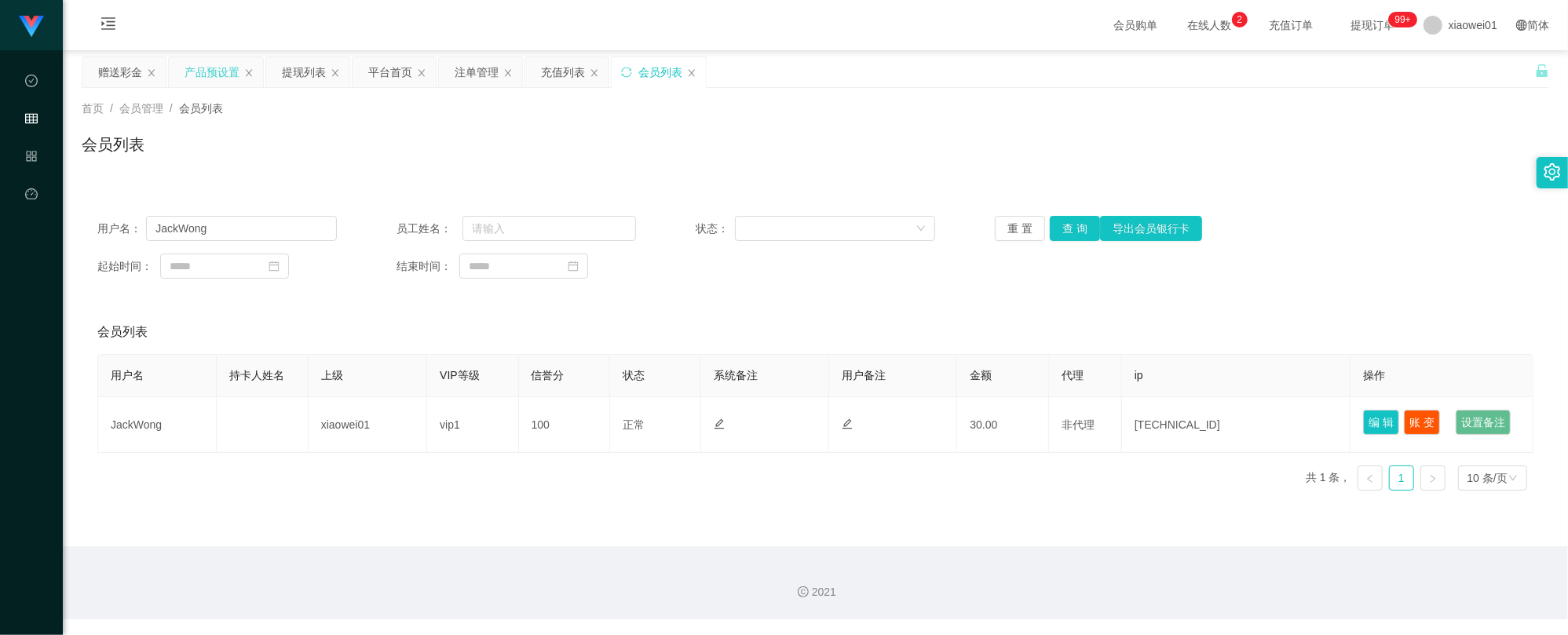
click at [215, 75] on div "产品预设置" at bounding box center [212, 72] width 55 height 30
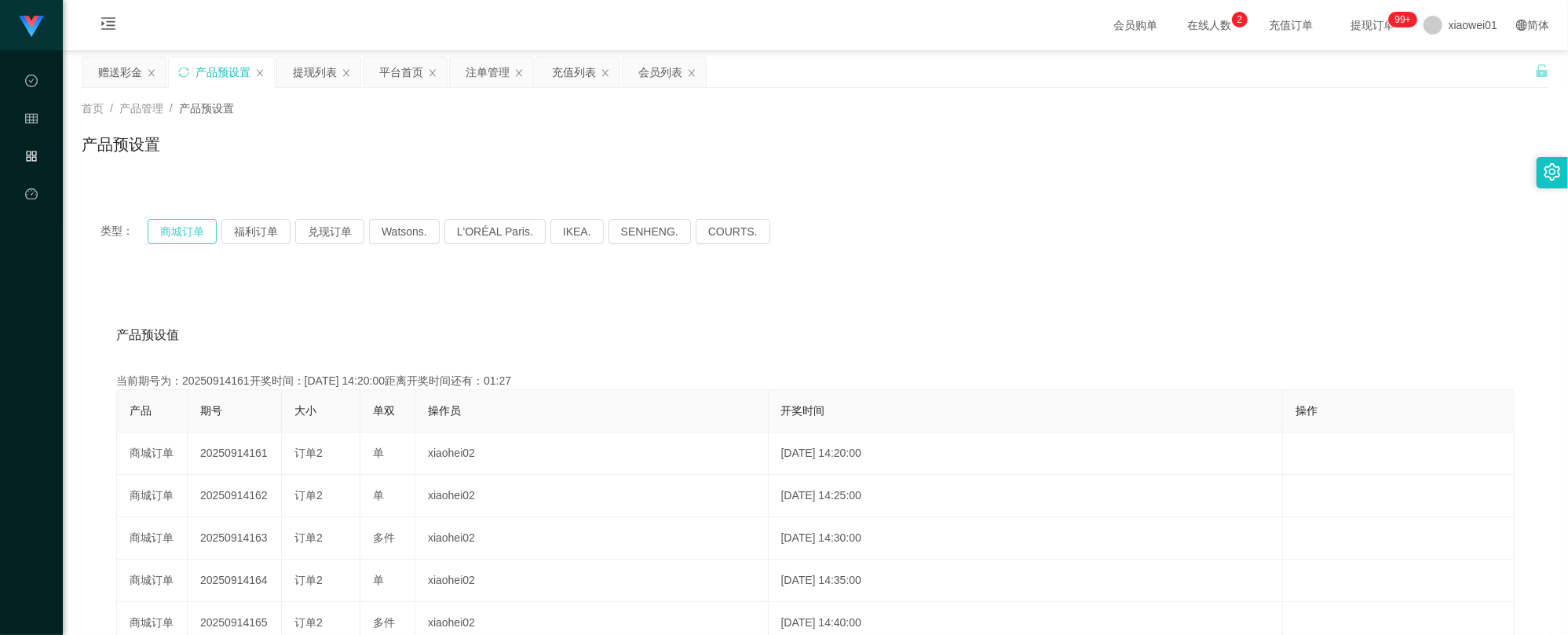
click at [182, 225] on button "商城订单" at bounding box center [182, 232] width 69 height 25
click at [503, 73] on div "注单管理" at bounding box center [488, 72] width 44 height 30
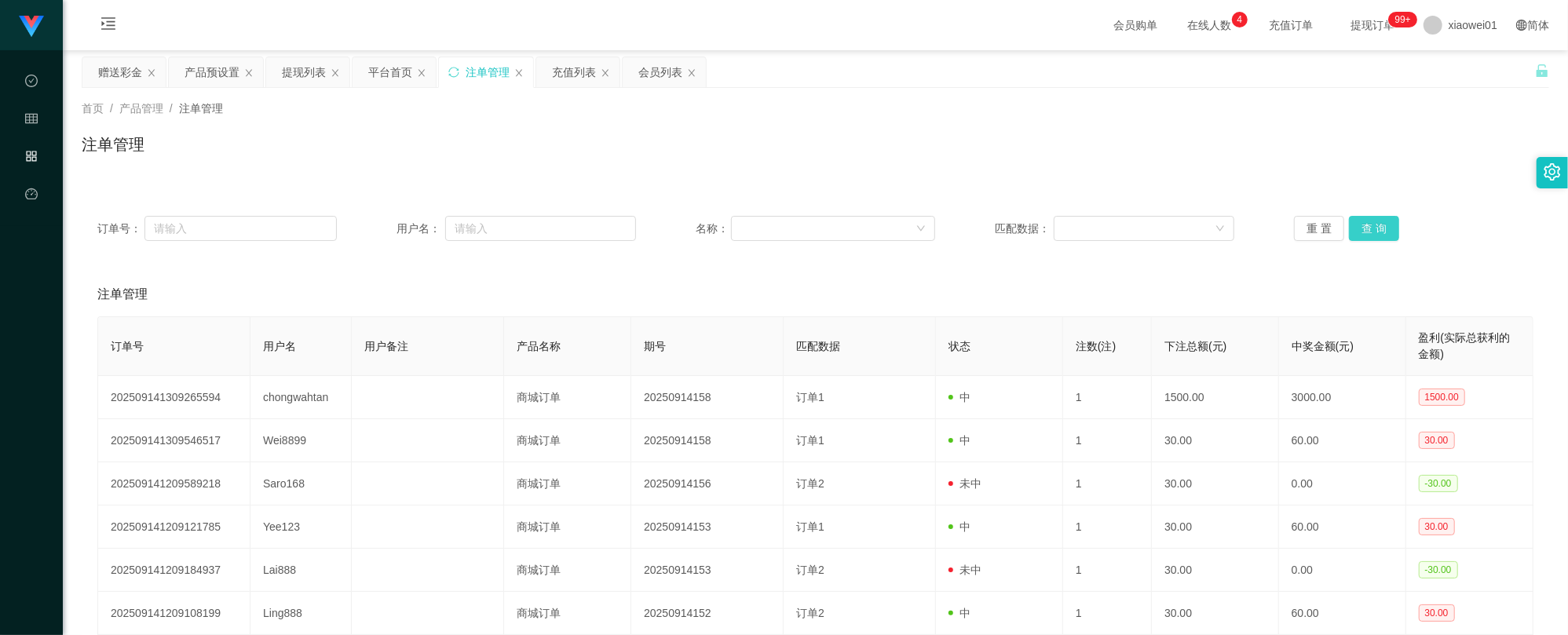
click at [1372, 230] on button "查 询" at bounding box center [1373, 228] width 50 height 25
click at [569, 77] on div "充值列表" at bounding box center [574, 72] width 44 height 30
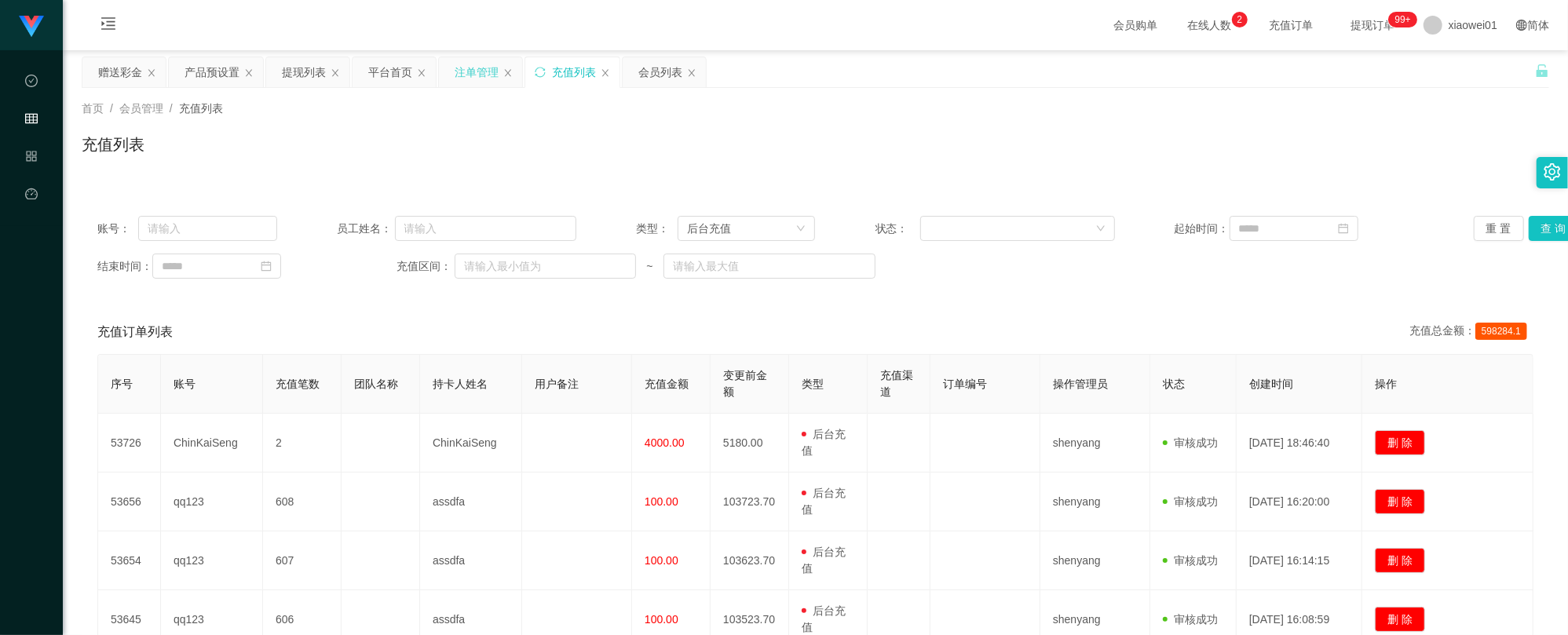
click at [495, 72] on div "注单管理" at bounding box center [476, 72] width 44 height 30
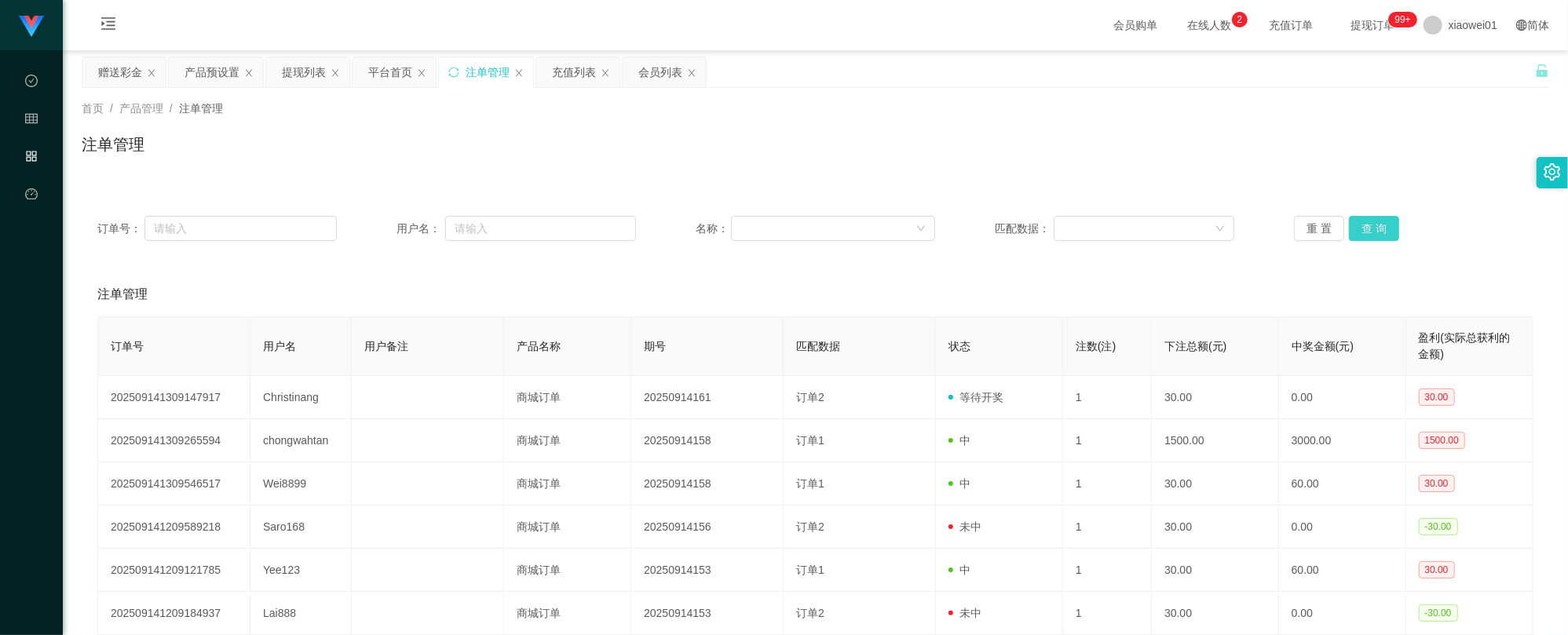
click at [1370, 221] on button "查 询" at bounding box center [1373, 228] width 50 height 25
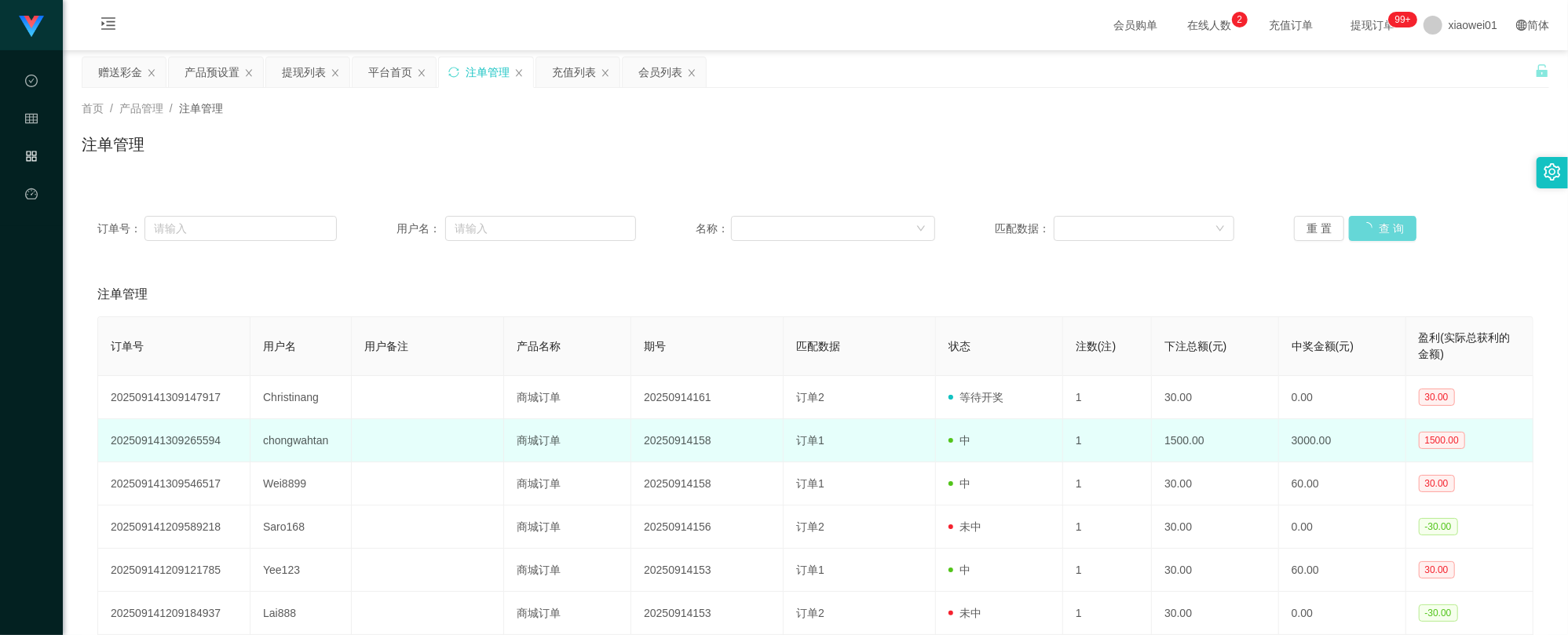
click at [303, 441] on td "chongwahtan" at bounding box center [301, 441] width 102 height 43
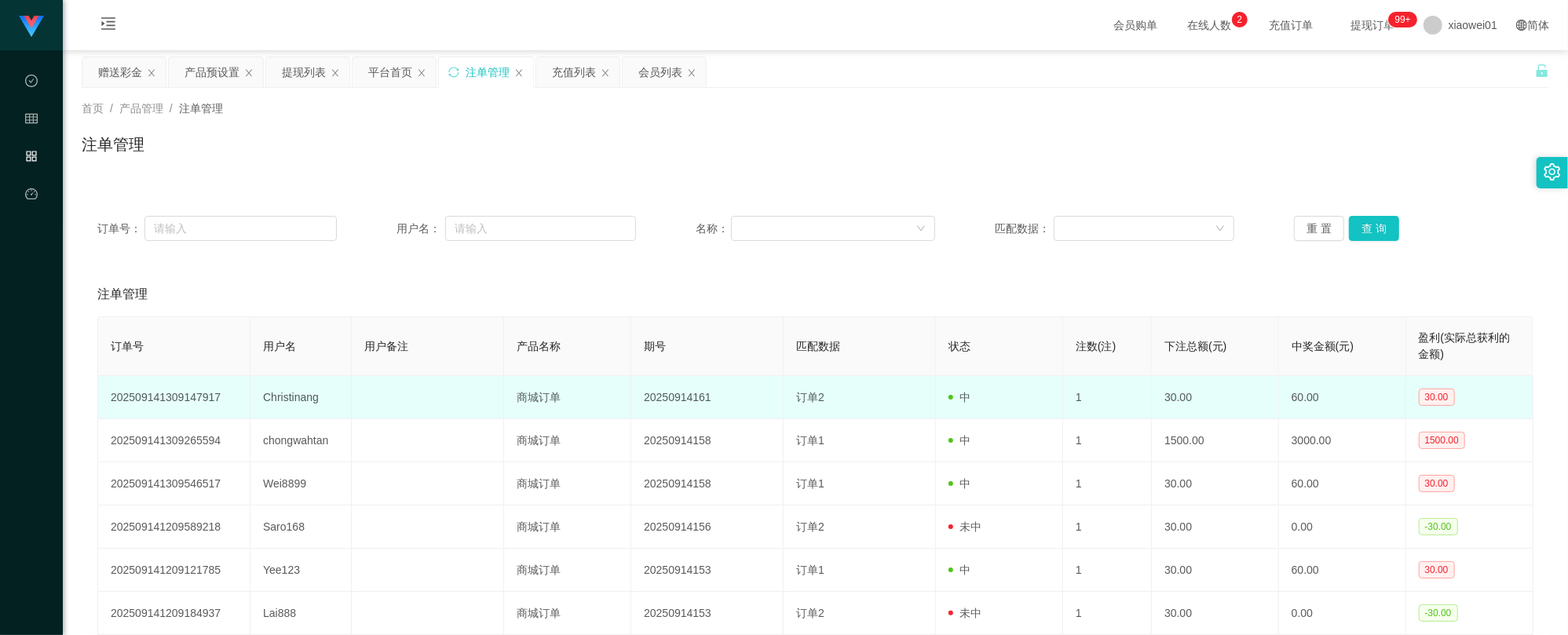
click at [278, 399] on td "Christinang" at bounding box center [301, 398] width 102 height 43
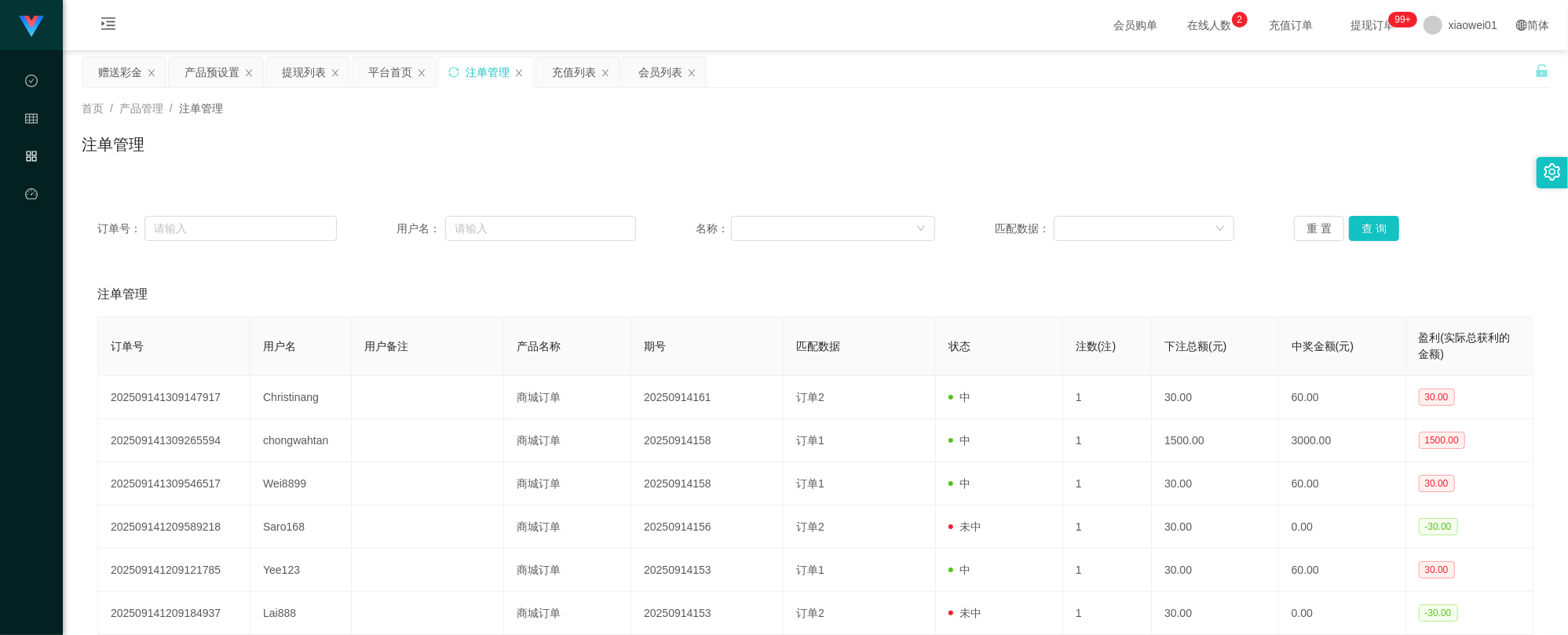
click at [135, 91] on div "首页 / 产品管理 / 注单管理 / 注单管理" at bounding box center [815, 134] width 1505 height 93
click at [132, 76] on div "赠送彩金" at bounding box center [120, 72] width 44 height 30
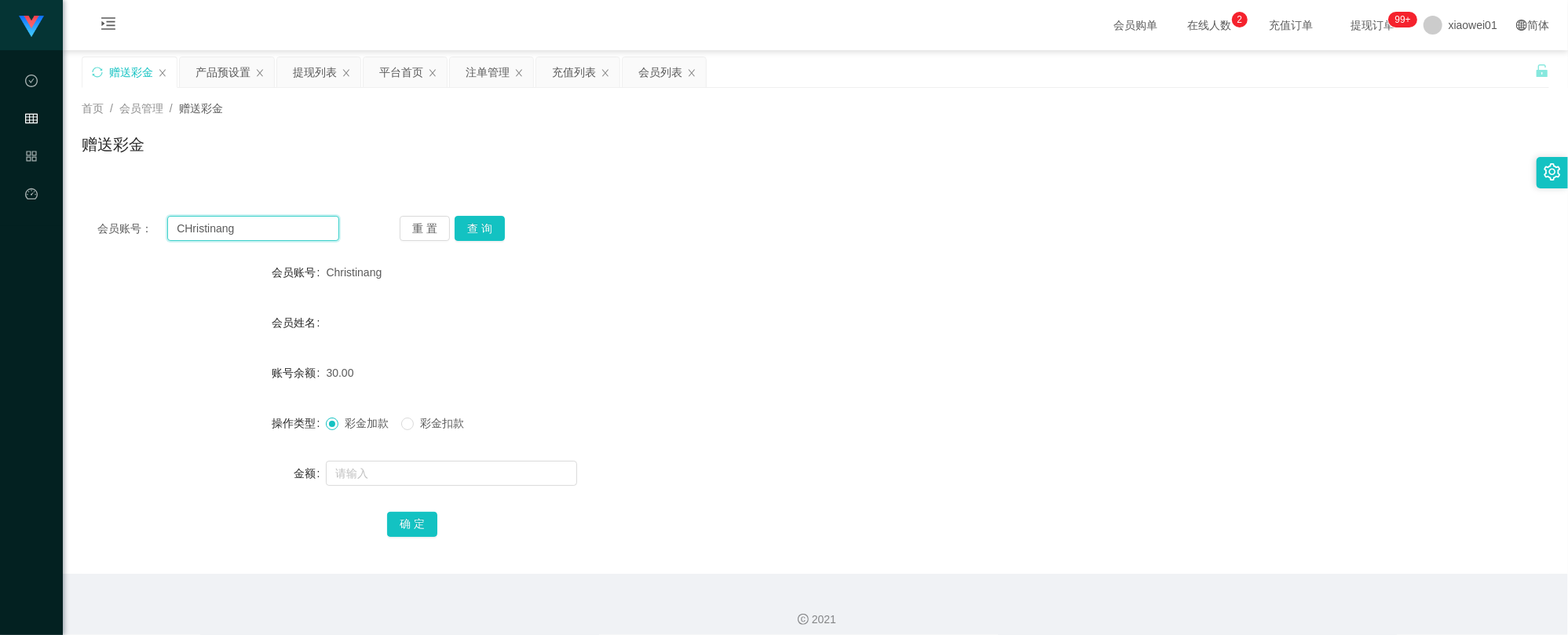
drag, startPoint x: 274, startPoint y: 223, endPoint x: 76, endPoint y: 202, distance: 199.1
click at [79, 202] on main "关闭左侧 关闭右侧 关闭其它 刷新页面 赠送彩金 产品预设置 提现列表 平台首页 注单管理 充值列表 会员列表 首页 / 会员管理 / 赠送彩金 / 赠送彩金…" at bounding box center [815, 312] width 1505 height 524
paste input "h"
type input "Christinang"
click at [468, 225] on button "查 询" at bounding box center [479, 228] width 50 height 25
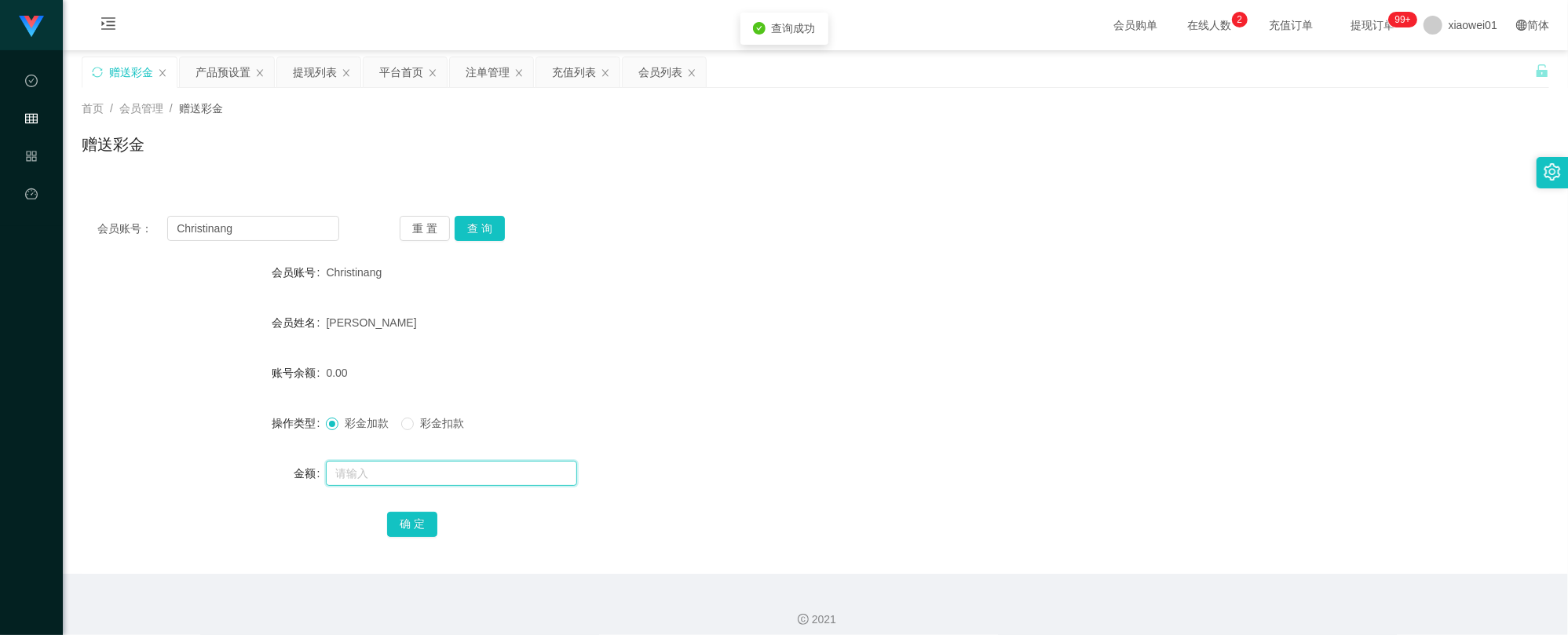
click at [442, 477] on input "text" at bounding box center [450, 473] width 251 height 25
type input "60"
click at [425, 505] on form "会员账号 Christinang 会员姓名 [PERSON_NAME] 账号余额 0.00 操作类型 彩金加款 彩金扣款 金额 60 确 定" at bounding box center [815, 398] width 1467 height 283
click at [414, 519] on button "确 定" at bounding box center [411, 524] width 50 height 25
click at [795, 378] on div "0.00" at bounding box center [753, 372] width 856 height 32
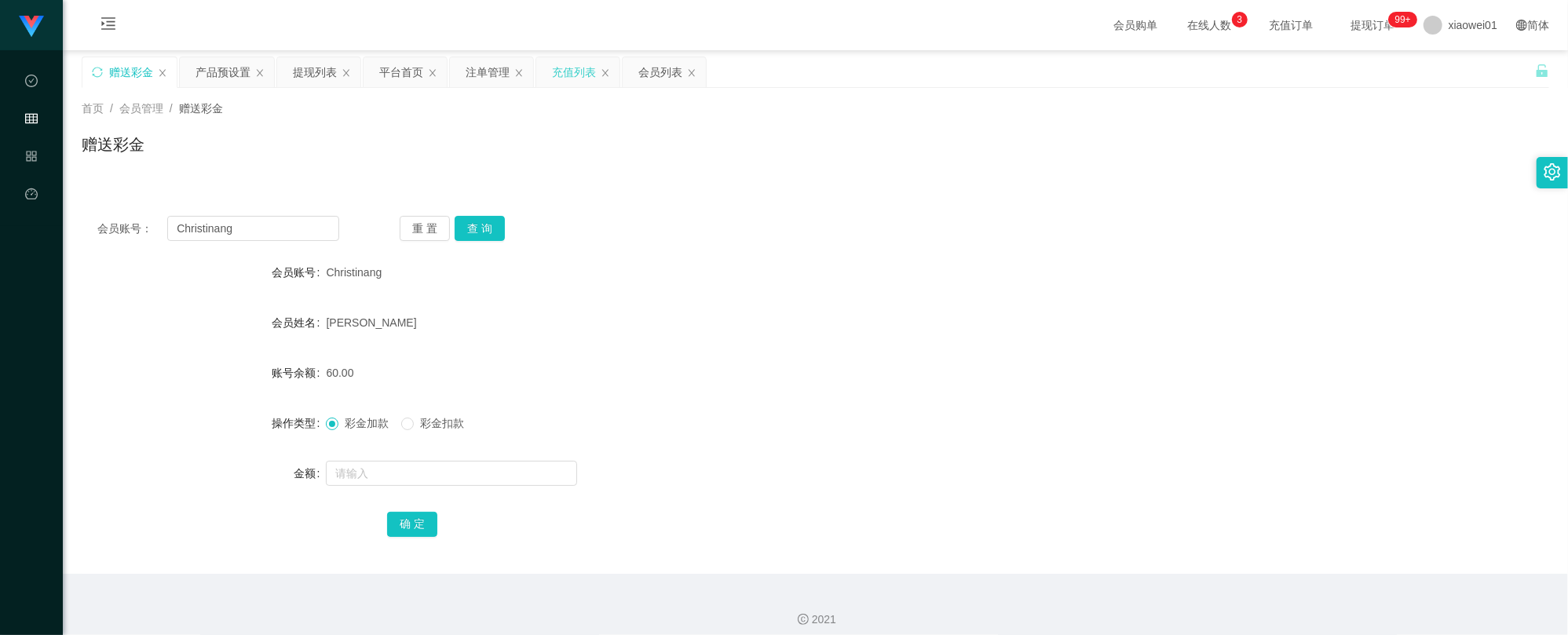
click at [582, 69] on div "充值列表" at bounding box center [574, 72] width 44 height 30
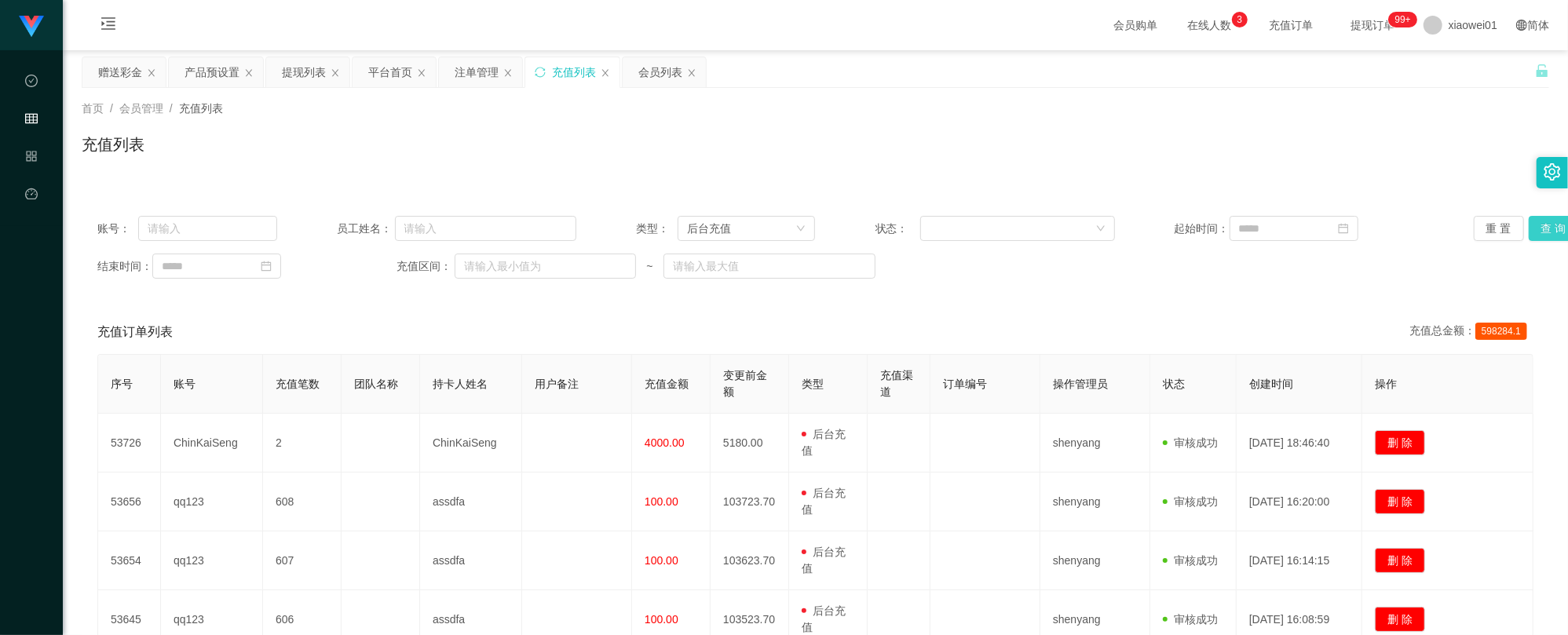
click at [1543, 223] on button "查 询" at bounding box center [1553, 228] width 50 height 25
click at [311, 63] on div "提现列表" at bounding box center [304, 72] width 44 height 30
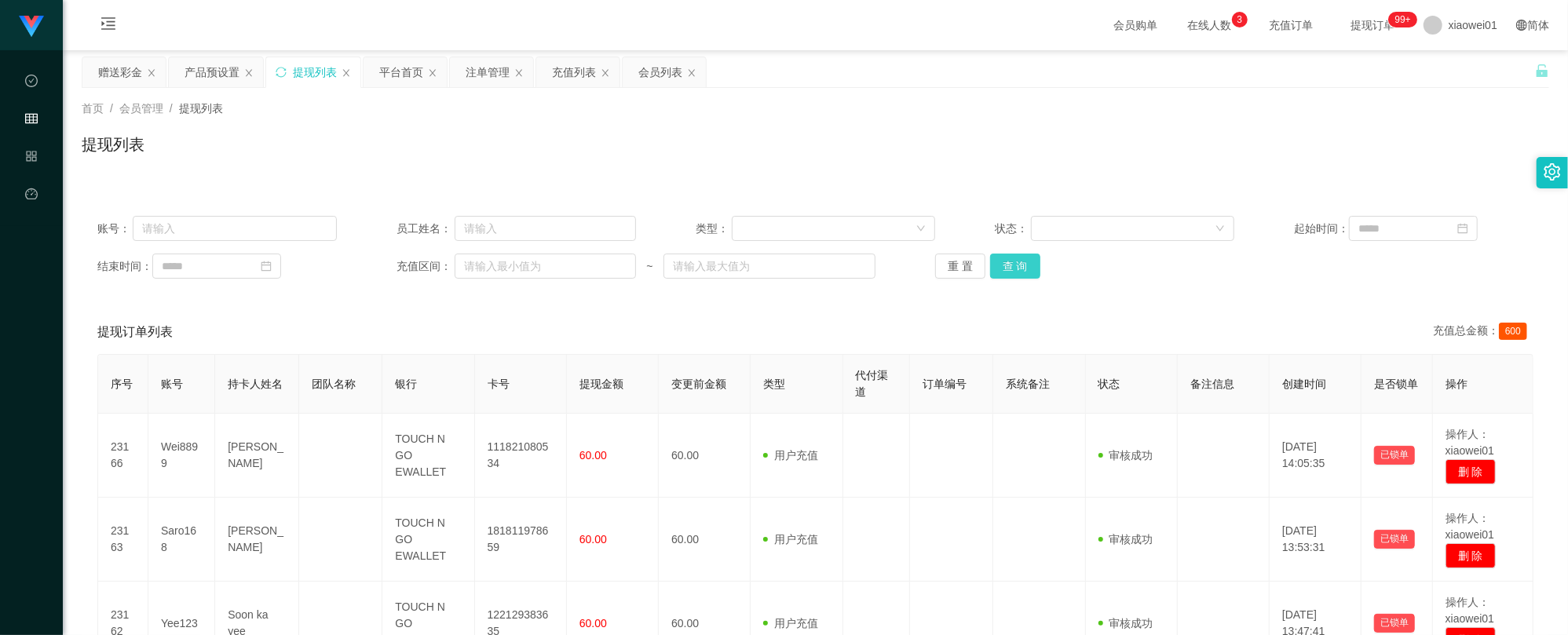
click at [1019, 262] on button "查 询" at bounding box center [1014, 266] width 50 height 25
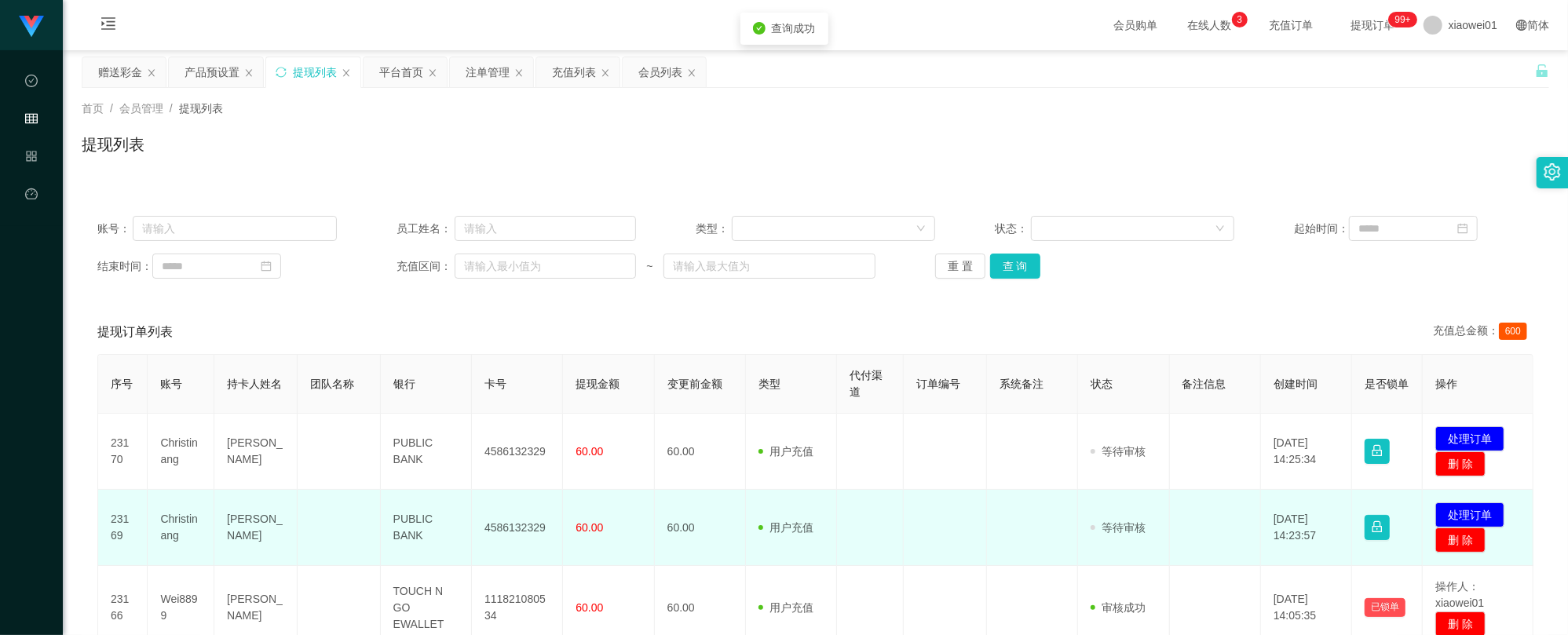
click at [512, 527] on td "4586132329" at bounding box center [518, 527] width 91 height 76
click at [1456, 499] on td "发起代付 处理订单 删 除" at bounding box center [1477, 527] width 111 height 76
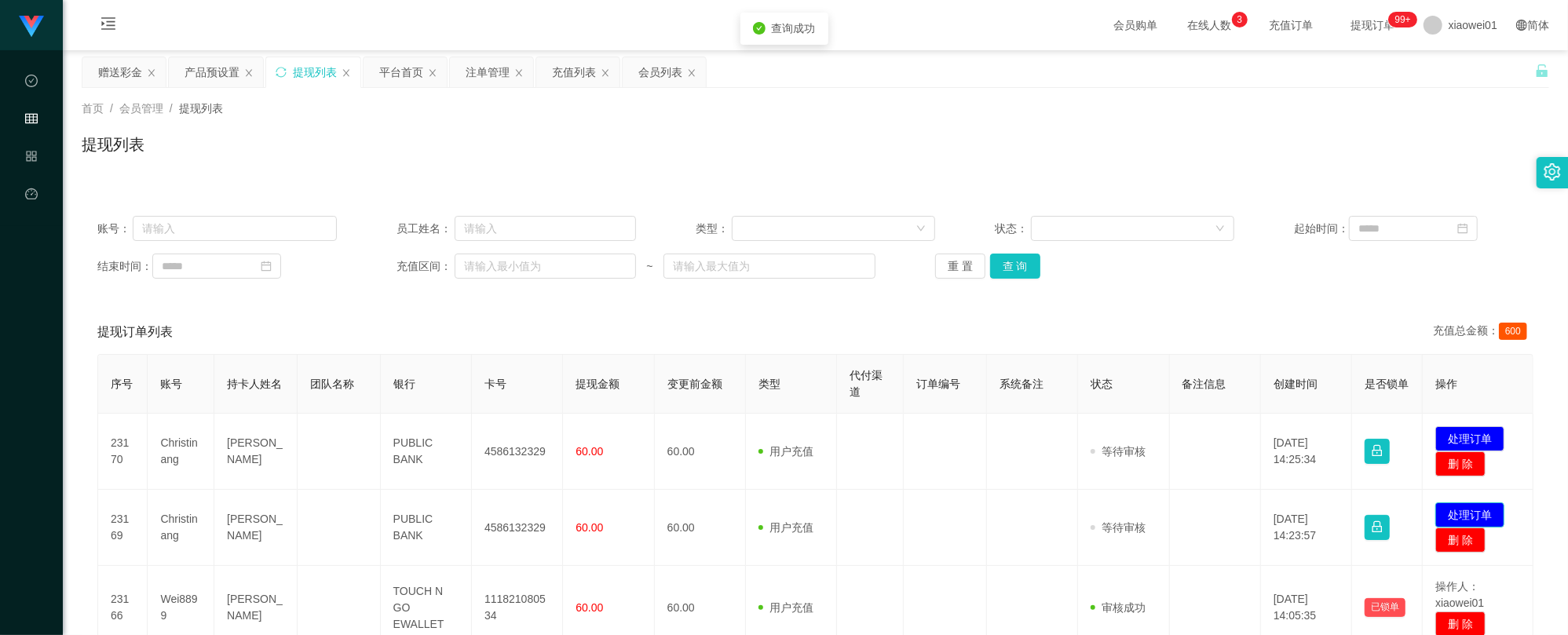
click at [1463, 503] on button "处理订单" at bounding box center [1469, 515] width 69 height 25
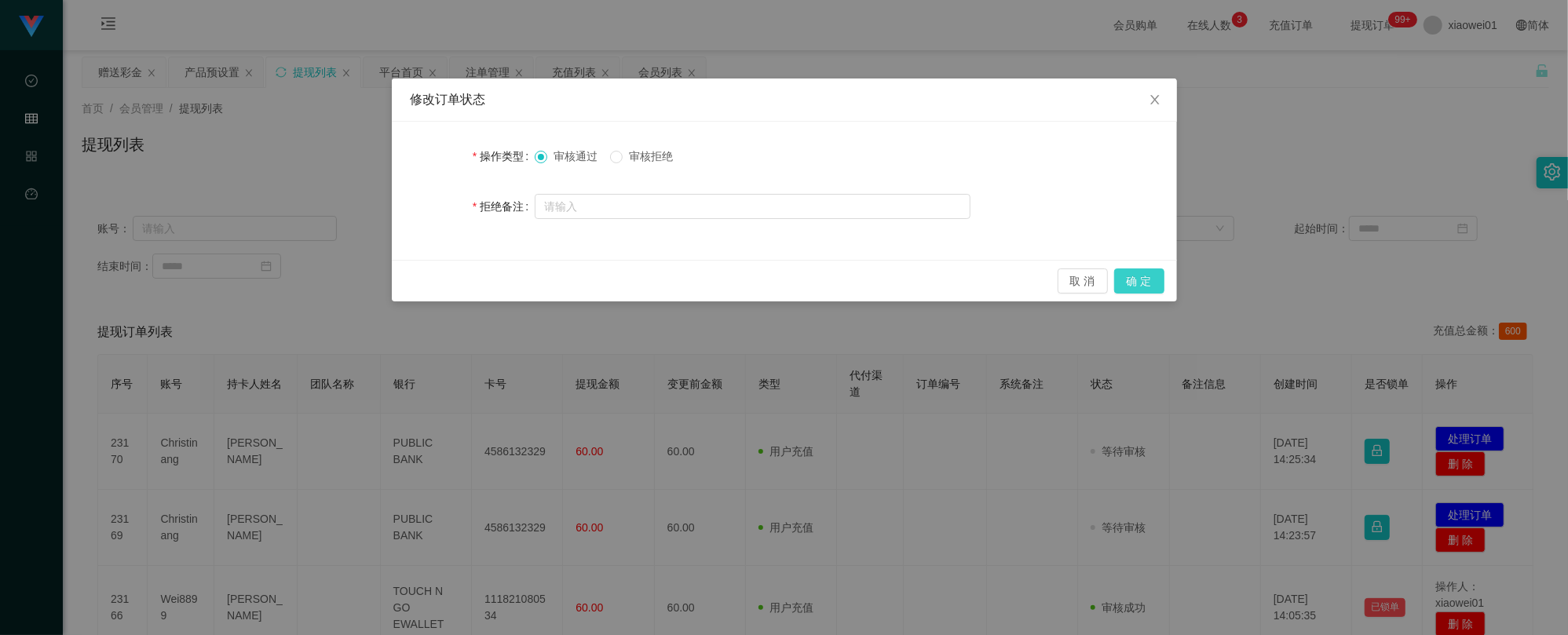
click at [1140, 273] on button "确 定" at bounding box center [1138, 281] width 50 height 25
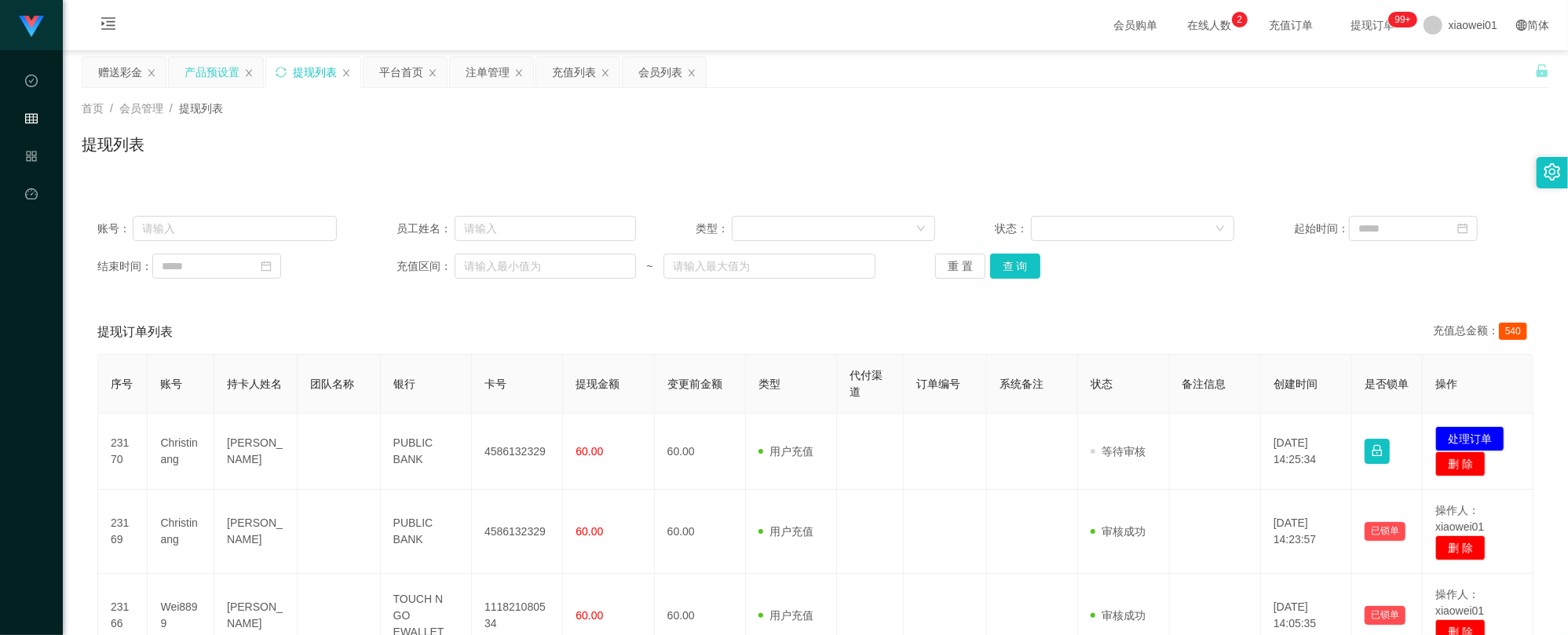
click at [198, 63] on div "产品预设置" at bounding box center [212, 72] width 55 height 30
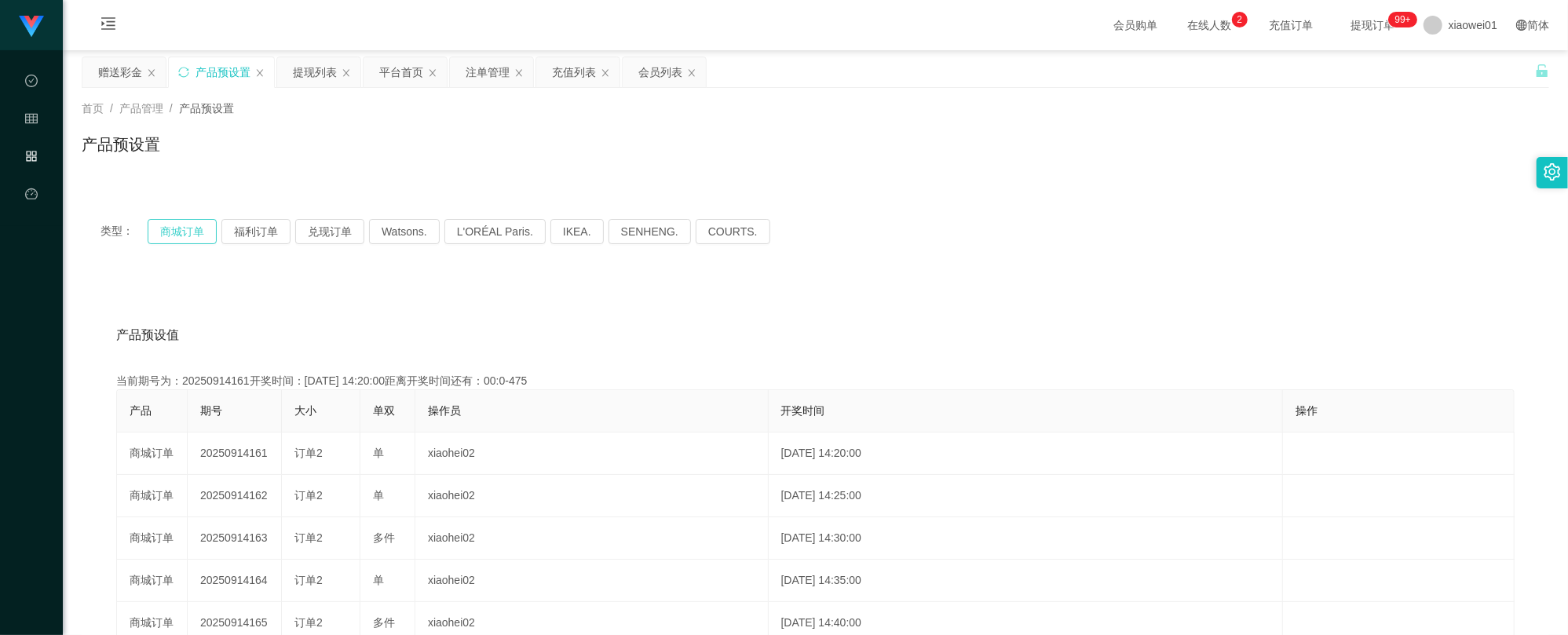
click at [171, 226] on button "商城订单" at bounding box center [182, 232] width 69 height 25
click at [353, 77] on div "提现列表" at bounding box center [319, 72] width 83 height 30
click at [321, 75] on div "提现列表" at bounding box center [315, 72] width 44 height 30
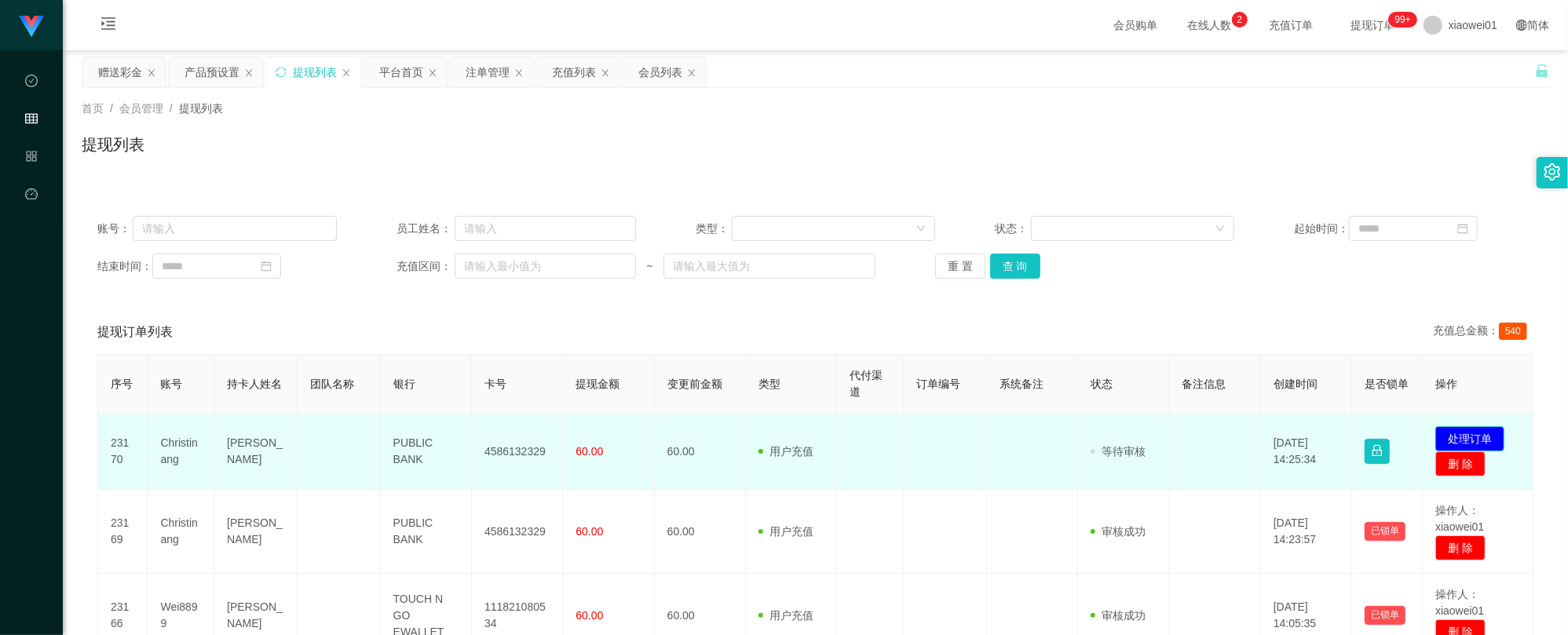
click at [1455, 437] on button "处理订单" at bounding box center [1469, 438] width 69 height 25
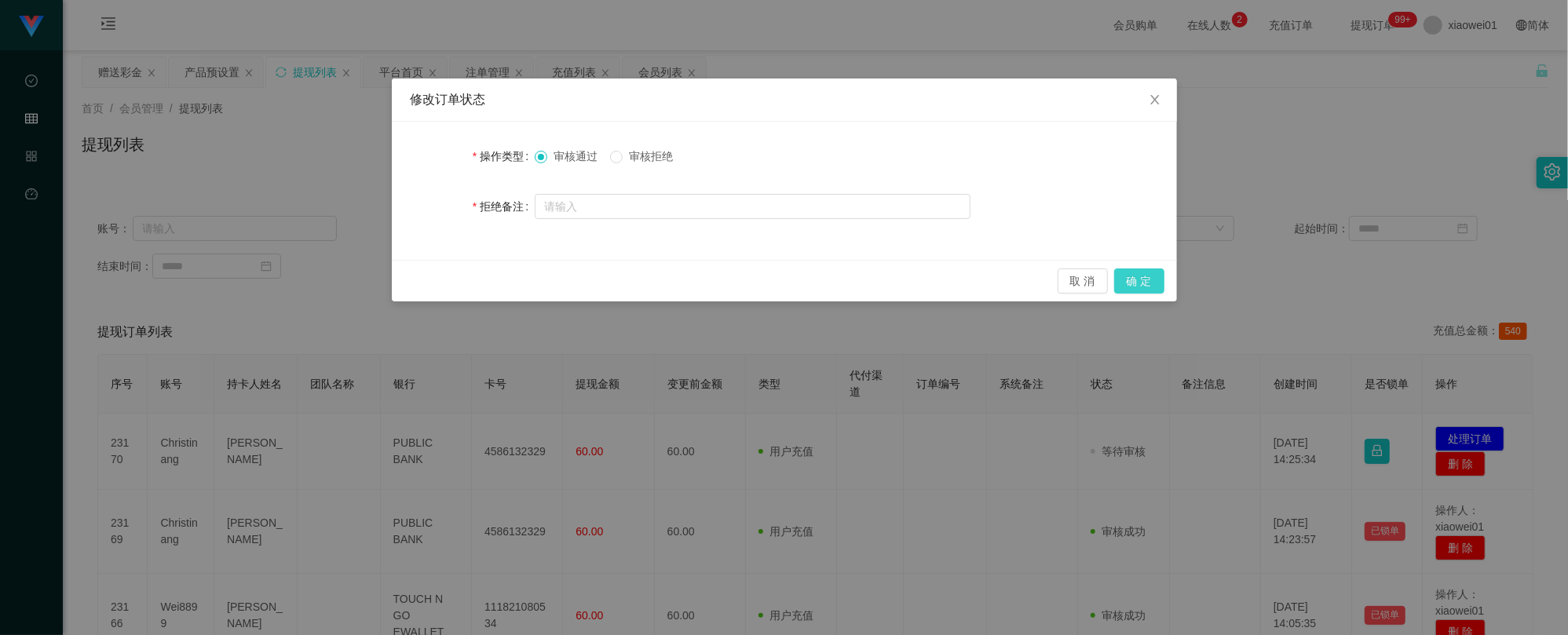
click at [1134, 279] on button "确 定" at bounding box center [1138, 281] width 50 height 25
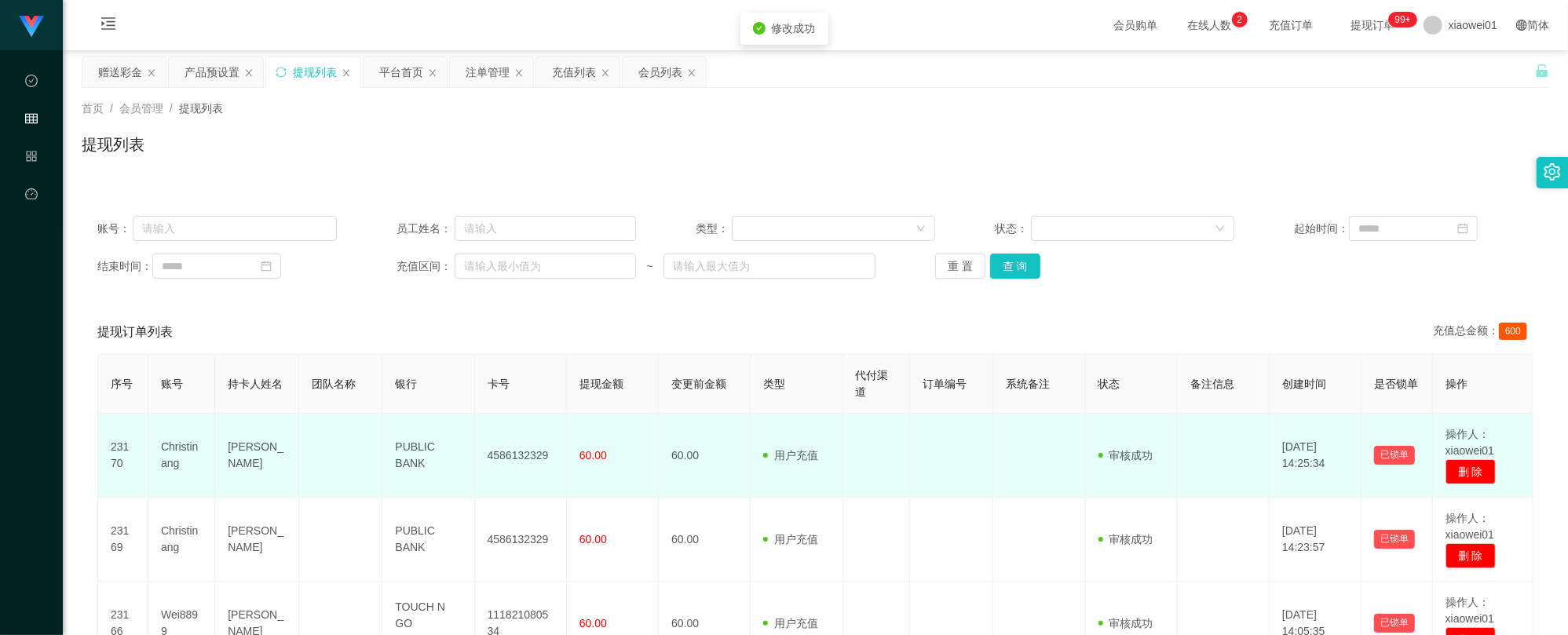
drag, startPoint x: 653, startPoint y: 342, endPoint x: 610, endPoint y: 415, distance: 84.7
click at [653, 342] on div "提现订单列表 充值总金额： 600" at bounding box center [815, 332] width 1436 height 44
click at [518, 460] on td "4586132329" at bounding box center [520, 455] width 92 height 84
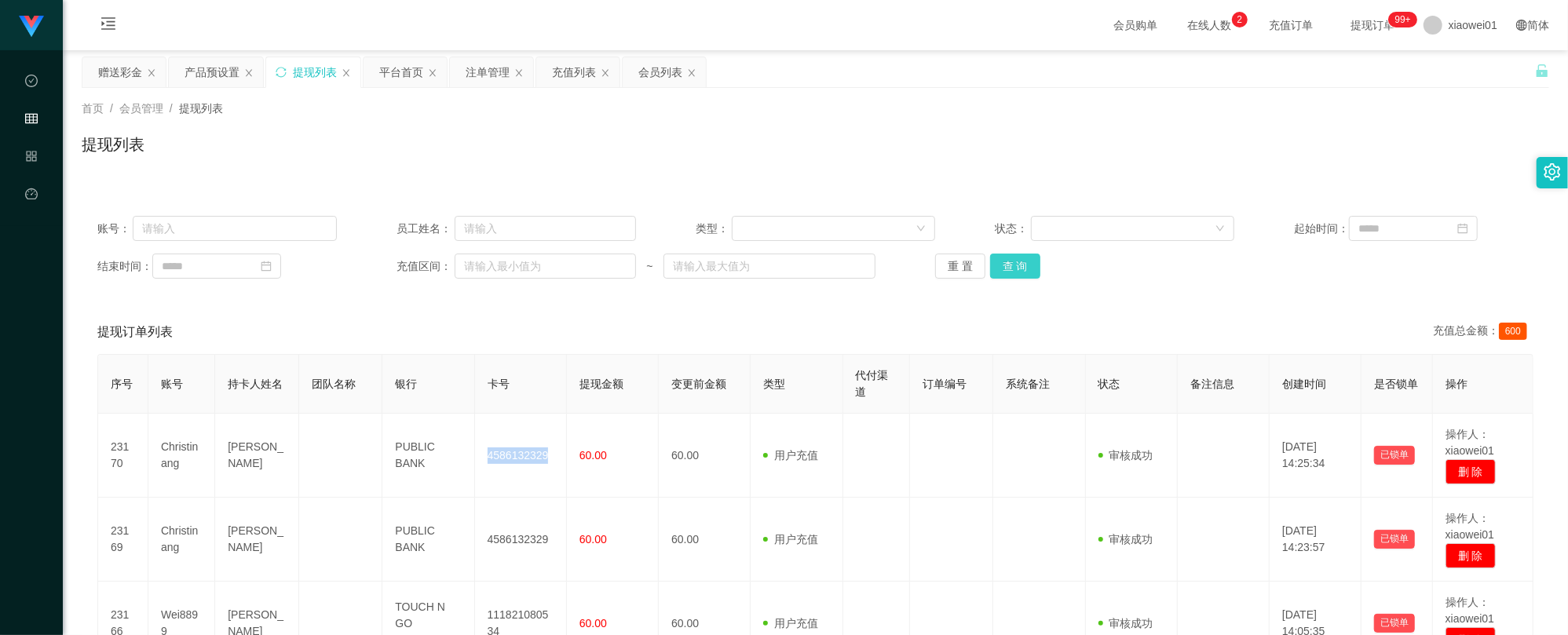
click at [993, 270] on button "查 询" at bounding box center [1014, 266] width 50 height 25
click at [498, 79] on div "注单管理" at bounding box center [488, 72] width 44 height 30
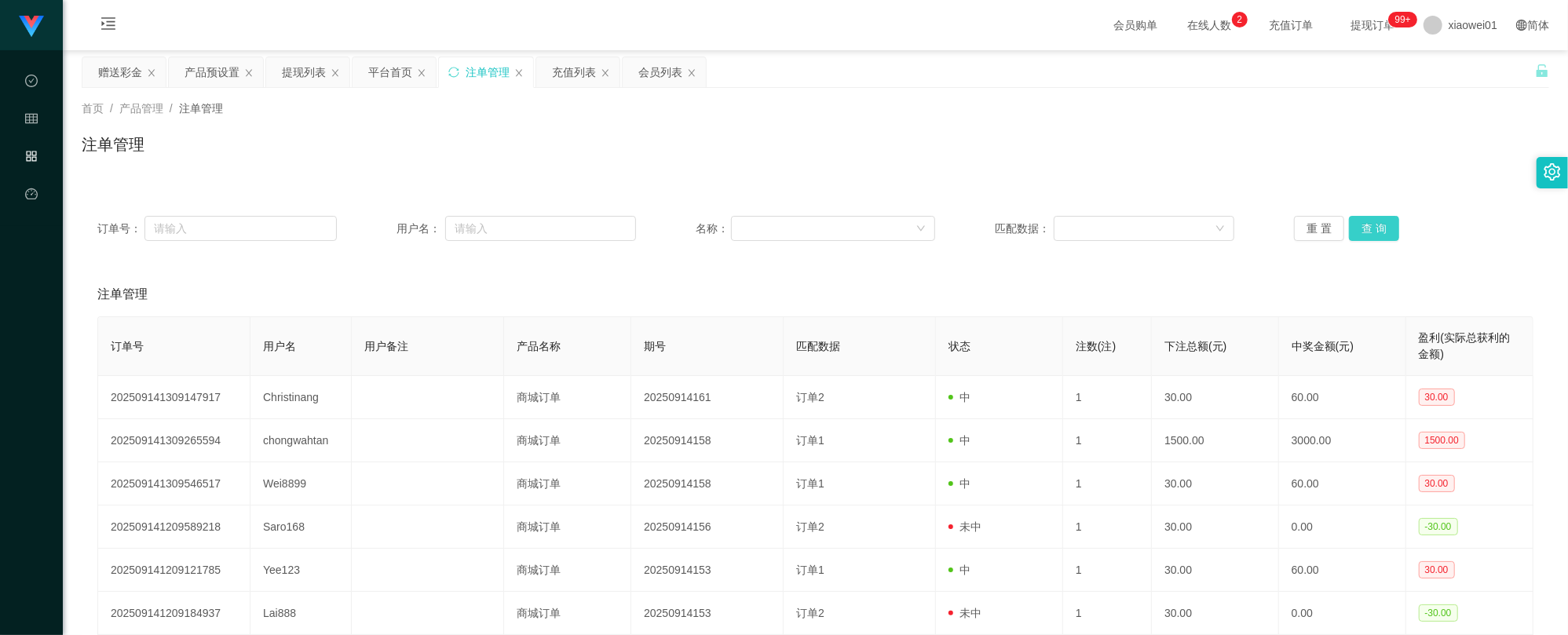
click at [1377, 220] on button "查 询" at bounding box center [1373, 228] width 50 height 25
click at [1376, 217] on button "查 询" at bounding box center [1373, 228] width 50 height 25
click at [117, 67] on div "赠送彩金" at bounding box center [120, 72] width 44 height 30
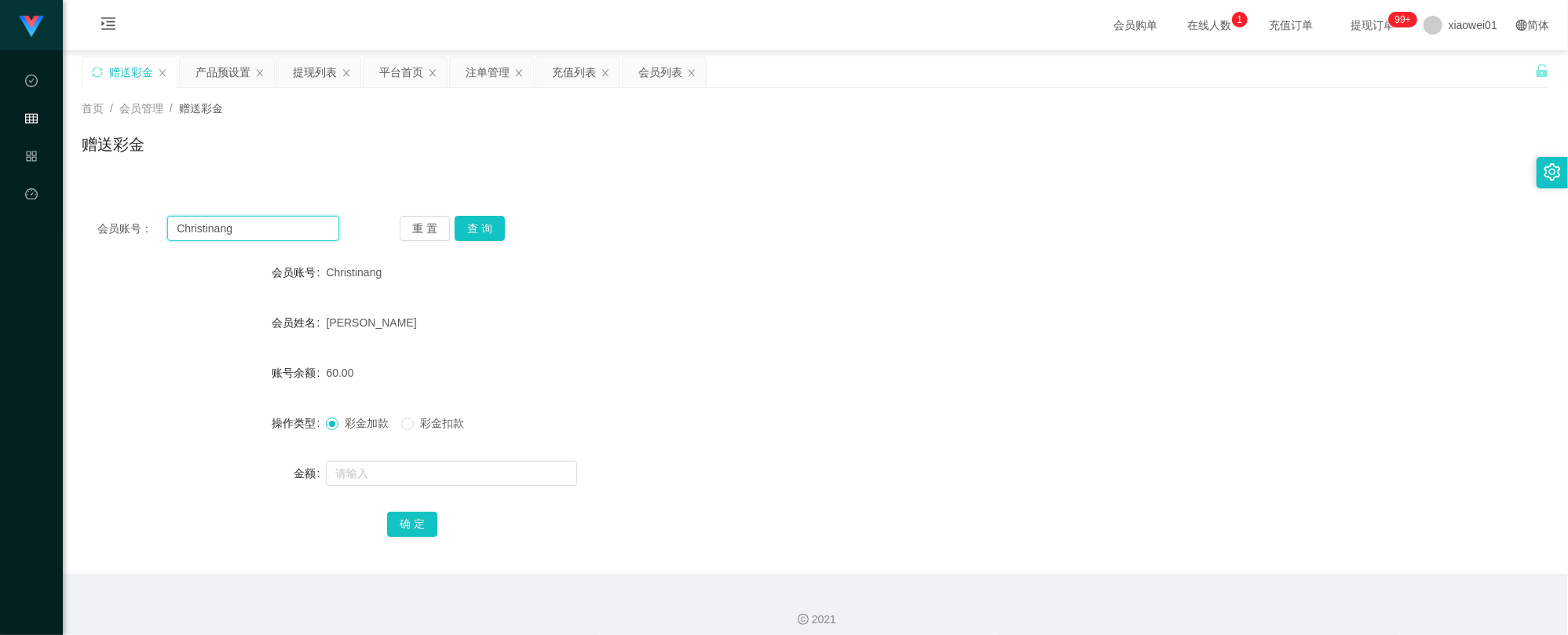
drag, startPoint x: 259, startPoint y: 229, endPoint x: 353, endPoint y: 217, distance: 94.8
click at [0, 221] on html "工作台代理端 数据中心 会员管理 产品管理 平台首页 保存配置 重置配置 整体风格设置 主题色 导航设置 内容区域宽度 定宽 固定Header 固定侧边栏 其…" at bounding box center [784, 317] width 1568 height 635
paste input "JackWo"
type input "JackWong"
click at [493, 236] on button "查 询" at bounding box center [479, 228] width 50 height 25
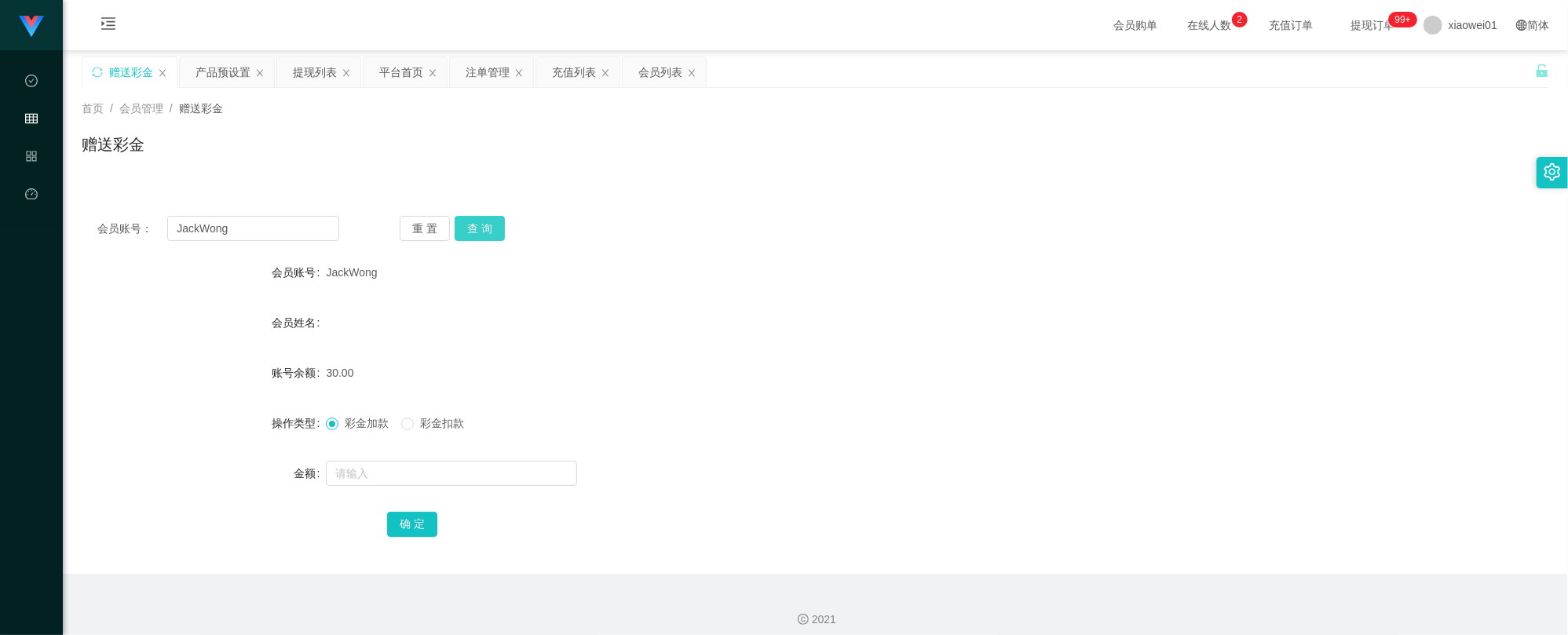
click at [490, 229] on button "查 询" at bounding box center [479, 228] width 50 height 25
drag, startPoint x: 246, startPoint y: 221, endPoint x: 302, endPoint y: 224, distance: 56.1
click at [198, 217] on input "JackWong" at bounding box center [253, 228] width 172 height 25
click at [435, 486] on div at bounding box center [753, 473] width 856 height 32
drag, startPoint x: 450, startPoint y: 478, endPoint x: 461, endPoint y: 476, distance: 11.2
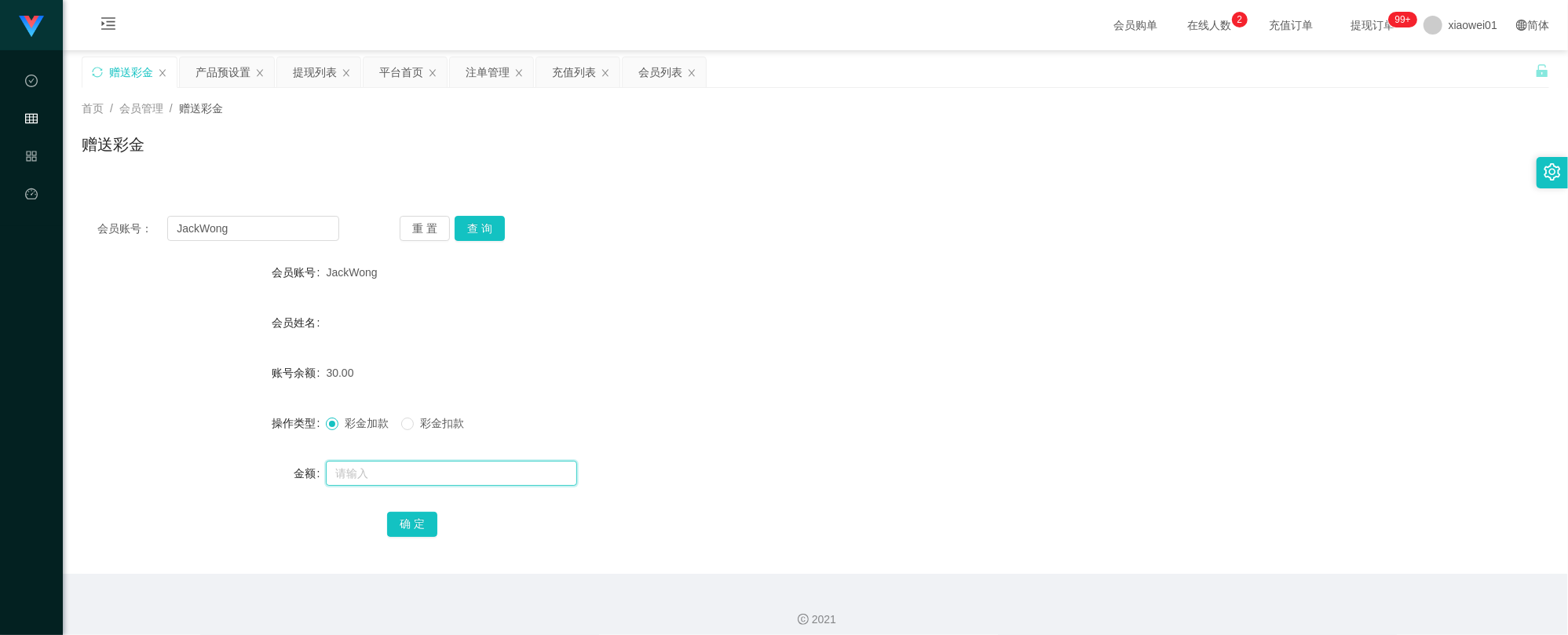
click at [450, 478] on input "text" at bounding box center [450, 473] width 251 height 25
type input "60"
click at [396, 527] on button "确 定" at bounding box center [411, 524] width 50 height 25
click at [924, 403] on form "会员账号 JackWong 会员姓名 账号余额 90.00 操作类型 彩金加款 彩金扣款 金额 确 定" at bounding box center [815, 398] width 1467 height 283
click at [438, 421] on span "彩金扣款" at bounding box center [441, 423] width 56 height 13
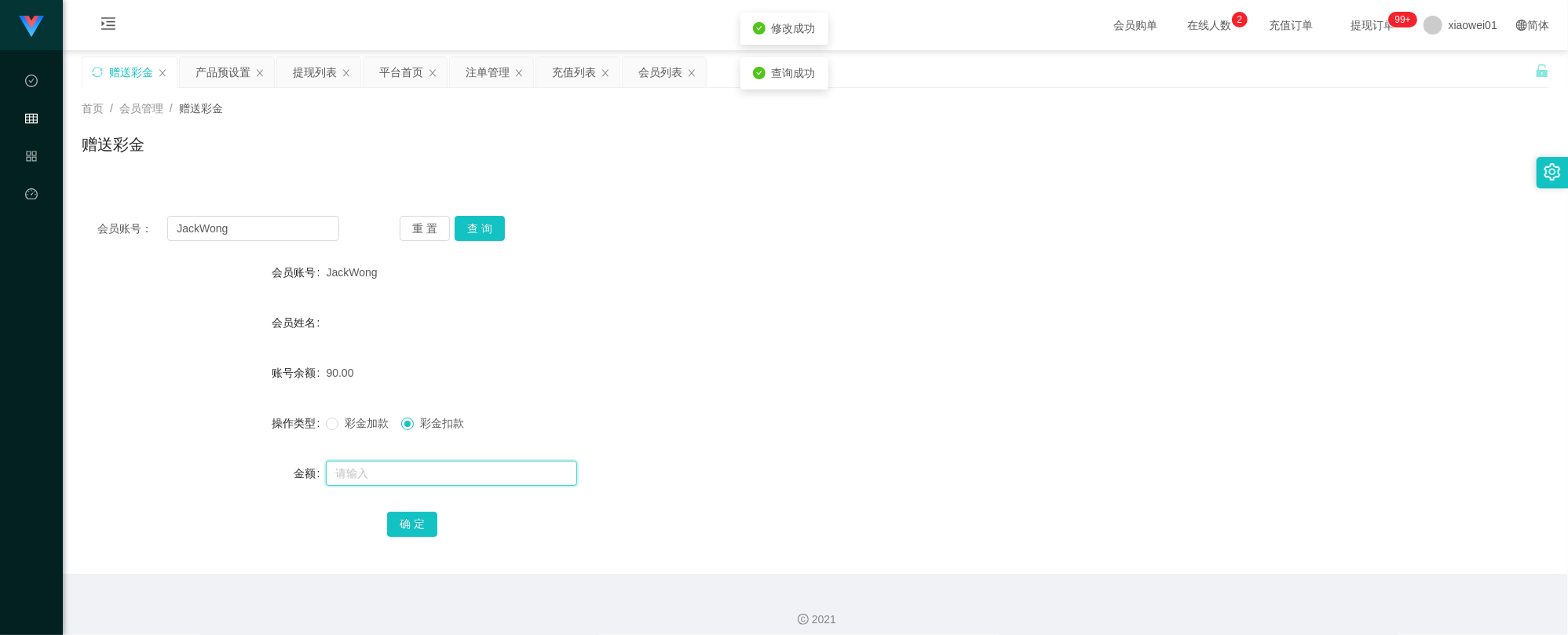
click at [421, 477] on input "text" at bounding box center [450, 473] width 251 height 25
type input "6"
type input "30"
drag, startPoint x: 408, startPoint y: 531, endPoint x: 419, endPoint y: 531, distance: 11.0
click at [409, 531] on button "确 定" at bounding box center [411, 524] width 50 height 25
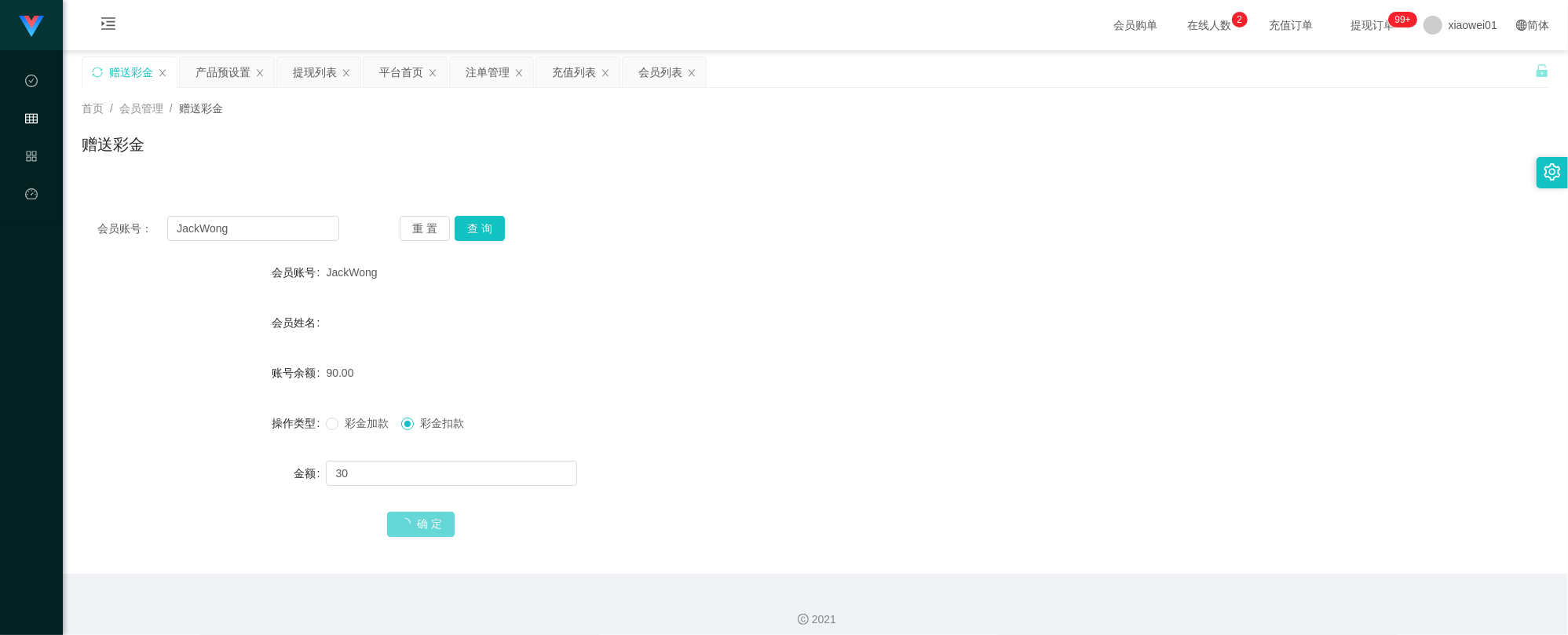
click at [829, 412] on div "彩金加款 彩金扣款" at bounding box center [753, 423] width 856 height 32
click at [471, 229] on button "查 询" at bounding box center [479, 228] width 50 height 25
click at [390, 73] on div "平台首页" at bounding box center [401, 72] width 44 height 30
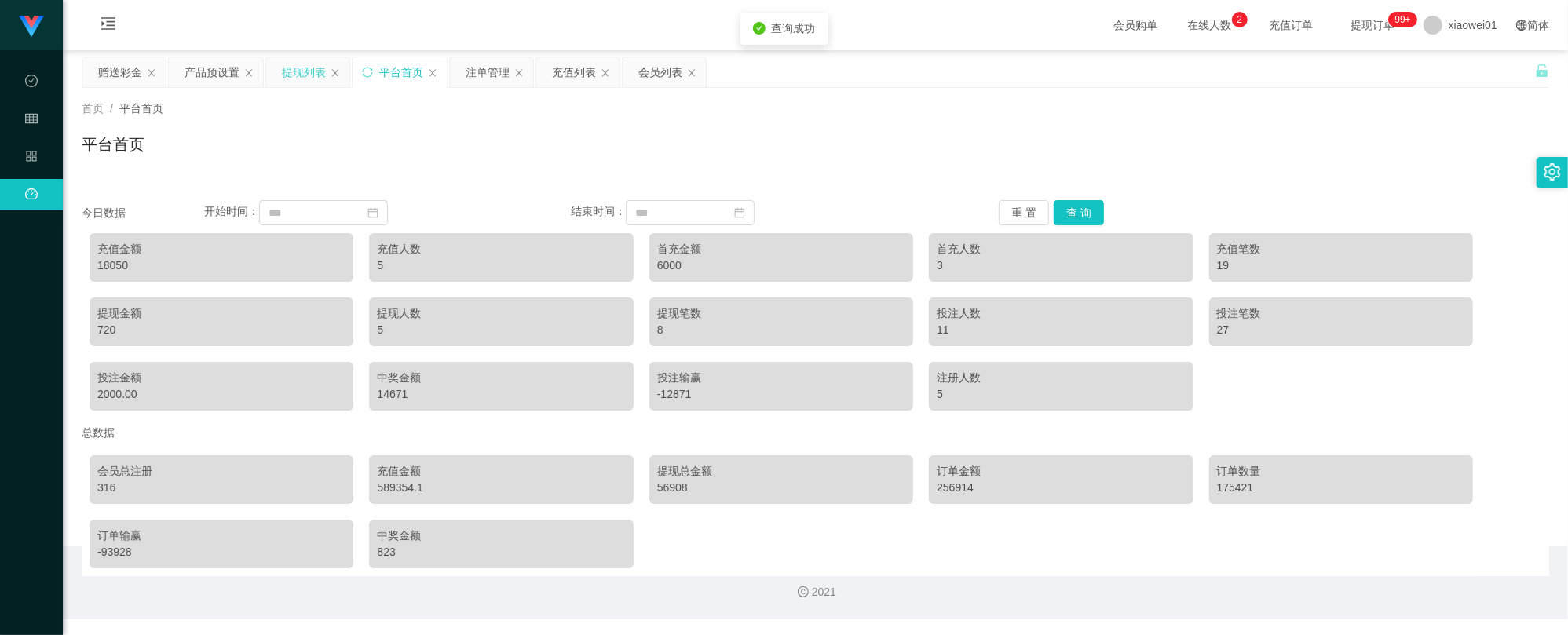
click at [309, 71] on div "提现列表" at bounding box center [304, 72] width 44 height 30
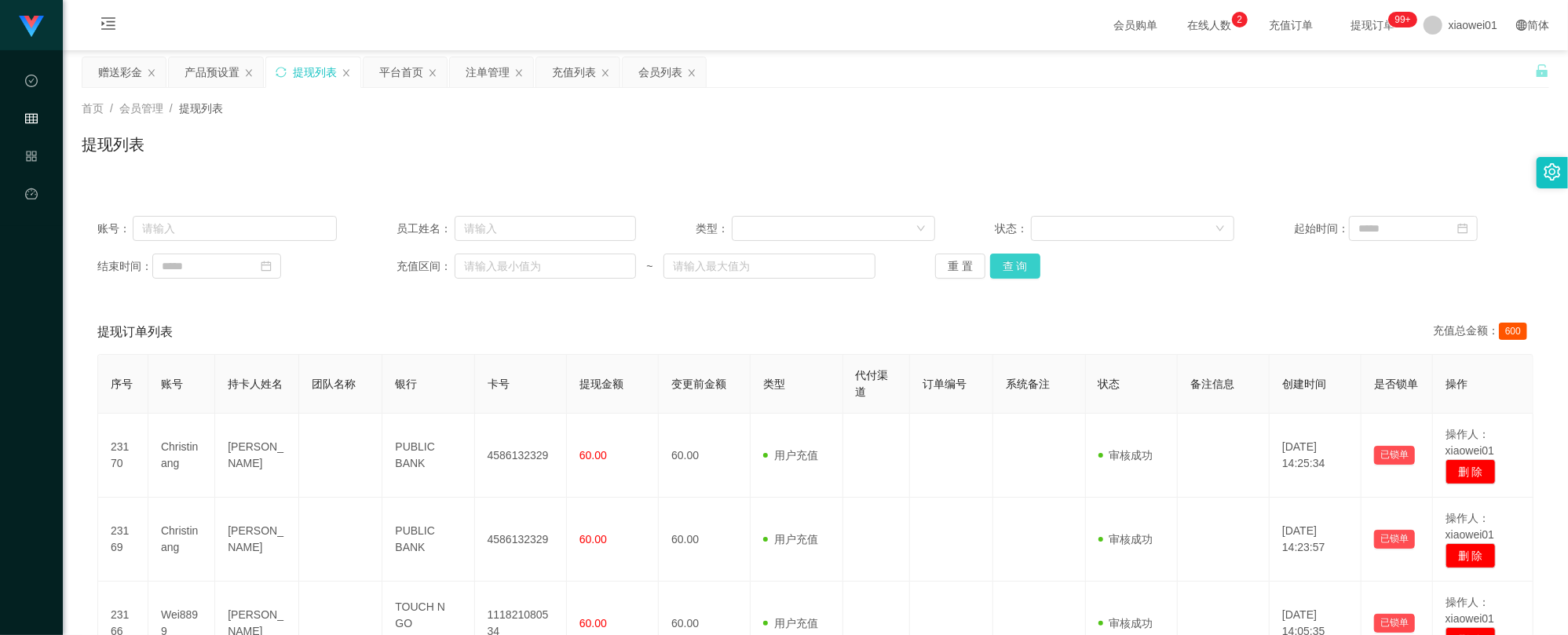
click at [996, 257] on button "查 询" at bounding box center [1014, 266] width 50 height 25
click at [1025, 274] on button "查 询" at bounding box center [1014, 266] width 50 height 25
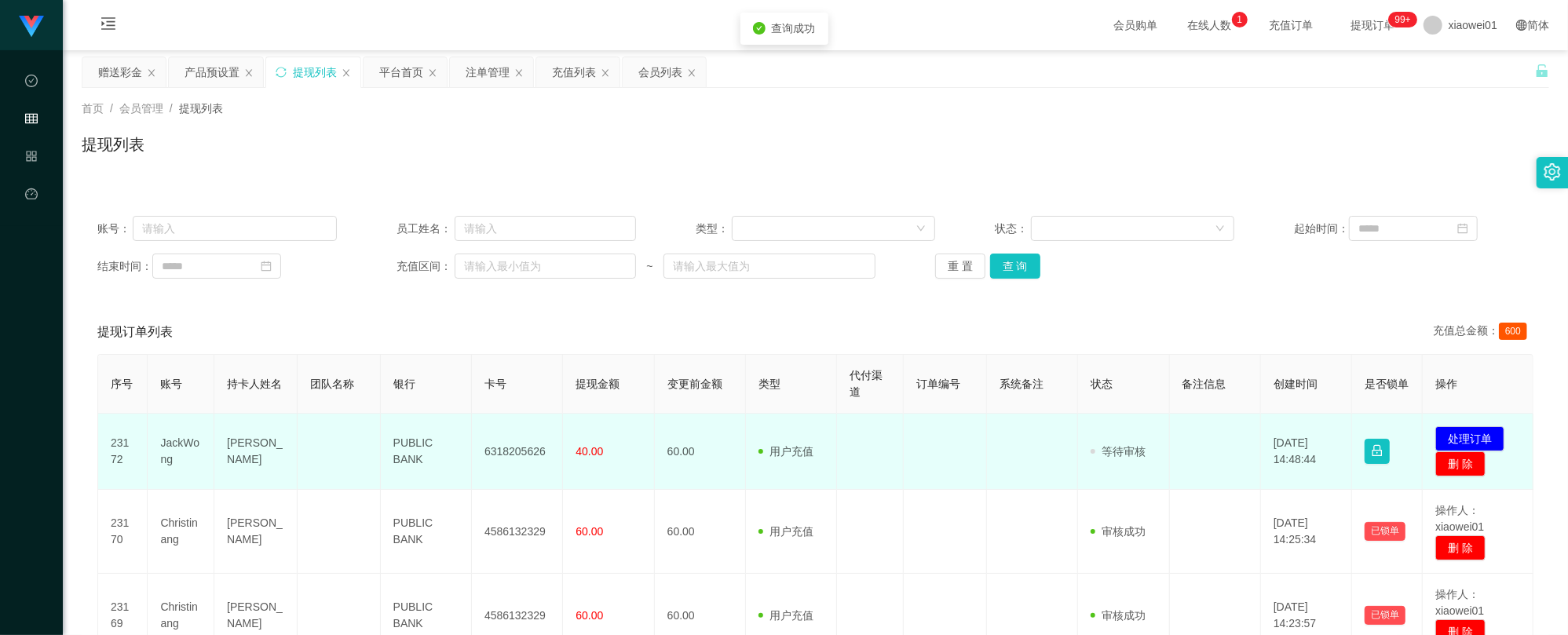
click at [515, 454] on td "6318205626" at bounding box center [518, 451] width 91 height 76
click at [1476, 431] on button "处理订单" at bounding box center [1469, 438] width 69 height 25
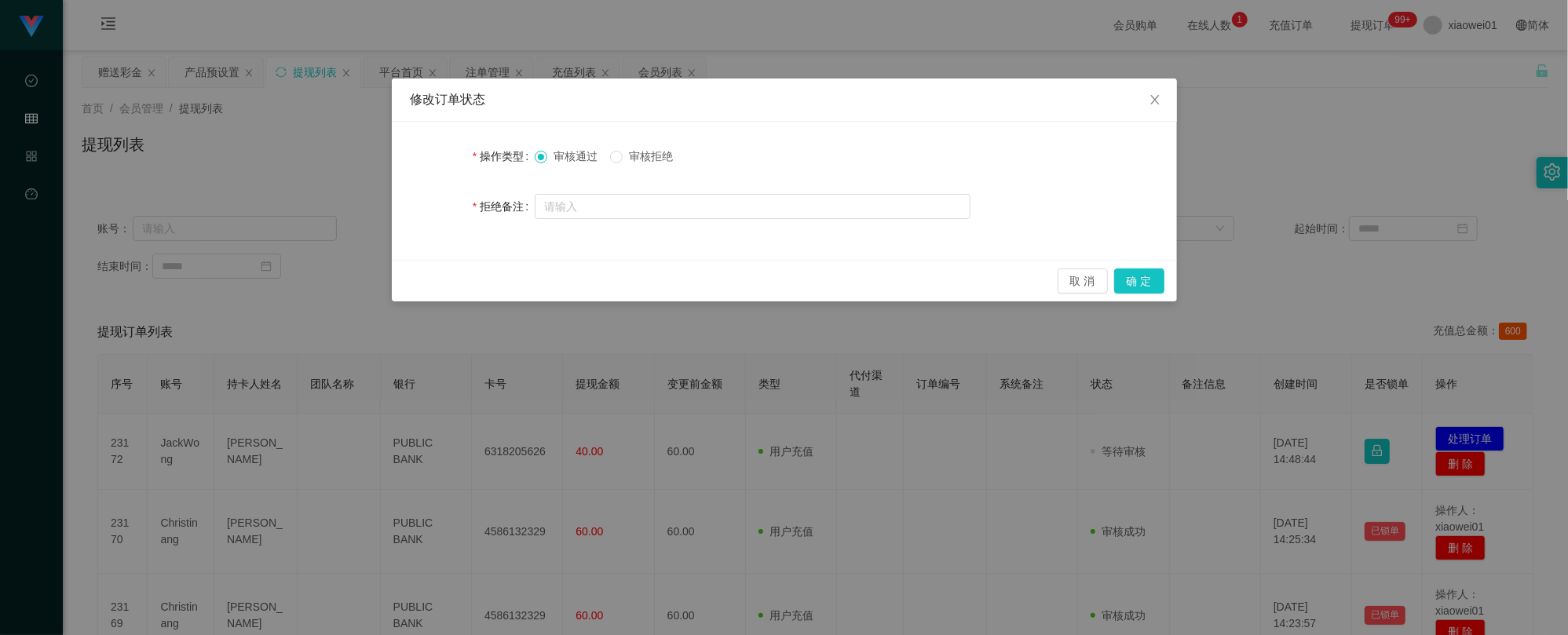
click at [429, 392] on div "修改订单状态 操作类型 审核通过 审核拒绝 拒绝备注 取 消 确 定" at bounding box center [784, 317] width 1568 height 635
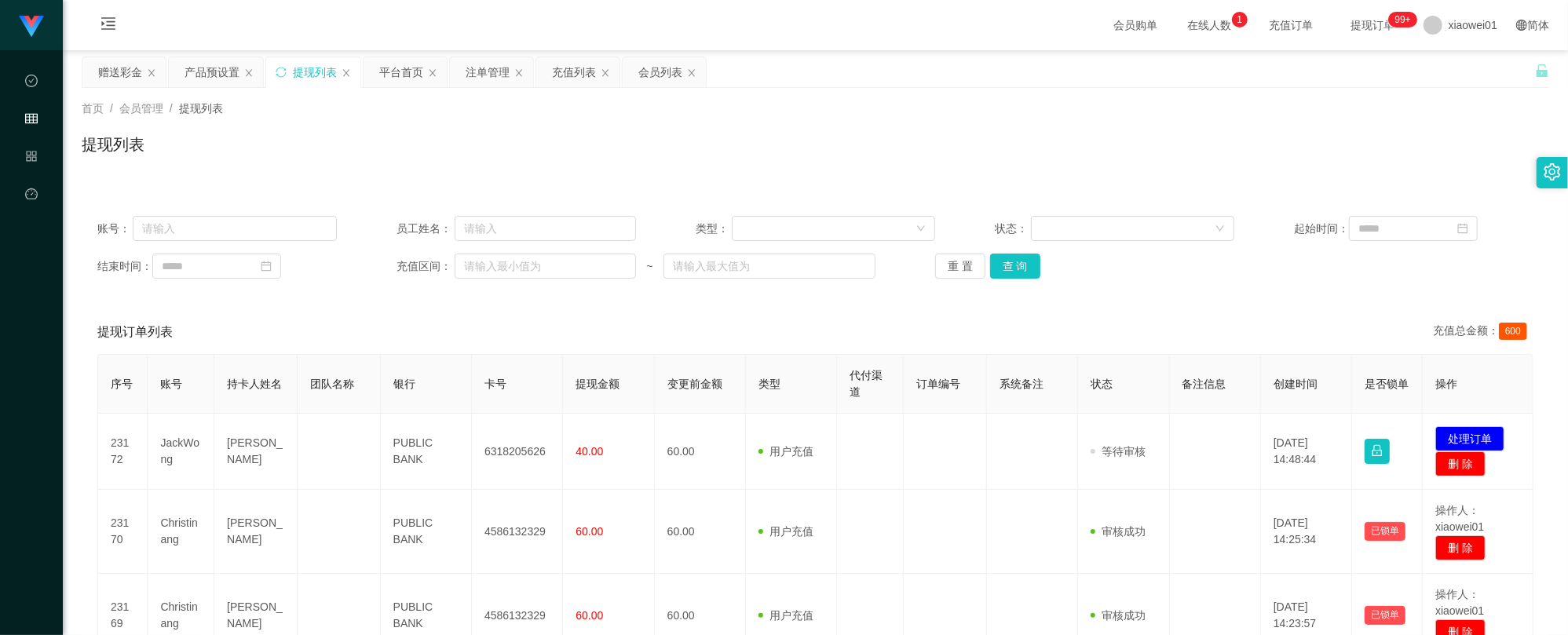
click at [146, 447] on td "23172" at bounding box center [122, 451] width 50 height 76
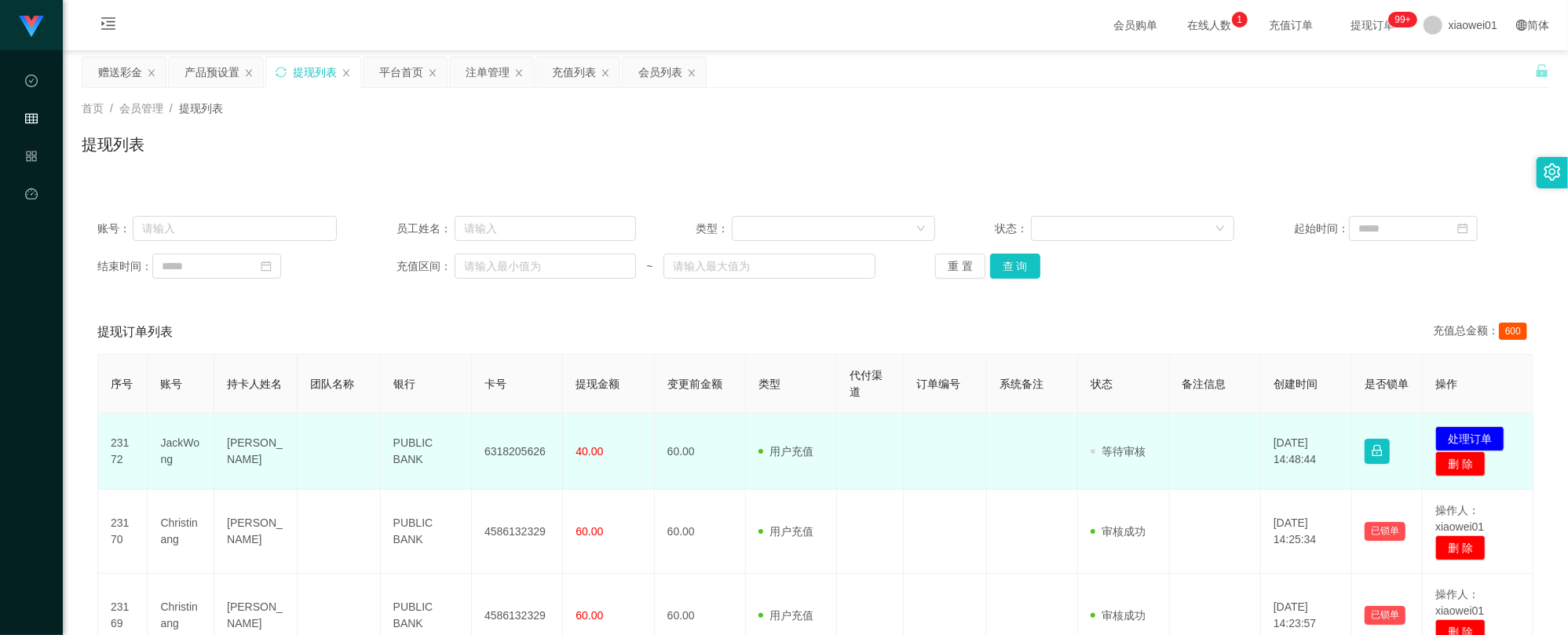
click at [191, 441] on td "JackWong" at bounding box center [181, 451] width 67 height 76
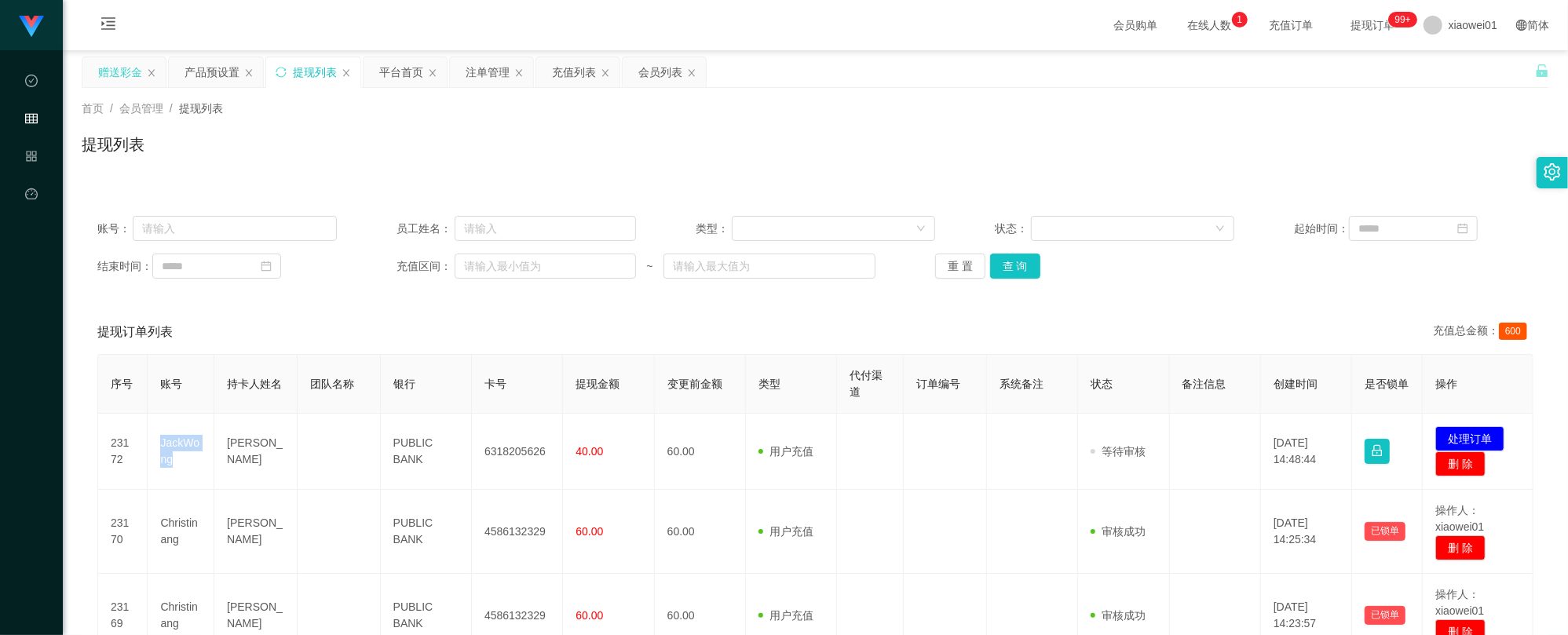
click at [127, 67] on div "赠送彩金" at bounding box center [120, 72] width 44 height 30
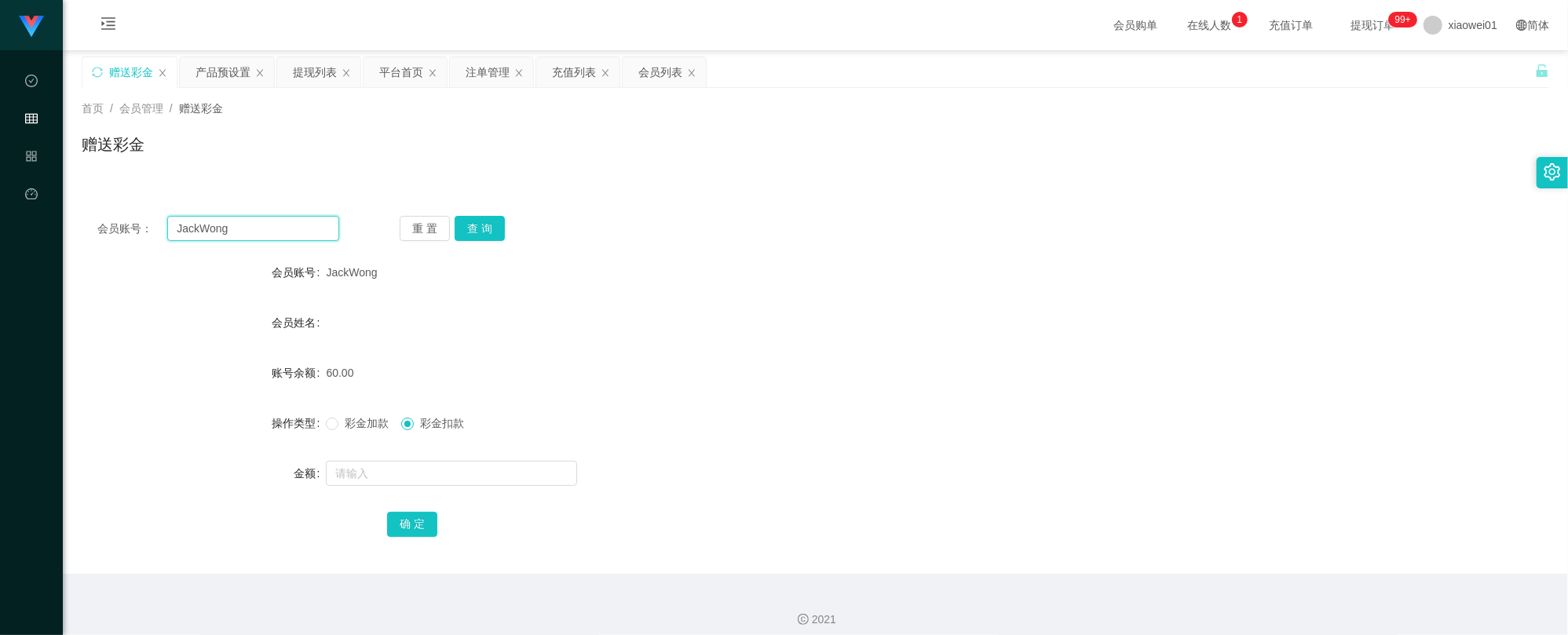
drag, startPoint x: 276, startPoint y: 234, endPoint x: 50, endPoint y: 214, distance: 226.9
click at [57, 214] on section "工作台代理端 数据中心 会员管理 产品管理 平台首页 保存配置 重置配置 整体风格设置 主题色 导航设置 内容区域宽度 定宽 固定Header 固定侧边栏 其…" at bounding box center [784, 323] width 1568 height 647
click at [472, 205] on div "会员账号： JackWong 重 置 查 询 会员账号 JackWong 会员姓名 账号余额 60.00 操作类型 彩金加款 彩金扣款 金额 确 定" at bounding box center [815, 387] width 1467 height 373
click at [476, 224] on button "查 询" at bounding box center [479, 228] width 50 height 25
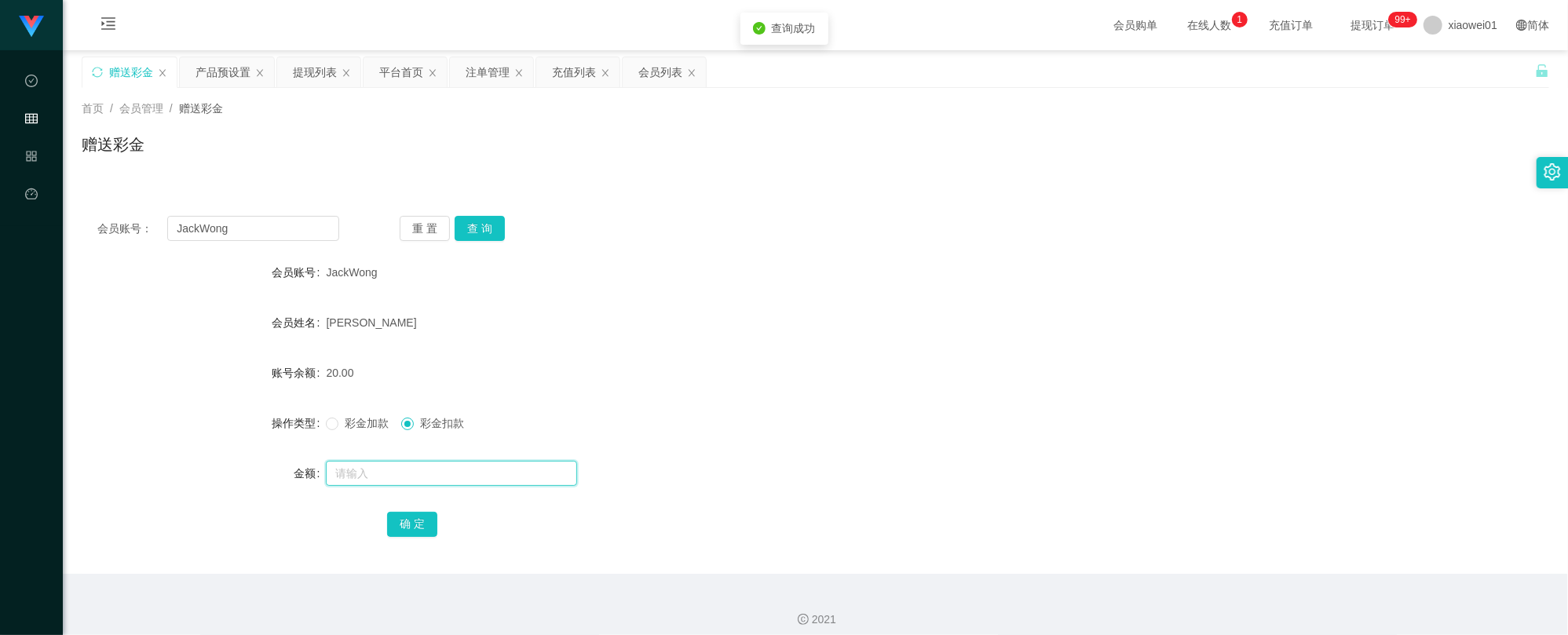
click at [414, 467] on input "text" at bounding box center [450, 473] width 251 height 25
type input "4"
type input "20"
click at [403, 535] on button "确 定" at bounding box center [411, 524] width 50 height 25
click at [712, 359] on div "0.00" at bounding box center [753, 372] width 856 height 32
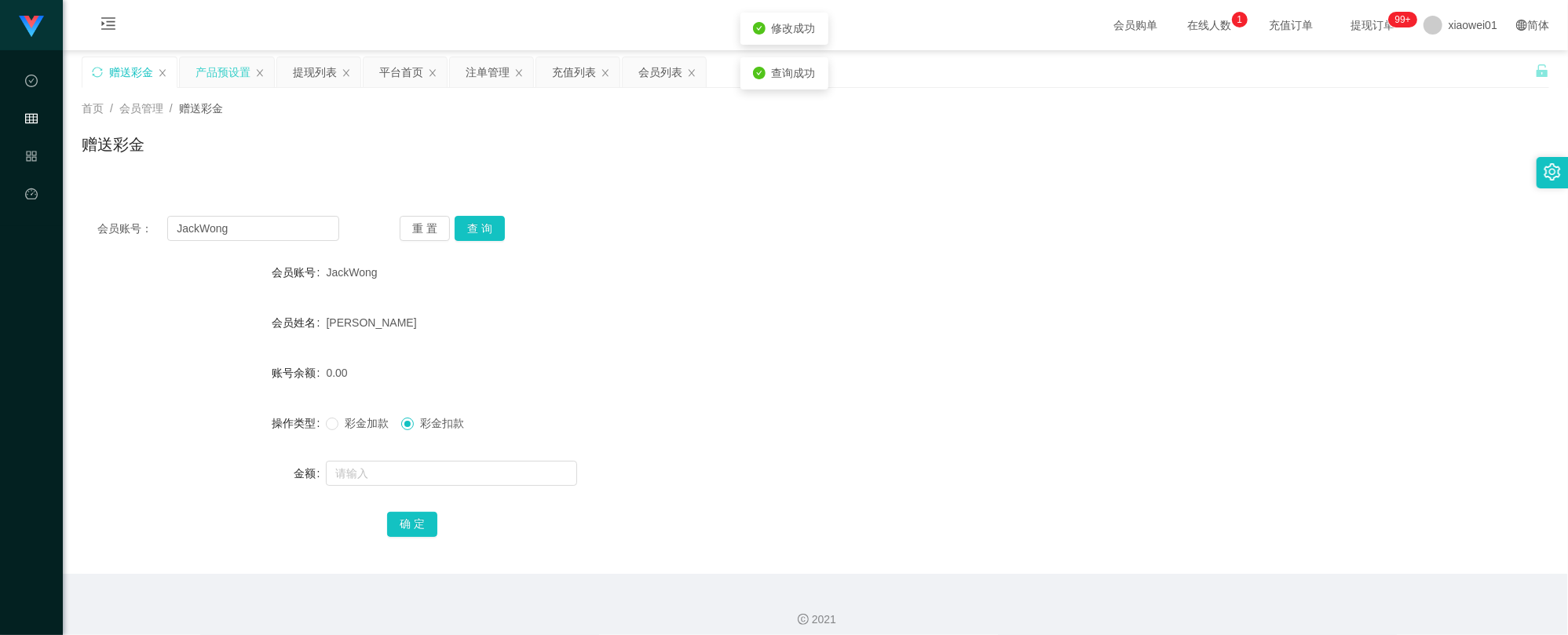
click at [251, 71] on div "产品预设置" at bounding box center [227, 72] width 94 height 30
click at [314, 76] on div "提现列表" at bounding box center [315, 72] width 44 height 30
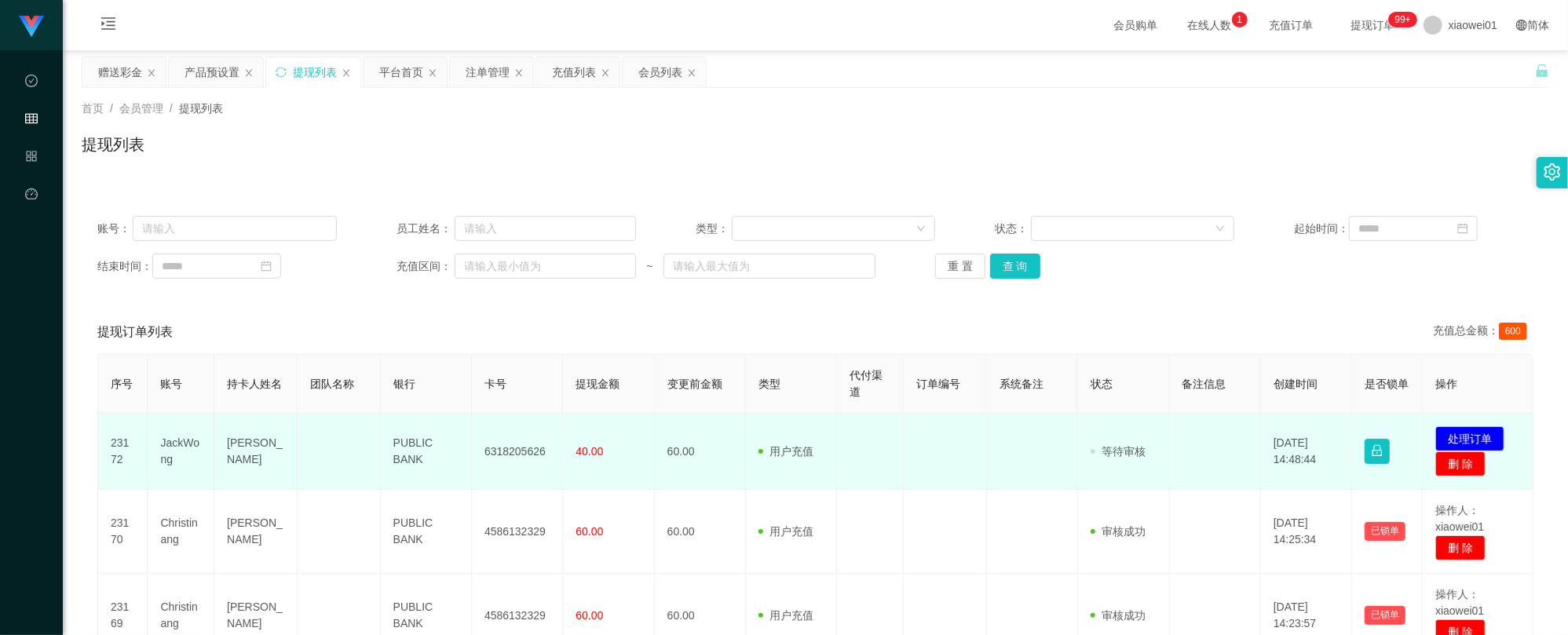
click at [532, 448] on td "6318205626" at bounding box center [518, 451] width 91 height 76
click at [1479, 435] on button "处理订单" at bounding box center [1469, 438] width 69 height 25
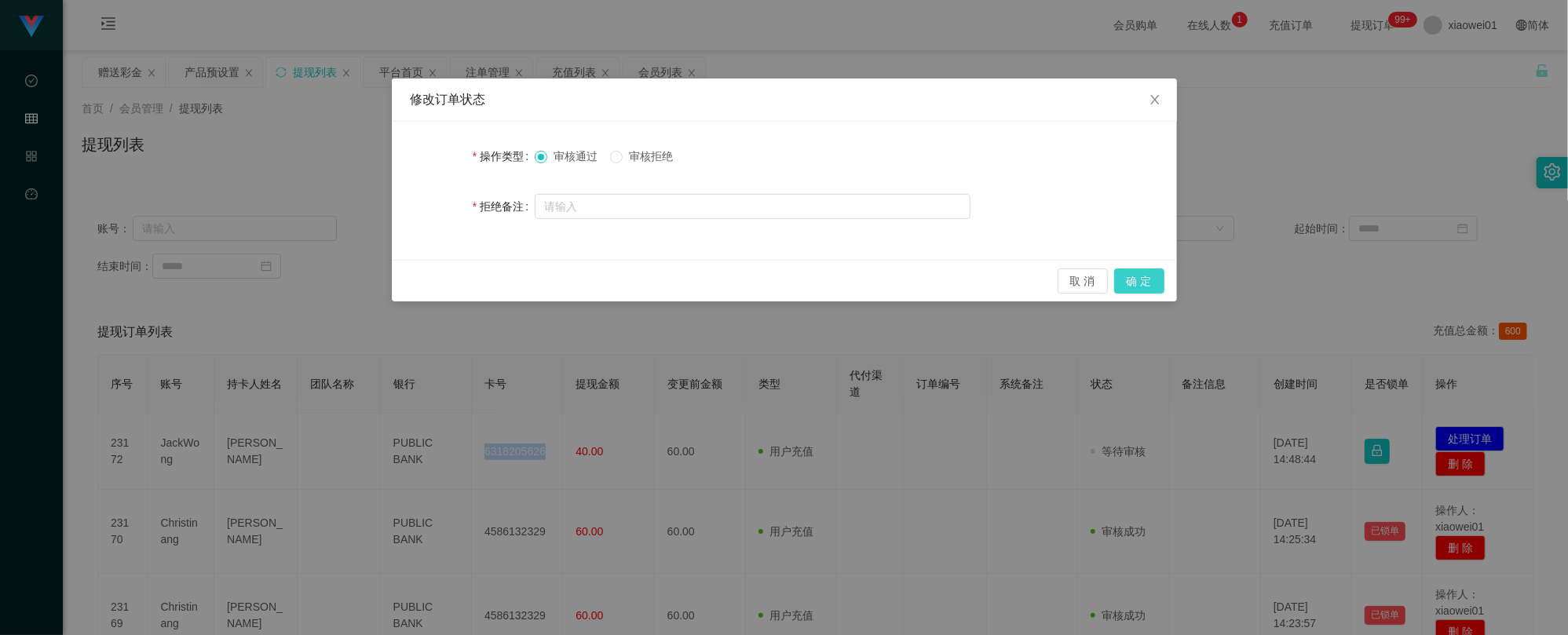
click at [1147, 278] on button "确 定" at bounding box center [1138, 281] width 50 height 25
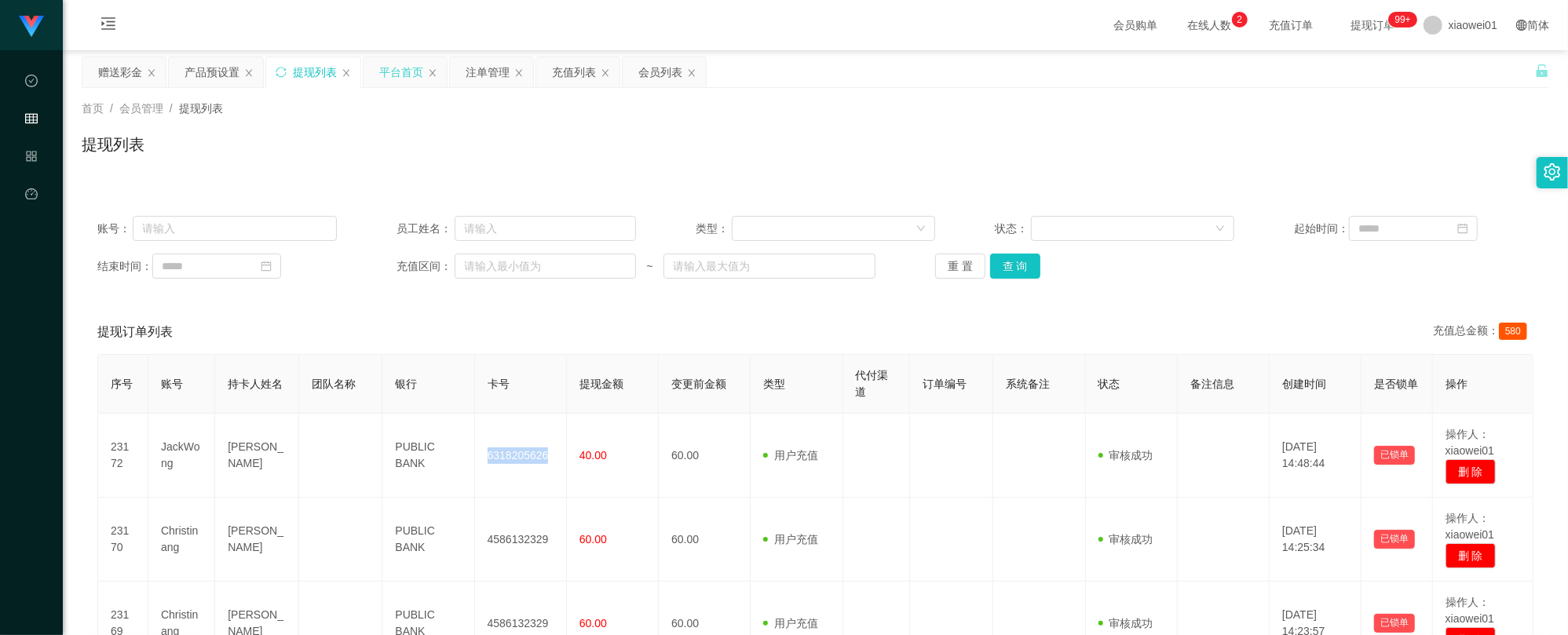
click at [418, 71] on div "平台首页" at bounding box center [401, 72] width 44 height 30
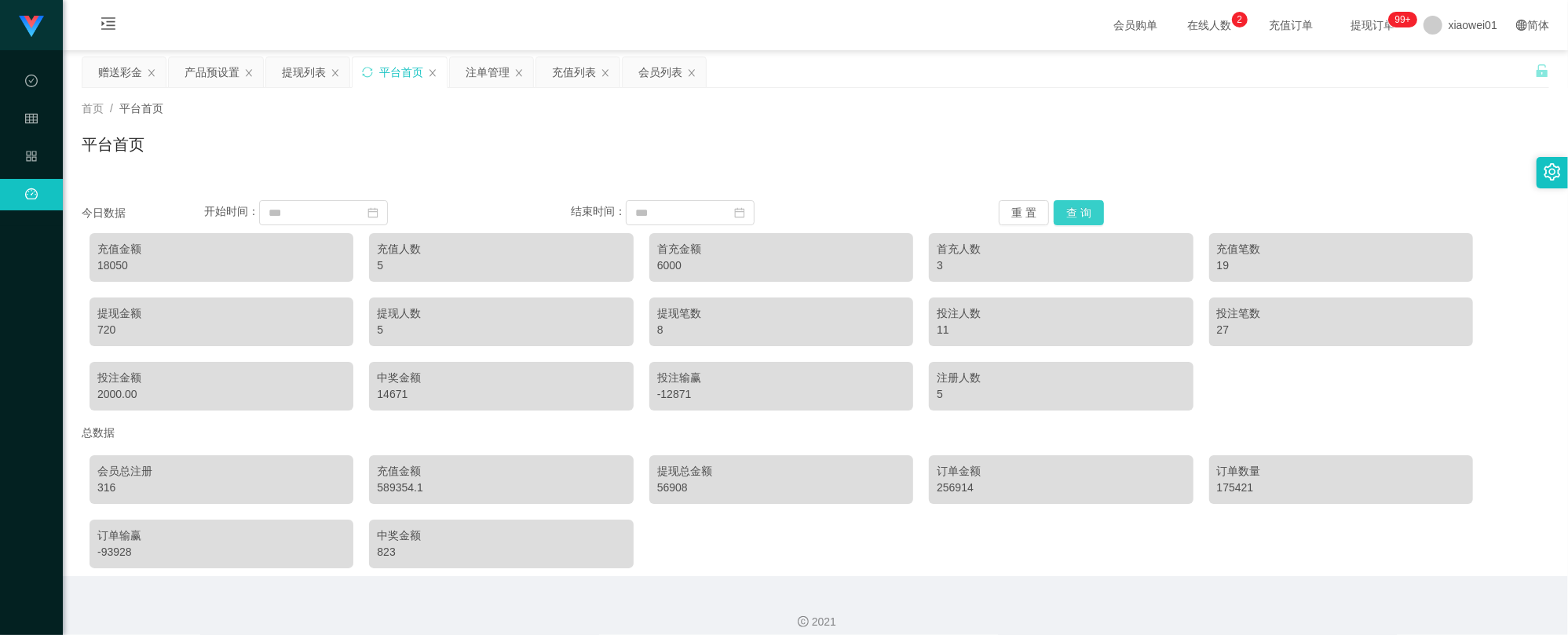
click at [1085, 214] on button "查 询" at bounding box center [1078, 213] width 50 height 25
